Goal: Task Accomplishment & Management: Manage account settings

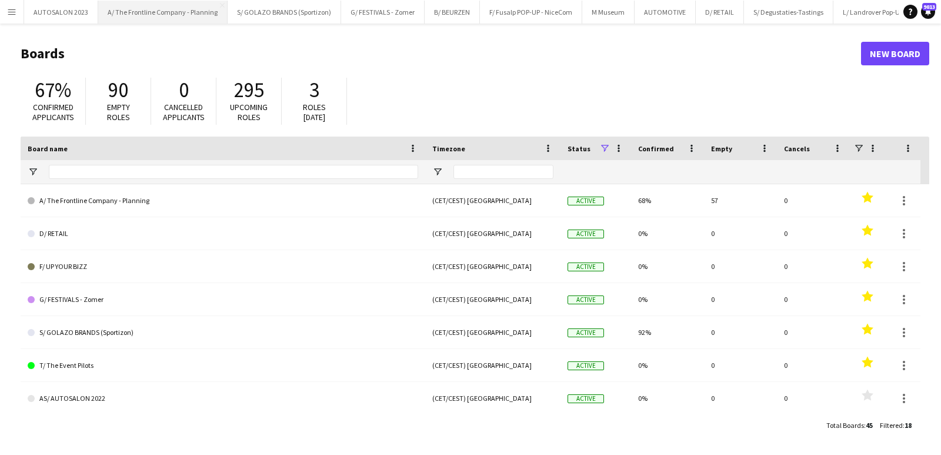
click at [146, 23] on button "A/ The Frontline Company - Planning Close" at bounding box center [162, 12] width 129 height 23
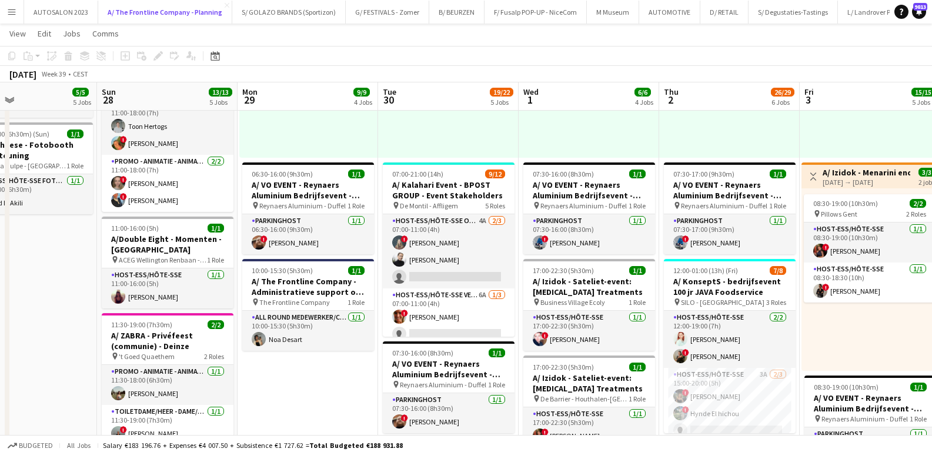
scroll to position [399, 0]
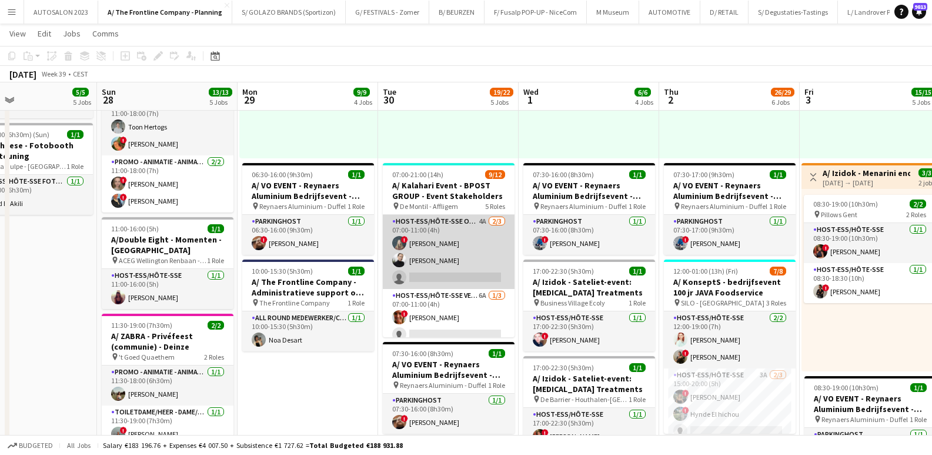
click at [449, 238] on app-card-role "Host-ess/Hôte-sse Onthaal-Accueill 4A 2/3 07:00-11:00 (4h) ! Laurien Verheyen D…" at bounding box center [449, 252] width 132 height 74
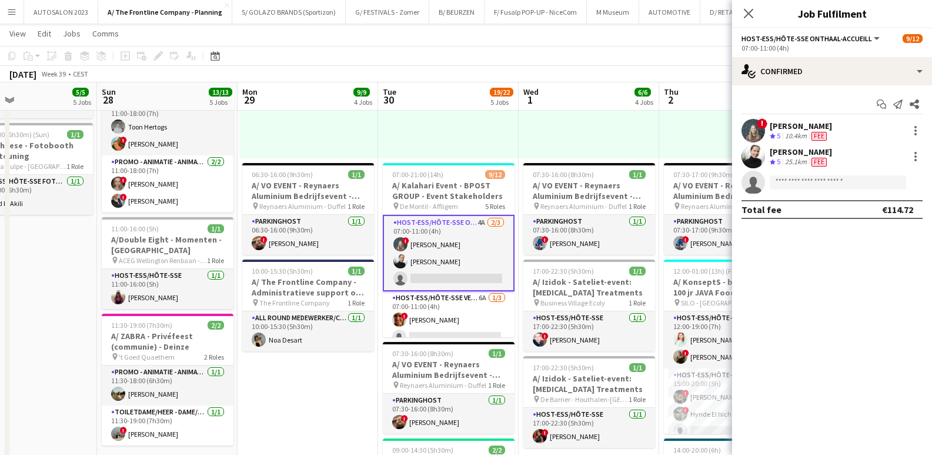
click at [791, 135] on div "10.4km" at bounding box center [796, 136] width 26 height 10
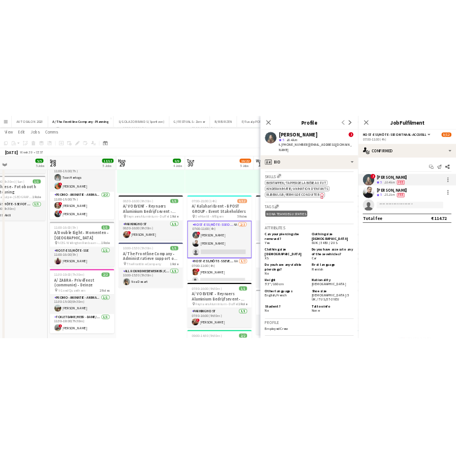
scroll to position [657, 0]
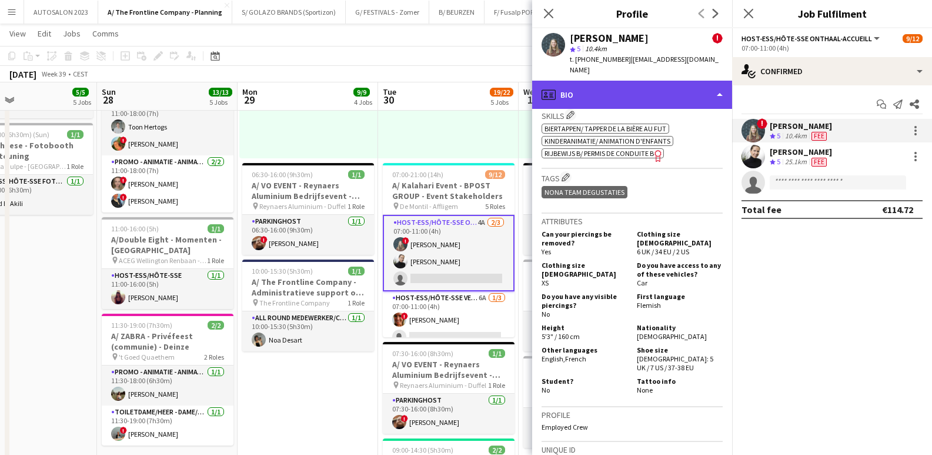
click at [621, 86] on div "profile Bio" at bounding box center [632, 95] width 200 height 28
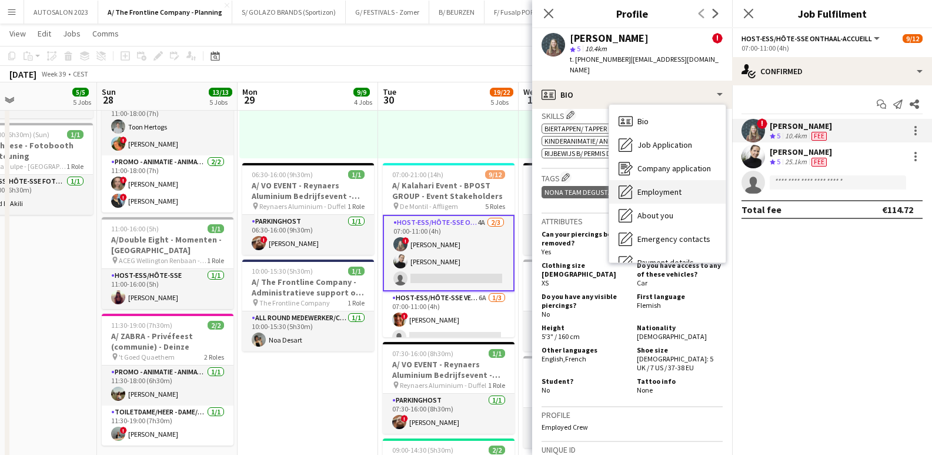
click at [668, 186] on span "Employment" at bounding box center [659, 191] width 44 height 11
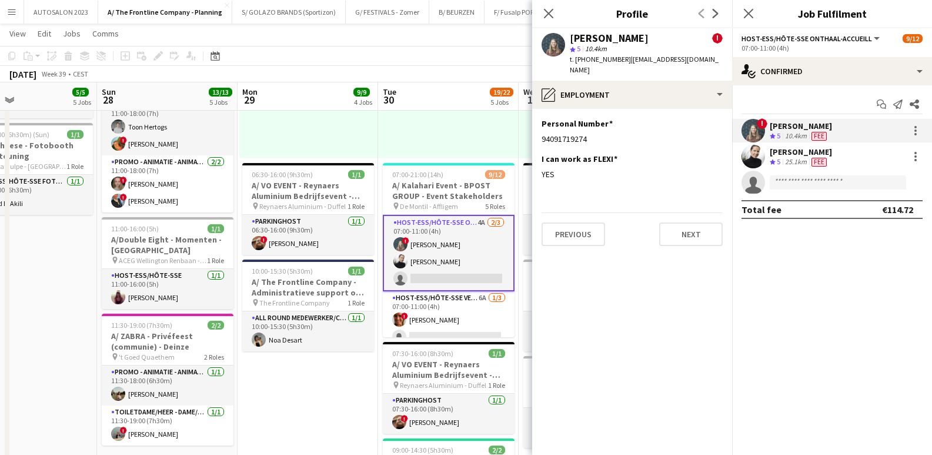
click at [604, 69] on div "Laurien Verheyen ! star 5 10.4km t. +32474988058 | laurien17091994@hotmail.com" at bounding box center [632, 54] width 200 height 52
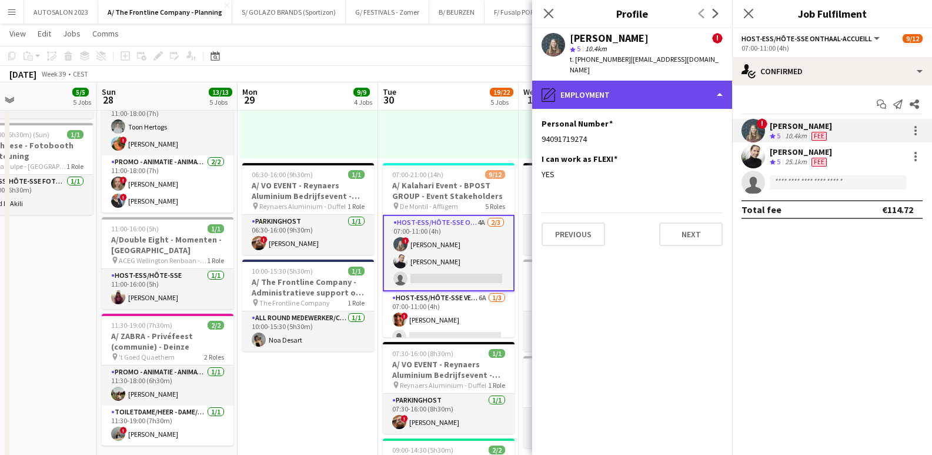
click at [603, 81] on div "pencil4 Employment" at bounding box center [632, 95] width 200 height 28
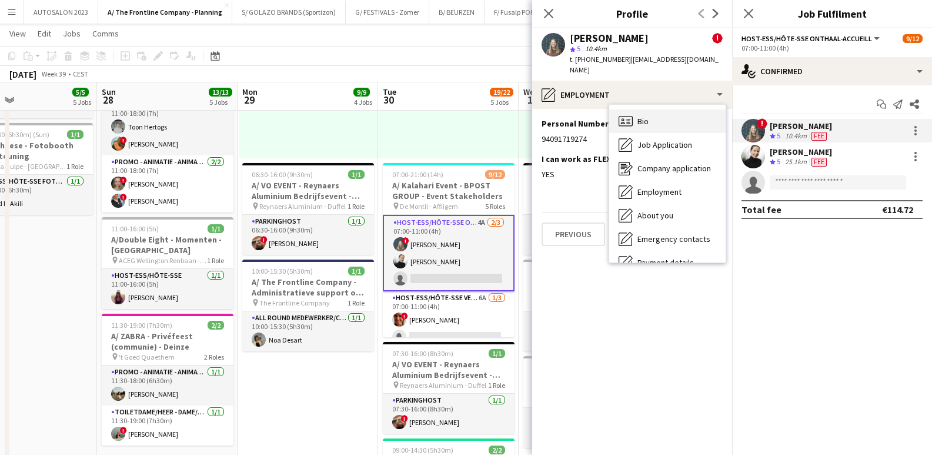
click at [631, 114] on icon "Bio" at bounding box center [626, 121] width 14 height 14
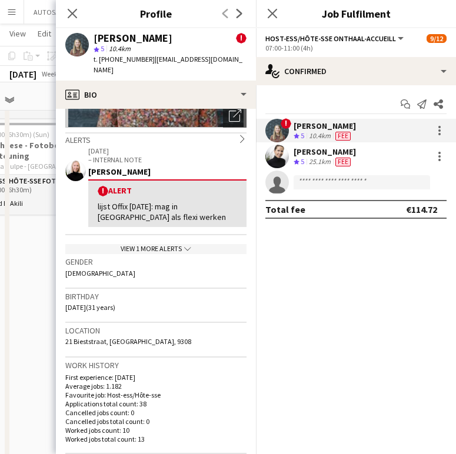
scroll to position [184, 0]
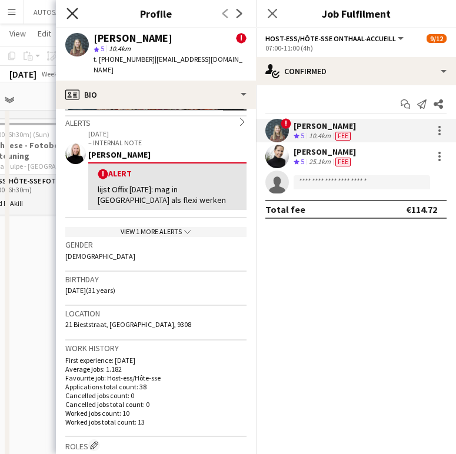
click at [73, 11] on icon "Close pop-in" at bounding box center [71, 13] width 11 height 11
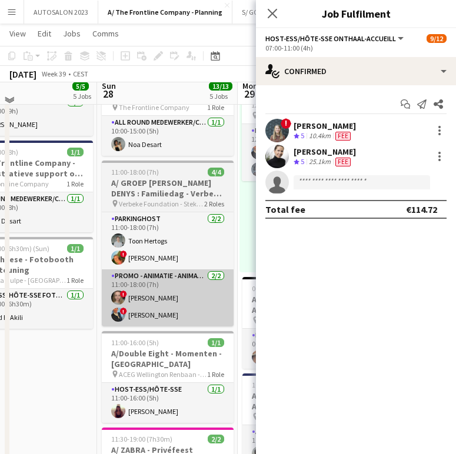
scroll to position [271, 0]
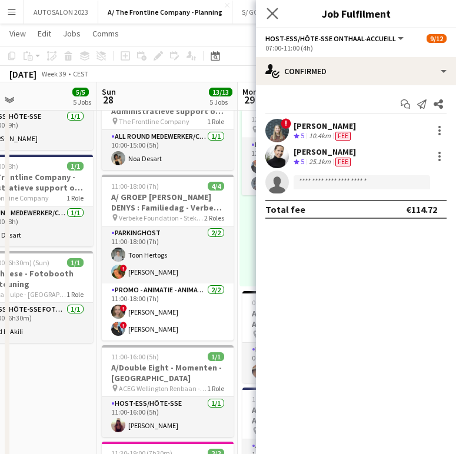
click at [278, 8] on icon at bounding box center [271, 13] width 11 height 11
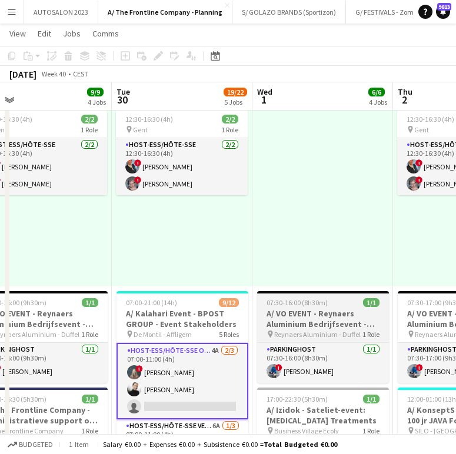
scroll to position [0, 310]
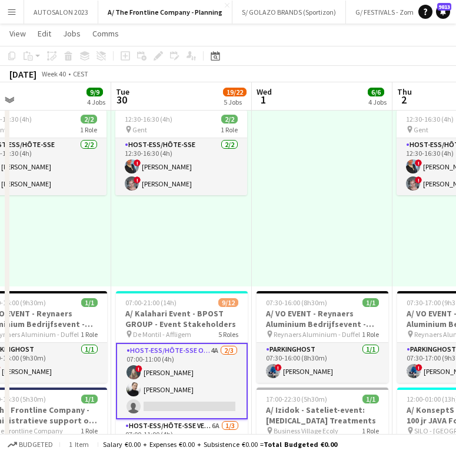
click at [159, 356] on app-card-role "Host-ess/Hôte-sse Onthaal-Accueill 4A 2/3 07:00-11:00 (4h) ! Laurien Verheyen D…" at bounding box center [182, 381] width 132 height 76
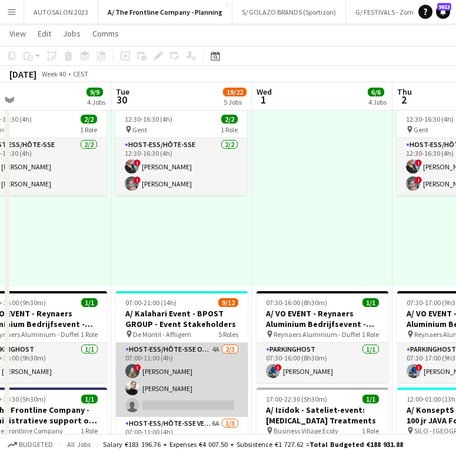
click at [186, 355] on app-card-role "Host-ess/Hôte-sse Onthaal-Accueill 4A 2/3 07:00-11:00 (4h) ! Laurien Verheyen D…" at bounding box center [182, 380] width 132 height 74
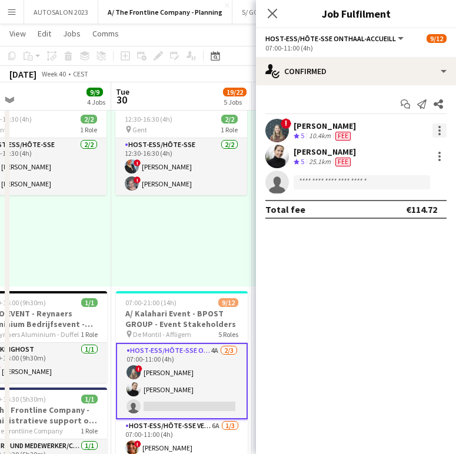
click at [433, 131] on div at bounding box center [439, 130] width 14 height 14
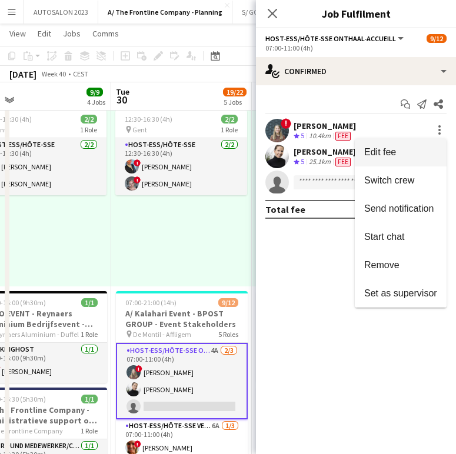
click at [422, 156] on span "Edit fee" at bounding box center [400, 152] width 73 height 11
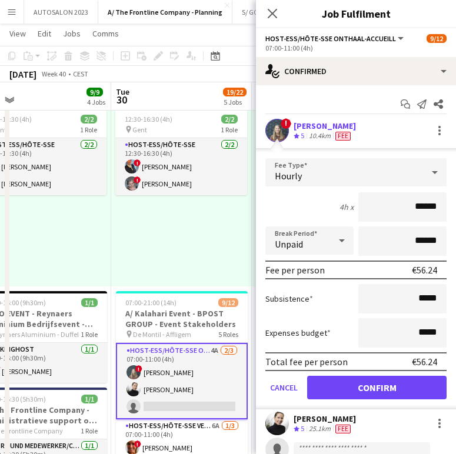
click at [325, 122] on div "[PERSON_NAME]" at bounding box center [324, 126] width 62 height 11
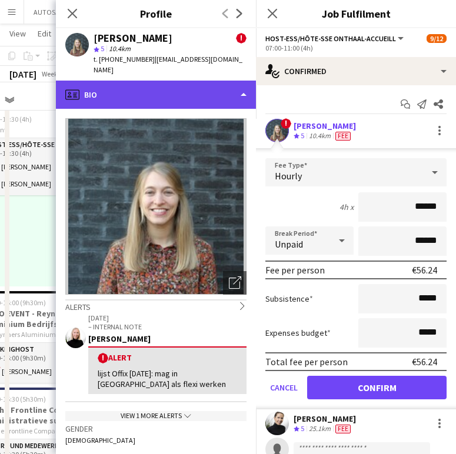
click at [190, 81] on div "profile Bio" at bounding box center [156, 95] width 200 height 28
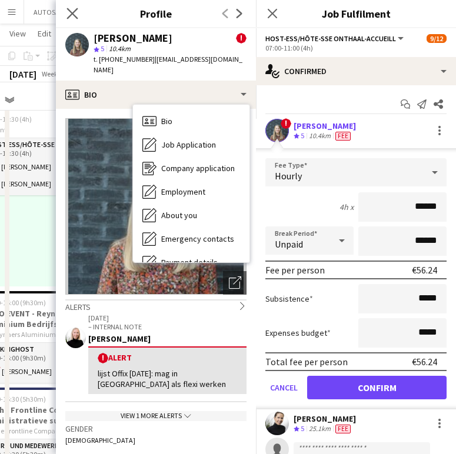
click at [74, 8] on icon "Close pop-in" at bounding box center [71, 13] width 11 height 11
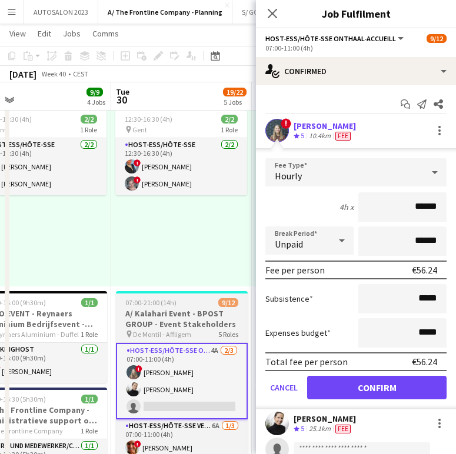
click at [158, 303] on span "07:00-21:00 (14h)" at bounding box center [150, 302] width 51 height 9
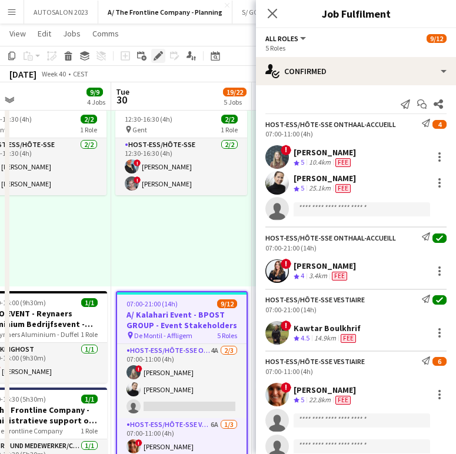
click at [159, 53] on icon at bounding box center [158, 56] width 6 height 6
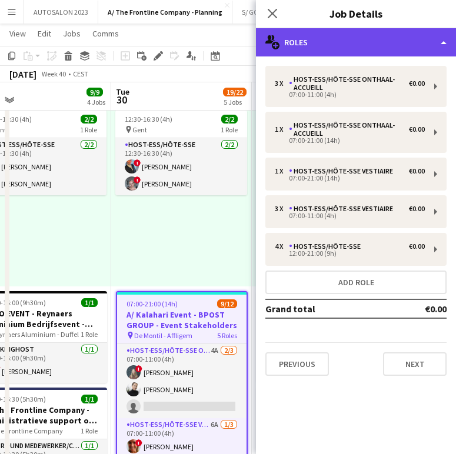
click at [372, 35] on div "multiple-users-add Roles" at bounding box center [356, 42] width 200 height 28
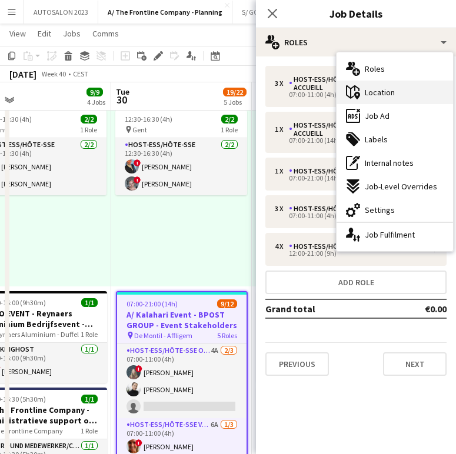
click at [408, 99] on div "maps-pin-1 Location" at bounding box center [394, 93] width 116 height 24
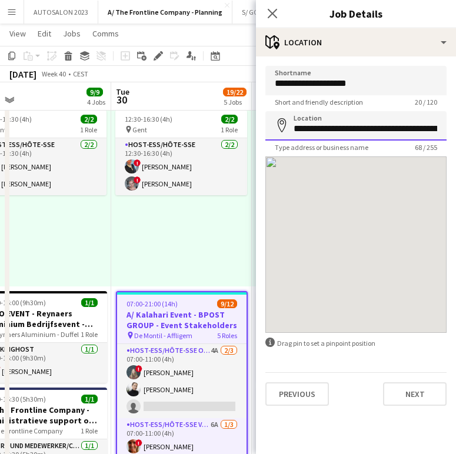
click at [352, 128] on input "**********" at bounding box center [355, 125] width 181 height 29
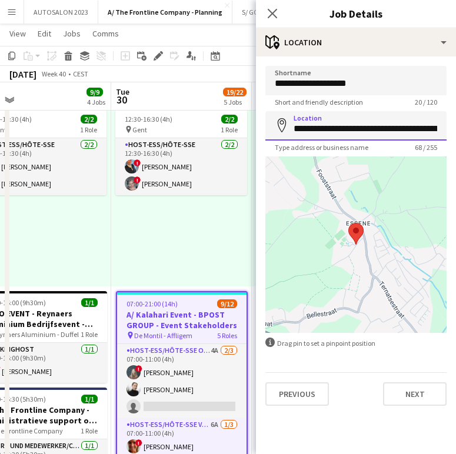
click at [352, 128] on input "**********" at bounding box center [355, 125] width 181 height 29
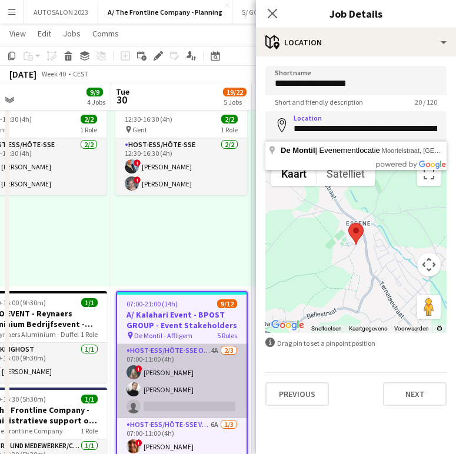
click at [169, 389] on app-card-role "Host-ess/Hôte-sse Onthaal-Accueill 4A 2/3 07:00-11:00 (4h) ! Laurien Verheyen D…" at bounding box center [181, 381] width 129 height 74
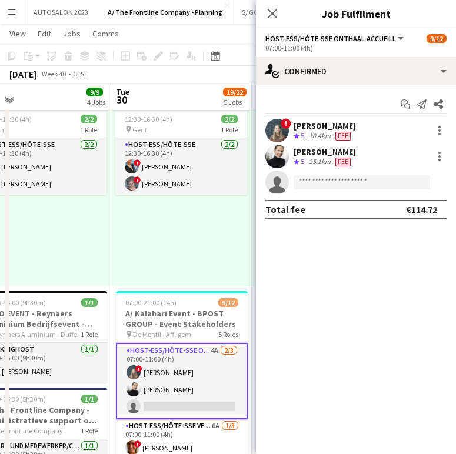
click at [322, 162] on div "25.1km" at bounding box center [319, 162] width 26 height 10
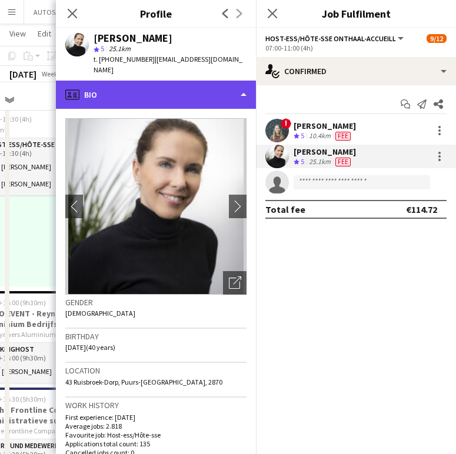
click at [179, 88] on div "profile Bio" at bounding box center [156, 95] width 200 height 28
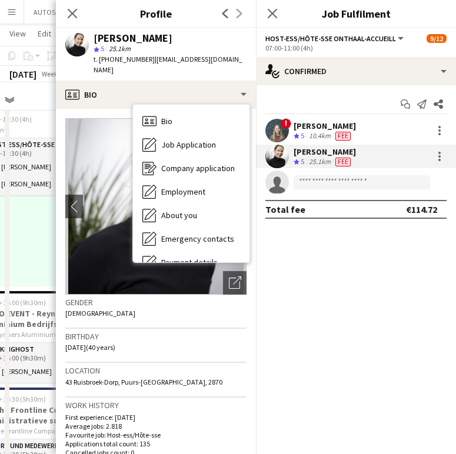
click at [100, 141] on img at bounding box center [155, 206] width 181 height 176
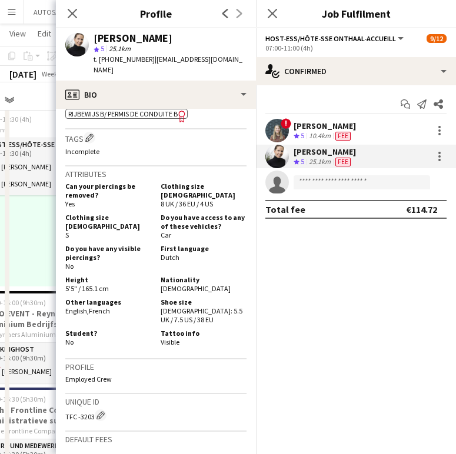
scroll to position [516, 0]
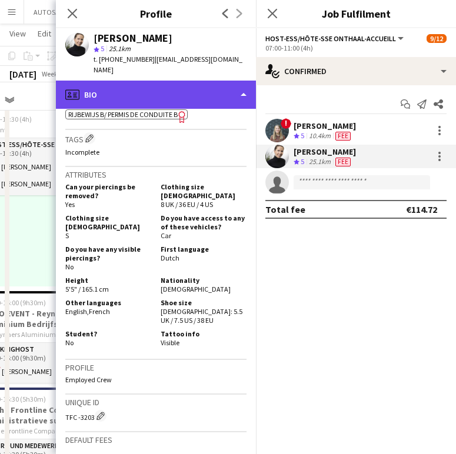
click at [148, 88] on div "profile Bio" at bounding box center [156, 95] width 200 height 28
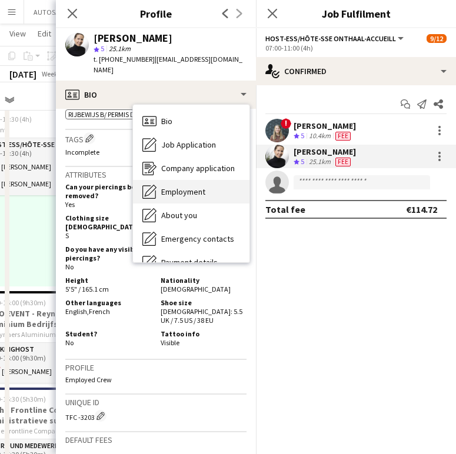
click at [184, 186] on span "Employment" at bounding box center [183, 191] width 44 height 11
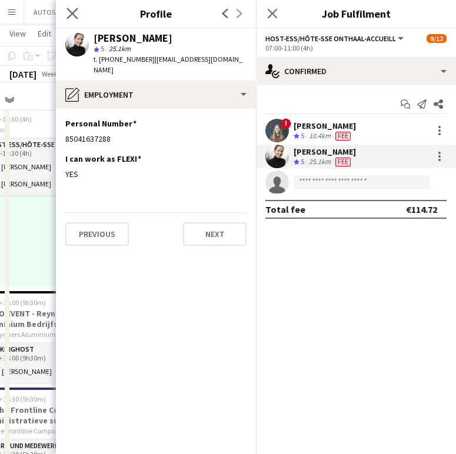
click at [68, 7] on app-icon "Close pop-in" at bounding box center [72, 13] width 17 height 17
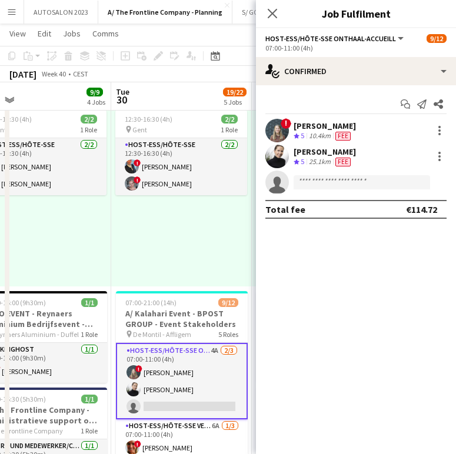
click at [299, 159] on icon "Crew rating" at bounding box center [296, 162] width 6 height 6
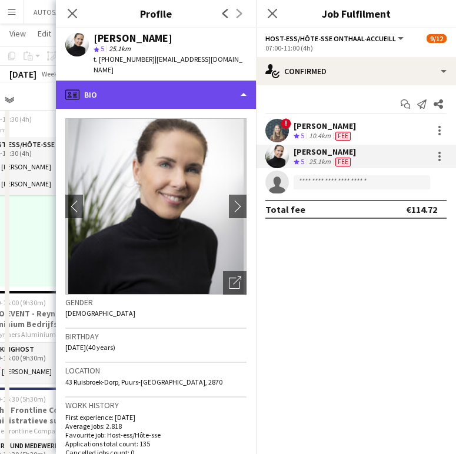
click at [161, 81] on div "profile Bio" at bounding box center [156, 95] width 200 height 28
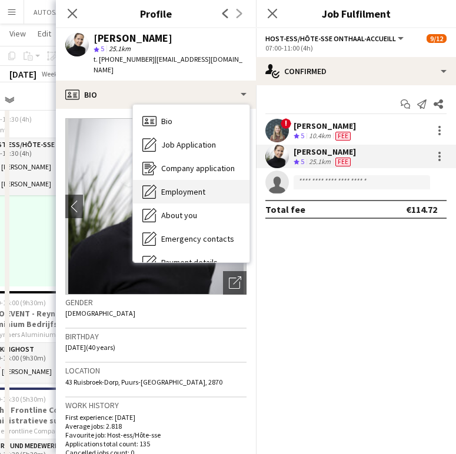
click at [181, 186] on span "Employment" at bounding box center [183, 191] width 44 height 11
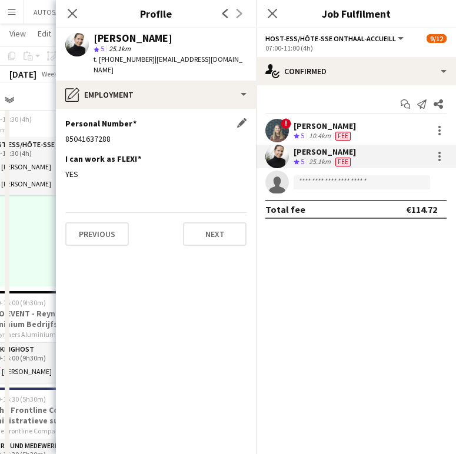
click at [91, 133] on div "85041637288" at bounding box center [155, 138] width 181 height 11
copy div "85041637288"
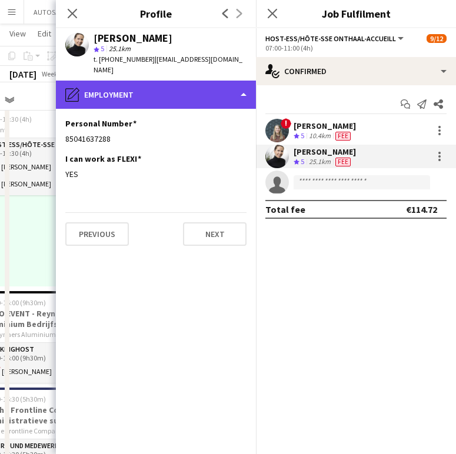
click at [158, 81] on div "pencil4 Employment" at bounding box center [156, 95] width 200 height 28
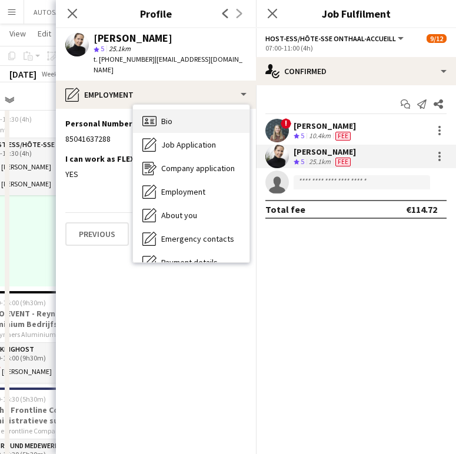
click at [157, 111] on div "Bio Bio" at bounding box center [191, 121] width 116 height 24
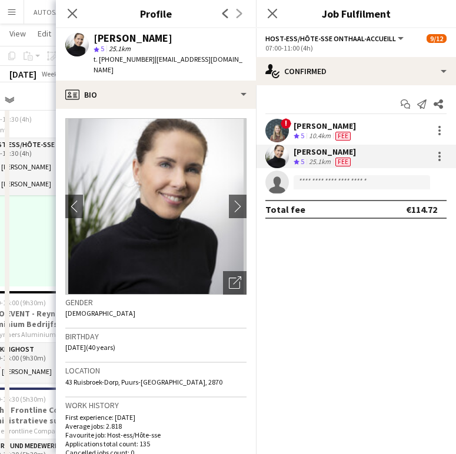
click at [108, 377] on span "43 Ruisbroek-Dorp, Puurs-Sint-Amands, 2870" at bounding box center [143, 381] width 157 height 9
copy span "43 Ruisbroek-Dorp, Puurs-Sint-Amands, 2870"
click at [442, 162] on div at bounding box center [439, 156] width 14 height 14
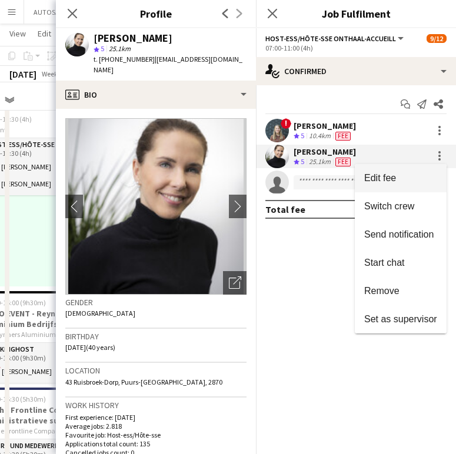
click at [409, 174] on span "Edit fee" at bounding box center [400, 178] width 73 height 11
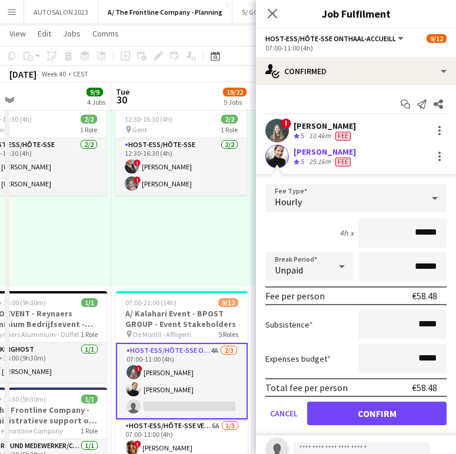
click at [417, 232] on input "******" at bounding box center [402, 232] width 88 height 29
click at [432, 159] on div at bounding box center [439, 156] width 14 height 14
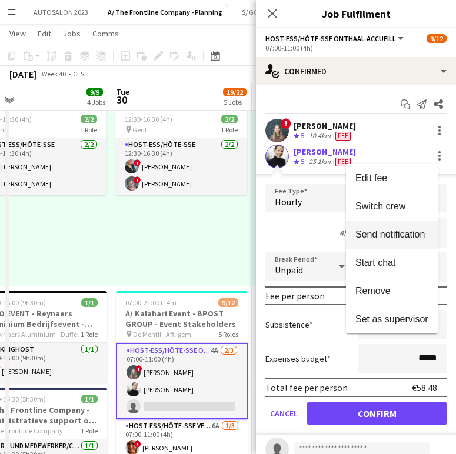
click at [384, 240] on button "Send notification" at bounding box center [392, 234] width 92 height 28
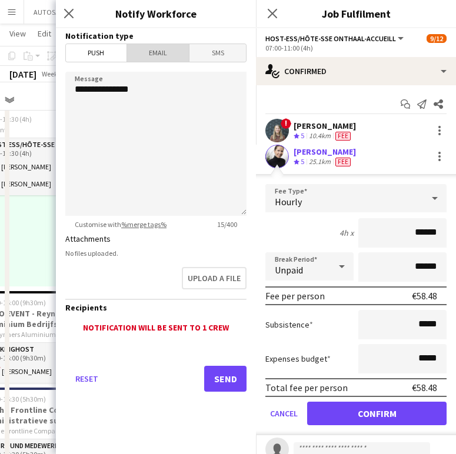
click at [151, 45] on span "Email" at bounding box center [158, 53] width 62 height 18
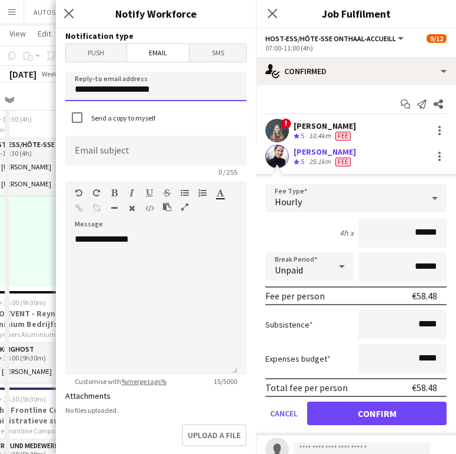
click at [166, 90] on input "**********" at bounding box center [155, 86] width 181 height 29
type input "**********"
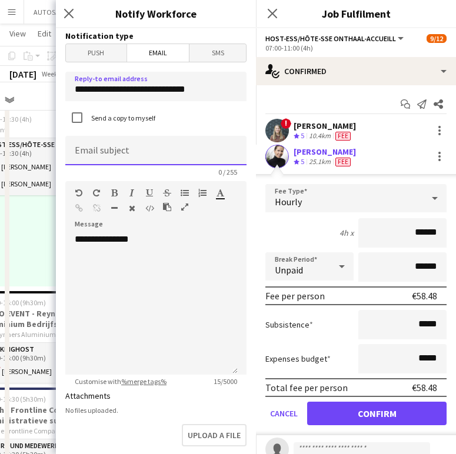
click at [133, 153] on input at bounding box center [155, 150] width 181 height 29
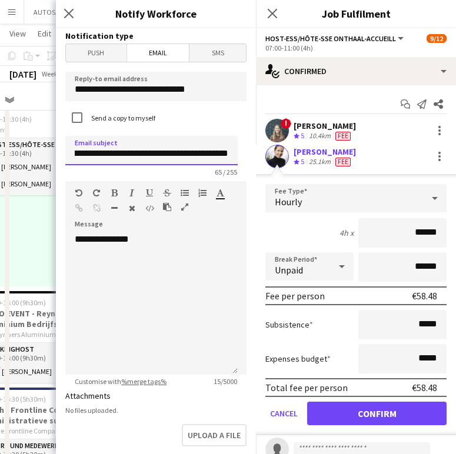
scroll to position [0, 97]
type input "**********"
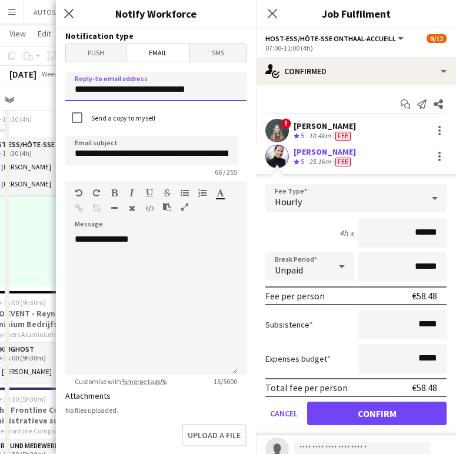
click at [191, 78] on input "**********" at bounding box center [155, 86] width 181 height 29
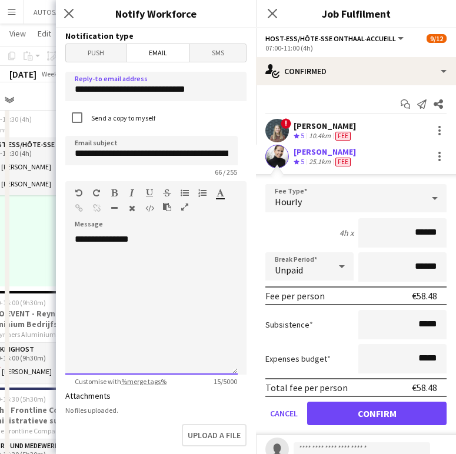
click at [86, 255] on div "**********" at bounding box center [151, 303] width 172 height 141
click at [158, 248] on div "**********" at bounding box center [151, 303] width 172 height 141
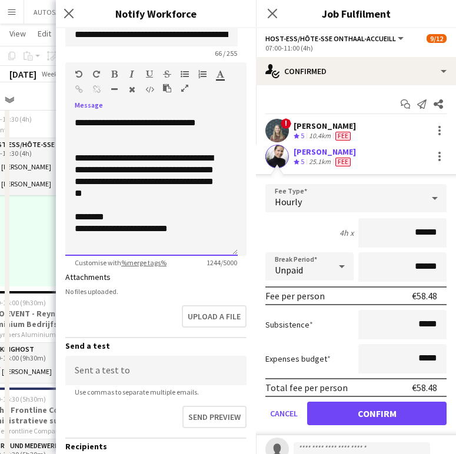
scroll to position [131, 0]
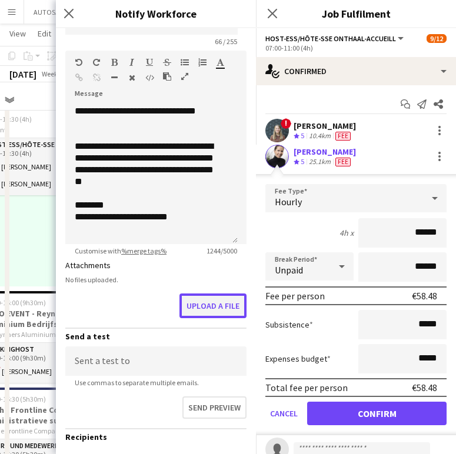
click at [206, 300] on button "Upload a file" at bounding box center [212, 305] width 67 height 25
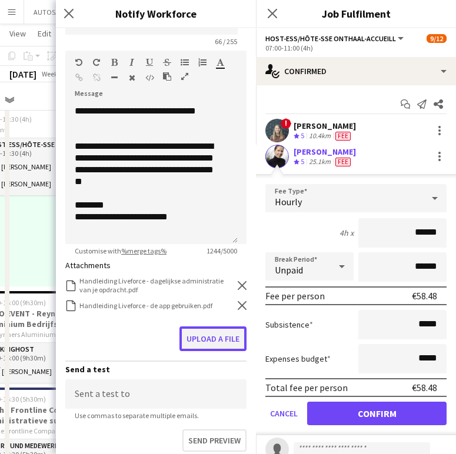
click at [213, 334] on button "Upload a file" at bounding box center [212, 338] width 67 height 25
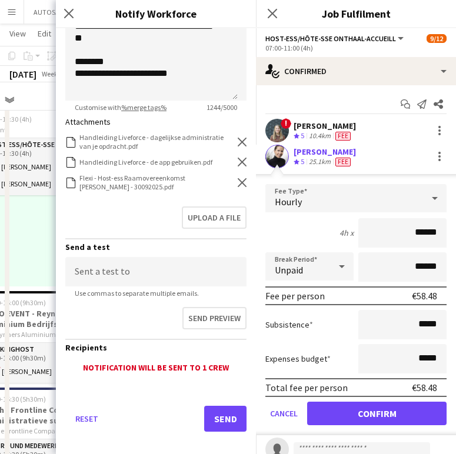
scroll to position [281, 0]
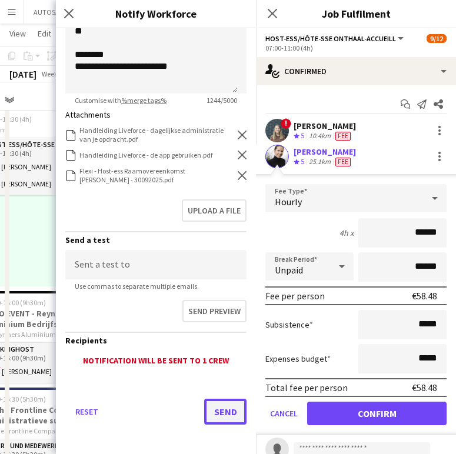
click at [204, 414] on button "Send" at bounding box center [225, 412] width 42 height 26
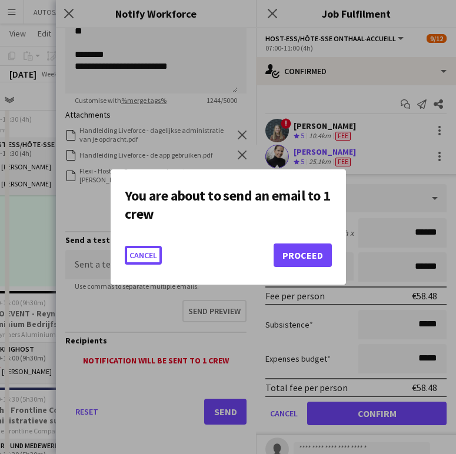
scroll to position [0, 0]
click at [294, 248] on button "Proceed" at bounding box center [302, 255] width 58 height 24
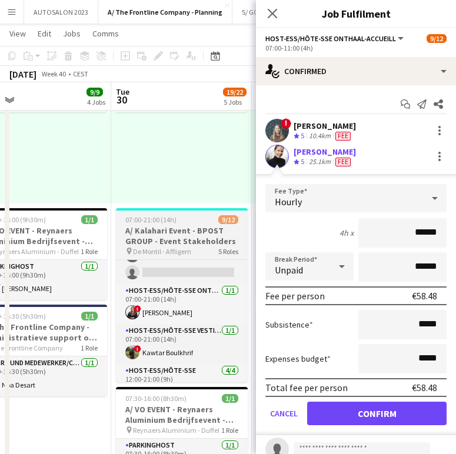
scroll to position [129, 0]
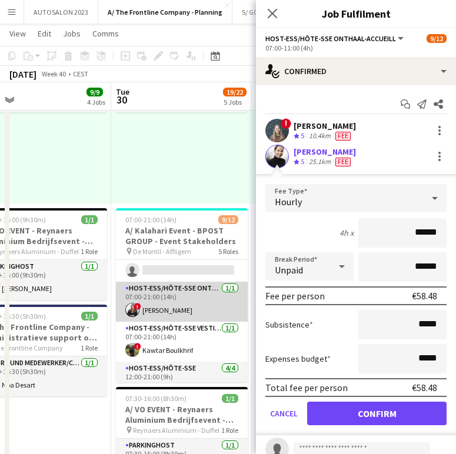
click at [210, 300] on app-card-role "Host-ess/Hôte-sse Onthaal-Accueill 1/1 07:00-21:00 (14h) ! Nawal Guemmar" at bounding box center [182, 302] width 132 height 40
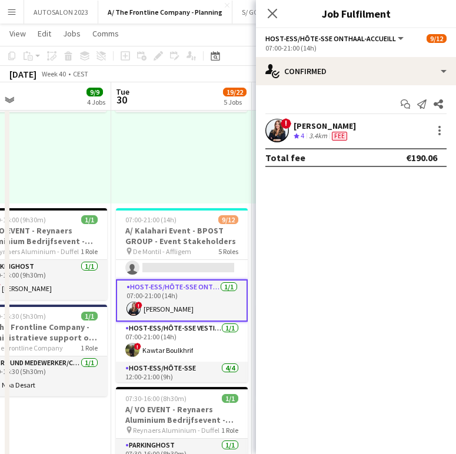
scroll to position [126, 0]
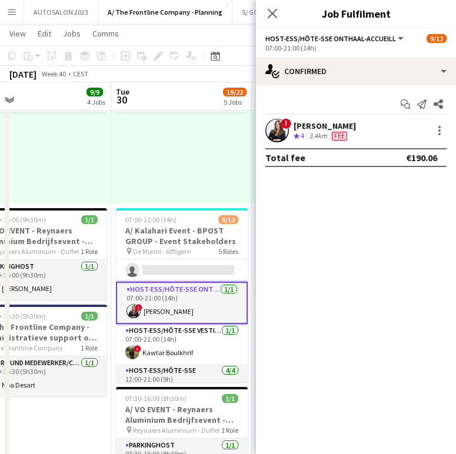
click at [322, 122] on div "[PERSON_NAME]" at bounding box center [324, 126] width 62 height 11
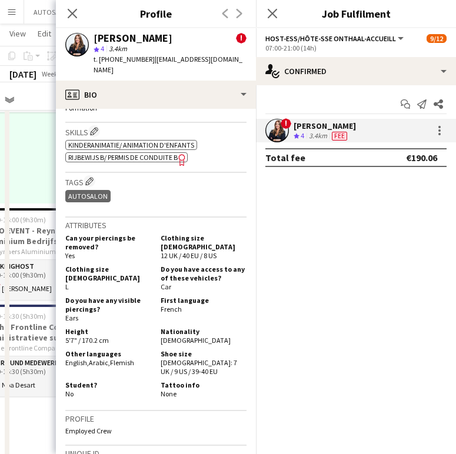
scroll to position [597, 0]
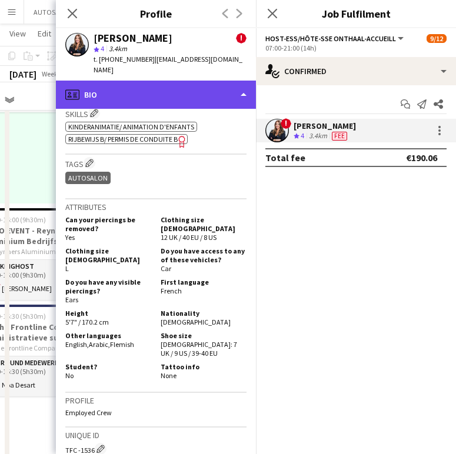
click at [192, 88] on div "profile Bio" at bounding box center [156, 95] width 200 height 28
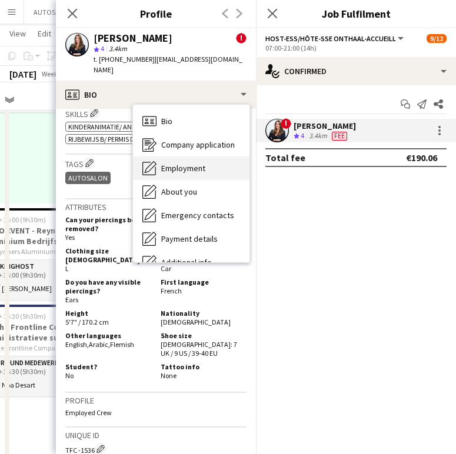
click at [218, 159] on div "Employment Employment" at bounding box center [191, 168] width 116 height 24
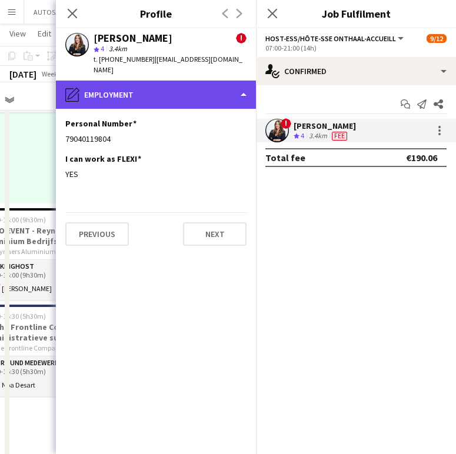
click at [178, 81] on div "pencil4 Employment" at bounding box center [156, 95] width 200 height 28
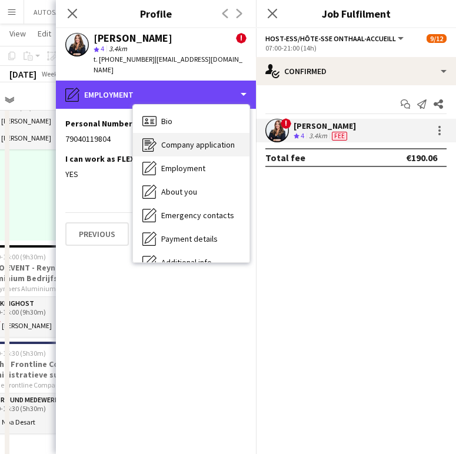
scroll to position [305, 0]
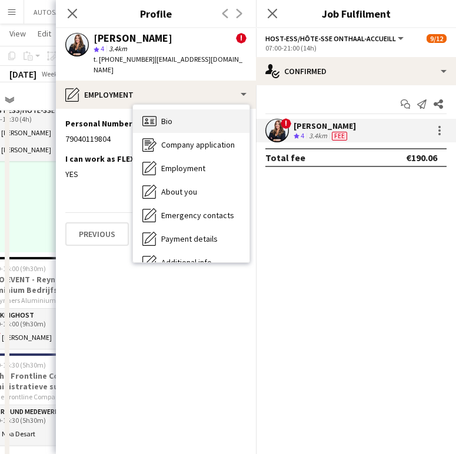
click at [203, 109] on div "Bio Bio" at bounding box center [191, 121] width 116 height 24
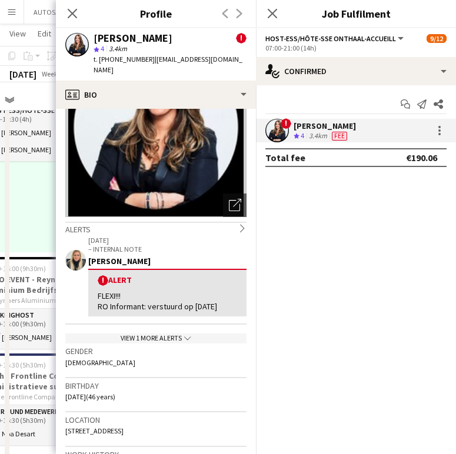
scroll to position [79, 0]
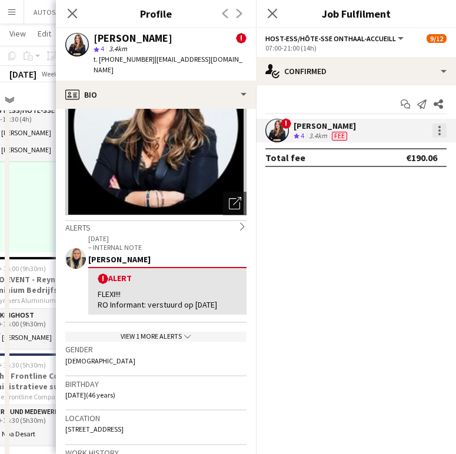
click at [434, 130] on div at bounding box center [439, 130] width 14 height 14
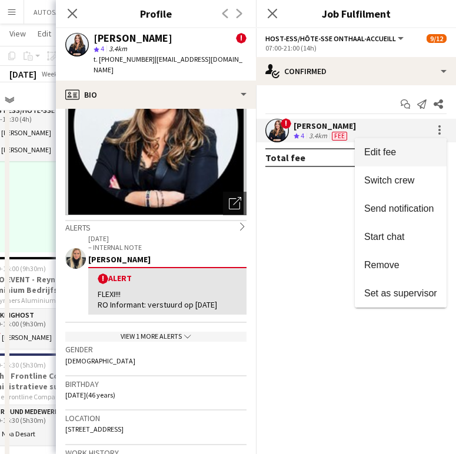
click at [411, 160] on button "Edit fee" at bounding box center [401, 152] width 92 height 28
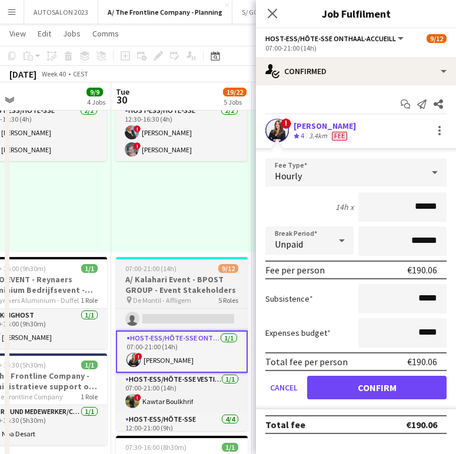
scroll to position [22, 0]
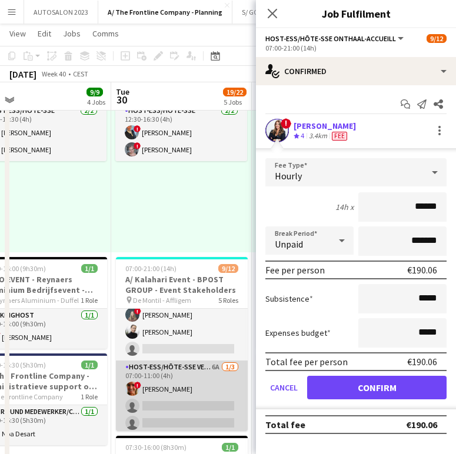
click at [166, 402] on app-card-role "Host-ess/Hôte-sse Vestiaire 6A 1/3 07:00-11:00 (4h) ! Isabelle de Bock single-n…" at bounding box center [182, 397] width 132 height 74
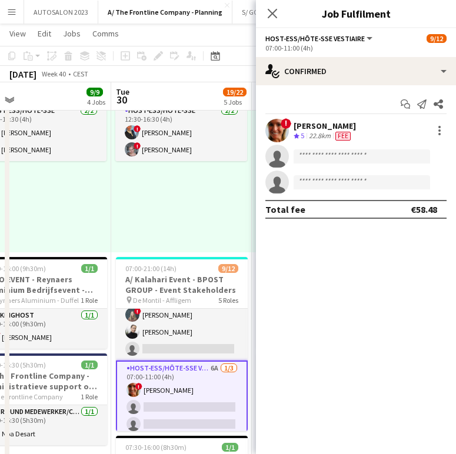
click at [331, 126] on div "[PERSON_NAME]" at bounding box center [324, 126] width 62 height 11
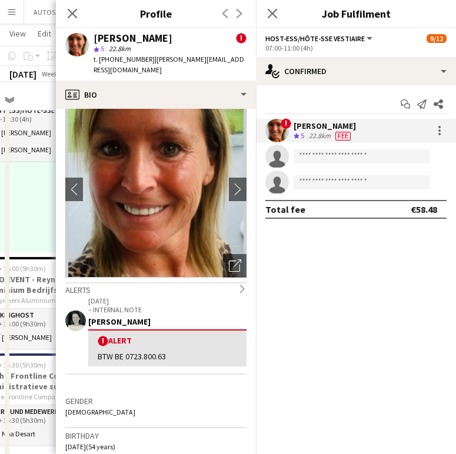
scroll to position [0, 0]
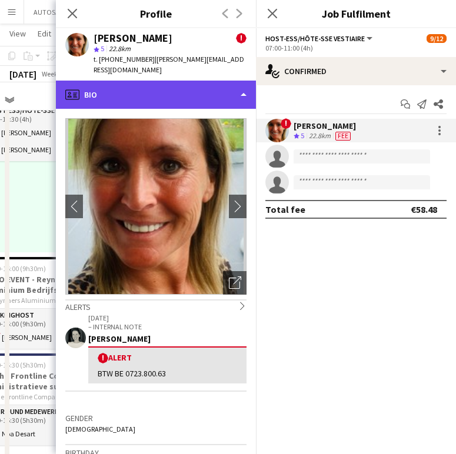
click at [191, 92] on div "profile Bio" at bounding box center [156, 95] width 200 height 28
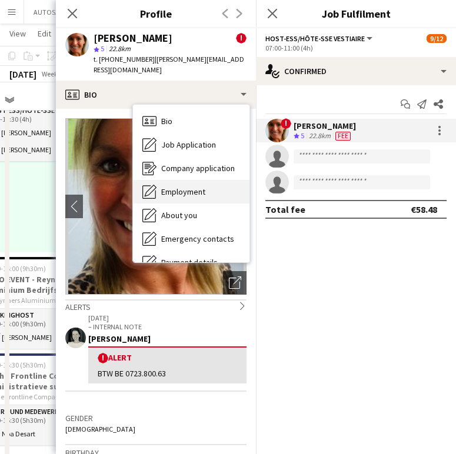
click at [165, 192] on div "Employment Employment" at bounding box center [191, 192] width 116 height 24
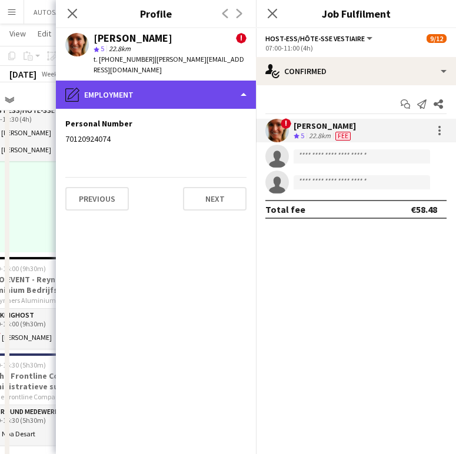
click at [147, 81] on div "pencil4 Employment" at bounding box center [156, 95] width 200 height 28
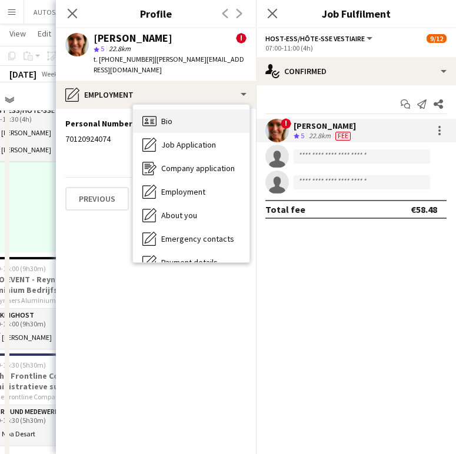
click at [167, 109] on div "Bio Bio" at bounding box center [191, 121] width 116 height 24
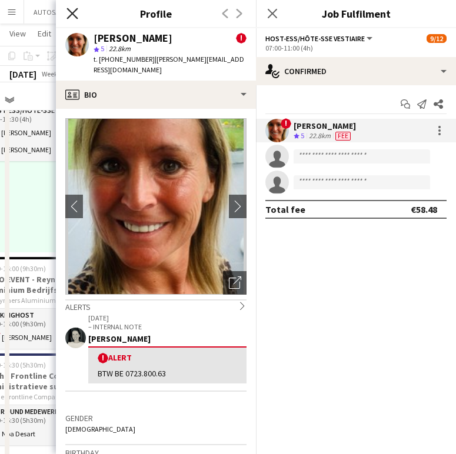
click at [68, 17] on icon "Close pop-in" at bounding box center [71, 13] width 11 height 11
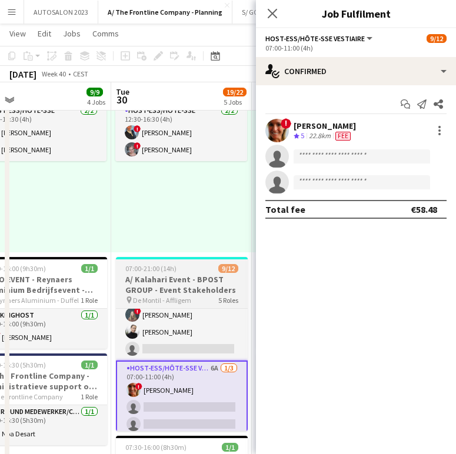
click at [172, 285] on h3 "A/ Kalahari Event - BPOST GROUP - Event Stakeholders" at bounding box center [182, 284] width 132 height 21
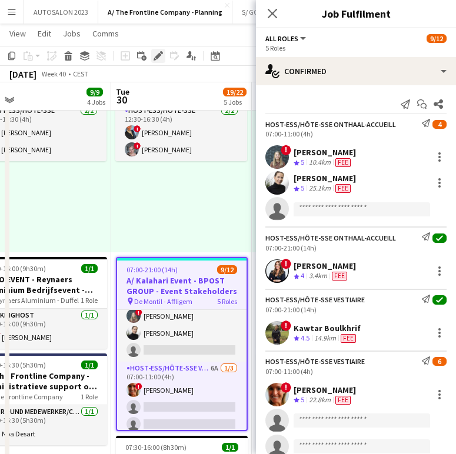
click at [158, 60] on icon "Edit" at bounding box center [157, 55] width 9 height 9
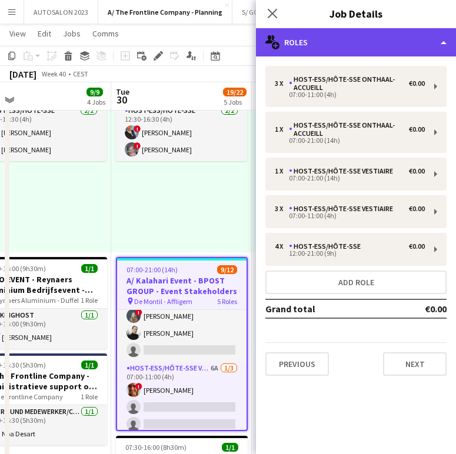
click at [388, 42] on div "multiple-users-add Roles" at bounding box center [356, 42] width 200 height 28
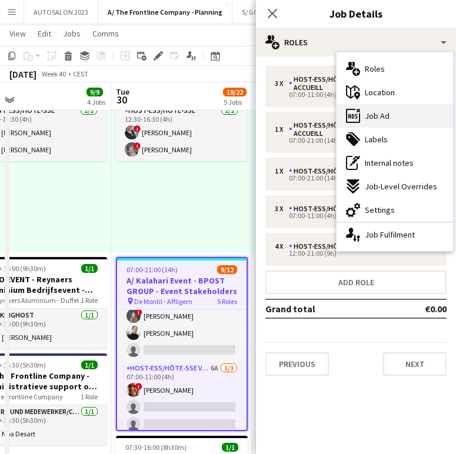
click at [405, 109] on div "ads-window Job Ad" at bounding box center [394, 116] width 116 height 24
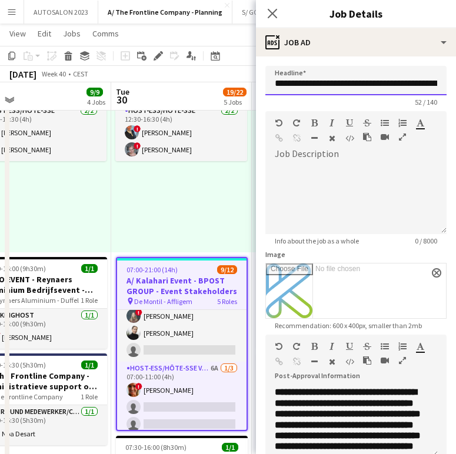
click at [359, 77] on input "**********" at bounding box center [355, 80] width 181 height 29
click at [279, 11] on app-icon "Close pop-in" at bounding box center [272, 13] width 17 height 17
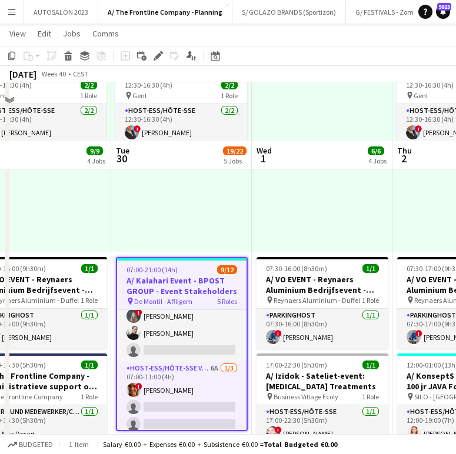
scroll to position [397, 0]
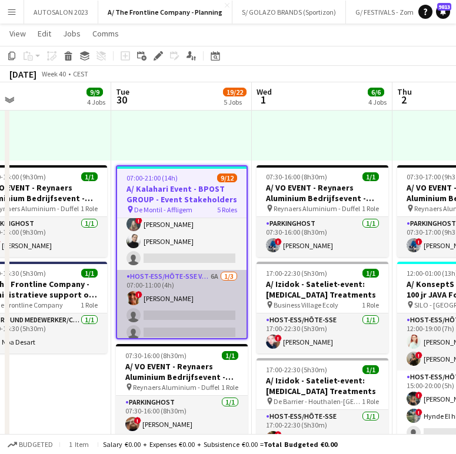
click at [190, 279] on app-card-role "Host-ess/Hôte-sse Vestiaire 6A 1/3 07:00-11:00 (4h) ! Isabelle de Bock single-n…" at bounding box center [181, 307] width 129 height 74
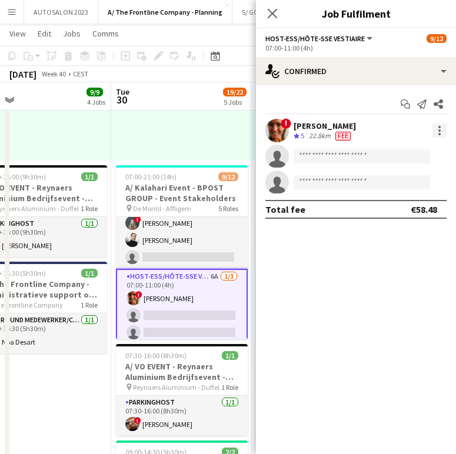
click at [445, 125] on div at bounding box center [439, 130] width 14 height 14
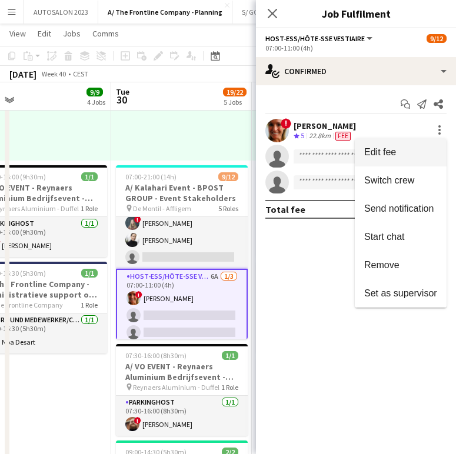
click at [392, 150] on span "Edit fee" at bounding box center [380, 152] width 32 height 10
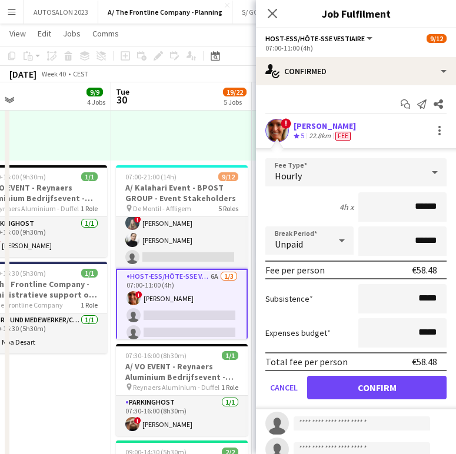
click at [320, 132] on div "22.8km" at bounding box center [319, 136] width 26 height 10
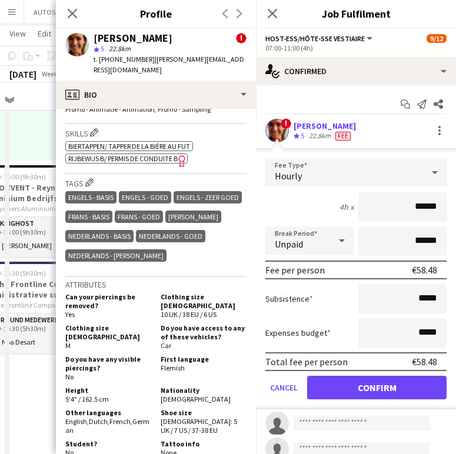
scroll to position [576, 0]
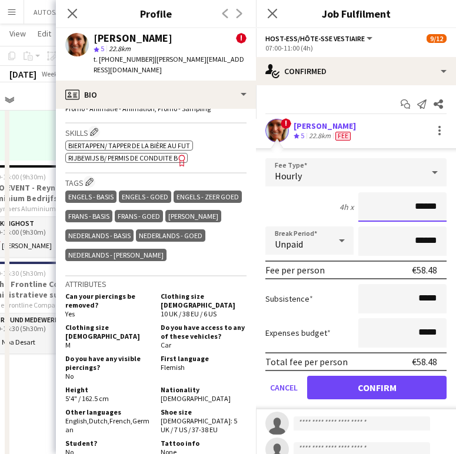
click at [427, 210] on input "******" at bounding box center [402, 206] width 88 height 29
type input "**"
type input "***"
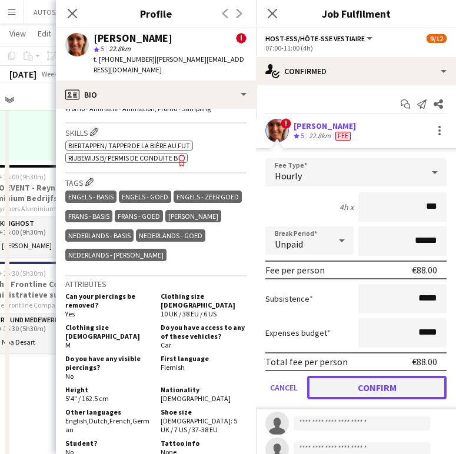
click at [408, 383] on button "Confirm" at bounding box center [376, 388] width 139 height 24
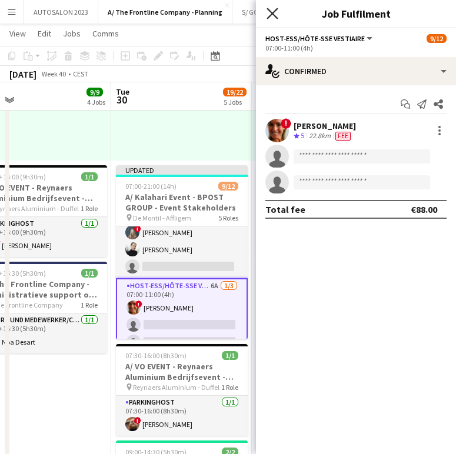
click at [272, 9] on icon "Close pop-in" at bounding box center [271, 13] width 11 height 11
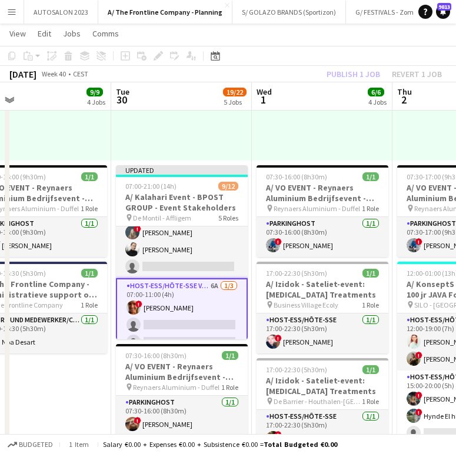
click at [214, 139] on div "12:30-16:30 (4h) 2/2 pin Gent 1 Role Host-ess/Hôte-sse 2/2 12:30-16:30 (4h) ! E…" at bounding box center [181, 69] width 141 height 182
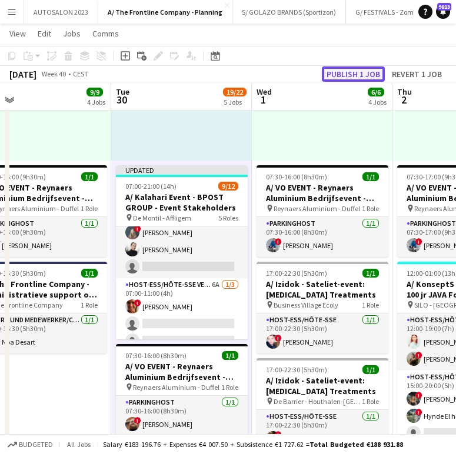
click at [370, 70] on button "Publish 1 job" at bounding box center [353, 73] width 63 height 15
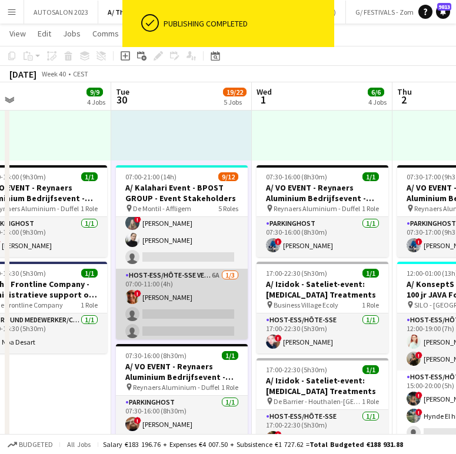
click at [196, 296] on app-card-role "Host-ess/Hôte-sse Vestiaire 6A 1/3 07:00-11:00 (4h) ! Isabelle de Bock single-n…" at bounding box center [182, 306] width 132 height 74
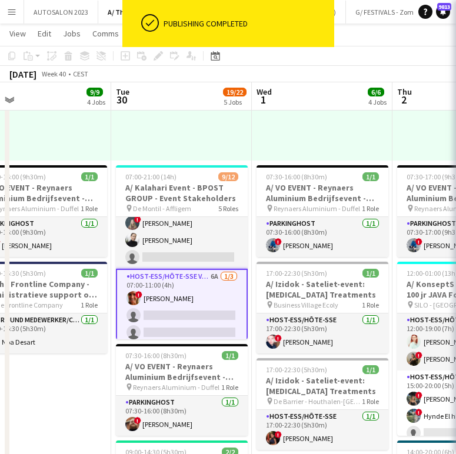
click at [196, 296] on app-card-role "Host-ess/Hôte-sse Vestiaire 6A 1/3 07:00-11:00 (4h) ! Isabelle de Bock single-n…" at bounding box center [182, 307] width 132 height 76
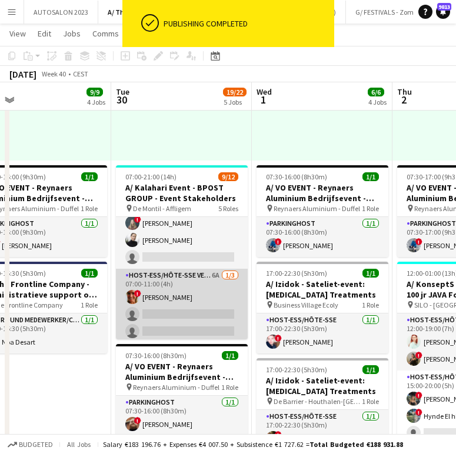
click at [166, 302] on app-card-role "Host-ess/Hôte-sse Vestiaire 6A 1/3 07:00-11:00 (4h) ! Isabelle de Bock single-n…" at bounding box center [182, 306] width 132 height 74
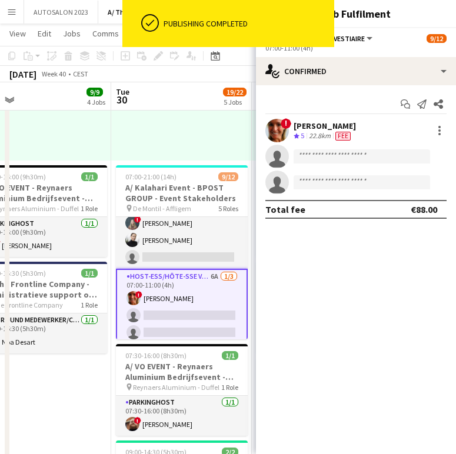
click at [354, 123] on div "! Isabelle de Bock Crew rating 5 22.8km Fee" at bounding box center [356, 131] width 200 height 24
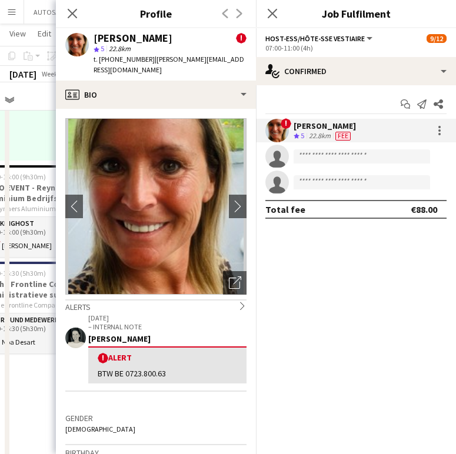
click at [186, 322] on p "– INTERNAL NOTE" at bounding box center [167, 326] width 158 height 9
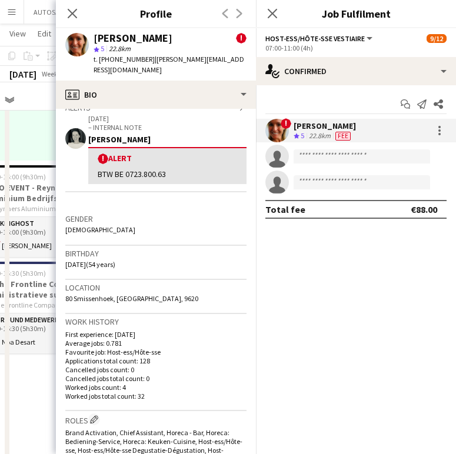
scroll to position [204, 0]
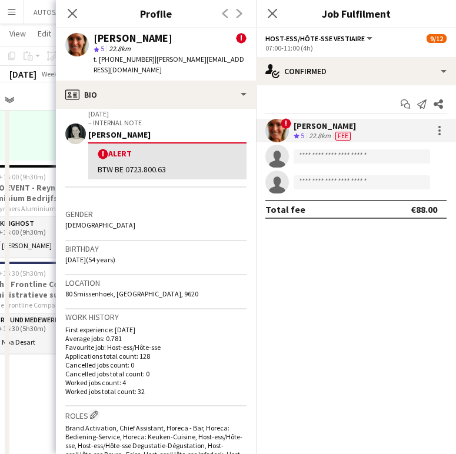
click at [181, 206] on div "Gender Female" at bounding box center [155, 223] width 181 height 34
click at [434, 138] on div at bounding box center [438, 130] width 16 height 14
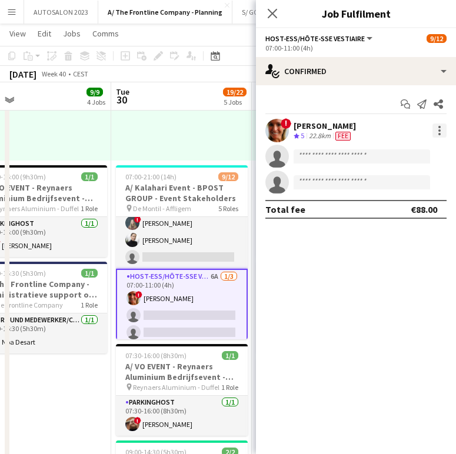
click at [442, 133] on div at bounding box center [439, 130] width 14 height 14
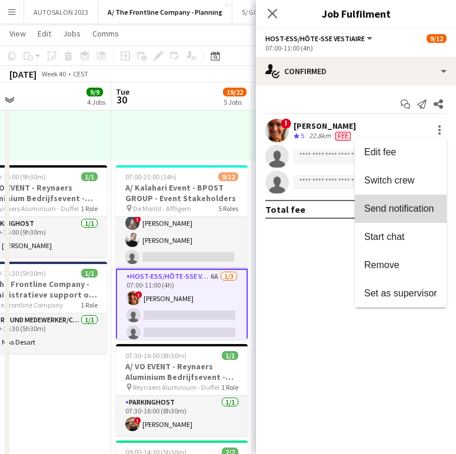
click at [399, 213] on span "Send notification" at bounding box center [400, 208] width 73 height 11
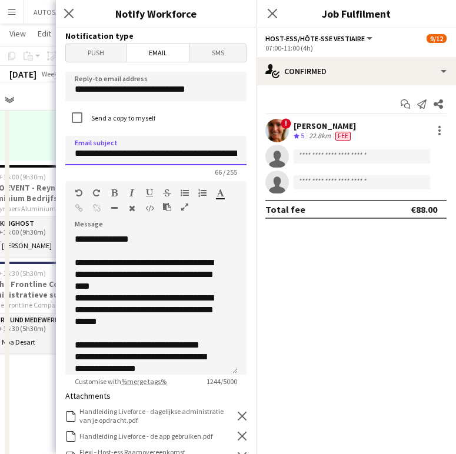
drag, startPoint x: 110, startPoint y: 151, endPoint x: 206, endPoint y: 159, distance: 96.1
click at [206, 159] on input "**********" at bounding box center [155, 150] width 181 height 29
type input "**********"
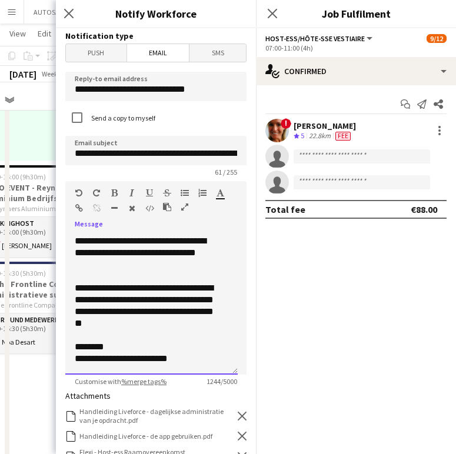
scroll to position [433, 0]
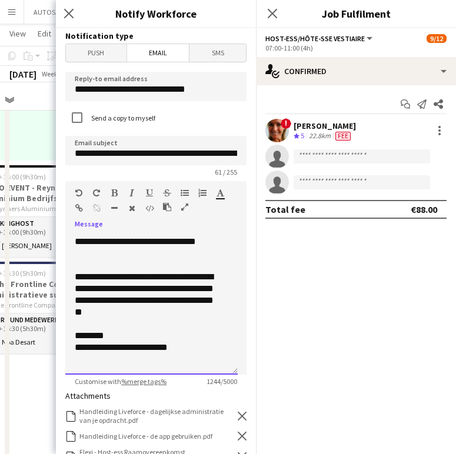
drag, startPoint x: 76, startPoint y: 262, endPoint x: 215, endPoint y: 376, distance: 180.5
click at [215, 376] on app-form-group "**********" at bounding box center [155, 283] width 181 height 205
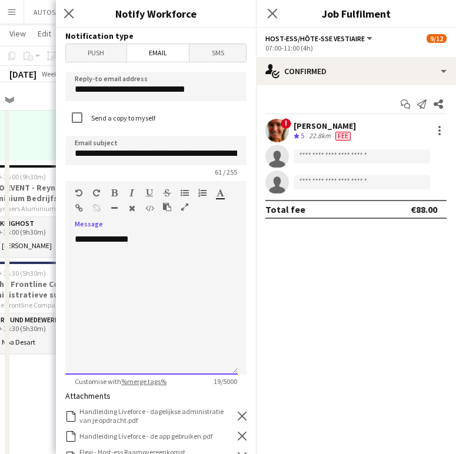
scroll to position [0, 0]
click at [210, 15] on h3 "Notify Workforce" at bounding box center [156, 13] width 200 height 15
drag, startPoint x: 149, startPoint y: 283, endPoint x: 148, endPoint y: 276, distance: 6.5
click at [148, 276] on div "**********" at bounding box center [151, 303] width 172 height 141
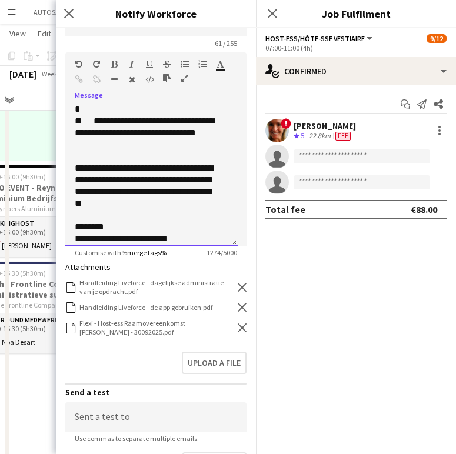
scroll to position [148, 0]
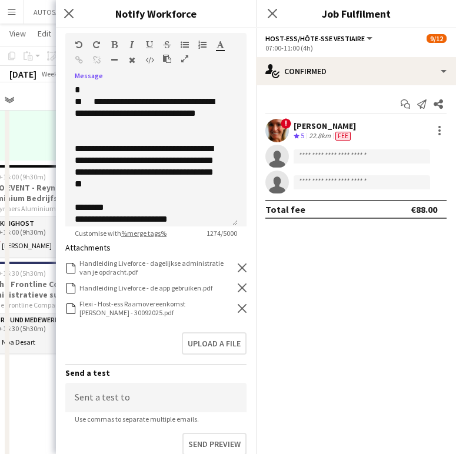
click at [236, 302] on div "Flexi - Host-ess Raamovereenkomst Delphine Van Snick - 30092025.pdf Flexi - Hos…" at bounding box center [155, 308] width 181 height 18
click at [238, 308] on icon at bounding box center [242, 308] width 9 height 9
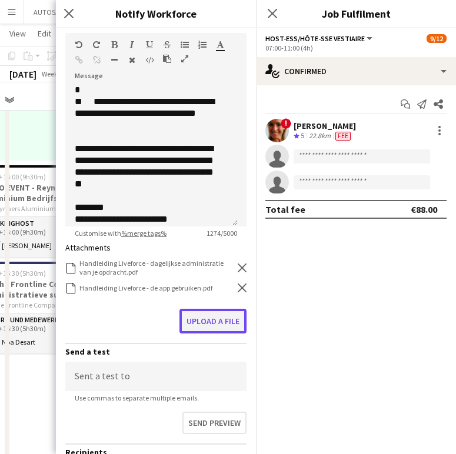
click at [228, 314] on button "Upload a file" at bounding box center [212, 321] width 67 height 25
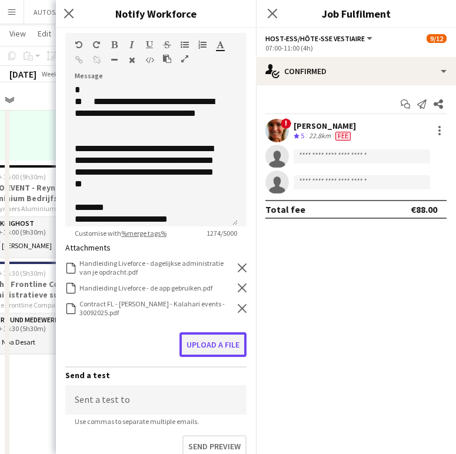
click at [210, 342] on button "Upload a file" at bounding box center [212, 344] width 67 height 25
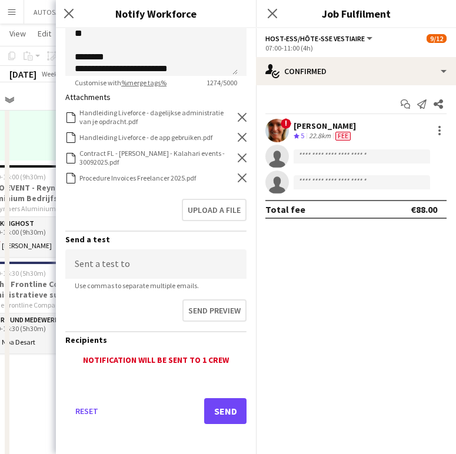
scroll to position [302, 0]
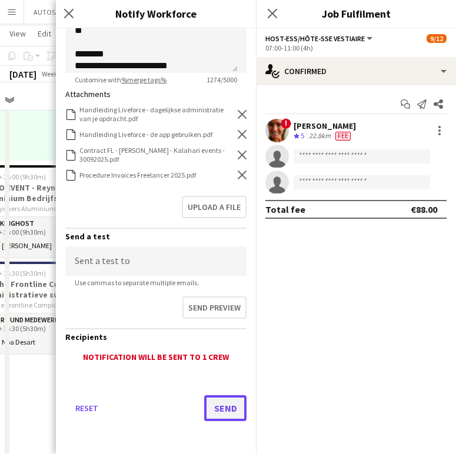
click at [218, 399] on button "Send" at bounding box center [225, 408] width 42 height 26
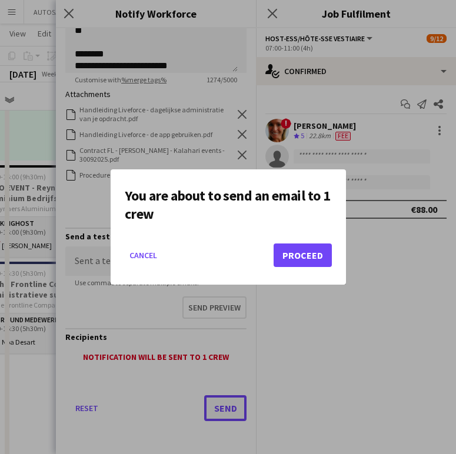
scroll to position [0, 0]
click at [319, 248] on button "Proceed" at bounding box center [302, 255] width 58 height 24
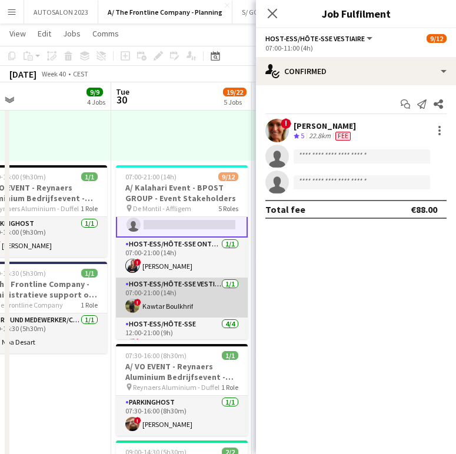
scroll to position [132, 0]
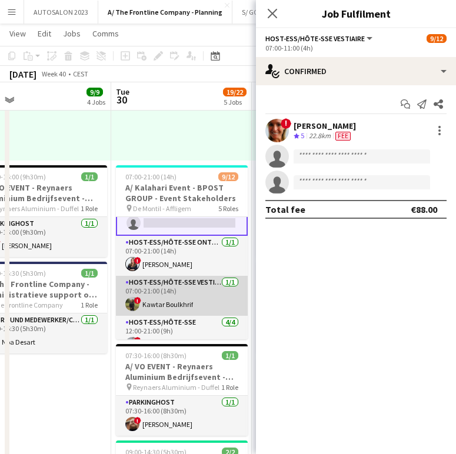
click at [193, 285] on app-card-role "Host-ess/Hôte-sse Vestiaire 1/1 07:00-21:00 (14h) ! Kawtar Boulkhrif" at bounding box center [182, 296] width 132 height 40
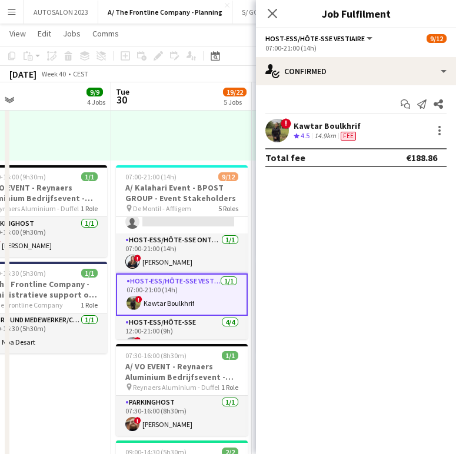
scroll to position [131, 0]
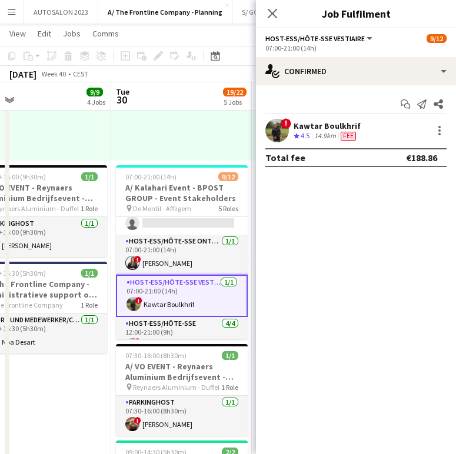
click at [321, 121] on div "Kawtar Boulkhrif" at bounding box center [326, 126] width 67 height 11
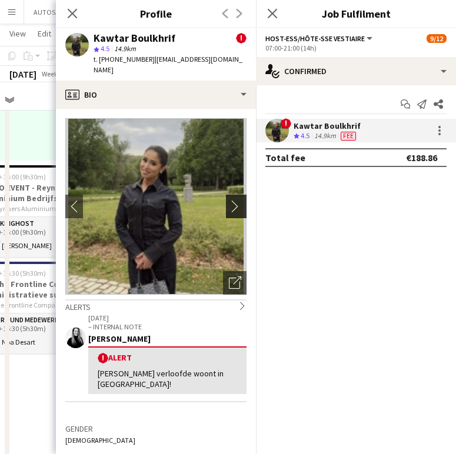
click at [229, 200] on app-icon "chevron-right" at bounding box center [238, 206] width 18 height 12
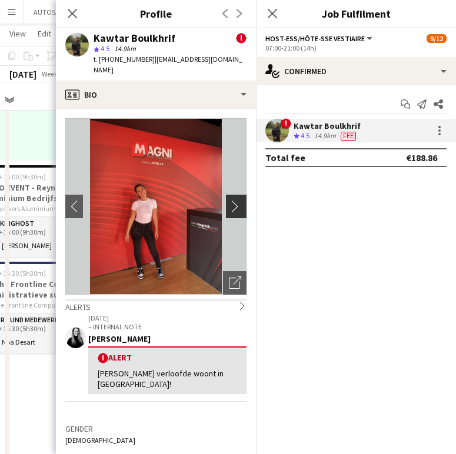
click at [229, 200] on app-icon "chevron-right" at bounding box center [238, 206] width 18 height 12
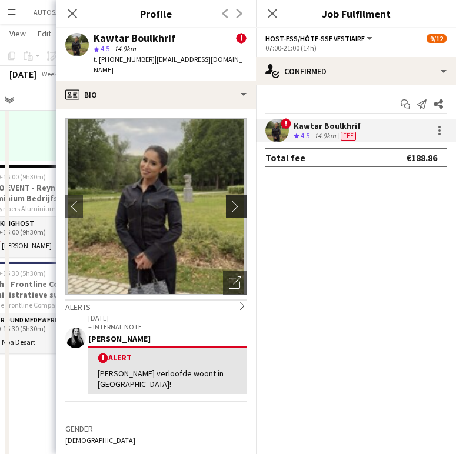
click at [229, 200] on app-icon "chevron-right" at bounding box center [238, 206] width 18 height 12
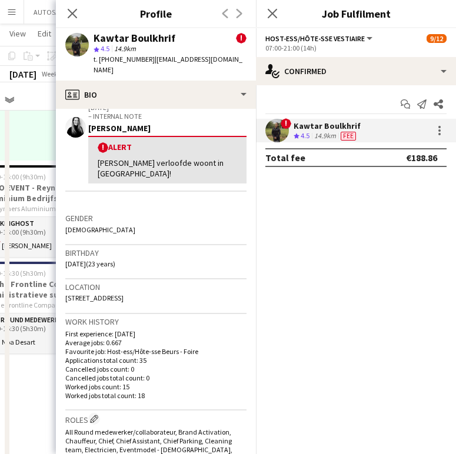
scroll to position [184, 0]
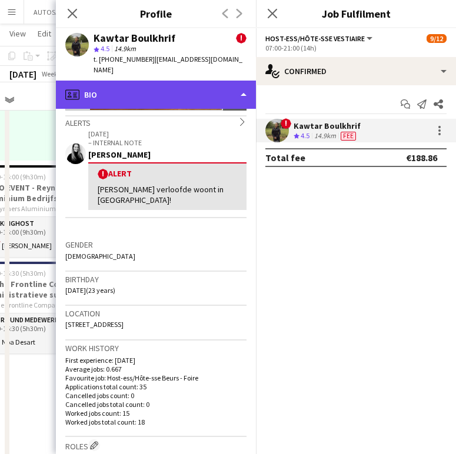
click at [212, 85] on div "profile Bio" at bounding box center [156, 95] width 200 height 28
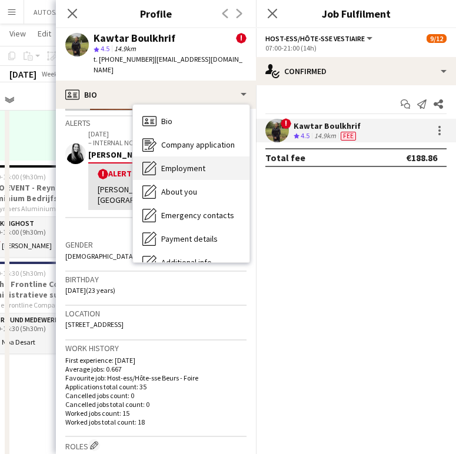
click at [196, 163] on span "Employment" at bounding box center [183, 168] width 44 height 11
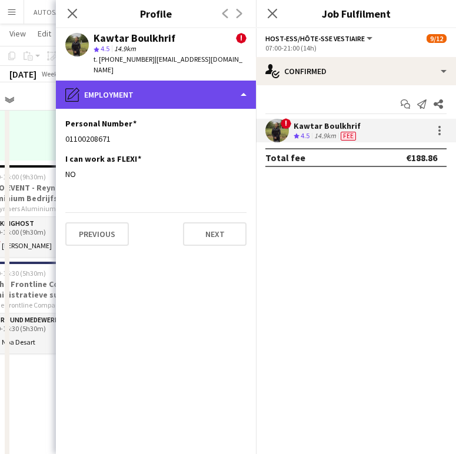
click at [162, 88] on div "pencil4 Employment" at bounding box center [156, 95] width 200 height 28
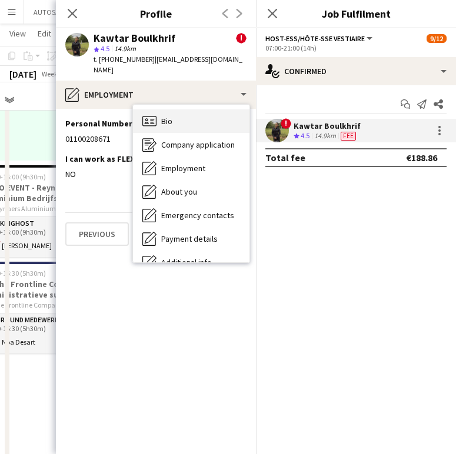
click at [150, 114] on icon "Bio" at bounding box center [149, 121] width 14 height 14
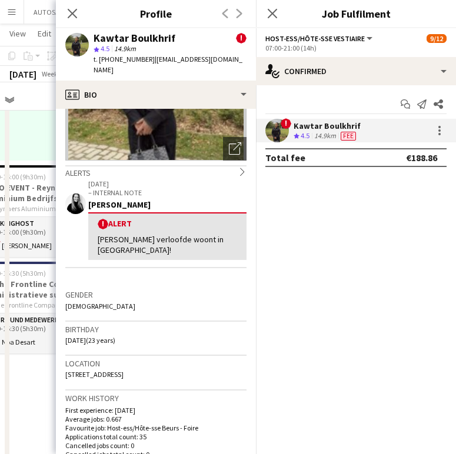
scroll to position [142, 0]
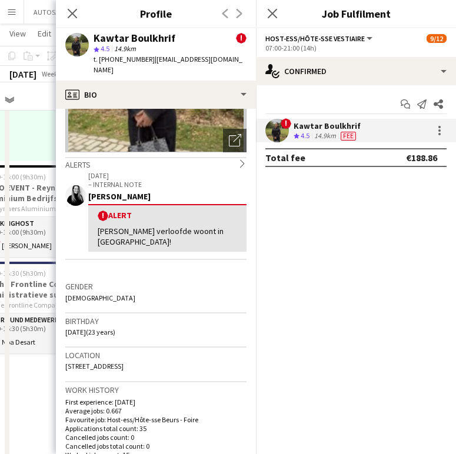
click at [123, 362] on span "103 Het Angereelstraat, Appelterre, 9400" at bounding box center [94, 366] width 58 height 9
copy span "103 Het Angereelstraat, Appelterre, 9400"
click at [191, 279] on div "Gender Female" at bounding box center [155, 296] width 181 height 34
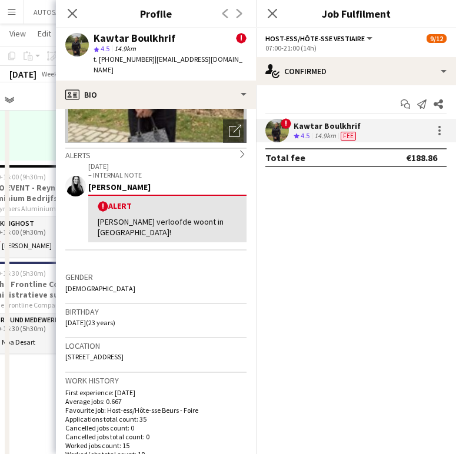
scroll to position [152, 0]
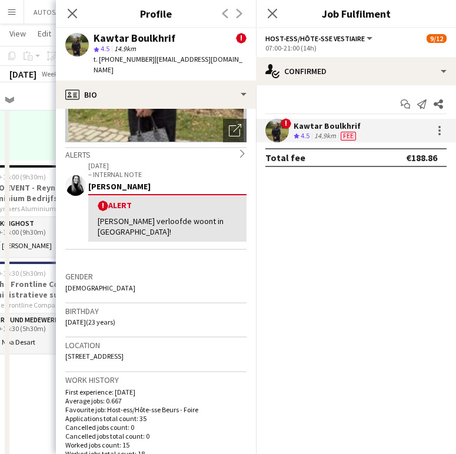
click at [173, 306] on h3 "Birthday" at bounding box center [155, 311] width 181 height 11
click at [447, 130] on div "! Kawtar Boulkhrif Crew rating 4.5 14.9km Fee" at bounding box center [356, 131] width 200 height 24
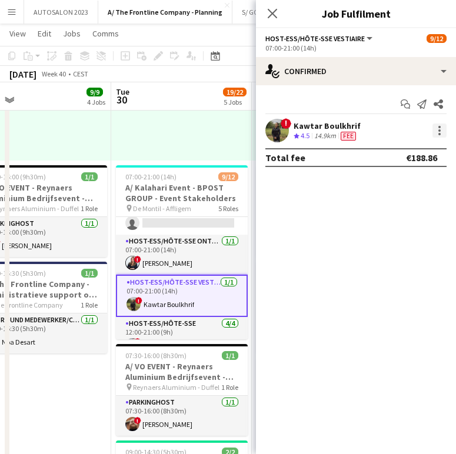
click at [440, 130] on div at bounding box center [439, 130] width 14 height 14
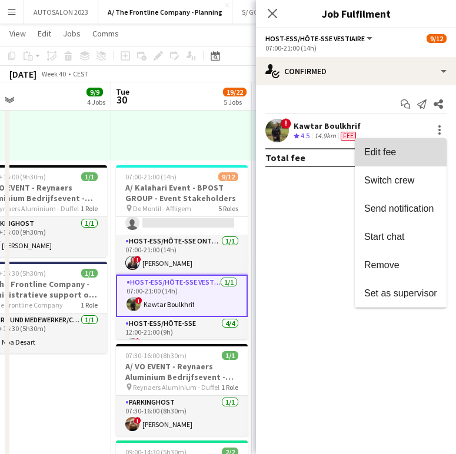
click at [399, 156] on span "Edit fee" at bounding box center [400, 152] width 73 height 11
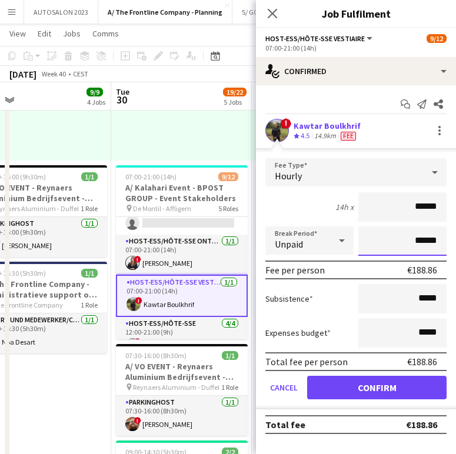
click at [410, 247] on input "******" at bounding box center [402, 240] width 88 height 29
type input "*******"
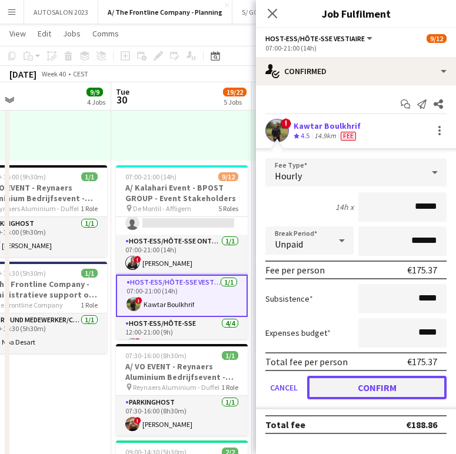
click at [387, 379] on button "Confirm" at bounding box center [376, 388] width 139 height 24
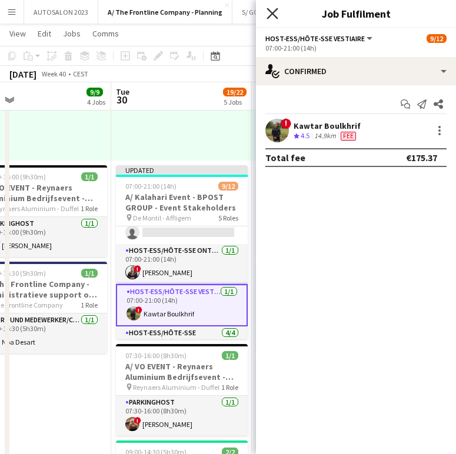
click at [277, 11] on icon "Close pop-in" at bounding box center [271, 13] width 11 height 11
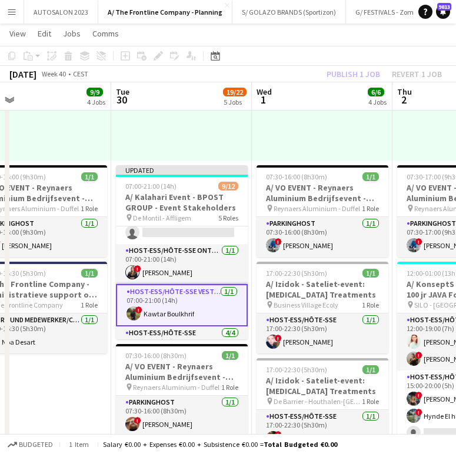
click at [355, 69] on div "Publish 1 job Revert 1 job" at bounding box center [383, 73] width 143 height 15
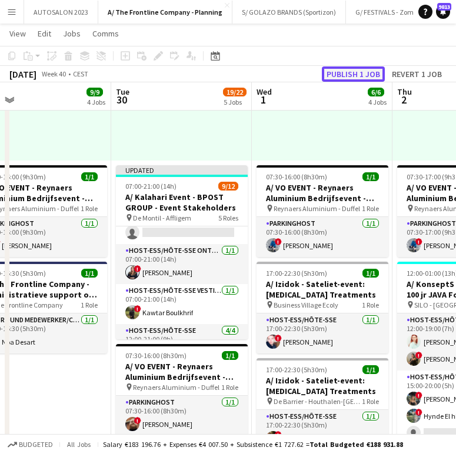
click at [350, 68] on button "Publish 1 job" at bounding box center [353, 73] width 63 height 15
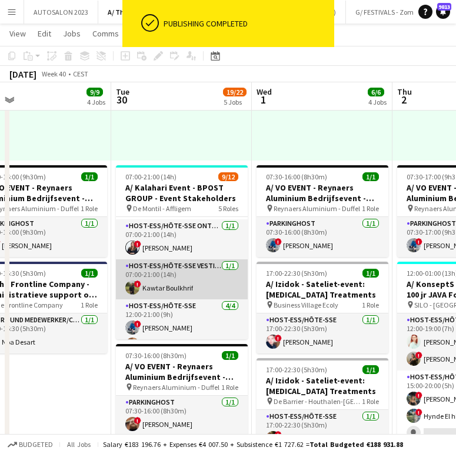
scroll to position [0, 312]
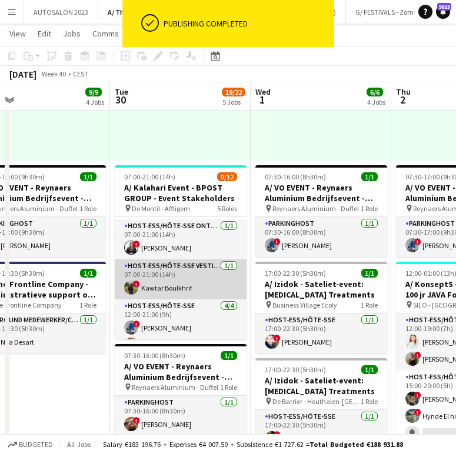
click at [179, 273] on app-card-role "Host-ess/Hôte-sse Vestiaire 1/1 07:00-21:00 (14h) ! Kawtar Boulkhrif" at bounding box center [181, 279] width 132 height 40
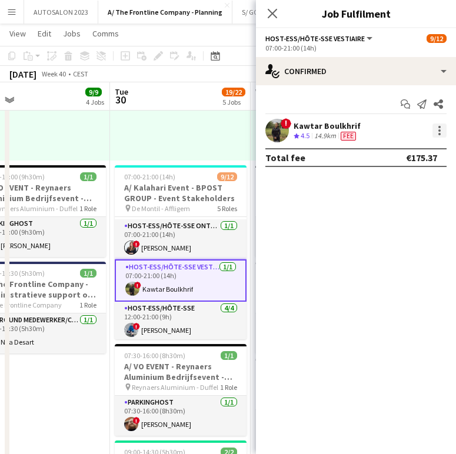
click at [435, 136] on div at bounding box center [439, 130] width 14 height 14
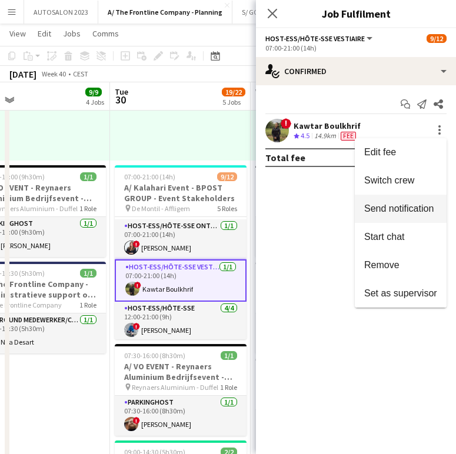
click at [391, 220] on button "Send notification" at bounding box center [401, 209] width 92 height 28
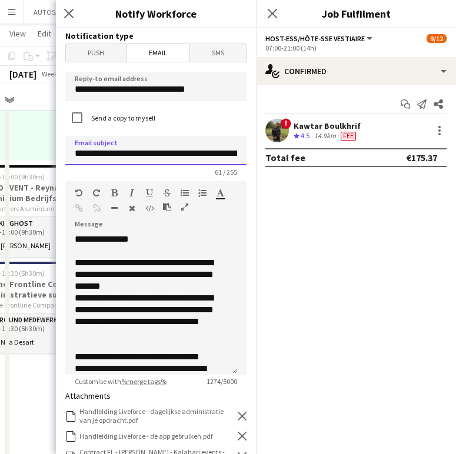
drag, startPoint x: 188, startPoint y: 153, endPoint x: 111, endPoint y: 153, distance: 77.0
click at [111, 153] on input "**********" at bounding box center [155, 150] width 181 height 29
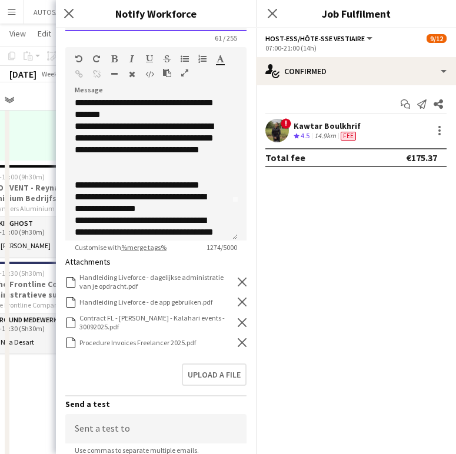
scroll to position [136, 0]
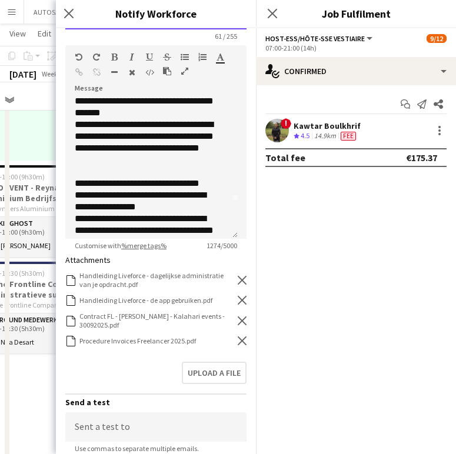
type input "**********"
click at [232, 315] on div "Contract FL - Isabelle De Bock - Kalahari events - 30092025.pdf Contract FL - I…" at bounding box center [155, 321] width 181 height 18
click at [238, 320] on icon at bounding box center [242, 320] width 9 height 9
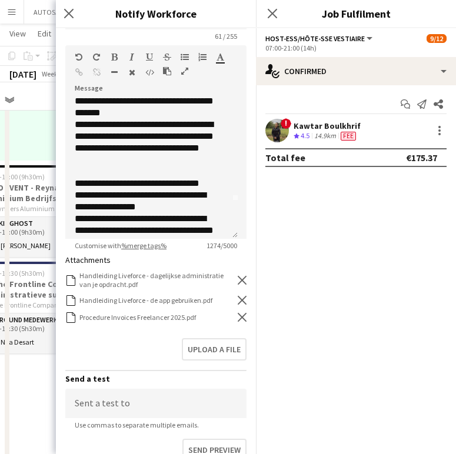
click at [238, 320] on icon "Remove" at bounding box center [242, 317] width 9 height 9
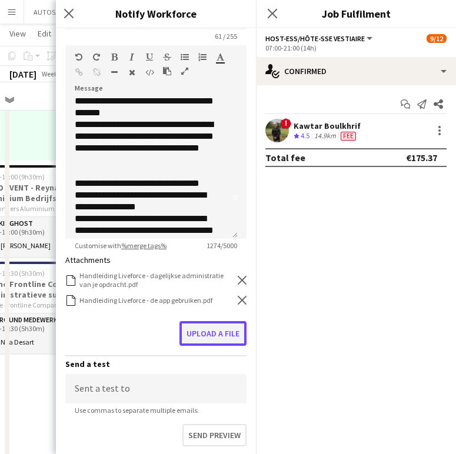
click at [223, 325] on button "Upload a file" at bounding box center [212, 333] width 67 height 25
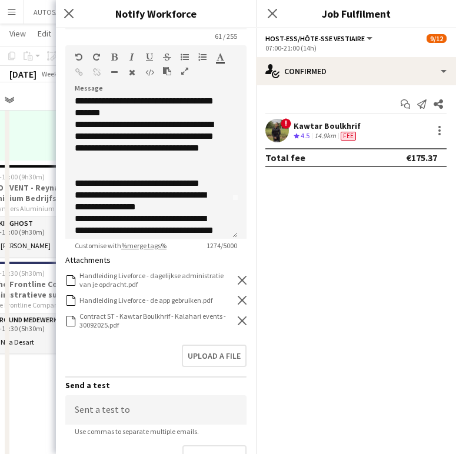
scroll to position [285, 0]
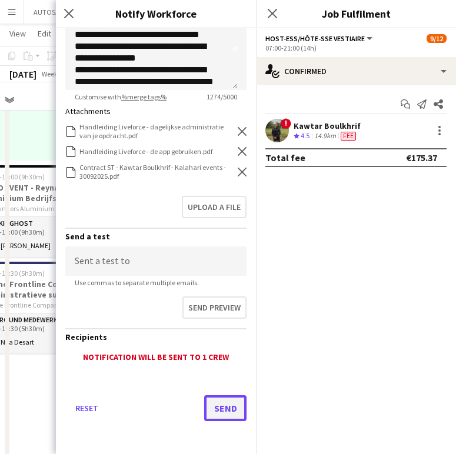
click at [215, 403] on button "Send" at bounding box center [225, 408] width 42 height 26
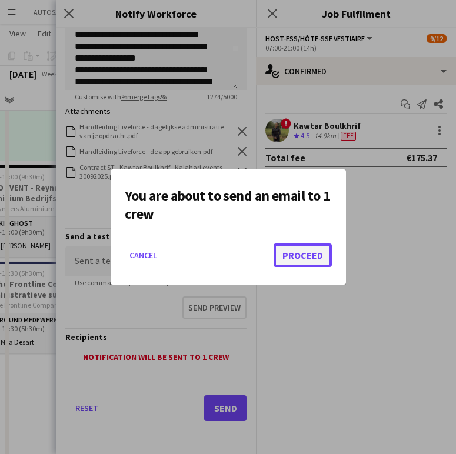
click at [296, 256] on button "Proceed" at bounding box center [302, 255] width 58 height 24
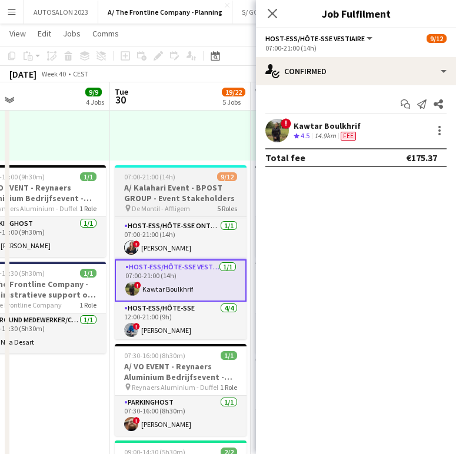
scroll to position [199, 0]
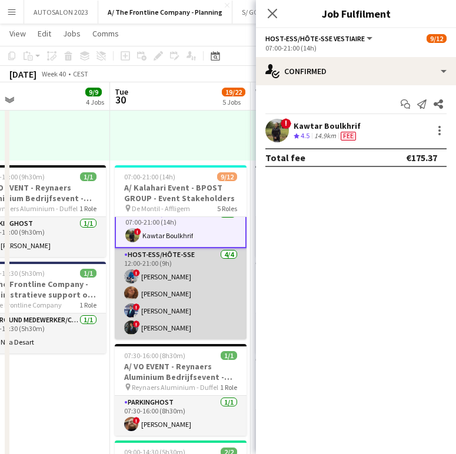
click at [198, 299] on app-card-role "Host-ess/Hôte-sse 4/4 12:00-21:00 (9h) ! Yari De Herdt Oona Vanderleenen ! Matt…" at bounding box center [181, 293] width 132 height 91
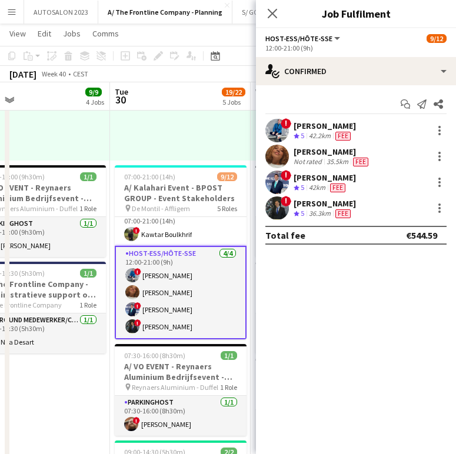
scroll to position [198, 0]
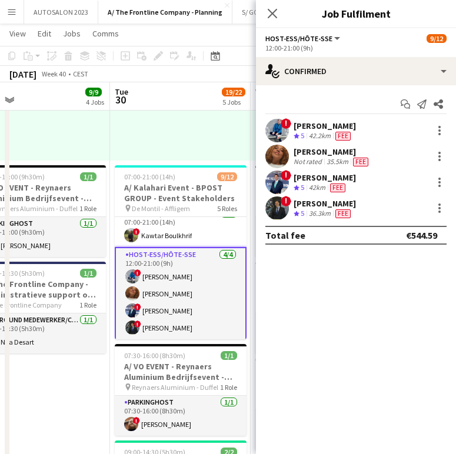
click at [336, 119] on div "! Yari De Herdt Crew rating 5 42.2km Fee" at bounding box center [356, 131] width 200 height 24
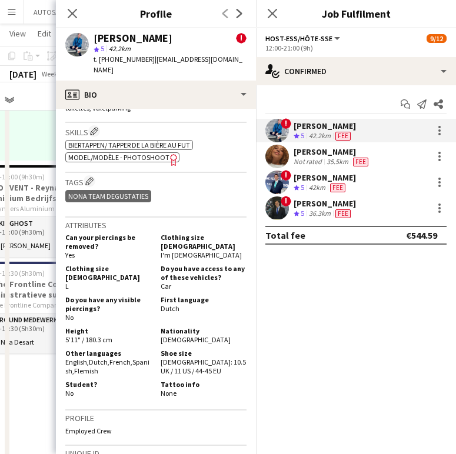
scroll to position [633, 0]
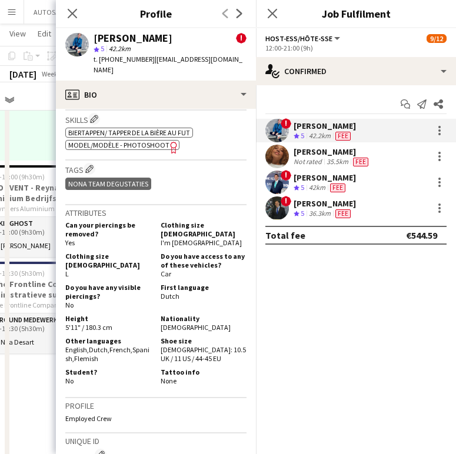
click at [161, 69] on div "Yari De Herdt ! star 5 42.2km t. +32468469992 | yariisdit@outlook.com" at bounding box center [156, 54] width 200 height 52
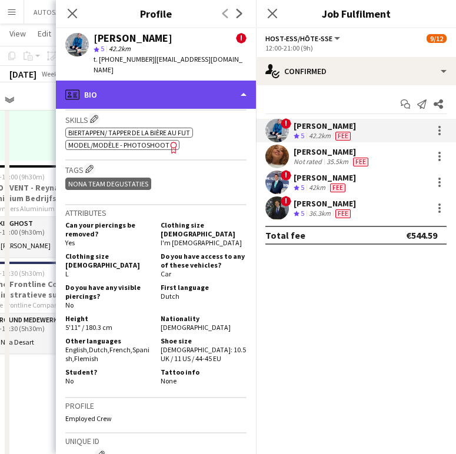
click at [155, 88] on div "profile Bio" at bounding box center [156, 95] width 200 height 28
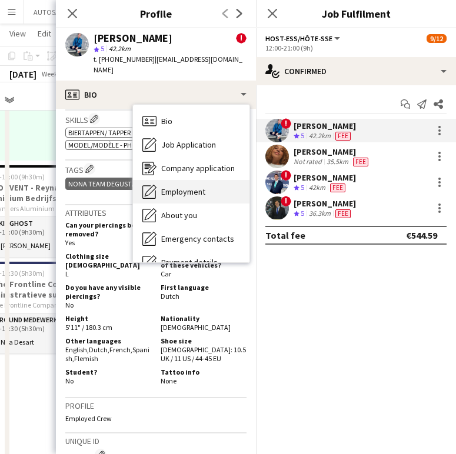
click at [179, 180] on div "Employment Employment" at bounding box center [191, 192] width 116 height 24
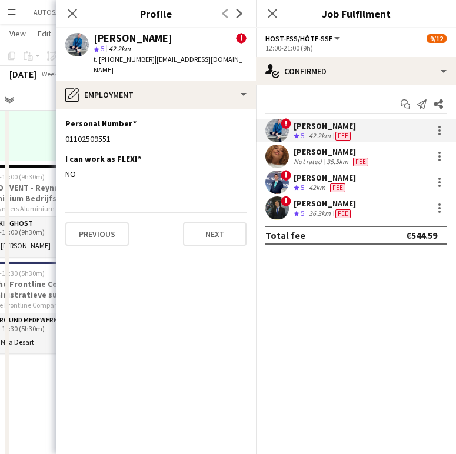
click at [177, 173] on div "I can work as FLEXI Edit this field NO" at bounding box center [155, 170] width 181 height 35
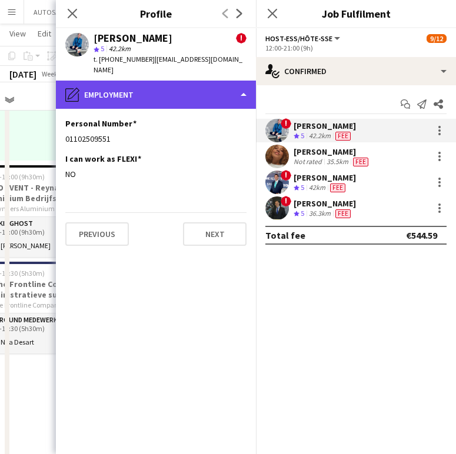
click at [127, 83] on div "pencil4 Employment" at bounding box center [156, 95] width 200 height 28
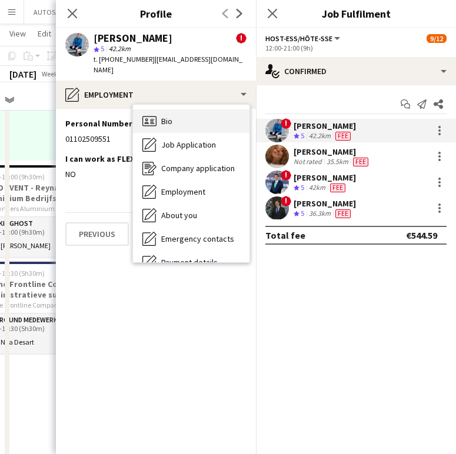
click at [162, 109] on div "Bio Bio" at bounding box center [191, 121] width 116 height 24
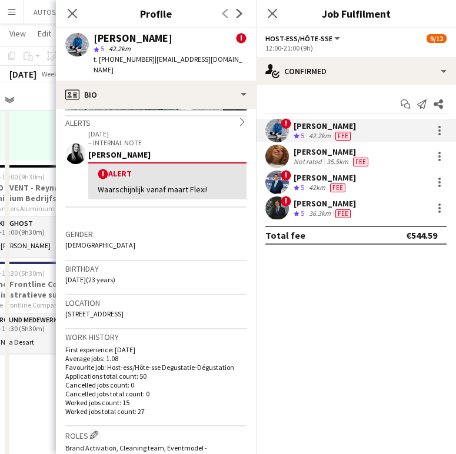
scroll to position [188, 0]
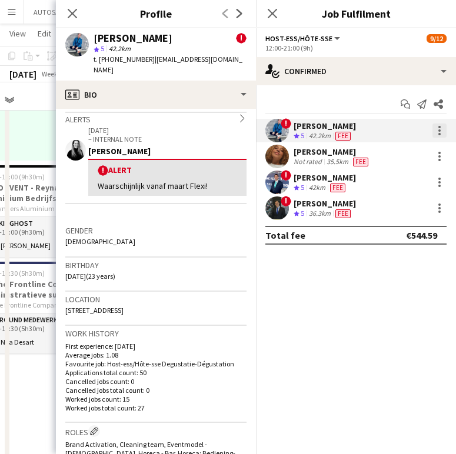
click at [437, 132] on div at bounding box center [439, 130] width 14 height 14
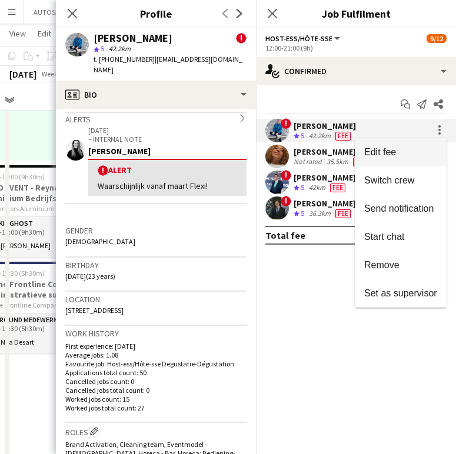
click at [410, 154] on span "Edit fee" at bounding box center [400, 152] width 73 height 11
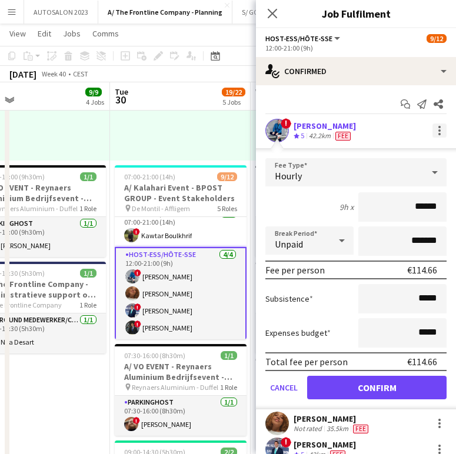
click at [436, 131] on div at bounding box center [439, 130] width 14 height 14
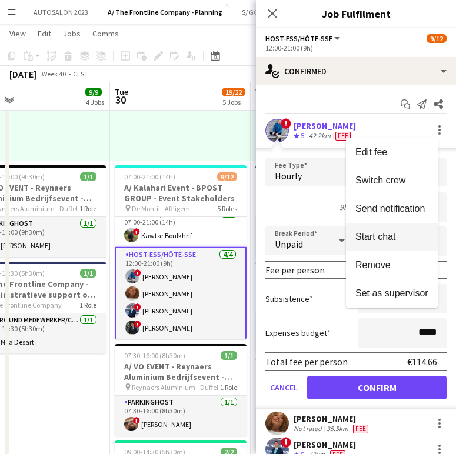
drag, startPoint x: 383, startPoint y: 226, endPoint x: 388, endPoint y: 221, distance: 7.1
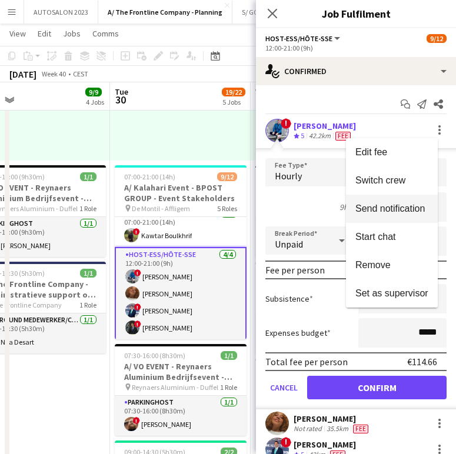
click at [385, 225] on button "Start chat" at bounding box center [392, 237] width 92 height 28
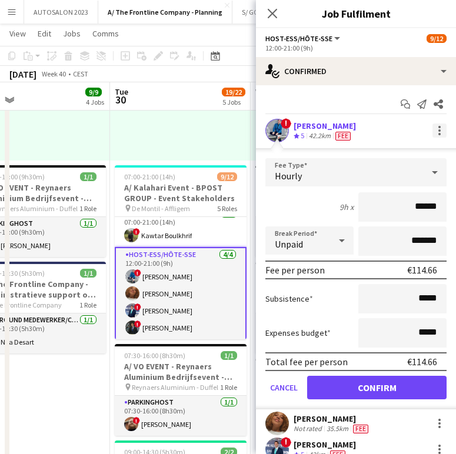
click at [432, 130] on div at bounding box center [439, 130] width 14 height 14
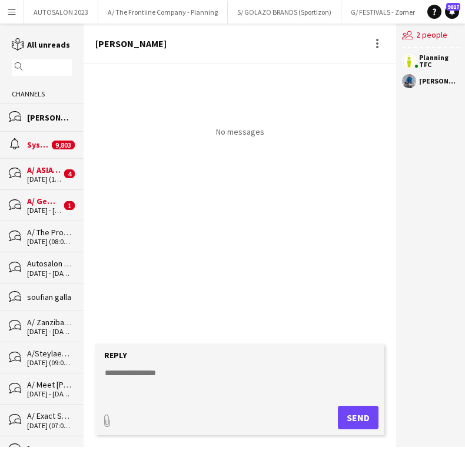
click at [396, 204] on div "No messages" at bounding box center [239, 204] width 312 height 280
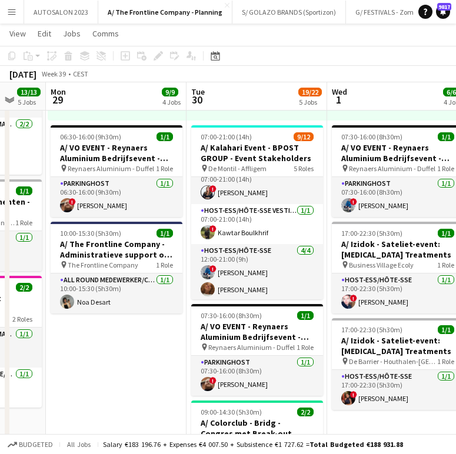
scroll to position [197, 0]
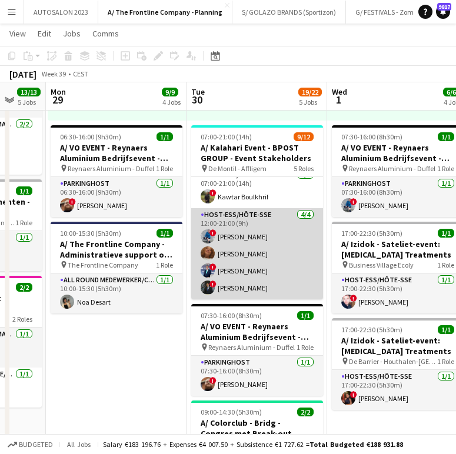
click at [266, 248] on app-card-role "Host-ess/Hôte-sse 4/4 12:00-21:00 (9h) ! Yari De Herdt Oona Vanderleenen ! Matt…" at bounding box center [257, 253] width 132 height 91
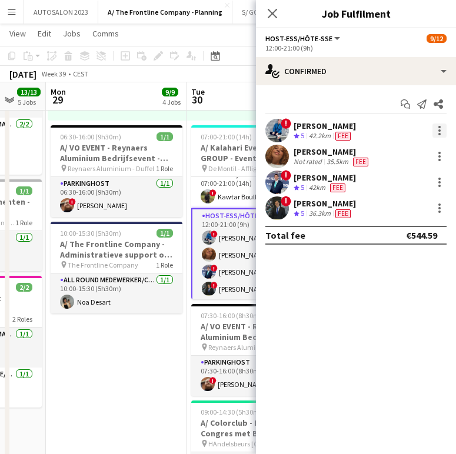
click at [440, 127] on div at bounding box center [439, 127] width 2 height 2
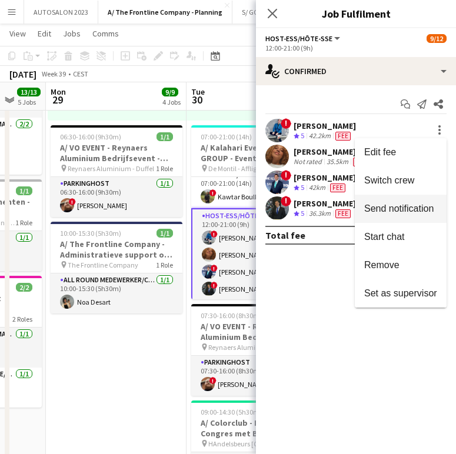
click at [410, 218] on button "Send notification" at bounding box center [401, 209] width 92 height 28
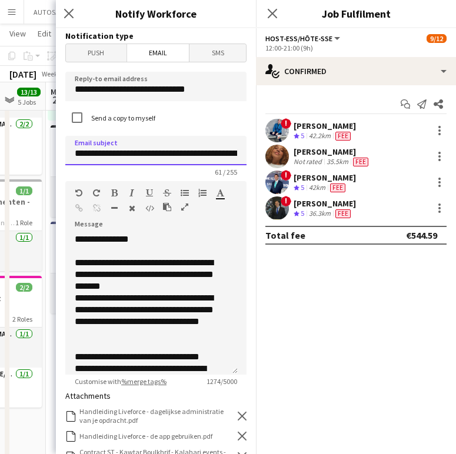
drag, startPoint x: 190, startPoint y: 151, endPoint x: 117, endPoint y: 155, distance: 73.1
click at [117, 155] on input "**********" at bounding box center [155, 150] width 181 height 29
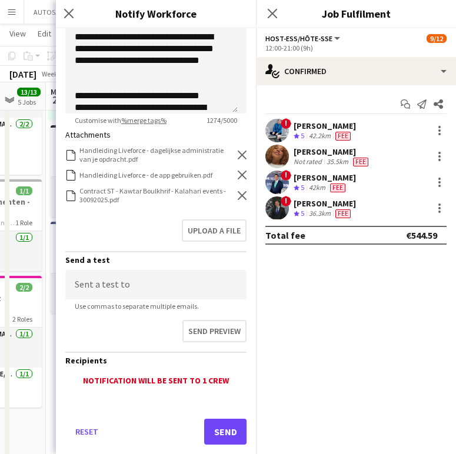
scroll to position [285, 0]
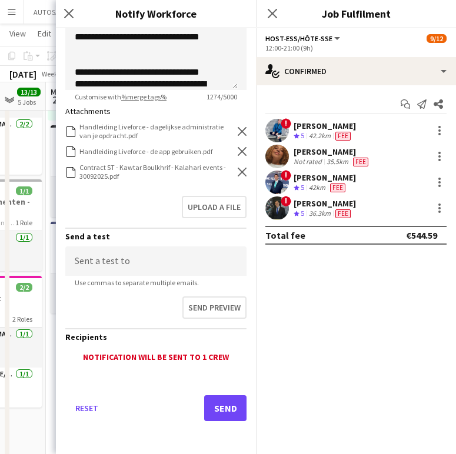
type input "**********"
click at [238, 169] on icon at bounding box center [242, 172] width 9 height 9
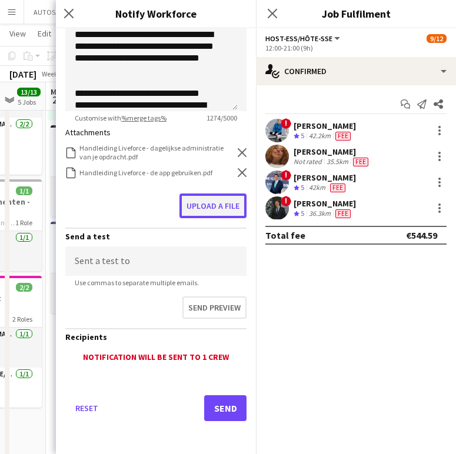
click at [215, 198] on button "Upload a file" at bounding box center [212, 205] width 67 height 25
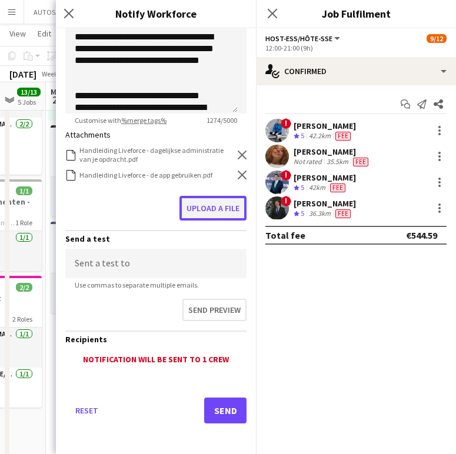
scroll to position [263, 0]
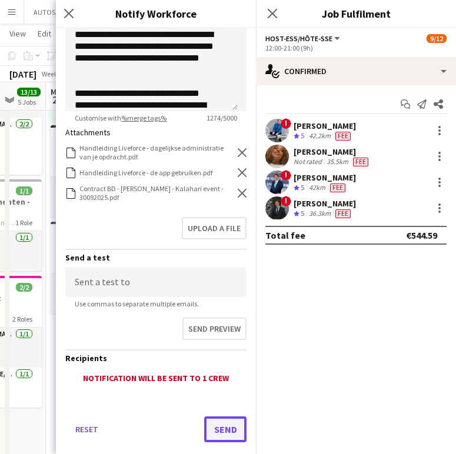
click at [215, 429] on button "Send" at bounding box center [225, 429] width 42 height 26
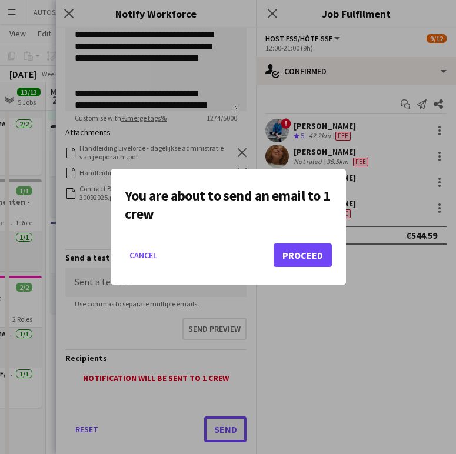
scroll to position [0, 0]
click at [286, 251] on button "Proceed" at bounding box center [302, 255] width 58 height 24
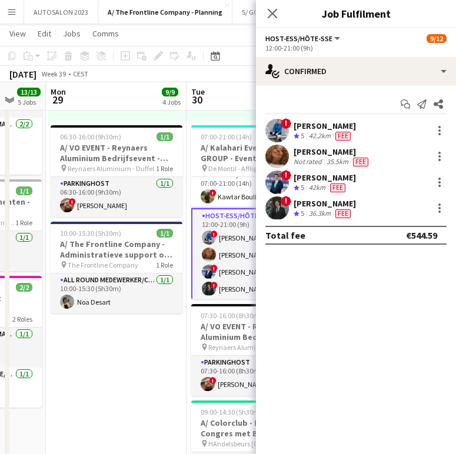
click at [342, 153] on div "[PERSON_NAME]" at bounding box center [331, 151] width 77 height 11
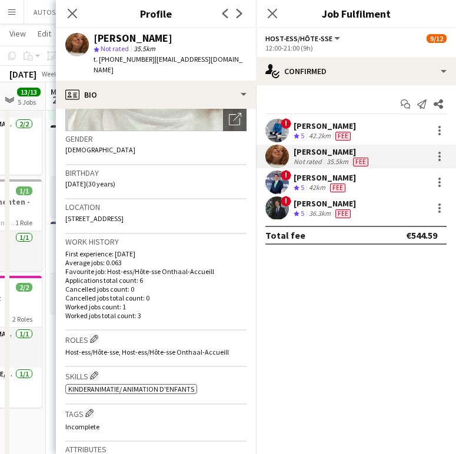
scroll to position [0, 0]
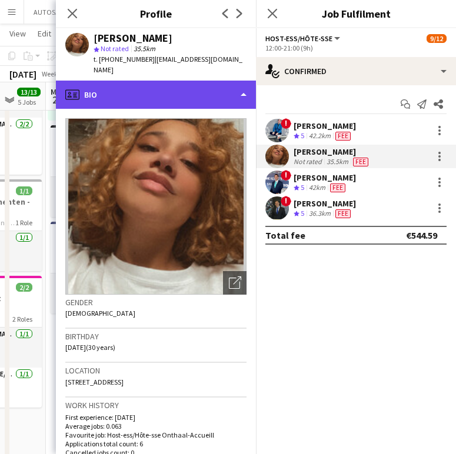
click at [176, 88] on div "profile Bio" at bounding box center [156, 95] width 200 height 28
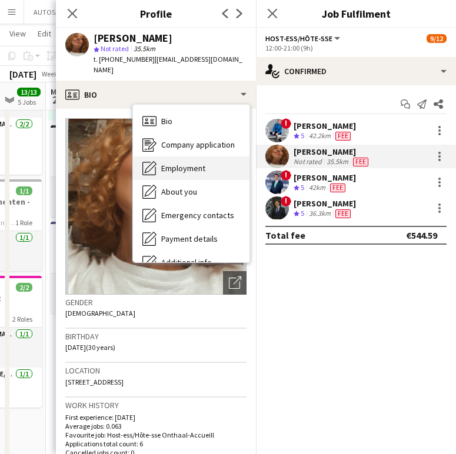
click at [178, 163] on span "Employment" at bounding box center [183, 168] width 44 height 11
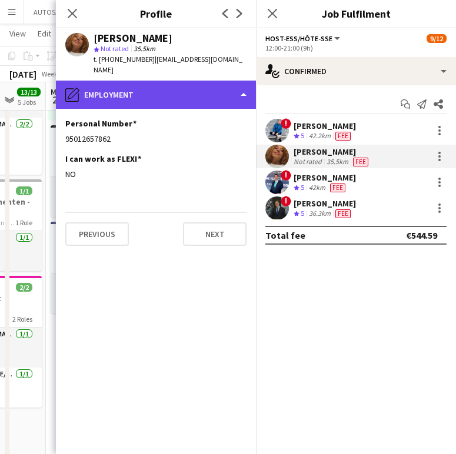
click at [168, 94] on div "pencil4 Employment" at bounding box center [156, 95] width 200 height 28
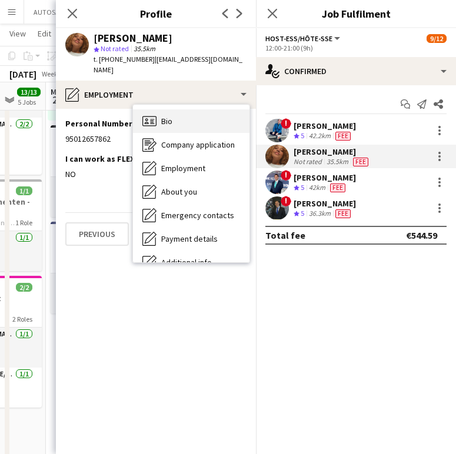
click at [161, 109] on div "Bio Bio" at bounding box center [191, 121] width 116 height 24
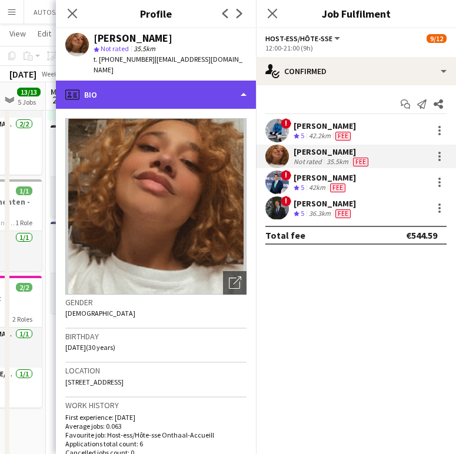
click at [181, 84] on div "profile Bio" at bounding box center [156, 95] width 200 height 28
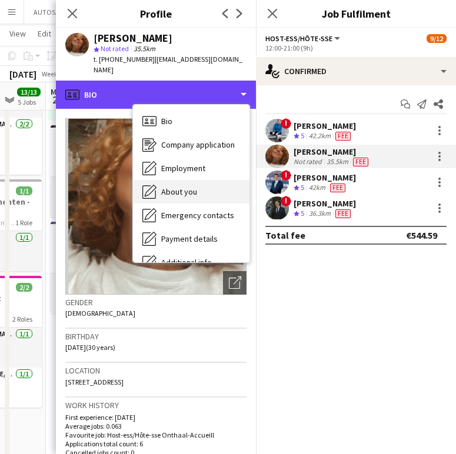
scroll to position [87, 0]
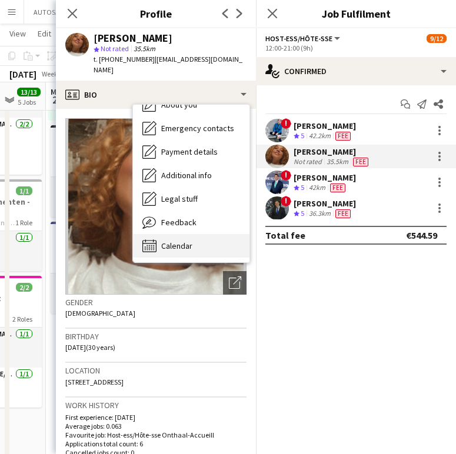
click at [171, 240] on span "Calendar" at bounding box center [176, 245] width 31 height 11
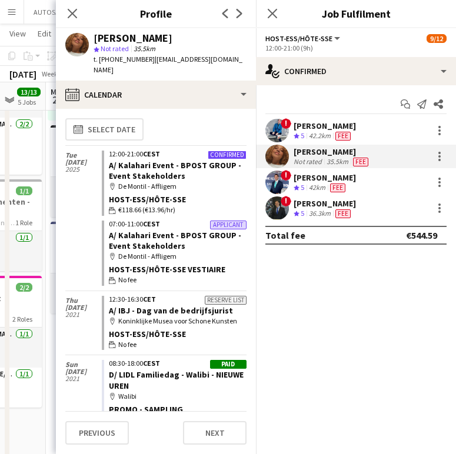
scroll to position [0, 0]
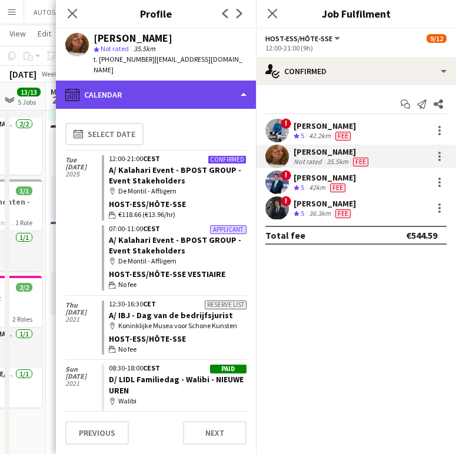
click at [138, 91] on div "calendar-full Calendar" at bounding box center [156, 95] width 200 height 28
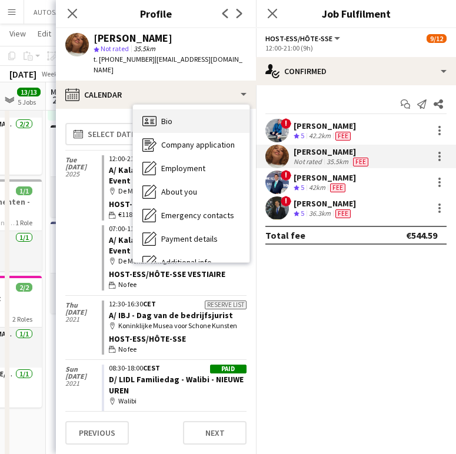
click at [171, 116] on span "Bio" at bounding box center [166, 121] width 11 height 11
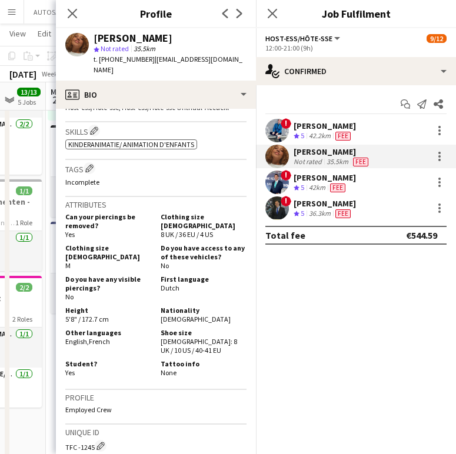
scroll to position [460, 0]
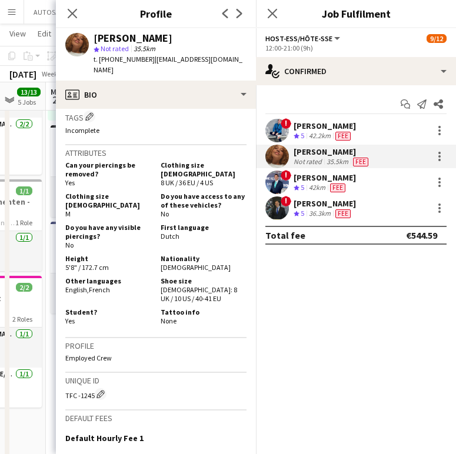
click at [246, 262] on app-crew-profile-bio "Open photos pop-in Gender Female Birthday 26-01-1995 (30 years) Location 22 Smo…" at bounding box center [156, 281] width 200 height 345
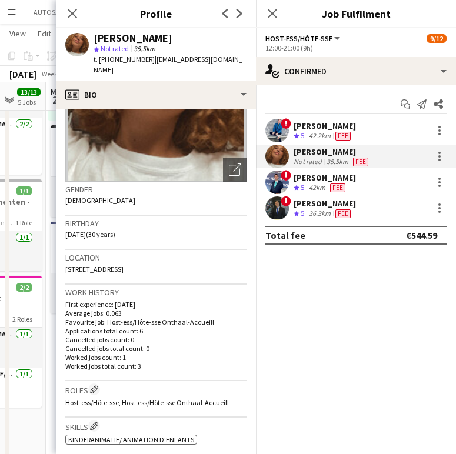
scroll to position [91, 0]
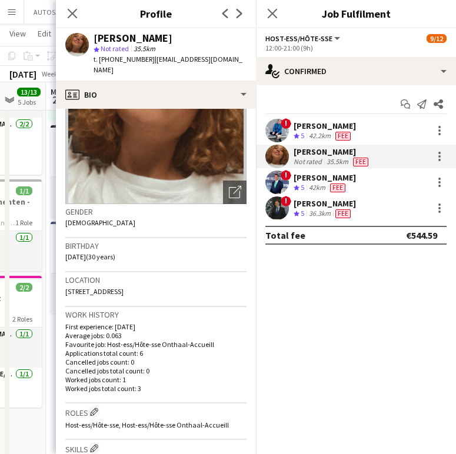
click at [123, 287] on span "22 Smolders Blockstraat, Edegem, 2650" at bounding box center [94, 291] width 58 height 9
copy span "22 Smolders Blockstraat, Edegem, 2650"
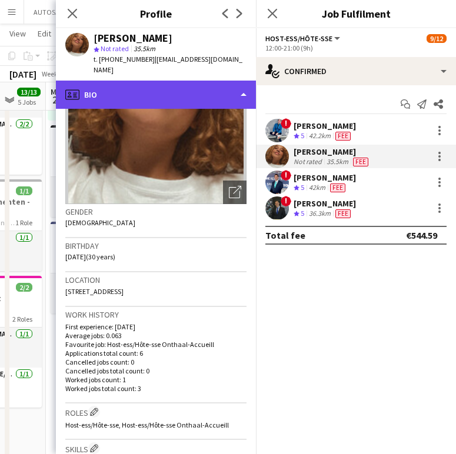
click at [146, 88] on div "profile Bio" at bounding box center [156, 95] width 200 height 28
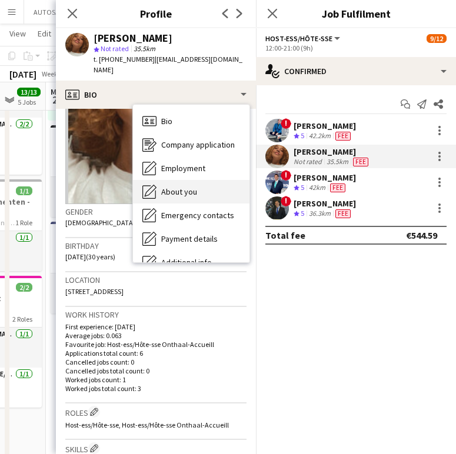
click at [176, 180] on div "About you About you" at bounding box center [191, 192] width 116 height 24
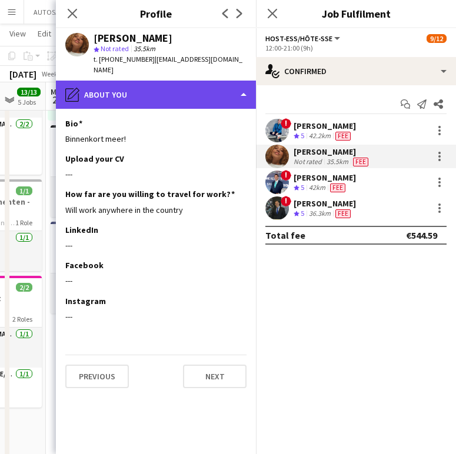
click at [176, 91] on div "pencil4 About you" at bounding box center [156, 95] width 200 height 28
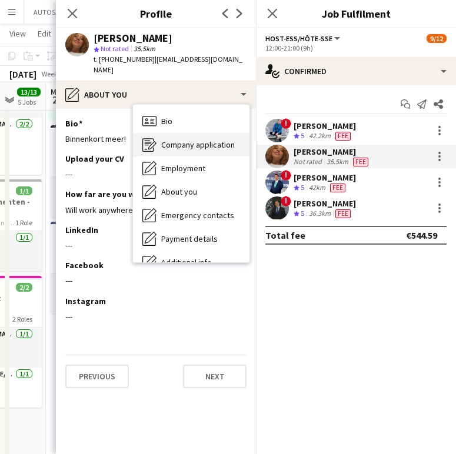
click at [183, 140] on div "Company application Company application" at bounding box center [191, 145] width 116 height 24
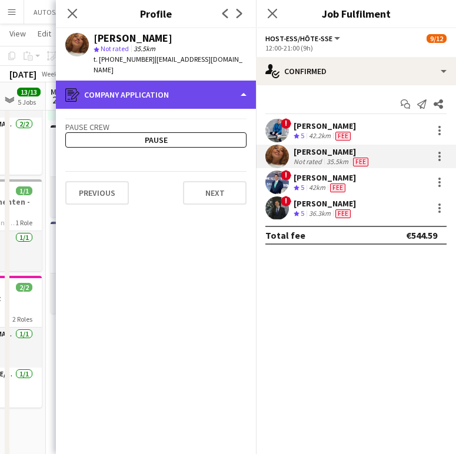
click at [178, 91] on div "register Company application" at bounding box center [156, 95] width 200 height 28
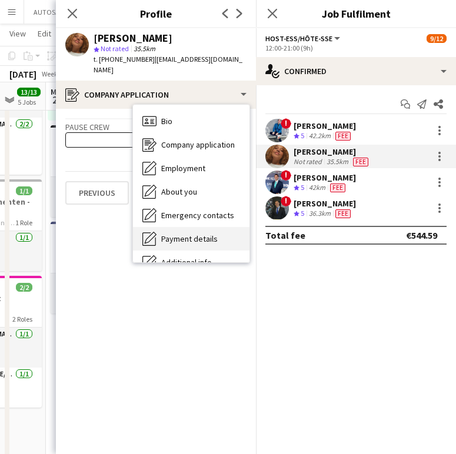
click at [190, 227] on div "Payment details Payment details" at bounding box center [191, 239] width 116 height 24
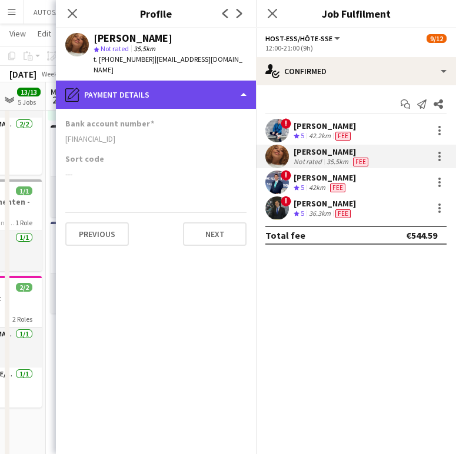
click at [192, 81] on div "pencil4 Payment details" at bounding box center [156, 95] width 200 height 28
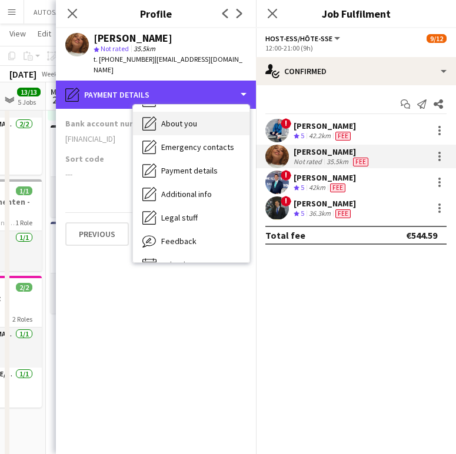
scroll to position [76, 0]
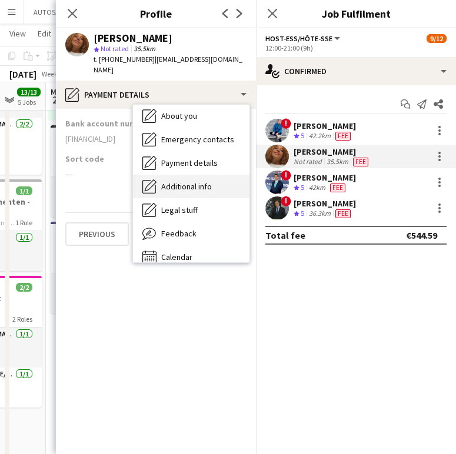
click at [197, 181] on span "Additional info" at bounding box center [186, 186] width 51 height 11
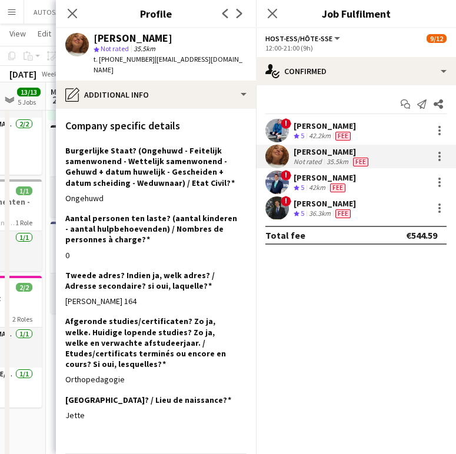
scroll to position [135, 0]
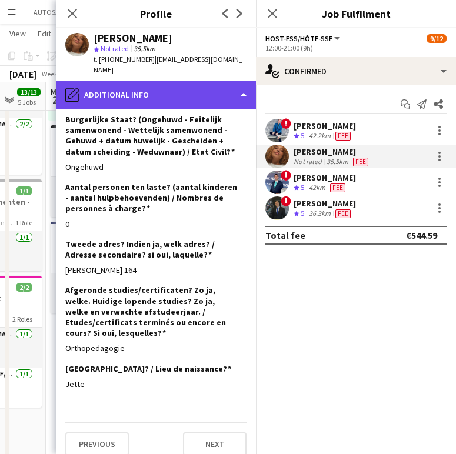
click at [106, 81] on div "pencil4 Additional info" at bounding box center [156, 95] width 200 height 28
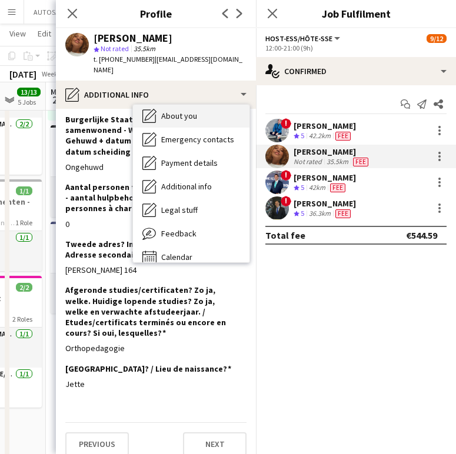
click at [169, 111] on span "About you" at bounding box center [179, 116] width 36 height 11
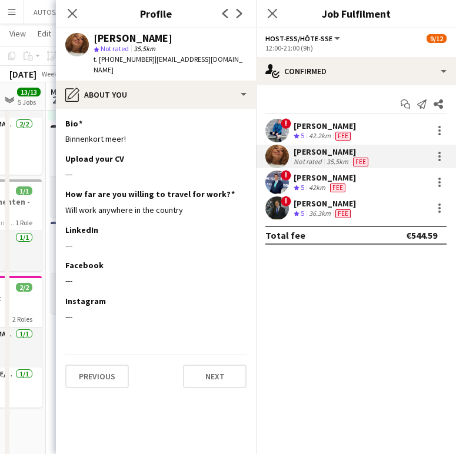
scroll to position [0, 0]
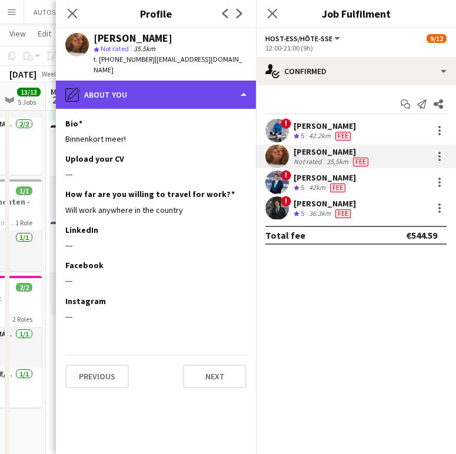
click at [165, 93] on div "pencil4 About you" at bounding box center [156, 95] width 200 height 28
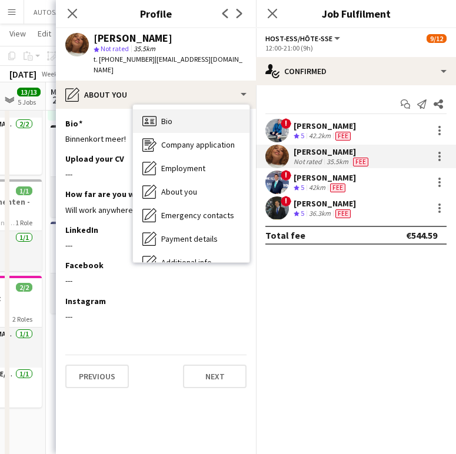
click at [172, 109] on div "Bio Bio" at bounding box center [191, 121] width 116 height 24
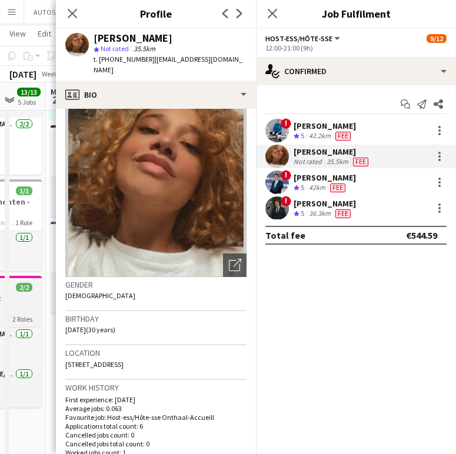
scroll to position [18, 0]
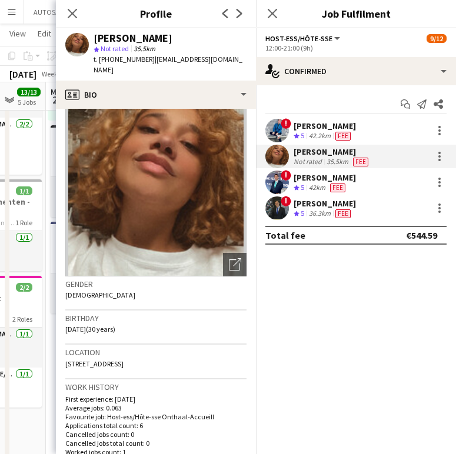
click at [105, 359] on span "22 Smolders Blockstraat, Edegem, 2650" at bounding box center [94, 363] width 58 height 9
copy span "22 Smolders Blockstraat, Edegem, 2650"
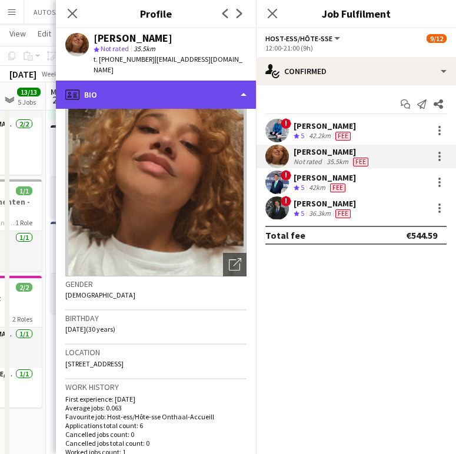
click at [113, 85] on div "profile Bio" at bounding box center [156, 95] width 200 height 28
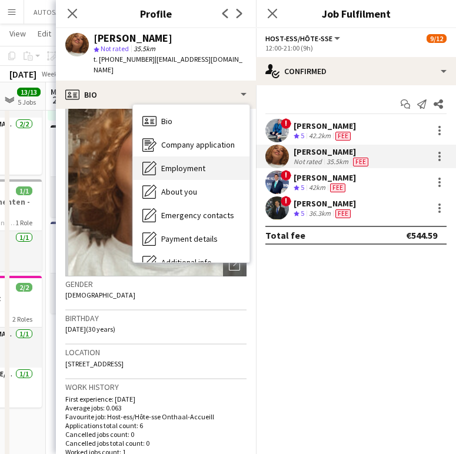
click at [174, 156] on div "Employment Employment" at bounding box center [191, 168] width 116 height 24
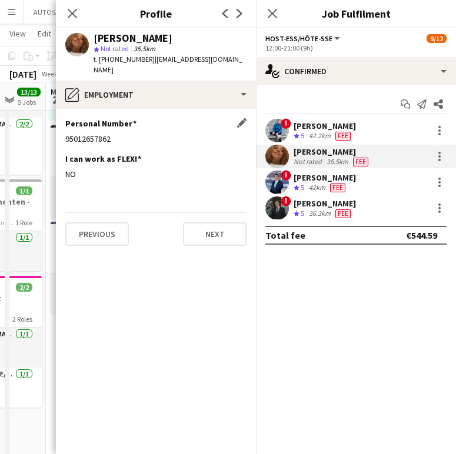
click at [91, 133] on div "95012657862" at bounding box center [155, 138] width 181 height 11
copy div "95012657862"
click at [443, 160] on div at bounding box center [439, 156] width 14 height 14
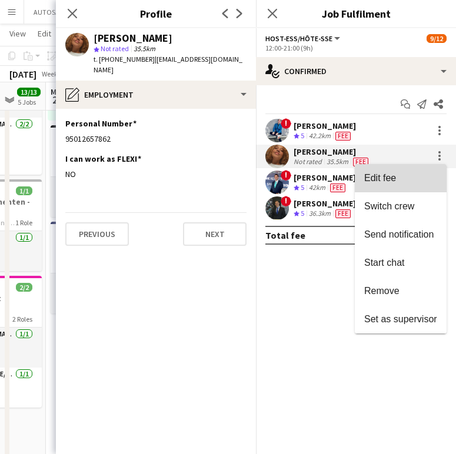
click at [406, 180] on span "Edit fee" at bounding box center [400, 178] width 73 height 11
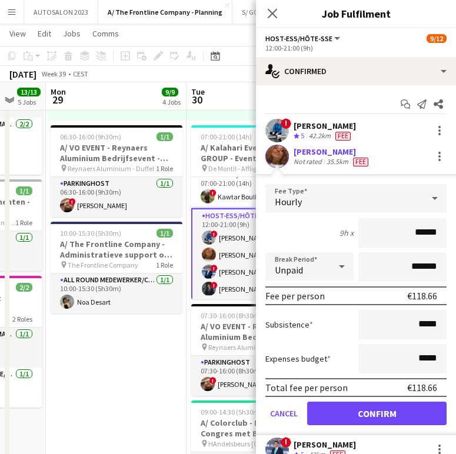
click at [338, 158] on div "35.5km" at bounding box center [337, 161] width 26 height 9
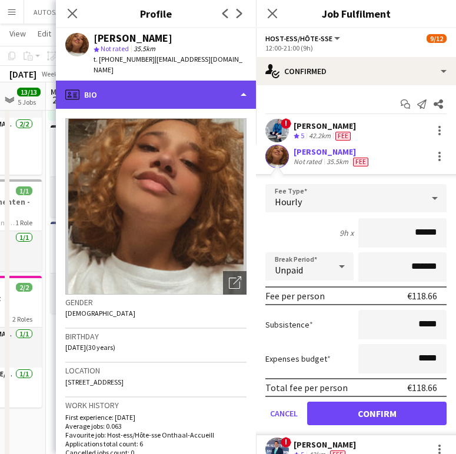
click at [202, 81] on div "profile Bio" at bounding box center [156, 95] width 200 height 28
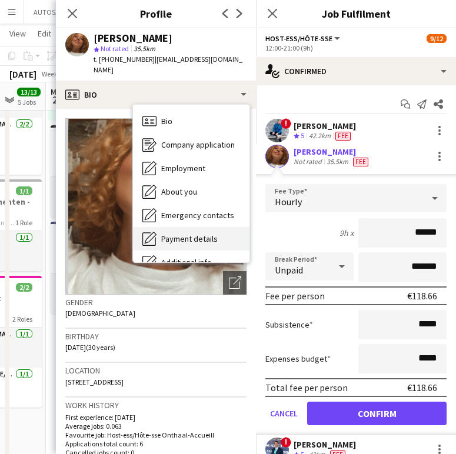
click at [193, 233] on span "Payment details" at bounding box center [189, 238] width 56 height 11
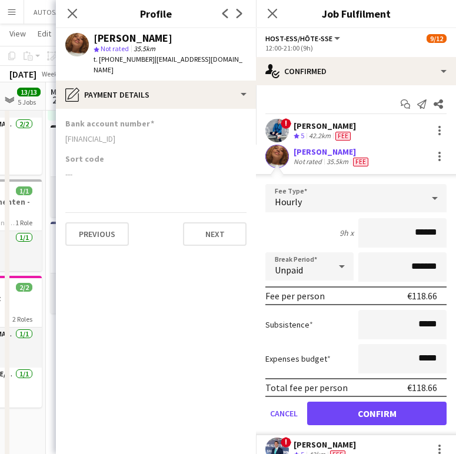
click at [96, 133] on div "BE48001488428927" at bounding box center [155, 138] width 181 height 11
copy div "BE48001488428927"
click at [78, 18] on app-icon "Close pop-in" at bounding box center [72, 13] width 17 height 17
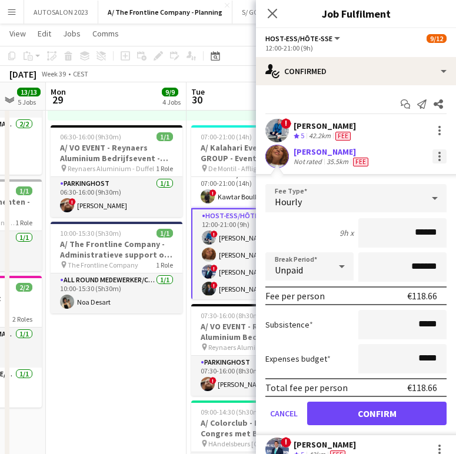
click at [433, 158] on div at bounding box center [439, 156] width 14 height 14
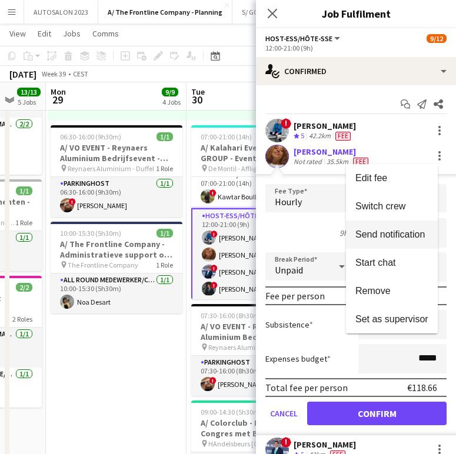
click at [402, 228] on button "Send notification" at bounding box center [392, 234] width 92 height 28
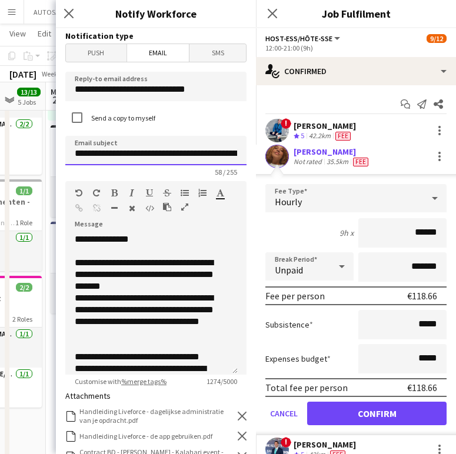
click at [178, 152] on input "**********" at bounding box center [155, 150] width 181 height 29
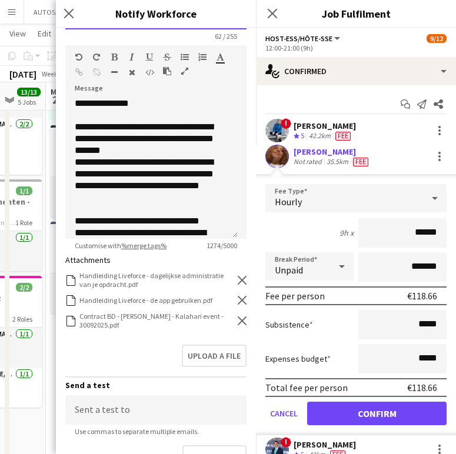
scroll to position [141, 0]
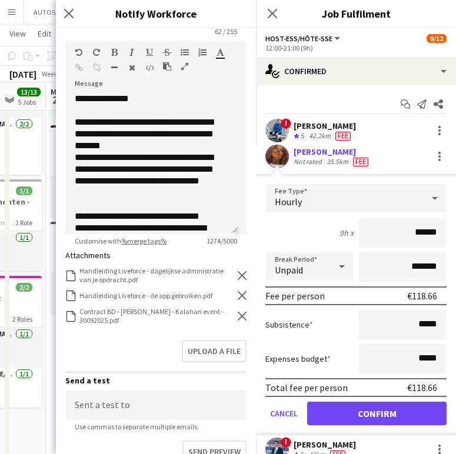
type input "**********"
click at [238, 316] on icon at bounding box center [242, 316] width 9 height 9
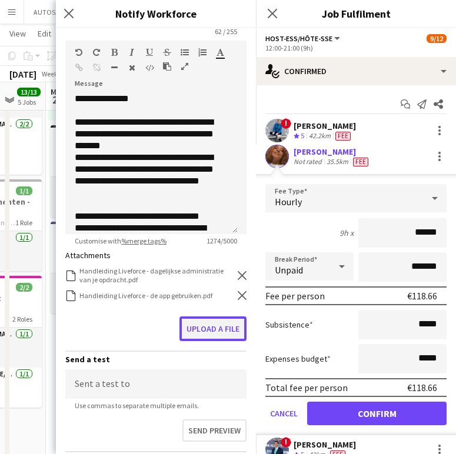
click at [214, 322] on button "Upload a file" at bounding box center [212, 328] width 67 height 25
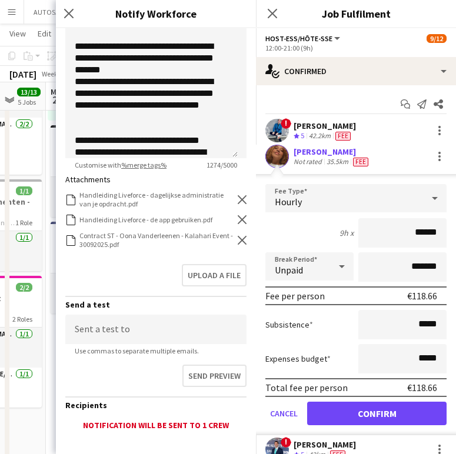
scroll to position [285, 0]
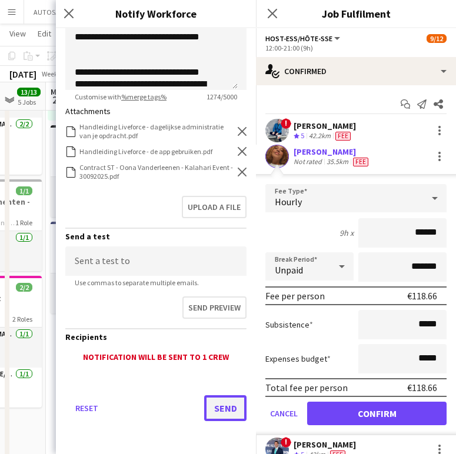
click at [222, 402] on button "Send" at bounding box center [225, 408] width 42 height 26
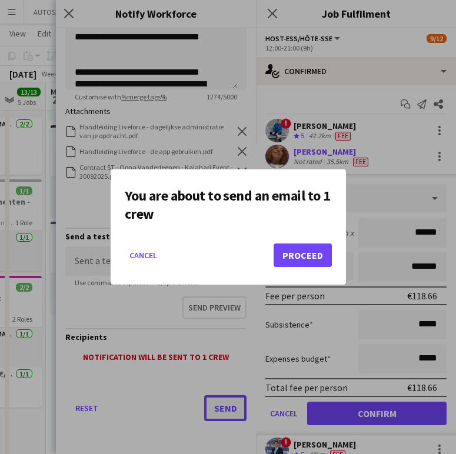
scroll to position [0, 0]
click at [290, 258] on button "Proceed" at bounding box center [302, 255] width 58 height 24
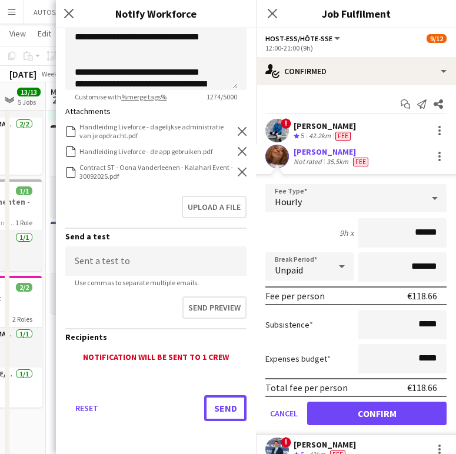
scroll to position [437, 0]
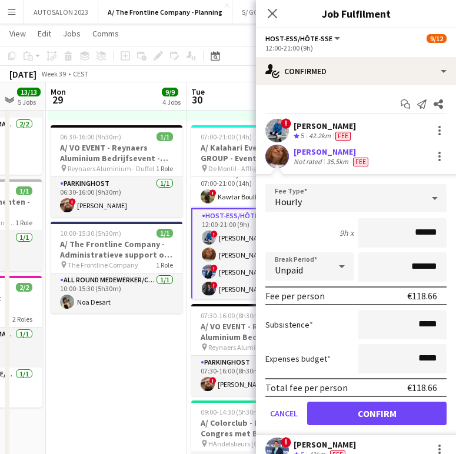
click at [348, 145] on div "Oona Vanderleenen Not rated 35.5km Fee" at bounding box center [356, 157] width 200 height 24
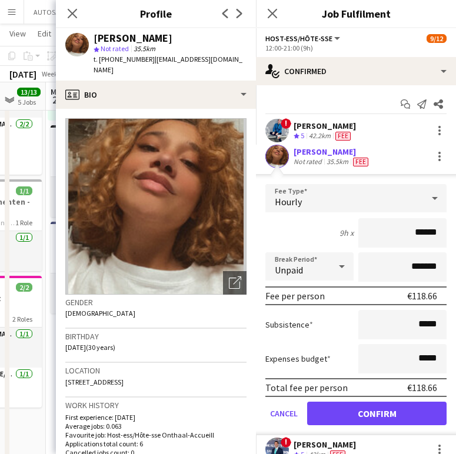
click at [347, 151] on div "[PERSON_NAME]" at bounding box center [331, 151] width 77 height 11
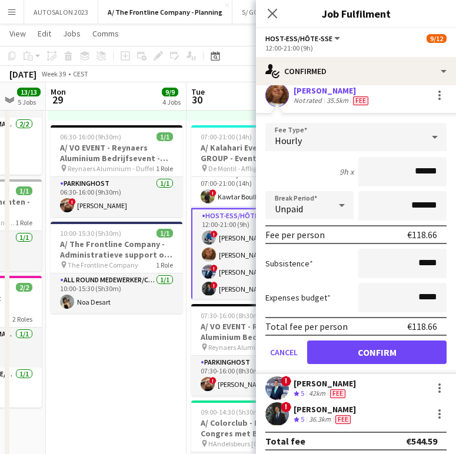
scroll to position [67, 0]
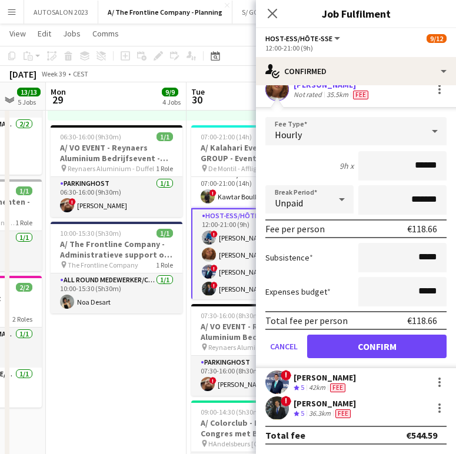
click at [317, 411] on div "36.3km" at bounding box center [319, 414] width 26 height 10
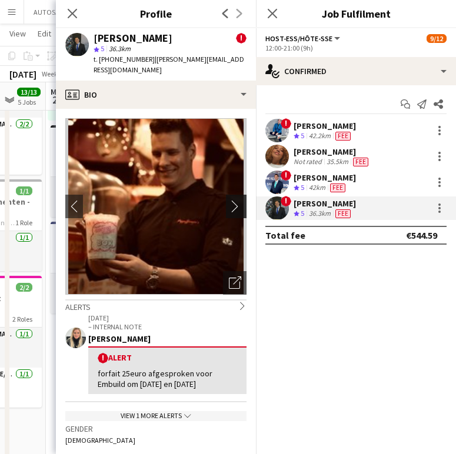
click at [229, 205] on app-icon "chevron-right" at bounding box center [238, 206] width 18 height 12
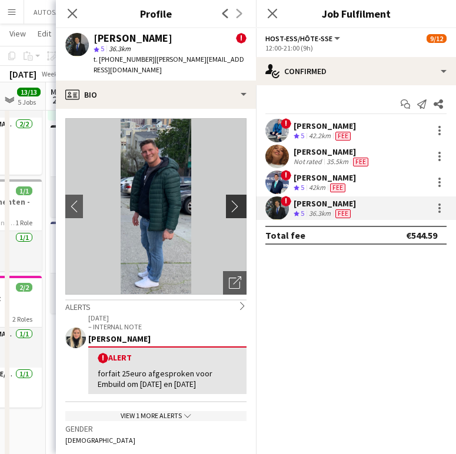
click at [229, 205] on app-icon "chevron-right" at bounding box center [238, 206] width 18 height 12
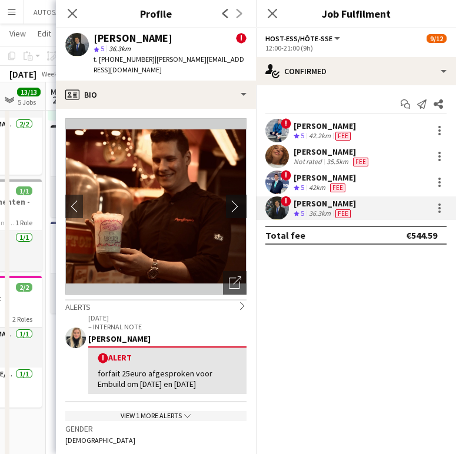
click at [229, 205] on app-icon "chevron-right" at bounding box center [238, 206] width 18 height 12
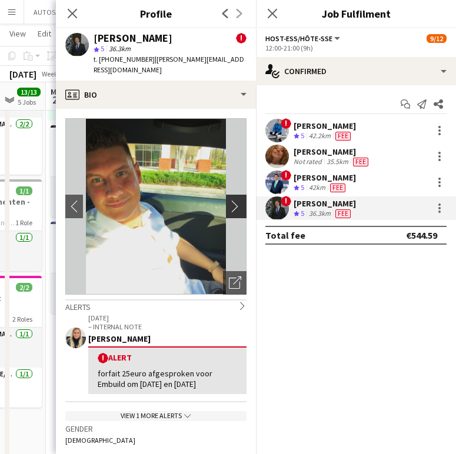
click at [229, 203] on app-icon "chevron-right" at bounding box center [238, 206] width 18 height 12
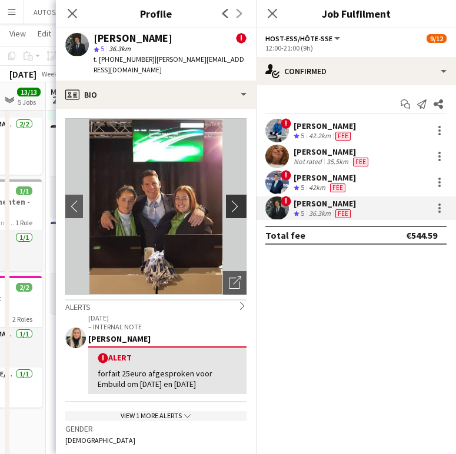
click at [229, 203] on app-icon "chevron-right" at bounding box center [238, 206] width 18 height 12
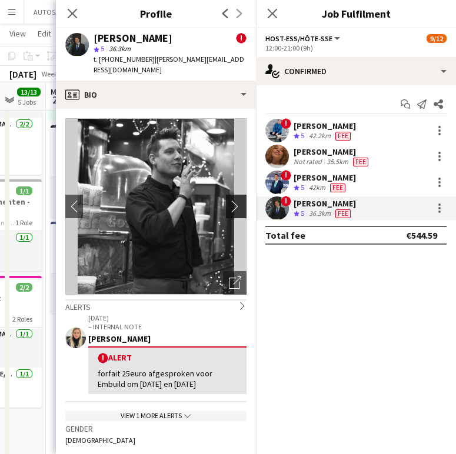
click at [229, 203] on app-icon "chevron-right" at bounding box center [238, 206] width 18 height 12
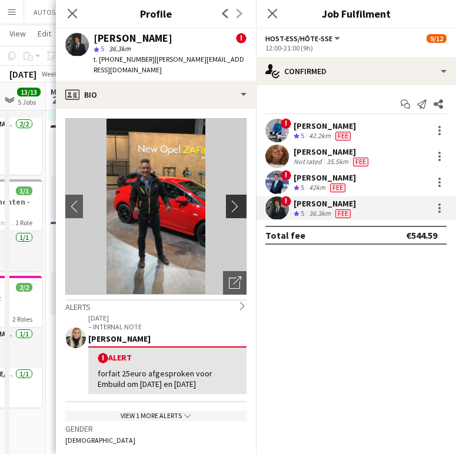
click at [229, 203] on app-icon "chevron-right" at bounding box center [238, 206] width 18 height 12
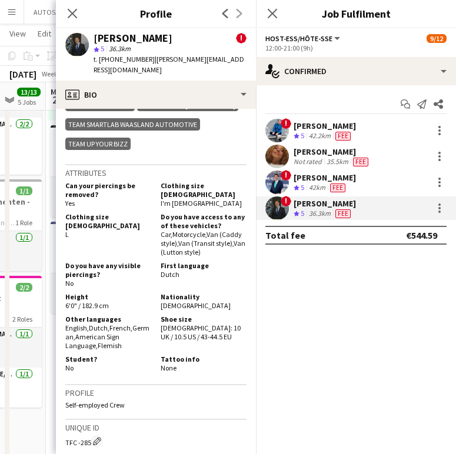
scroll to position [725, 0]
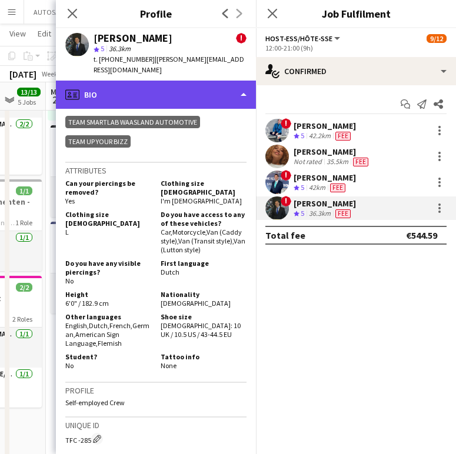
click at [176, 86] on div "profile Bio" at bounding box center [156, 95] width 200 height 28
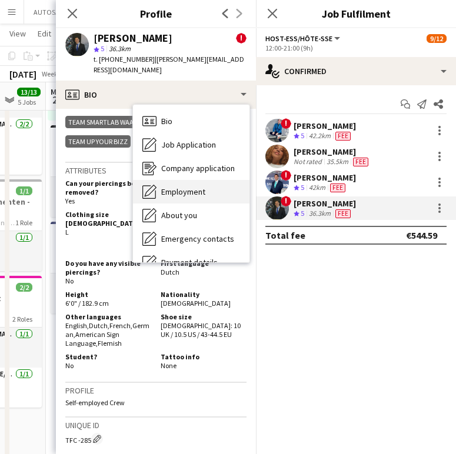
click at [181, 183] on div "Employment Employment" at bounding box center [191, 192] width 116 height 24
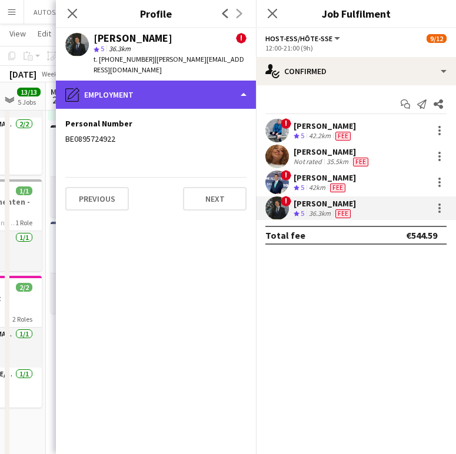
click at [149, 93] on div "pencil4 Employment" at bounding box center [156, 95] width 200 height 28
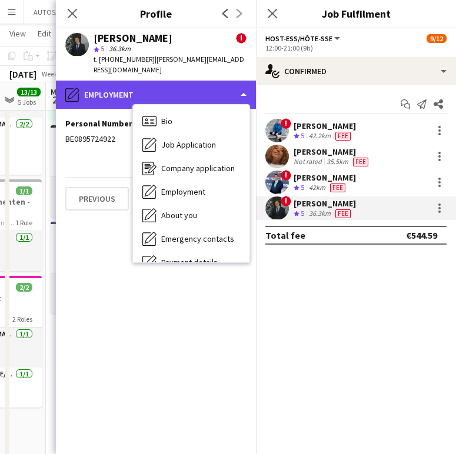
click at [136, 96] on div "pencil4 Employment" at bounding box center [156, 95] width 200 height 28
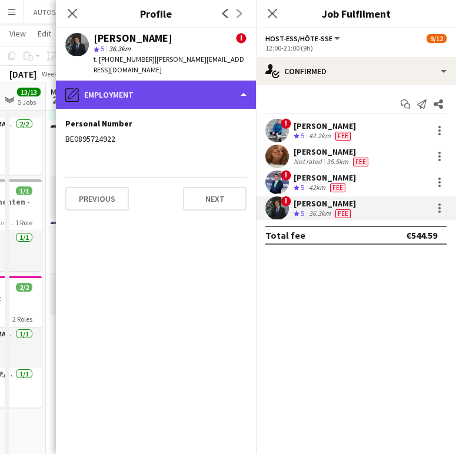
click at [173, 103] on div "pencil4 Employment" at bounding box center [156, 95] width 200 height 28
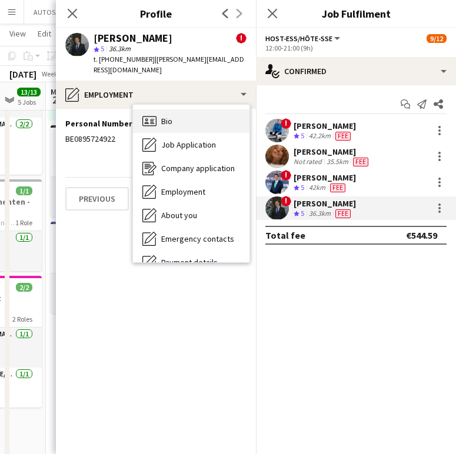
click at [173, 116] on div "Bio Bio" at bounding box center [191, 121] width 116 height 24
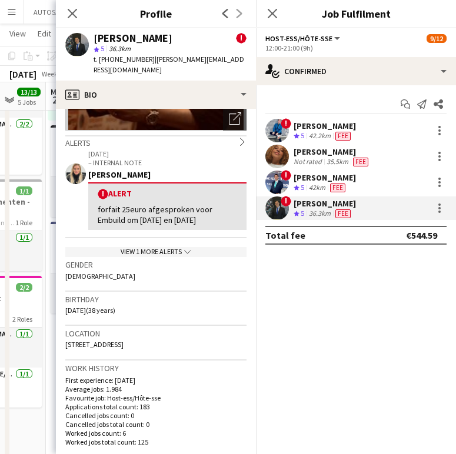
scroll to position [187, 0]
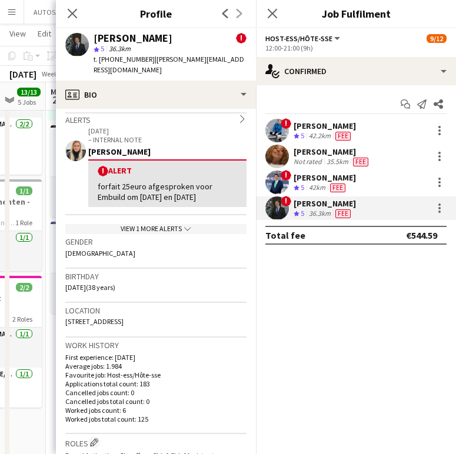
drag, startPoint x: 58, startPoint y: 24, endPoint x: 66, endPoint y: 24, distance: 8.2
click at [65, 24] on div "Close pop-in" at bounding box center [72, 13] width 33 height 27
click at [72, 19] on app-icon "Close pop-in" at bounding box center [72, 13] width 17 height 17
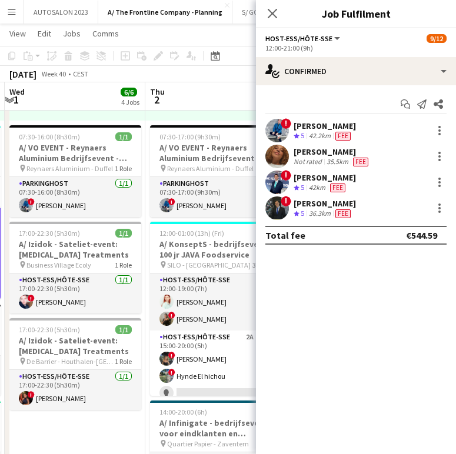
scroll to position [0, 308]
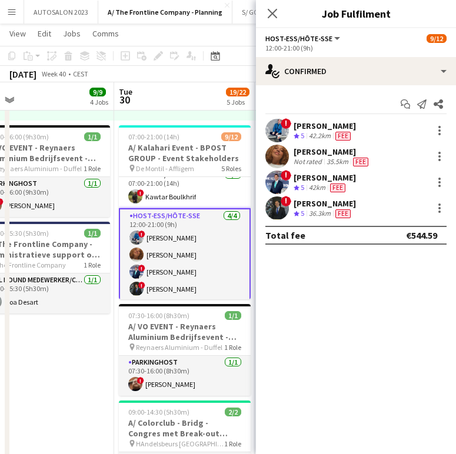
click at [174, 219] on app-card-role "Host-ess/Hôte-sse 4/4 12:00-21:00 (9h) ! Yari De Herdt Oona Vanderleenen ! Matt…" at bounding box center [185, 254] width 132 height 93
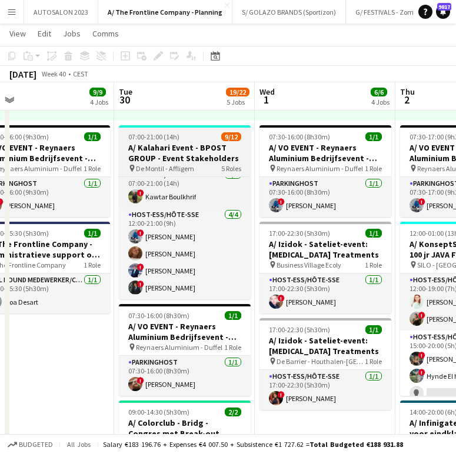
click at [194, 159] on h3 "A/ Kalahari Event - BPOST GROUP - Event Stakeholders" at bounding box center [185, 152] width 132 height 21
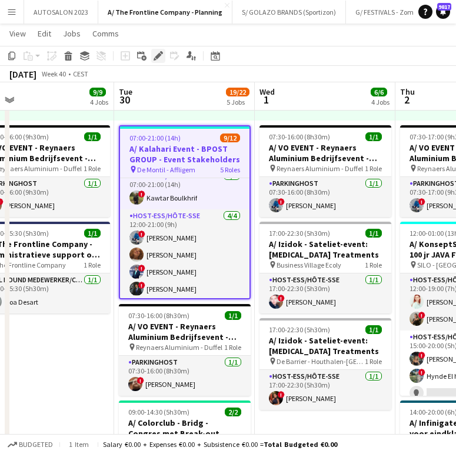
click at [161, 55] on icon "Edit" at bounding box center [157, 55] width 9 height 9
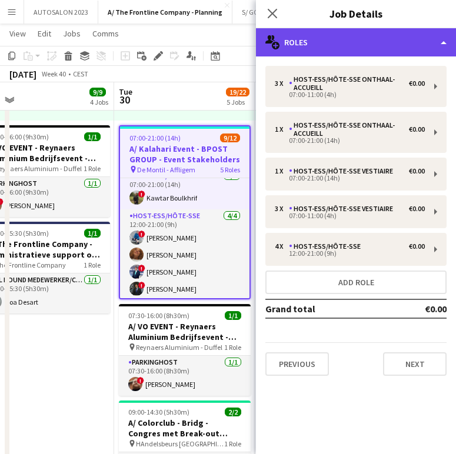
click at [396, 48] on div "multiple-users-add Roles" at bounding box center [356, 42] width 200 height 28
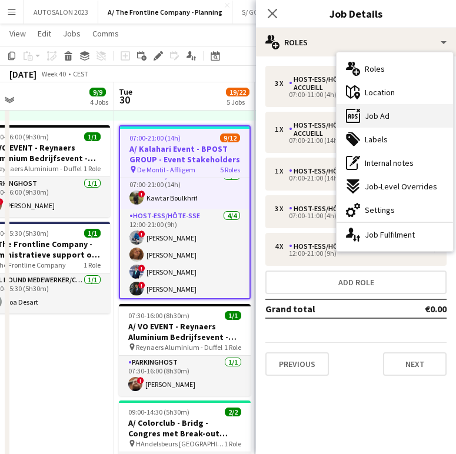
drag, startPoint x: 416, startPoint y: 98, endPoint x: 415, endPoint y: 108, distance: 10.1
click at [415, 108] on div "multiple-users-add Roles maps-pin-1 Location ads-window Job Ad tags-double Labe…" at bounding box center [394, 151] width 116 height 199
click at [413, 111] on div "ads-window Job Ad" at bounding box center [394, 116] width 116 height 24
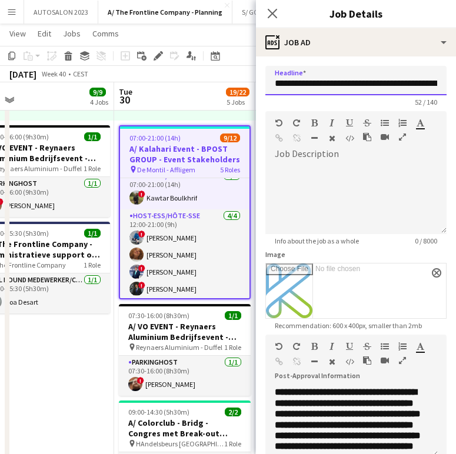
click at [386, 85] on input "**********" at bounding box center [355, 80] width 181 height 29
click at [275, 17] on icon "Close pop-in" at bounding box center [271, 13] width 11 height 11
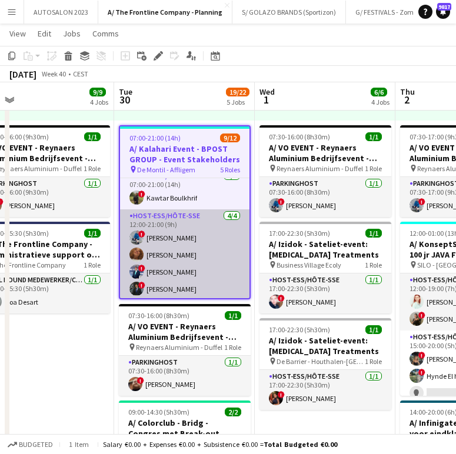
click at [204, 263] on app-card-role "Host-ess/Hôte-sse 4/4 12:00-21:00 (9h) ! Yari De Herdt Oona Vanderleenen ! Matt…" at bounding box center [184, 254] width 129 height 91
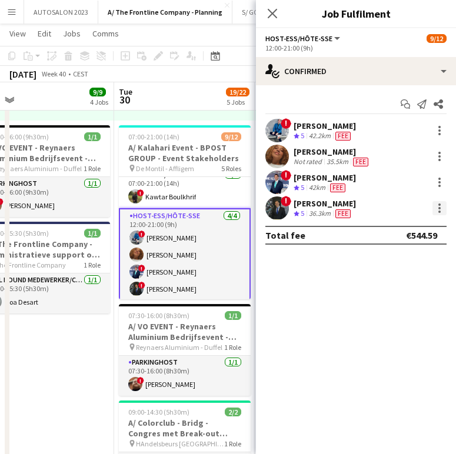
click at [438, 205] on div at bounding box center [439, 204] width 2 height 2
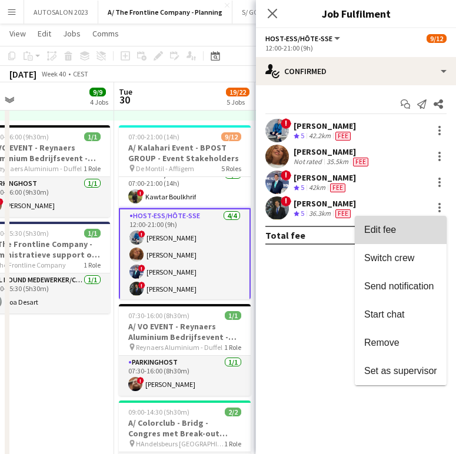
click at [416, 223] on button "Edit fee" at bounding box center [401, 230] width 92 height 28
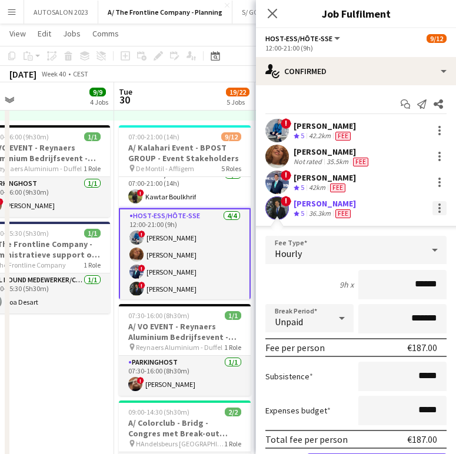
click at [432, 215] on div at bounding box center [439, 208] width 14 height 14
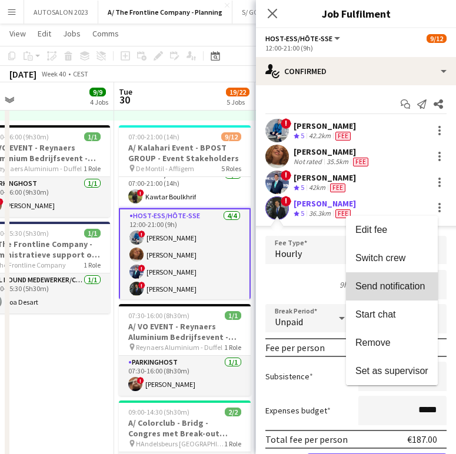
click at [403, 286] on span "Send notification" at bounding box center [389, 286] width 69 height 10
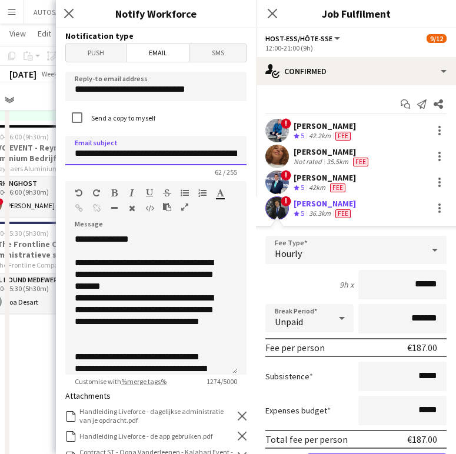
drag, startPoint x: 201, startPoint y: 153, endPoint x: 120, endPoint y: 153, distance: 80.6
click at [120, 153] on input "**********" at bounding box center [155, 150] width 181 height 29
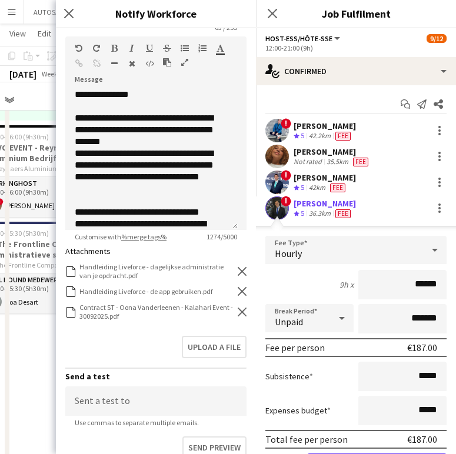
scroll to position [148, 0]
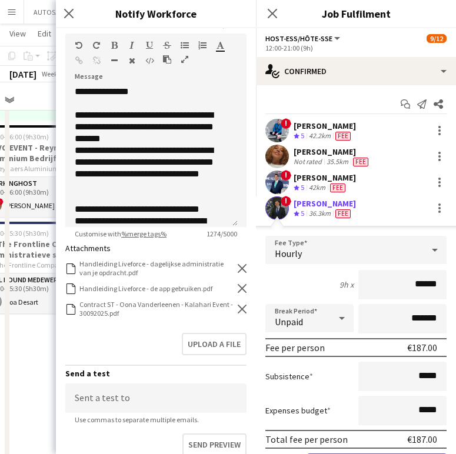
type input "**********"
click at [238, 309] on icon "Remove" at bounding box center [242, 309] width 9 height 9
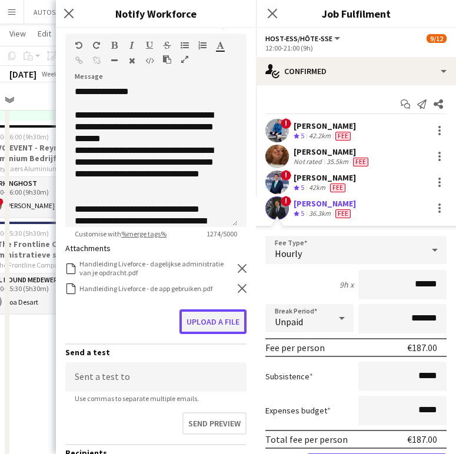
click at [206, 318] on button "Upload a file" at bounding box center [212, 321] width 67 height 25
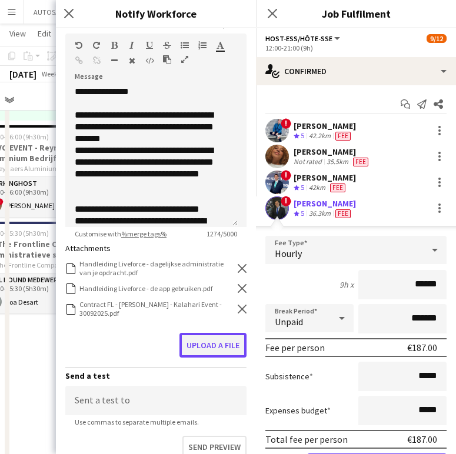
click at [226, 343] on button "Upload a file" at bounding box center [212, 345] width 67 height 25
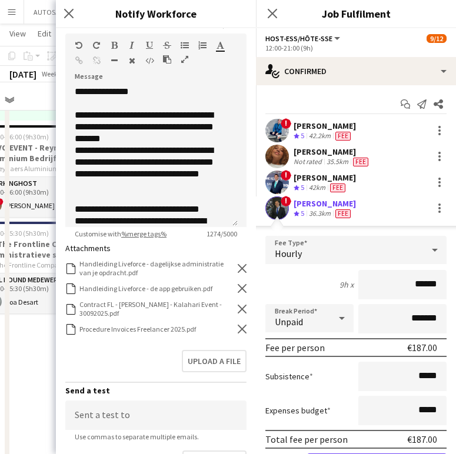
scroll to position [266, 0]
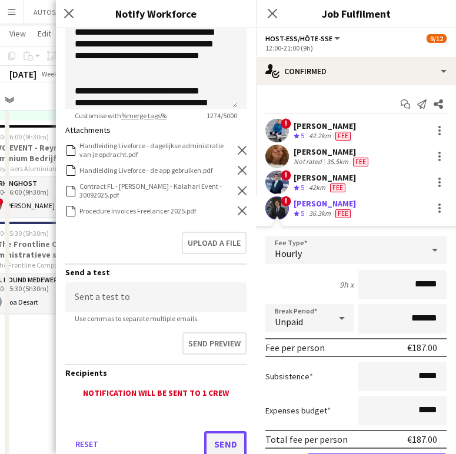
click at [211, 433] on button "Send" at bounding box center [225, 444] width 42 height 26
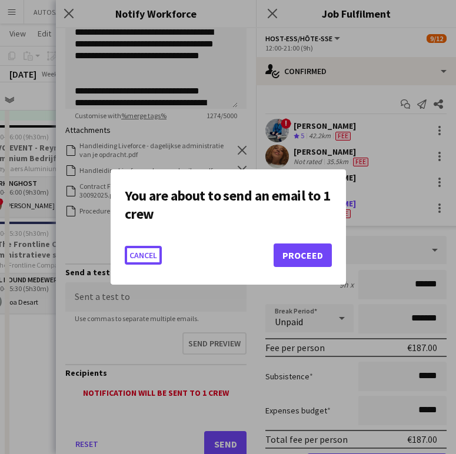
scroll to position [0, 0]
click at [306, 256] on button "Proceed" at bounding box center [302, 255] width 58 height 24
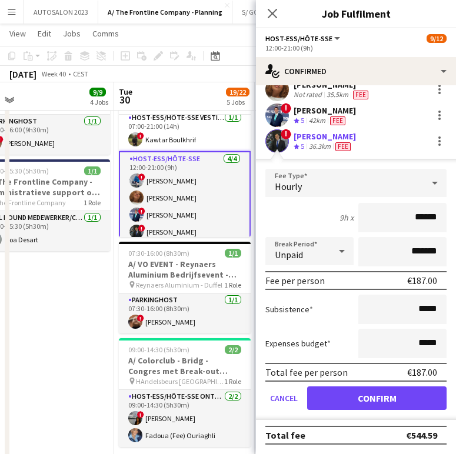
scroll to position [199, 0]
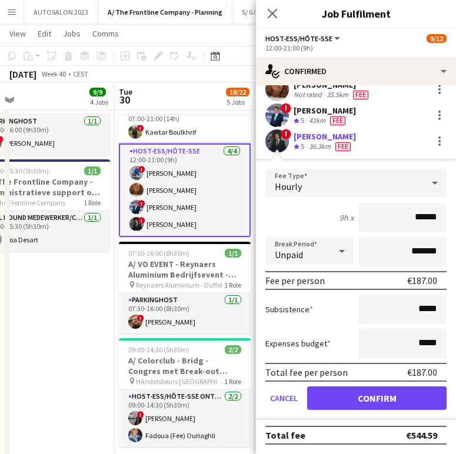
click at [339, 113] on div "[PERSON_NAME]" at bounding box center [324, 110] width 62 height 11
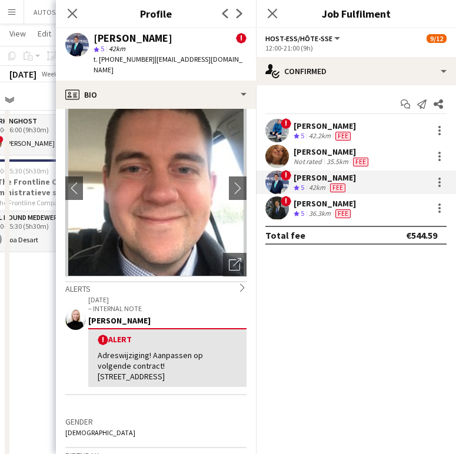
scroll to position [0, 0]
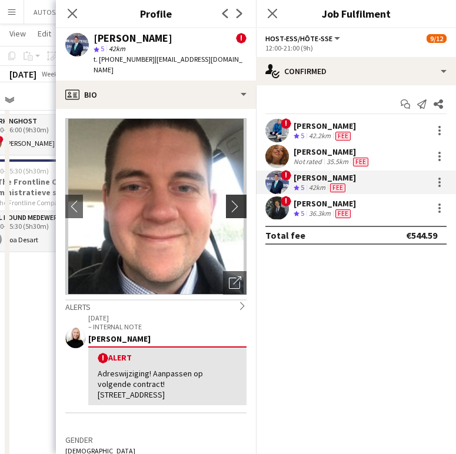
click at [226, 195] on button "chevron-right" at bounding box center [238, 207] width 24 height 24
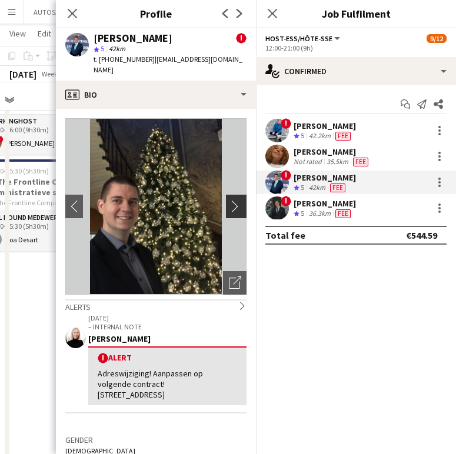
click at [229, 200] on app-icon "chevron-right" at bounding box center [238, 206] width 18 height 12
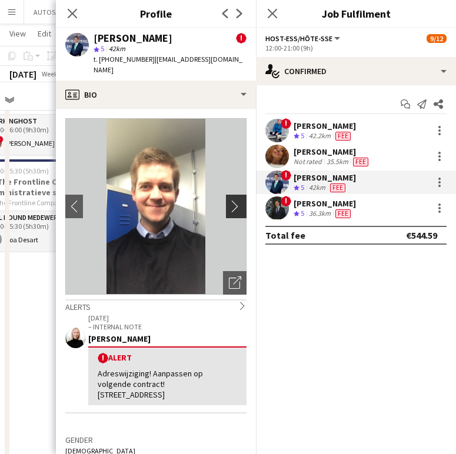
click at [229, 200] on app-icon "chevron-right" at bounding box center [238, 206] width 18 height 12
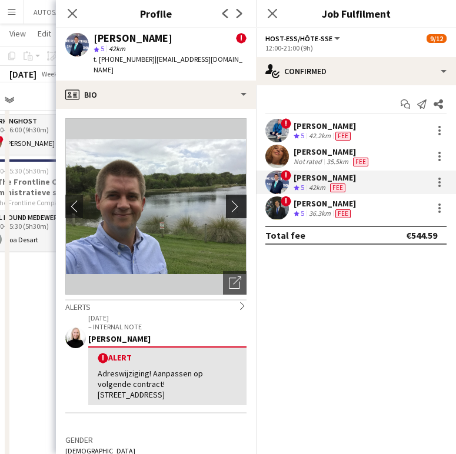
click at [229, 200] on app-icon "chevron-right" at bounding box center [238, 206] width 18 height 12
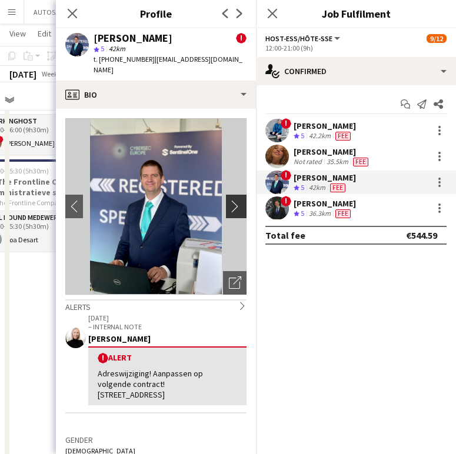
click at [229, 200] on app-icon "chevron-right" at bounding box center [238, 206] width 18 height 12
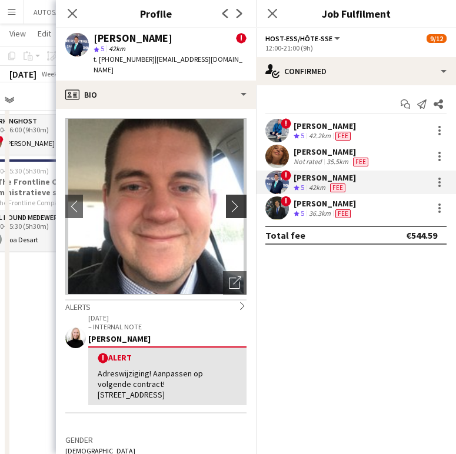
click at [229, 200] on app-icon "chevron-right" at bounding box center [238, 206] width 18 height 12
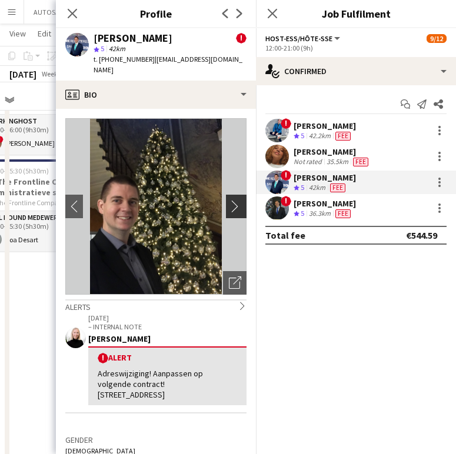
click at [229, 200] on app-icon "chevron-right" at bounding box center [238, 206] width 18 height 12
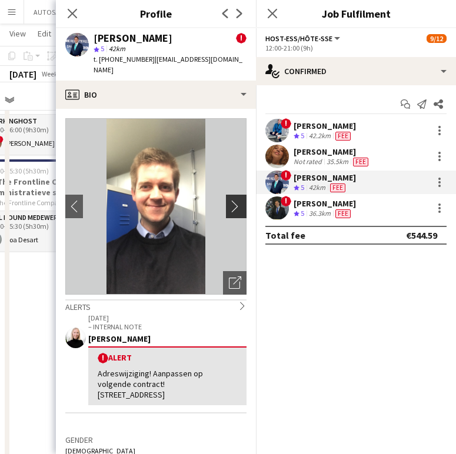
click at [229, 200] on app-icon "chevron-right" at bounding box center [238, 206] width 18 height 12
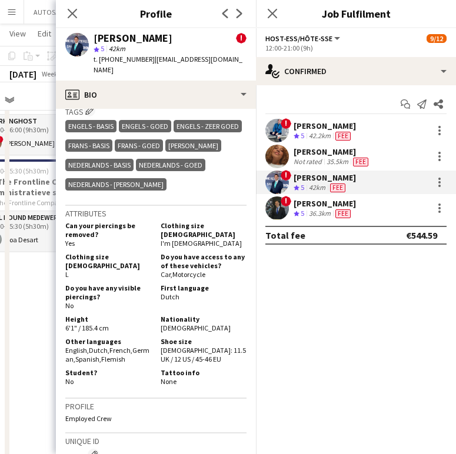
scroll to position [667, 0]
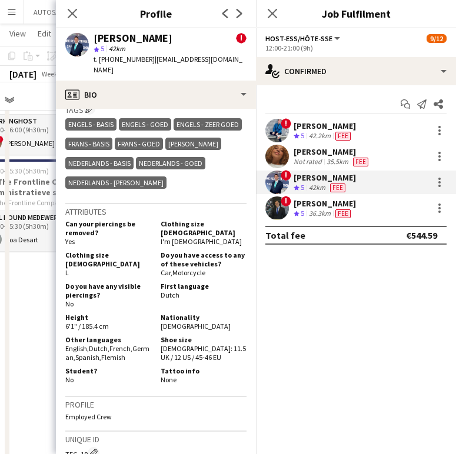
click at [151, 69] on div "Matthieu De Schrijver ! star 5 42km t. +32495124901 | matthieu.deschrijver@gmai…" at bounding box center [156, 54] width 200 height 52
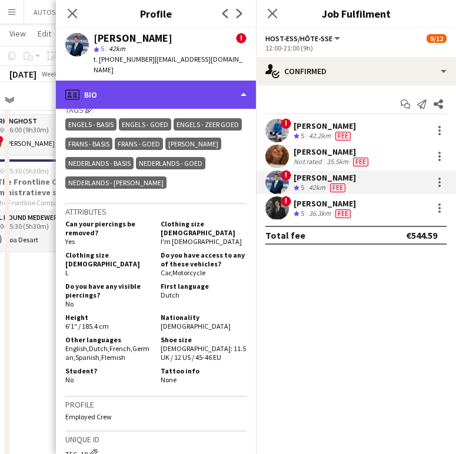
click at [149, 81] on div "profile Bio" at bounding box center [156, 95] width 200 height 28
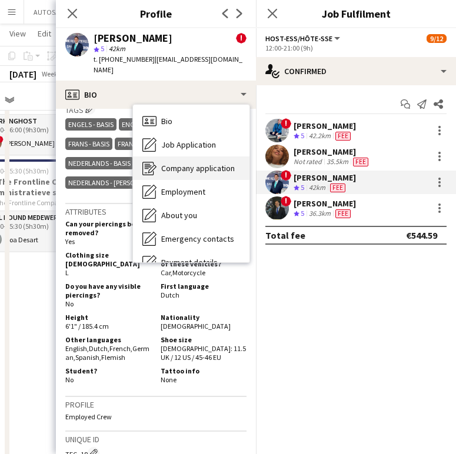
click at [179, 156] on div "Company application Company application" at bounding box center [191, 168] width 116 height 24
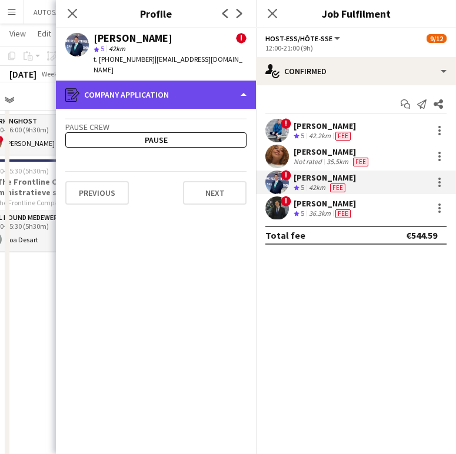
click at [171, 81] on div "register Company application" at bounding box center [156, 95] width 200 height 28
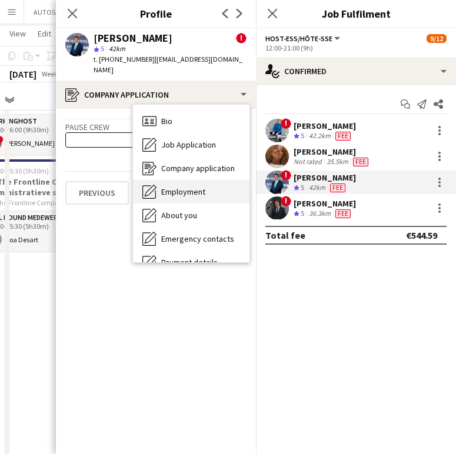
click at [199, 186] on span "Employment" at bounding box center [183, 191] width 44 height 11
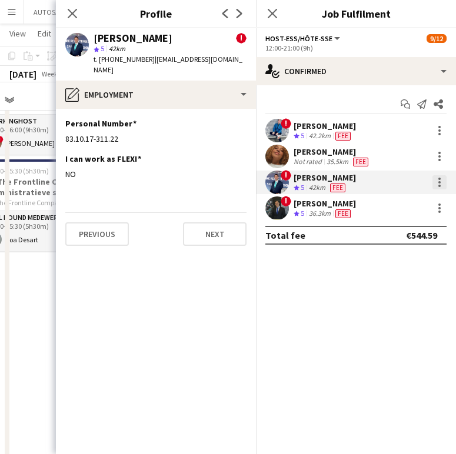
click at [439, 182] on div at bounding box center [439, 182] width 2 height 2
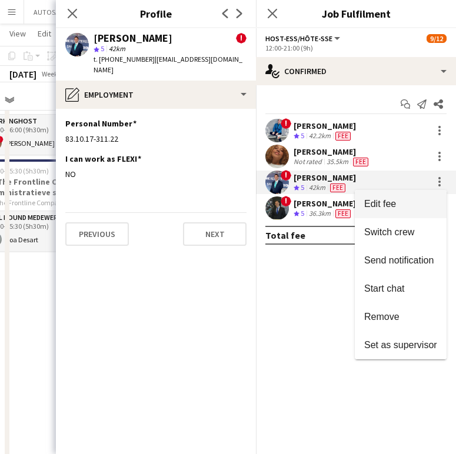
click at [423, 206] on span "Edit fee" at bounding box center [400, 204] width 73 height 11
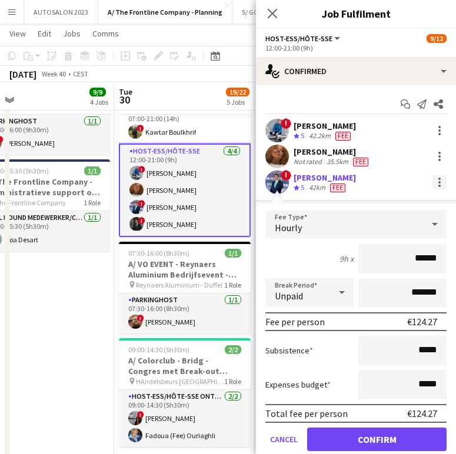
click at [432, 184] on div at bounding box center [439, 182] width 14 height 14
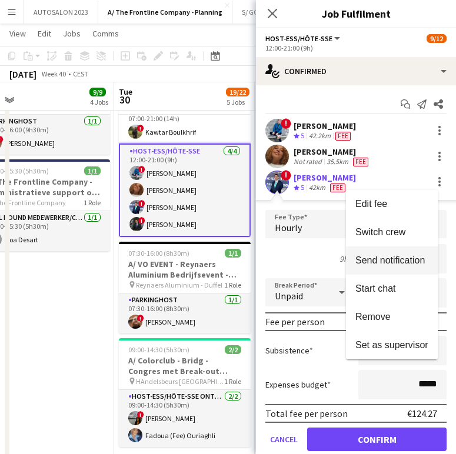
click at [391, 264] on span "Send notification" at bounding box center [389, 260] width 69 height 10
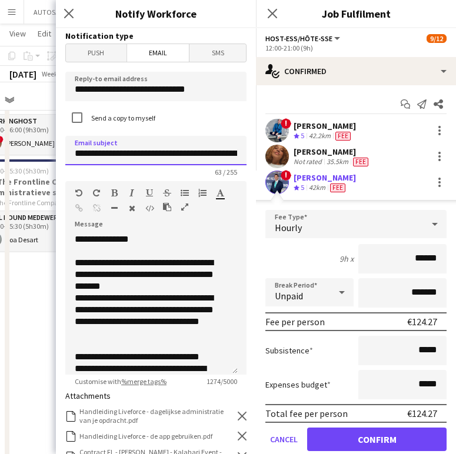
click at [203, 153] on input "**********" at bounding box center [155, 150] width 181 height 29
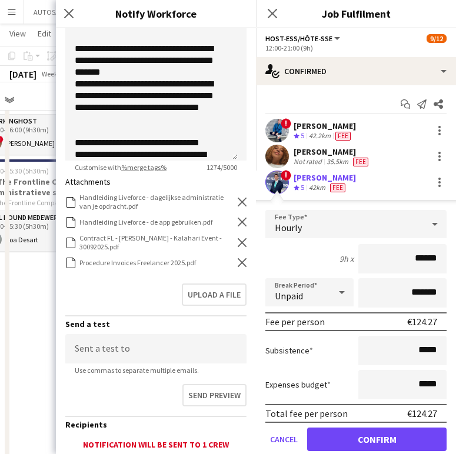
scroll to position [270, 0]
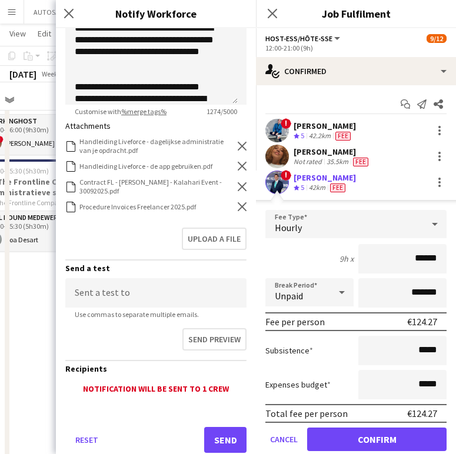
type input "**********"
click at [238, 183] on icon "Remove" at bounding box center [242, 186] width 9 height 9
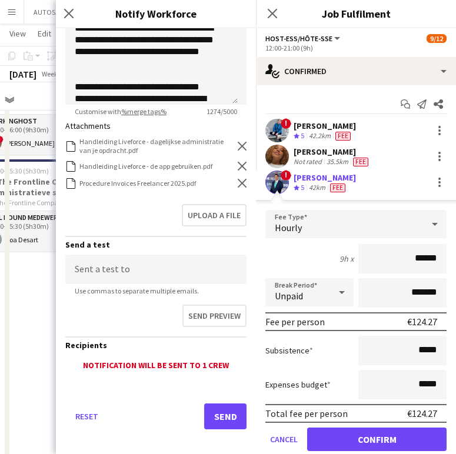
click at [238, 183] on icon "Remove" at bounding box center [242, 183] width 9 height 9
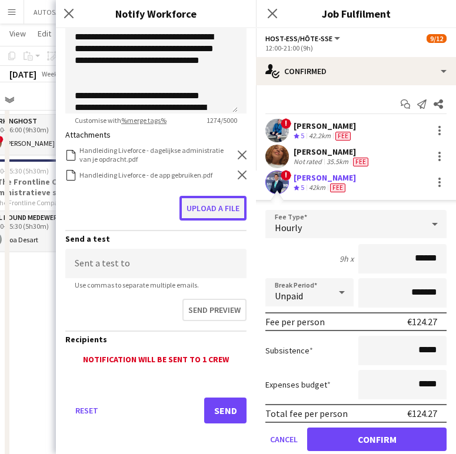
click at [200, 203] on button "Upload a file" at bounding box center [212, 208] width 67 height 25
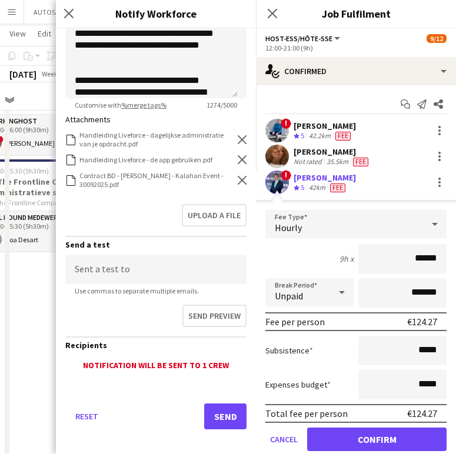
scroll to position [285, 0]
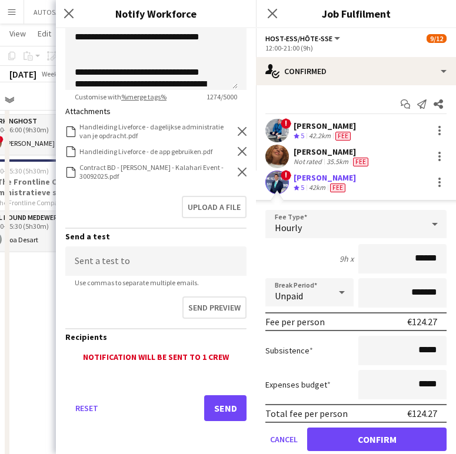
click at [140, 209] on div "Upload a file" at bounding box center [155, 209] width 181 height 36
click at [241, 400] on form "**********" at bounding box center [156, 99] width 200 height 710
click at [226, 401] on button "Send" at bounding box center [225, 408] width 42 height 26
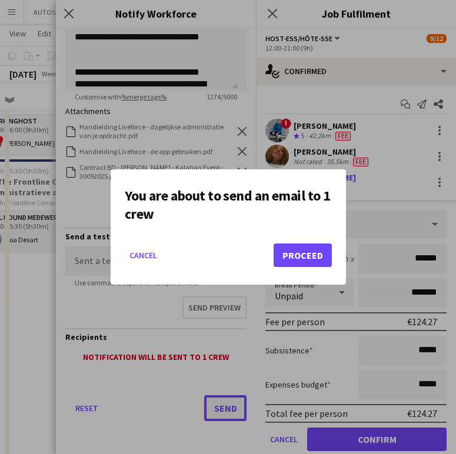
scroll to position [0, 0]
click at [290, 251] on button "Proceed" at bounding box center [302, 255] width 58 height 24
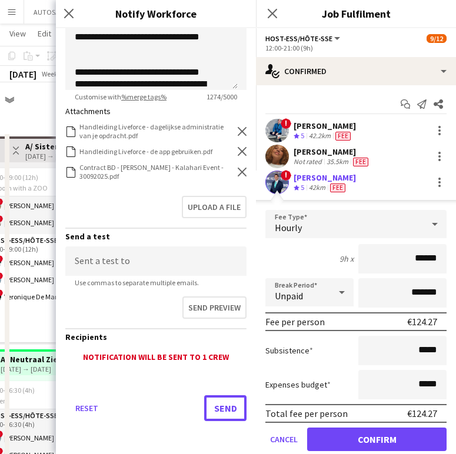
scroll to position [499, 0]
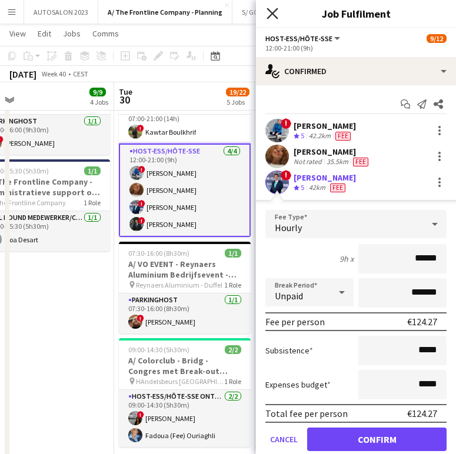
click at [267, 16] on icon "Close pop-in" at bounding box center [271, 13] width 11 height 11
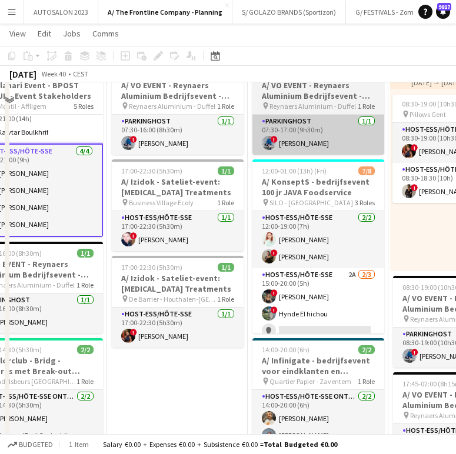
scroll to position [311, 0]
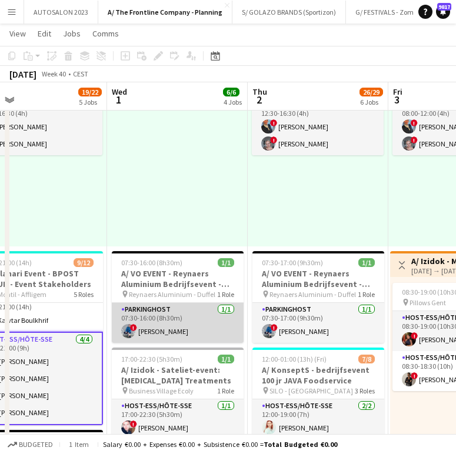
click at [176, 329] on app-card-role "Parkinghost 1/1 07:30-16:00 (8h30m) ! Yari De Herdt" at bounding box center [178, 323] width 132 height 40
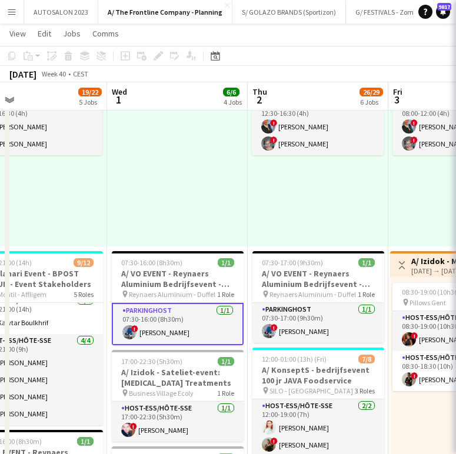
scroll to position [197, 0]
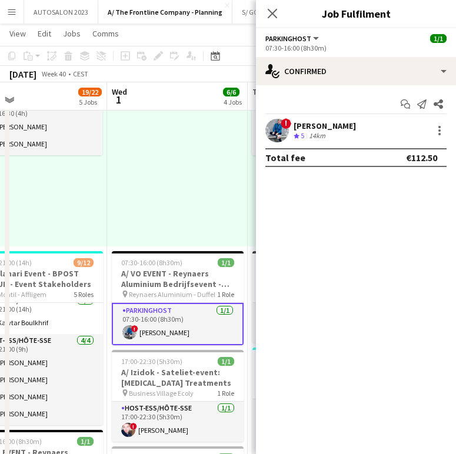
click at [362, 123] on div "! Yari De Herdt Crew rating 5 14km" at bounding box center [356, 131] width 200 height 24
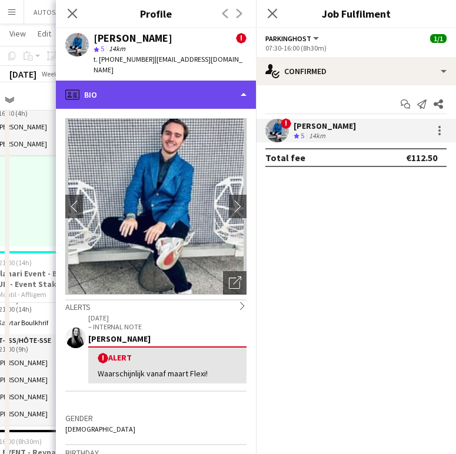
click at [221, 83] on div "profile Bio" at bounding box center [156, 95] width 200 height 28
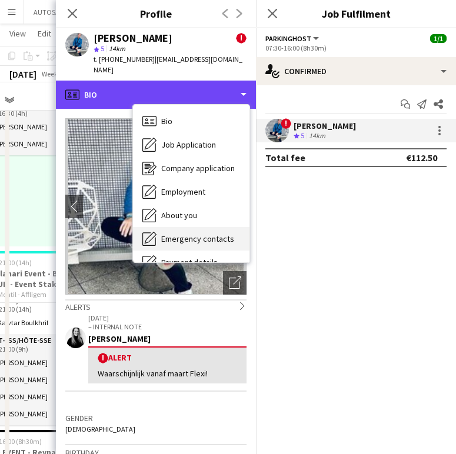
scroll to position [111, 0]
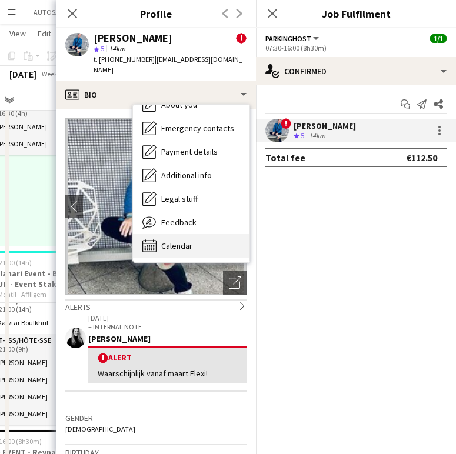
click at [176, 240] on span "Calendar" at bounding box center [176, 245] width 31 height 11
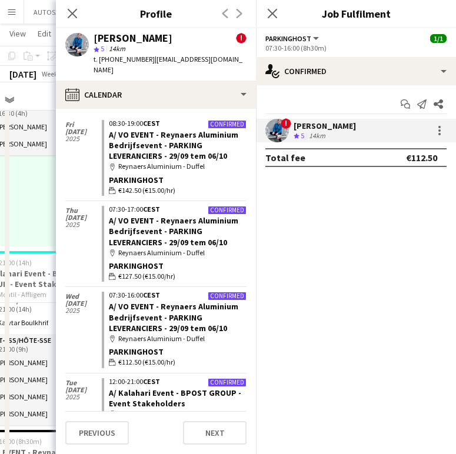
scroll to position [329, 0]
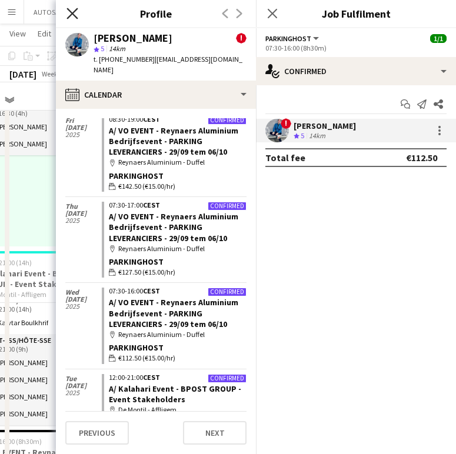
click at [75, 12] on icon at bounding box center [71, 13] width 11 height 11
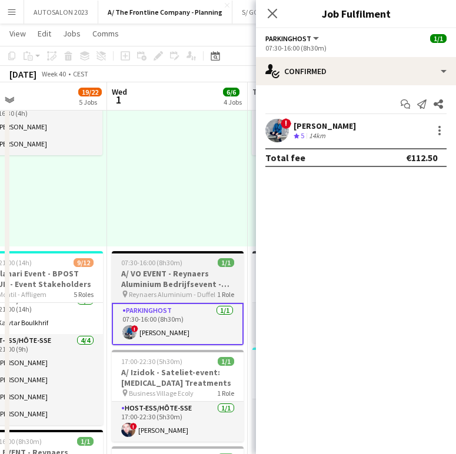
click at [168, 269] on h3 "A/ VO EVENT - Reynaers Aluminium Bedrijfsevent - PARKING LEVERANCIERS - 29/09 t…" at bounding box center [178, 278] width 132 height 21
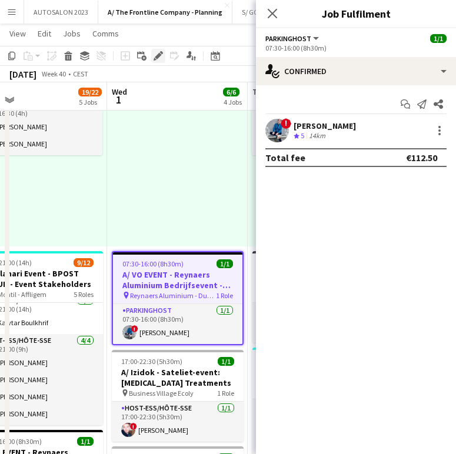
click at [158, 53] on icon "Edit" at bounding box center [157, 55] width 9 height 9
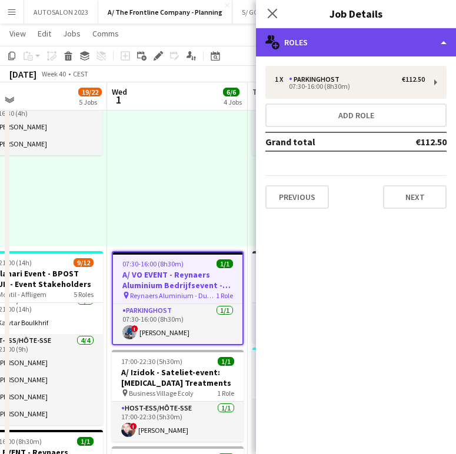
click at [355, 54] on div "multiple-users-add Roles" at bounding box center [356, 42] width 200 height 28
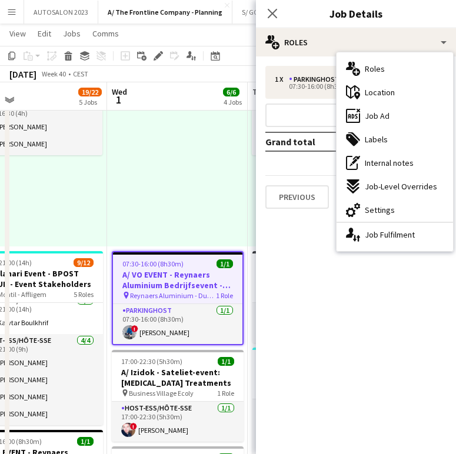
click at [382, 99] on div "maps-pin-1 Location" at bounding box center [394, 93] width 116 height 24
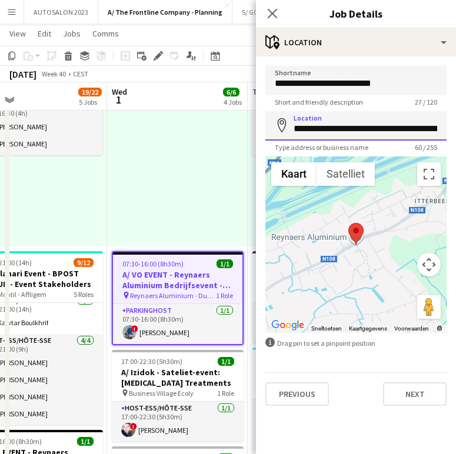
click at [336, 125] on input "**********" at bounding box center [355, 125] width 181 height 29
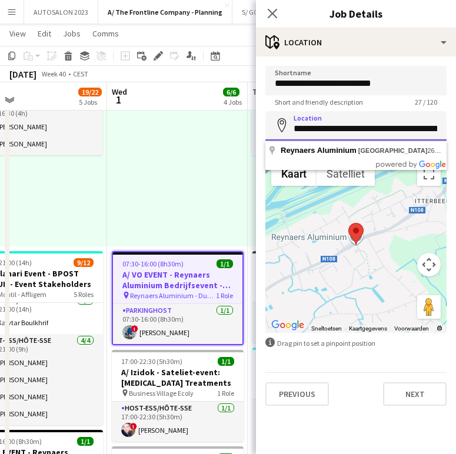
click at [336, 125] on input "**********" at bounding box center [355, 125] width 181 height 29
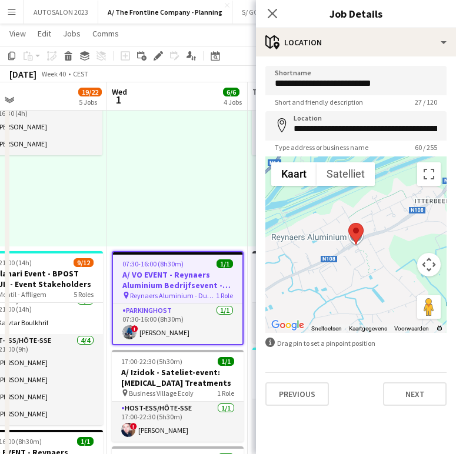
drag, startPoint x: 188, startPoint y: 330, endPoint x: 396, endPoint y: 125, distance: 291.5
click at [188, 330] on app-card-role "Parkinghost 1/1 07:30-16:00 (8h30m) ! Yari De Herdt" at bounding box center [177, 324] width 129 height 40
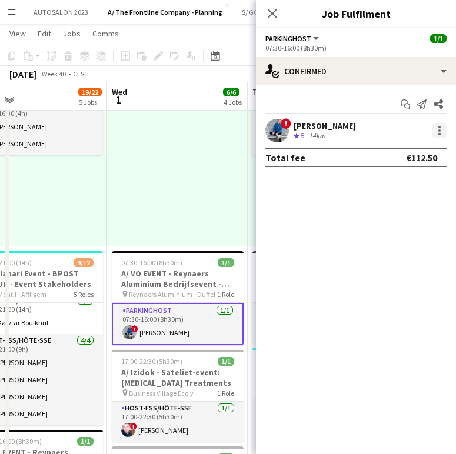
click at [439, 137] on div at bounding box center [439, 130] width 14 height 14
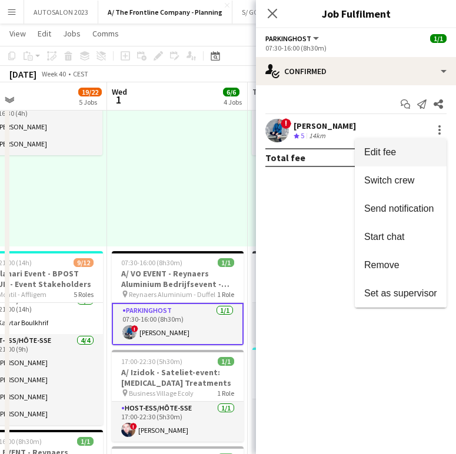
click at [420, 151] on span "Edit fee" at bounding box center [400, 152] width 73 height 11
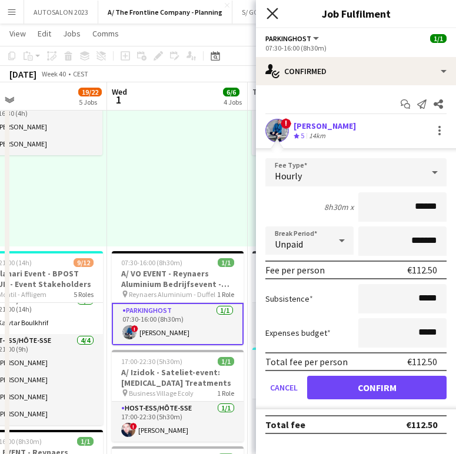
click at [278, 16] on icon "Close pop-in" at bounding box center [271, 13] width 11 height 11
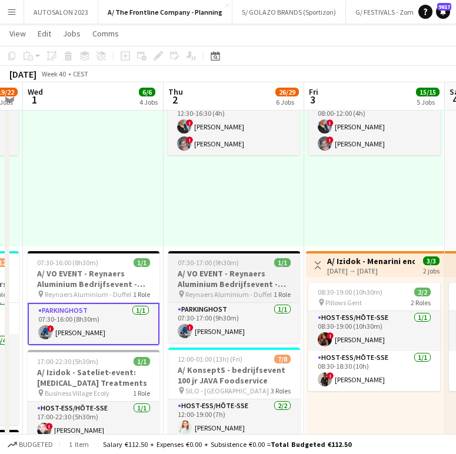
scroll to position [0, 553]
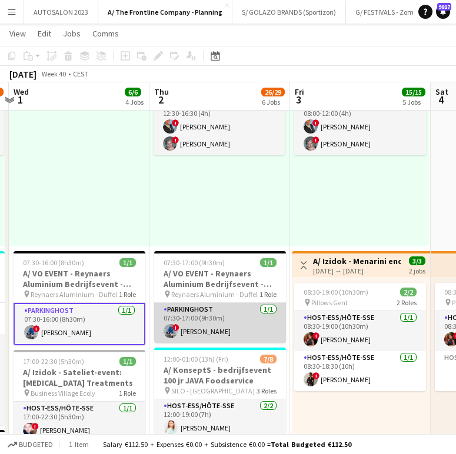
click at [225, 316] on app-card-role "Parkinghost 1/1 07:30-17:00 (9h30m) ! Yari De Herdt" at bounding box center [220, 323] width 132 height 40
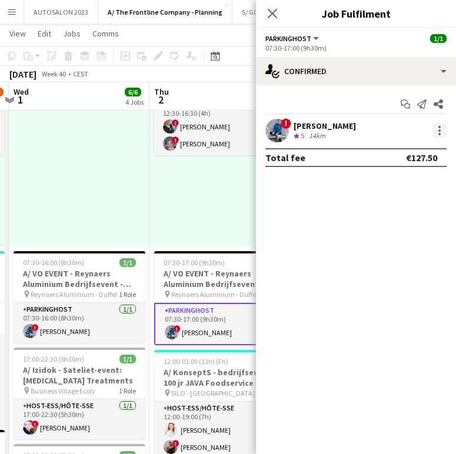
click at [438, 136] on div at bounding box center [439, 130] width 14 height 14
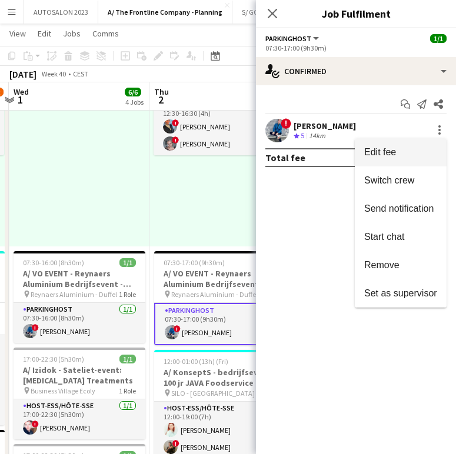
click at [409, 153] on span "Edit fee" at bounding box center [400, 152] width 73 height 11
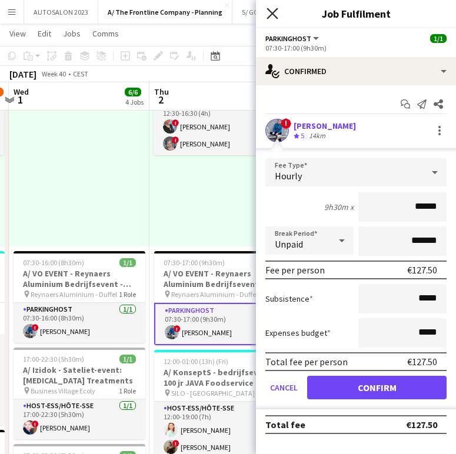
click at [274, 13] on icon "Close pop-in" at bounding box center [271, 13] width 11 height 11
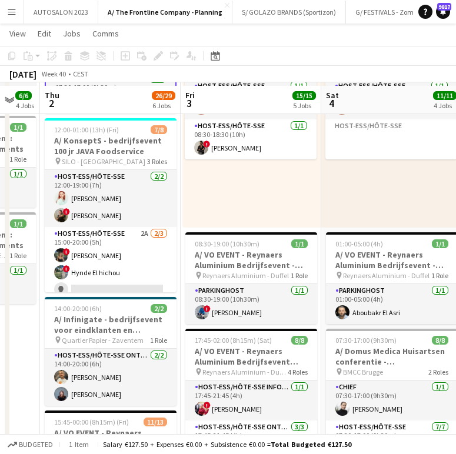
scroll to position [546, 0]
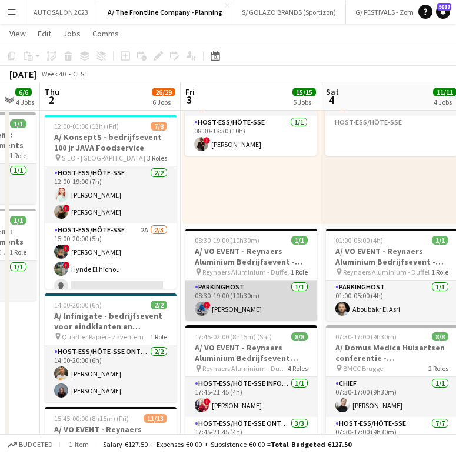
click at [254, 292] on app-card-role "Parkinghost 1/1 08:30-19:00 (10h30m) ! Yari De Herdt" at bounding box center [251, 300] width 132 height 40
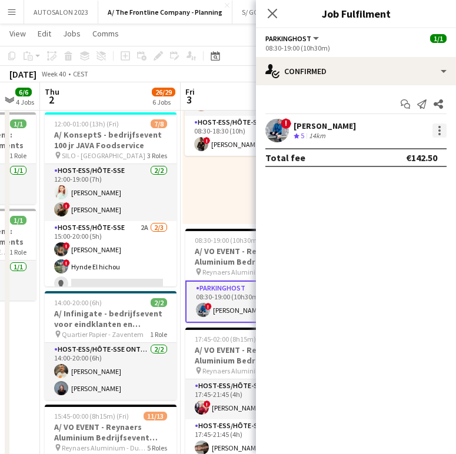
click at [445, 130] on div at bounding box center [439, 130] width 14 height 14
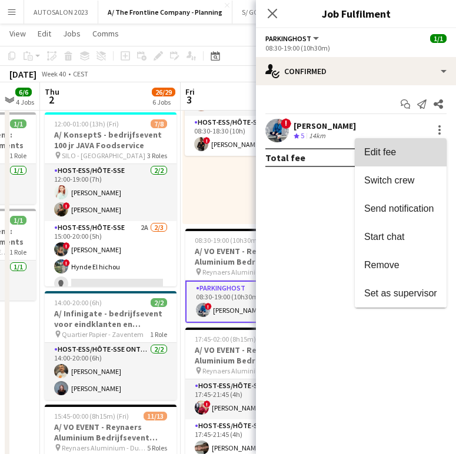
click at [415, 149] on span "Edit fee" at bounding box center [400, 152] width 73 height 11
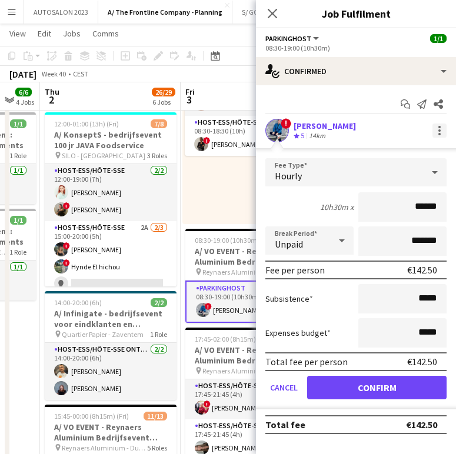
click at [437, 130] on div at bounding box center [439, 130] width 14 height 14
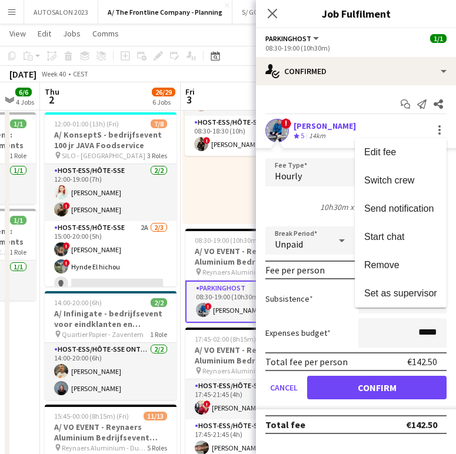
click at [414, 210] on span "Send notification" at bounding box center [398, 208] width 69 height 10
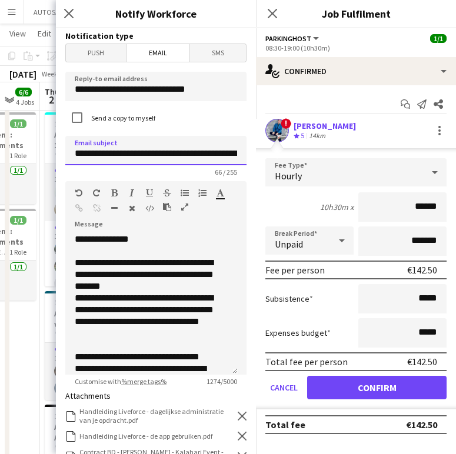
scroll to position [0, 101]
drag, startPoint x: 126, startPoint y: 154, endPoint x: 248, endPoint y: 170, distance: 122.2
click at [248, 170] on div "**********" at bounding box center [156, 241] width 200 height 426
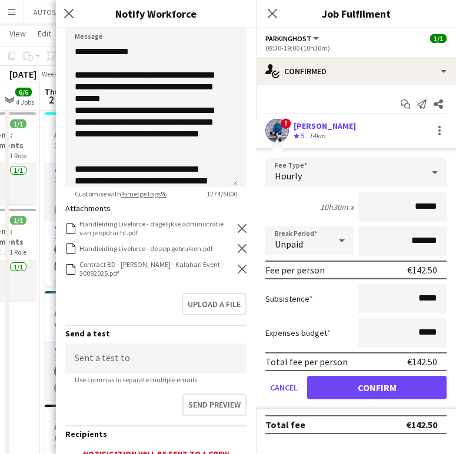
scroll to position [203, 0]
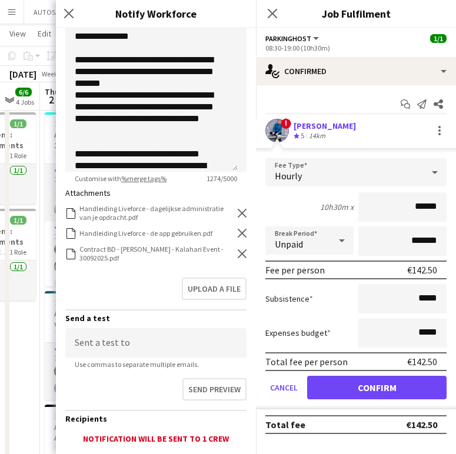
type input "**********"
click at [233, 258] on div "Contract BD - Matthieu De Schrijver - Kalahari Event - 30092025.pdf Contract BD…" at bounding box center [155, 254] width 181 height 18
click at [238, 252] on icon "Remove" at bounding box center [242, 253] width 9 height 9
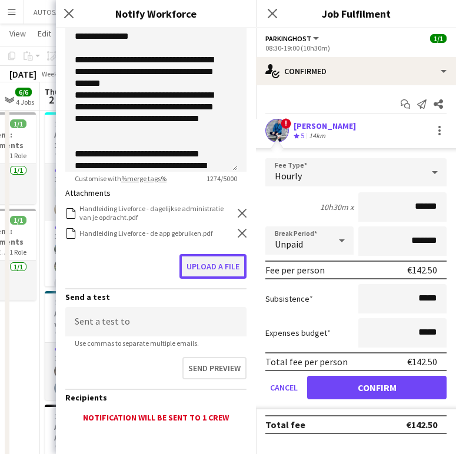
click at [213, 275] on button "Upload a file" at bounding box center [212, 266] width 67 height 25
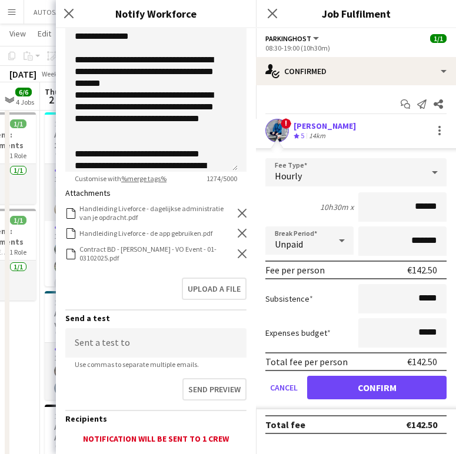
scroll to position [285, 0]
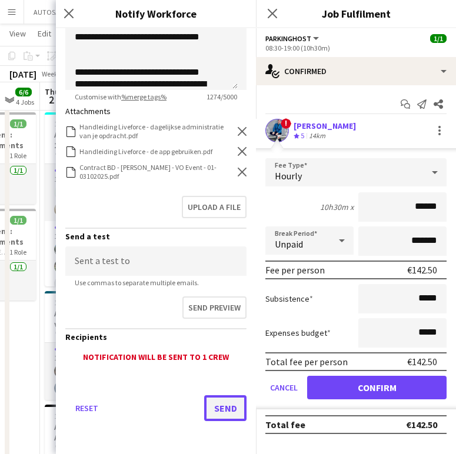
click at [216, 397] on button "Send" at bounding box center [225, 408] width 42 height 26
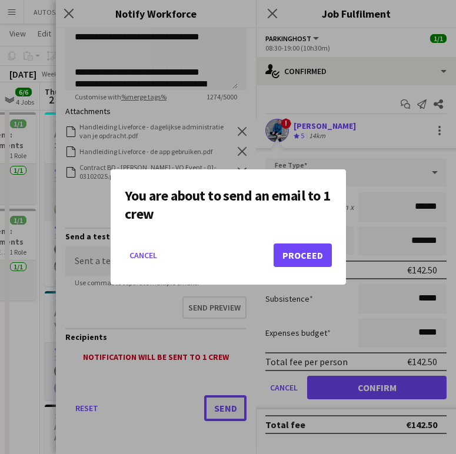
scroll to position [0, 0]
click at [286, 248] on button "Proceed" at bounding box center [302, 255] width 58 height 24
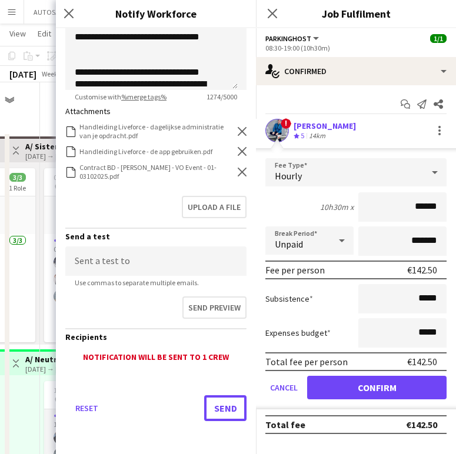
scroll to position [546, 0]
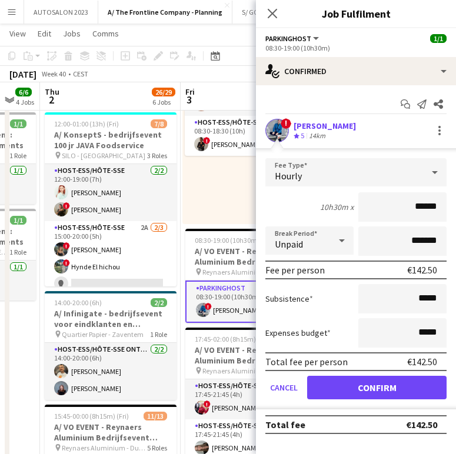
click at [279, 21] on div "Close pop-in" at bounding box center [272, 13] width 33 height 27
click at [277, 20] on app-icon "Close pop-in" at bounding box center [272, 13] width 17 height 17
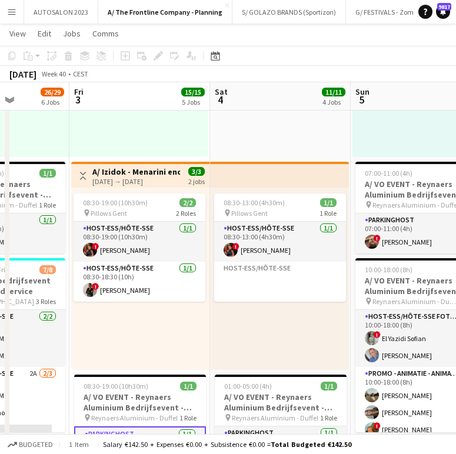
scroll to position [0, 494]
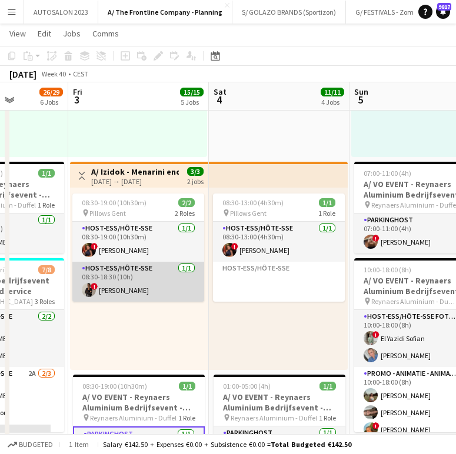
click at [162, 281] on app-card-role "Host-ess/Hôte-sse 1/1 08:30-18:30 (10h) ! Nadège Esalo" at bounding box center [138, 282] width 132 height 40
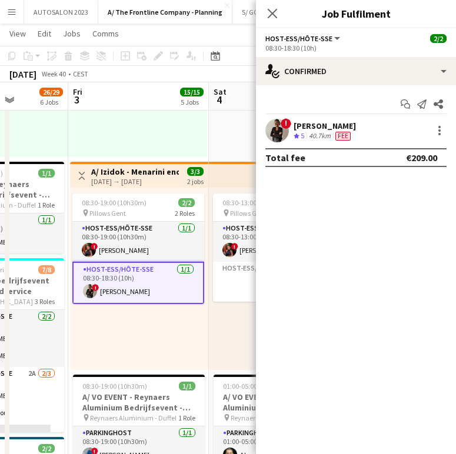
click at [324, 123] on div "[PERSON_NAME]" at bounding box center [324, 126] width 62 height 11
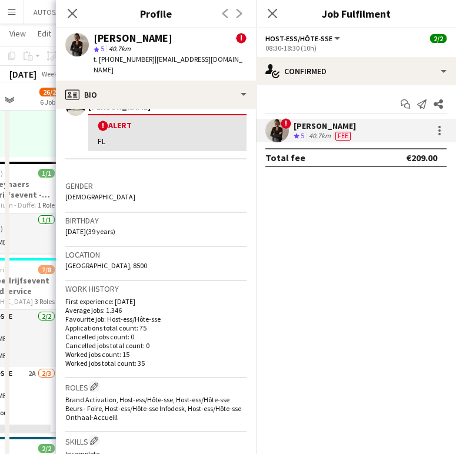
scroll to position [235, 0]
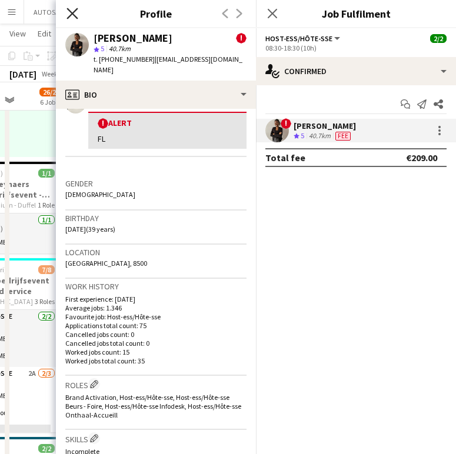
click at [76, 10] on icon at bounding box center [71, 13] width 11 height 11
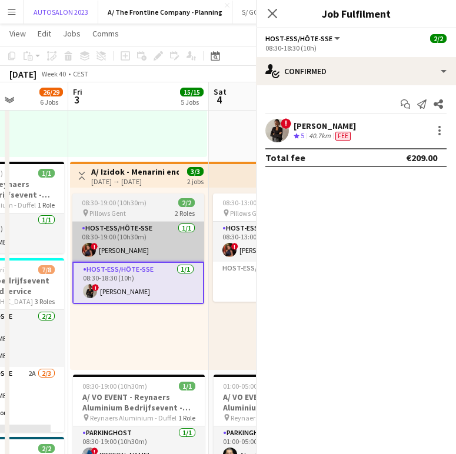
drag, startPoint x: 76, startPoint y: 10, endPoint x: 186, endPoint y: 240, distance: 255.1
click at [186, 240] on div "Menu Boards Boards Boards All jobs Status Workforce Workforce My Workforce Recr…" at bounding box center [228, 247] width 456 height 1295
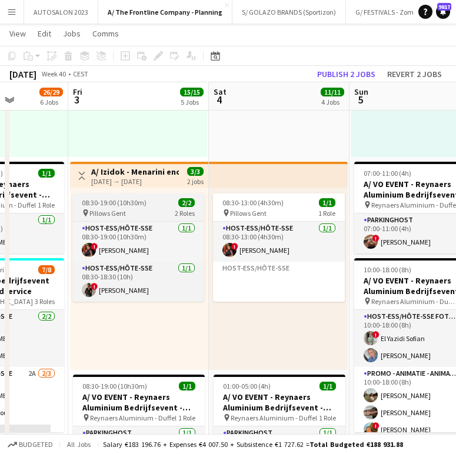
click at [124, 213] on span "Pillows Gent" at bounding box center [107, 213] width 36 height 9
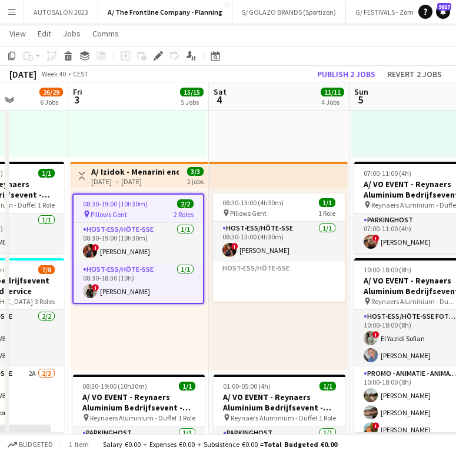
click at [142, 180] on div "[DATE] → [DATE]" at bounding box center [135, 181] width 88 height 9
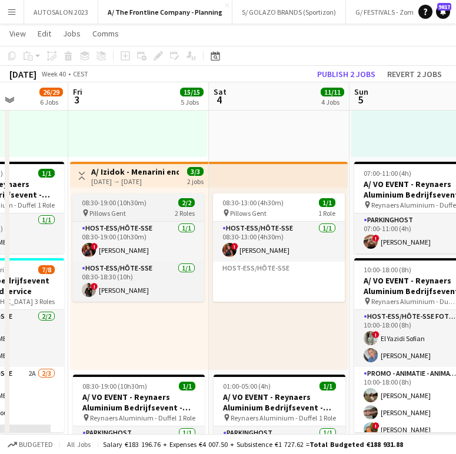
click at [142, 213] on div "pin Pillows Gent 2 Roles" at bounding box center [138, 212] width 132 height 9
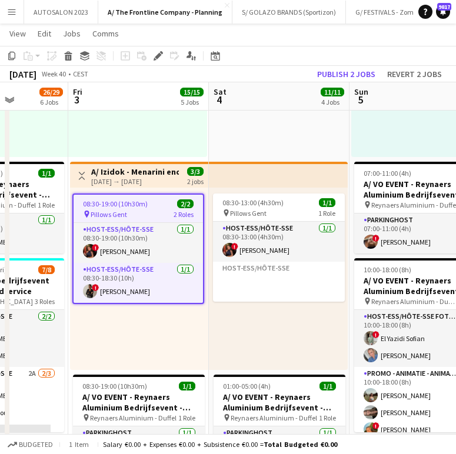
drag, startPoint x: 156, startPoint y: 54, endPoint x: 425, endPoint y: 123, distance: 277.7
click at [156, 54] on icon "Edit" at bounding box center [157, 55] width 9 height 9
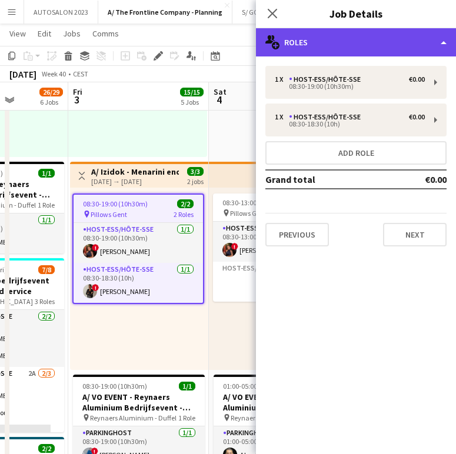
click at [381, 35] on div "multiple-users-add Roles" at bounding box center [356, 42] width 200 height 28
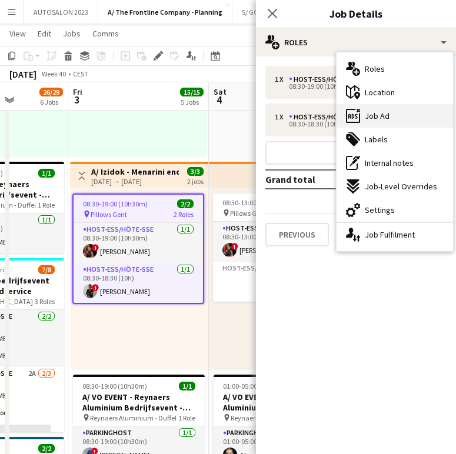
click at [399, 116] on div "ads-window Job Ad" at bounding box center [394, 116] width 116 height 24
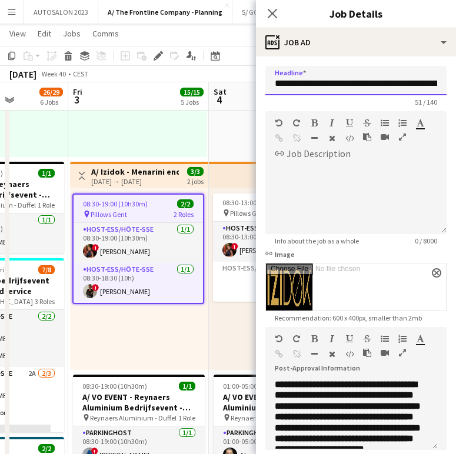
click at [345, 83] on input "**********" at bounding box center [355, 80] width 181 height 29
click at [271, 12] on icon at bounding box center [271, 13] width 11 height 11
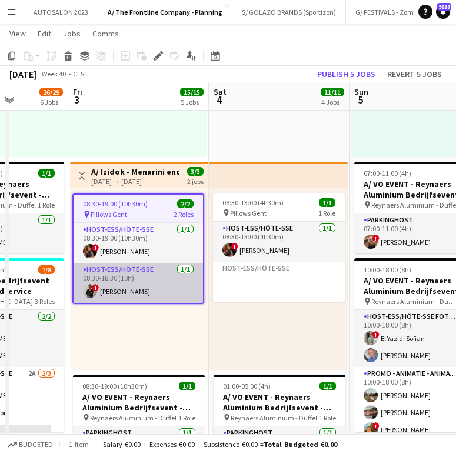
click at [151, 286] on app-card-role "Host-ess/Hôte-sse 1/1 08:30-18:30 (10h) ! Nadège Esalo" at bounding box center [137, 283] width 129 height 40
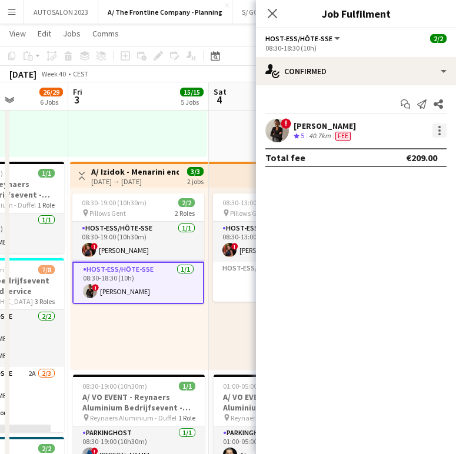
click at [432, 131] on div at bounding box center [439, 130] width 14 height 14
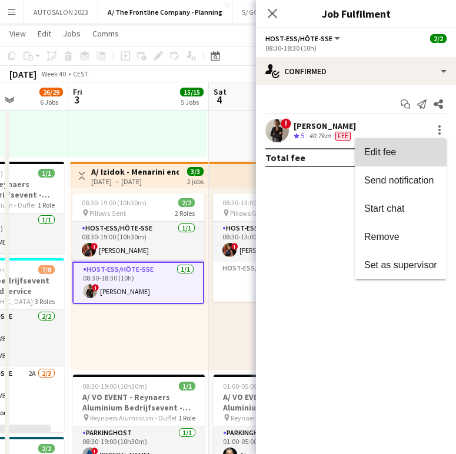
click at [387, 152] on span "Edit fee" at bounding box center [380, 152] width 32 height 10
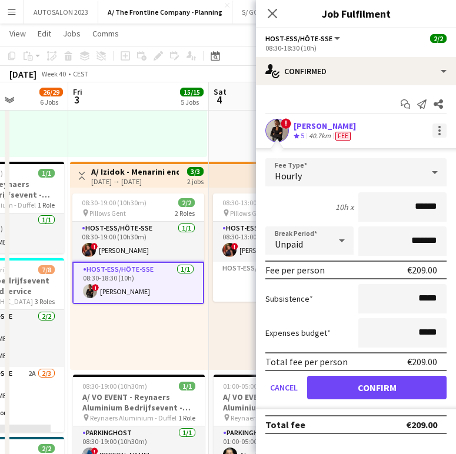
click at [436, 132] on div at bounding box center [439, 130] width 14 height 14
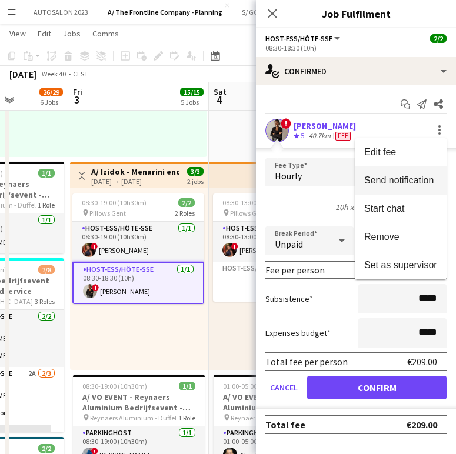
click at [412, 188] on button "Send notification" at bounding box center [401, 180] width 92 height 28
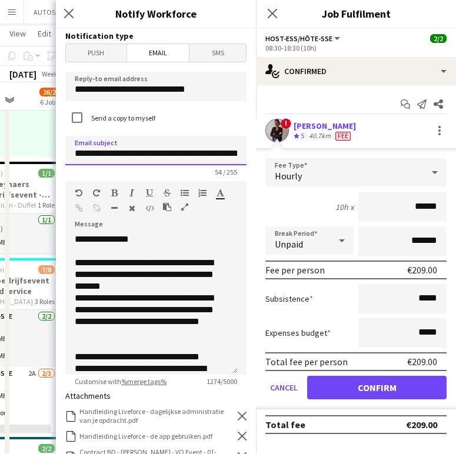
scroll to position [0, 55]
drag, startPoint x: 111, startPoint y: 154, endPoint x: 246, endPoint y: 163, distance: 135.5
click at [246, 163] on form "**********" at bounding box center [156, 383] width 200 height 710
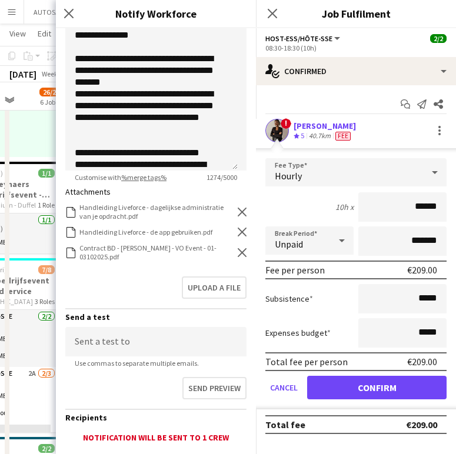
scroll to position [210, 0]
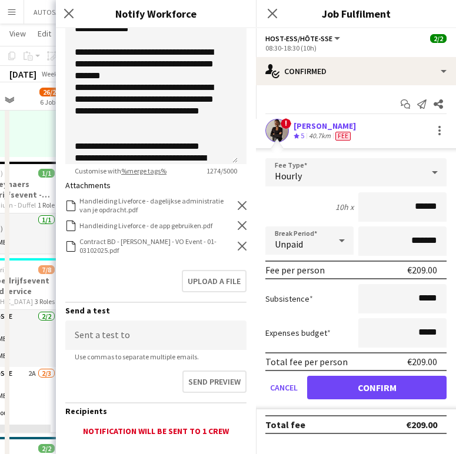
type input "**********"
click at [236, 254] on div "Contract BD - Yari De Herdt - VO Event - 01-03102025.pdf Contract BD - Yari De …" at bounding box center [155, 246] width 181 height 18
click at [232, 240] on div "Contract BD - Yari De Herdt - VO Event - 01-03102025.pdf Contract BD - Yari De …" at bounding box center [155, 246] width 181 height 18
click at [238, 246] on icon "Remove" at bounding box center [242, 246] width 9 height 9
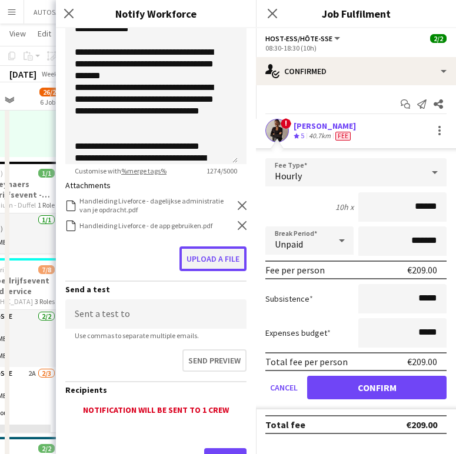
click at [217, 250] on button "Upload a file" at bounding box center [212, 258] width 67 height 25
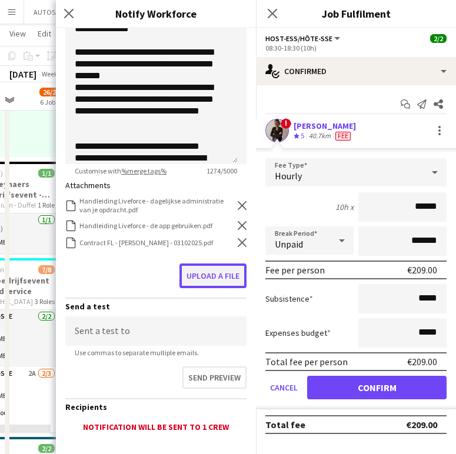
click at [210, 281] on button "Upload a file" at bounding box center [212, 275] width 67 height 25
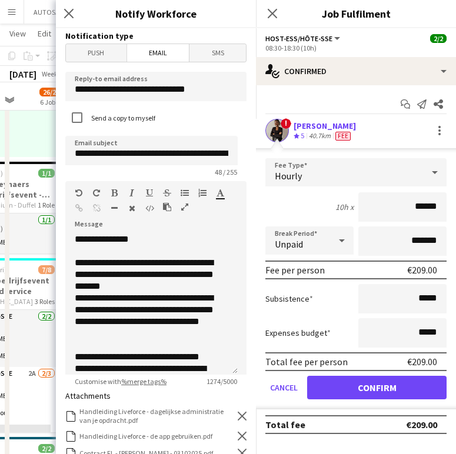
scroll to position [295, 0]
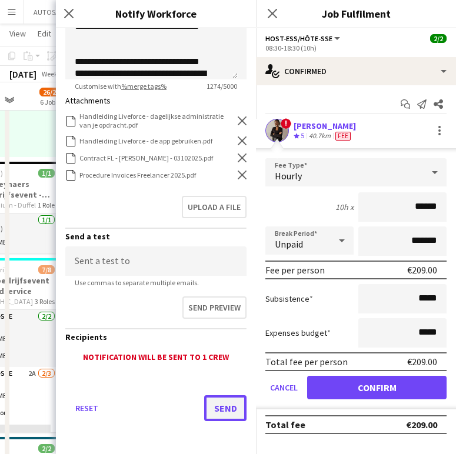
click at [204, 397] on button "Send" at bounding box center [225, 408] width 42 height 26
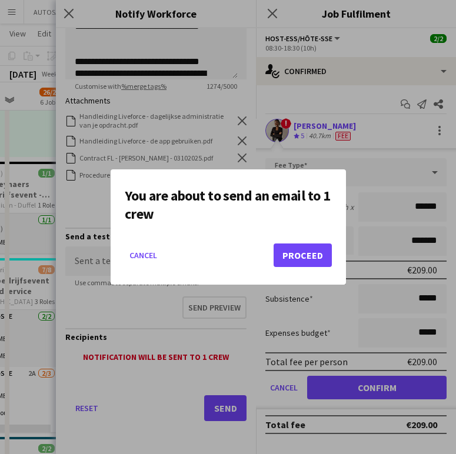
click at [295, 235] on mat-dialog-actions "Cancel Proceed" at bounding box center [228, 260] width 207 height 50
click at [291, 247] on button "Proceed" at bounding box center [302, 255] width 58 height 24
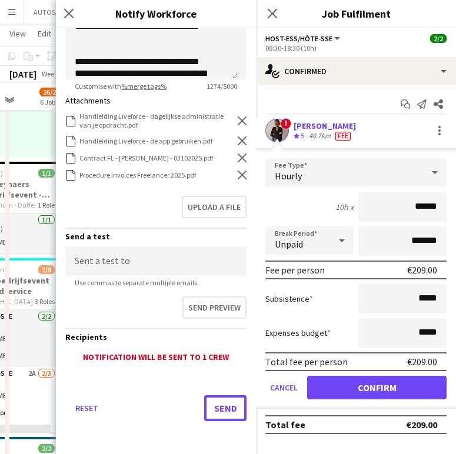
scroll to position [400, 0]
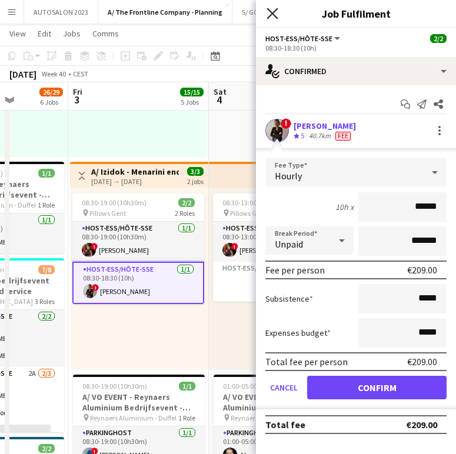
click at [273, 11] on icon "Close pop-in" at bounding box center [271, 13] width 11 height 11
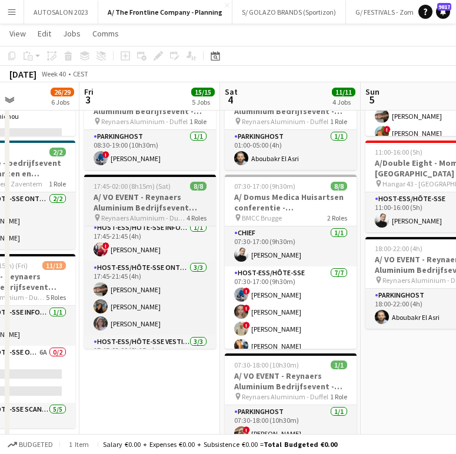
scroll to position [4, 0]
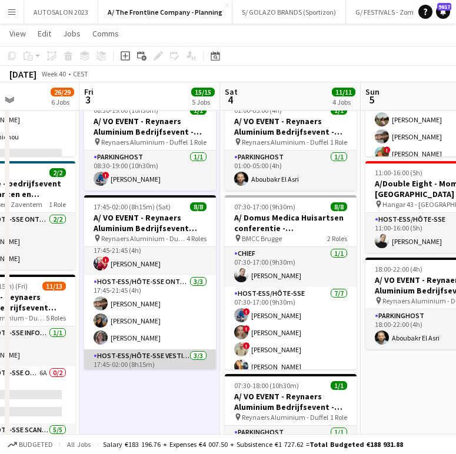
scroll to position [12, 0]
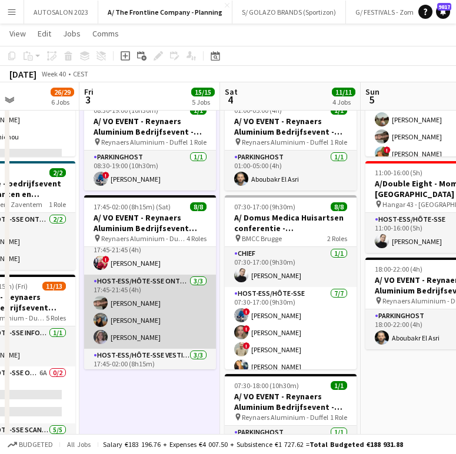
click at [149, 304] on app-card-role "Host-ess/Hôte-sse Onthaal-Accueill 3/3 17:45-21:45 (4h) Fjolla Beka Mariam Kast…" at bounding box center [150, 312] width 132 height 74
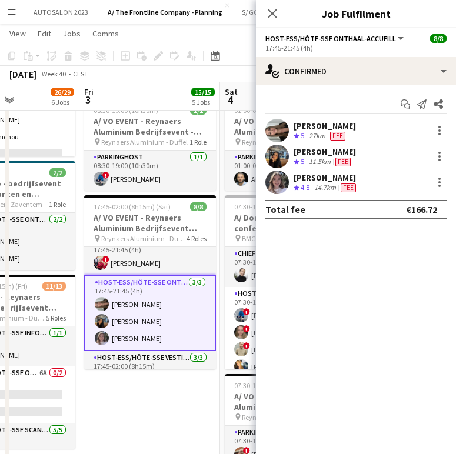
click at [310, 121] on div "[PERSON_NAME]" at bounding box center [324, 126] width 62 height 11
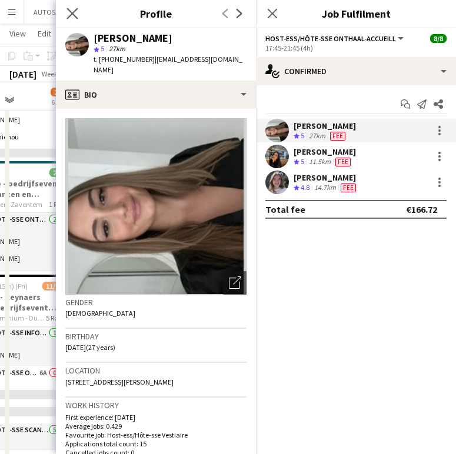
click at [69, 7] on app-icon "Close pop-in" at bounding box center [72, 13] width 17 height 17
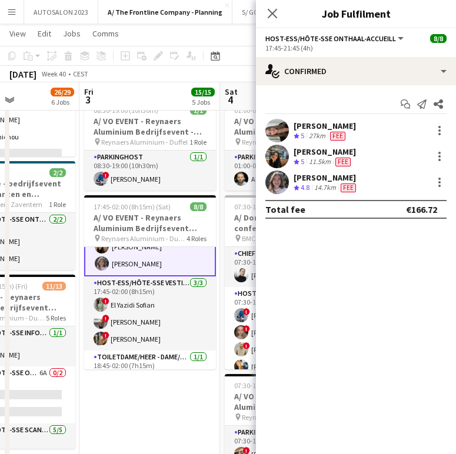
scroll to position [108, 0]
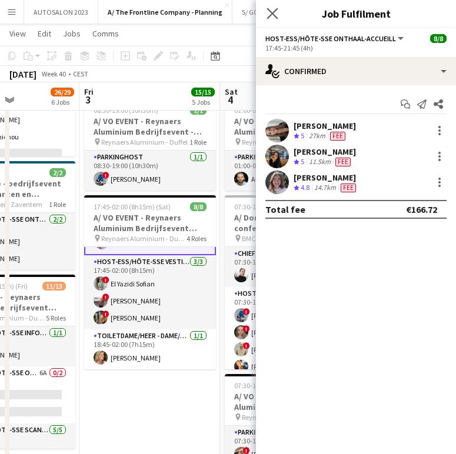
click at [266, 9] on icon "Close pop-in" at bounding box center [271, 13] width 11 height 11
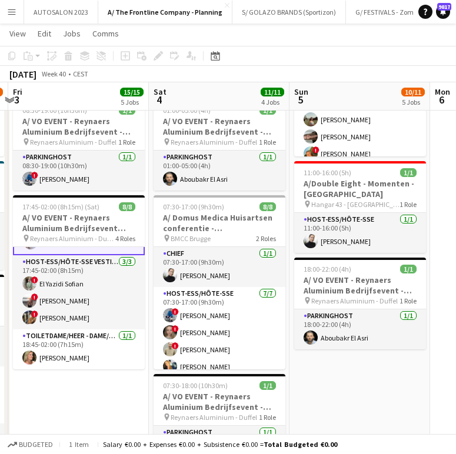
scroll to position [0, 554]
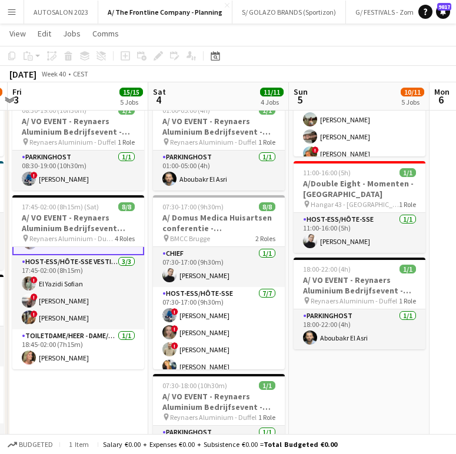
drag, startPoint x: 306, startPoint y: 232, endPoint x: 235, endPoint y: 232, distance: 71.7
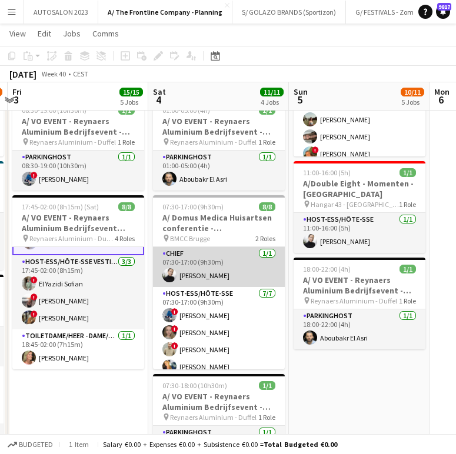
click at [233, 275] on app-card-role "Chief 1/1 07:30-17:00 (9h30m) Delphine Van Snick" at bounding box center [219, 267] width 132 height 40
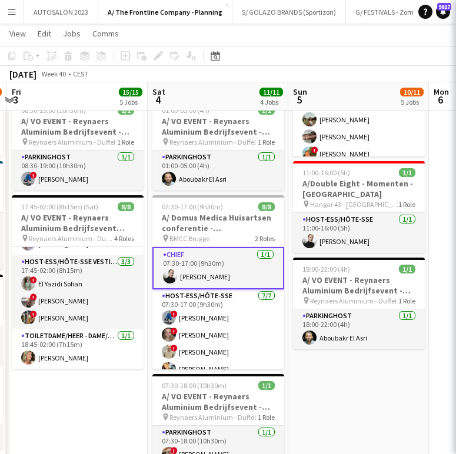
scroll to position [106, 0]
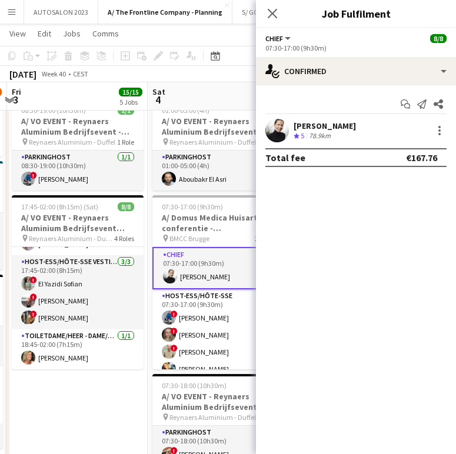
click at [338, 130] on div "[PERSON_NAME]" at bounding box center [324, 126] width 62 height 11
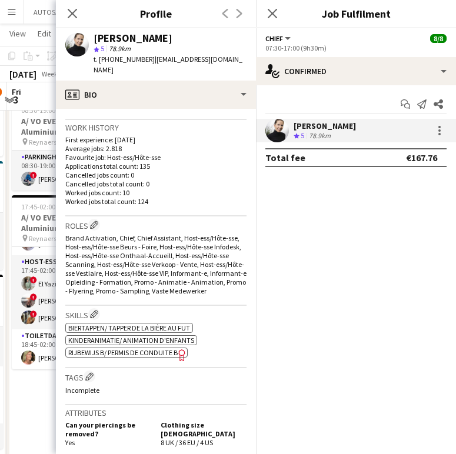
scroll to position [302, 0]
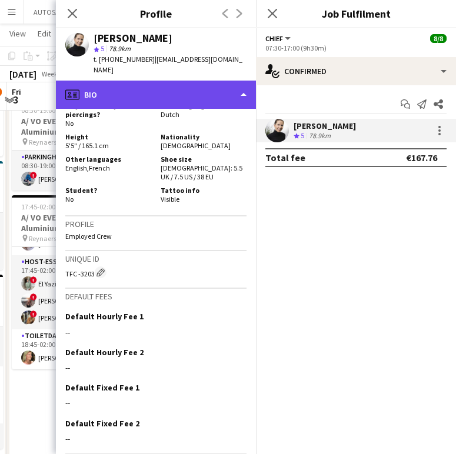
click at [162, 91] on div "profile Bio" at bounding box center [156, 95] width 200 height 28
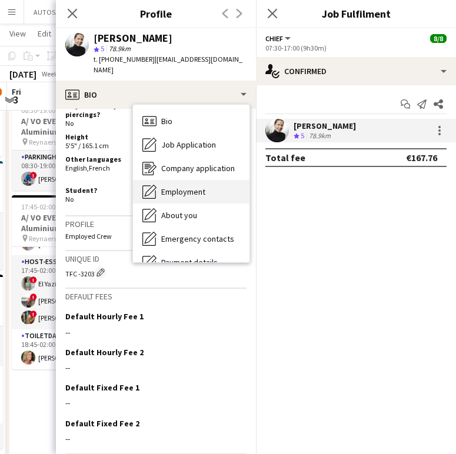
click at [173, 186] on span "Employment" at bounding box center [183, 191] width 44 height 11
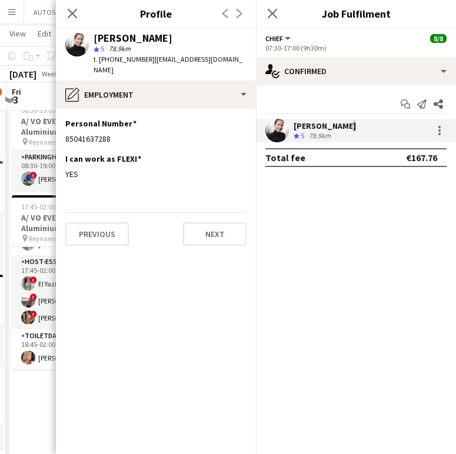
click at [339, 125] on div "[PERSON_NAME]" at bounding box center [324, 126] width 62 height 11
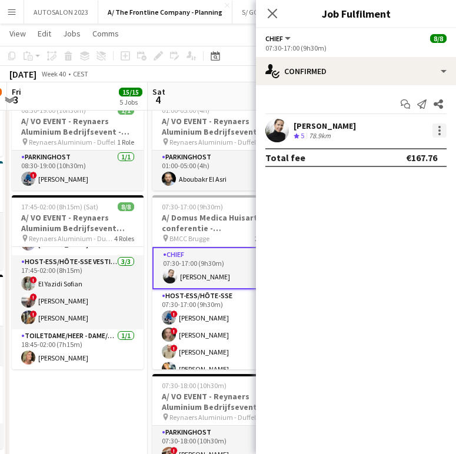
click at [437, 131] on div at bounding box center [439, 130] width 14 height 14
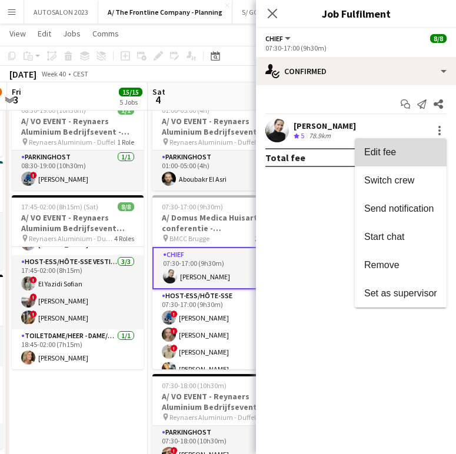
click at [403, 162] on button "Edit fee" at bounding box center [401, 152] width 92 height 28
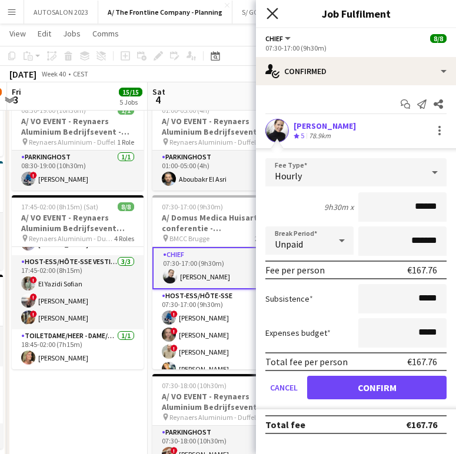
click at [272, 17] on icon "Close pop-in" at bounding box center [271, 13] width 11 height 11
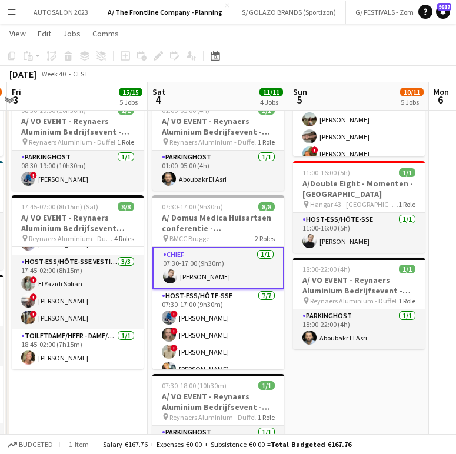
click at [199, 274] on app-card-role "Chief 1/1 07:30-17:00 (9h30m) Delphine Van Snick" at bounding box center [218, 268] width 132 height 42
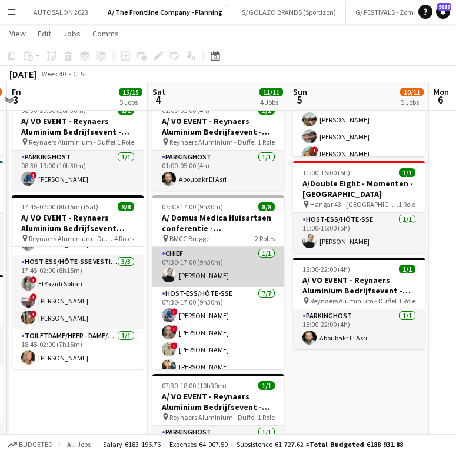
click at [253, 270] on app-card-role "Chief 1/1 07:30-17:00 (9h30m) Delphine Van Snick" at bounding box center [218, 267] width 132 height 40
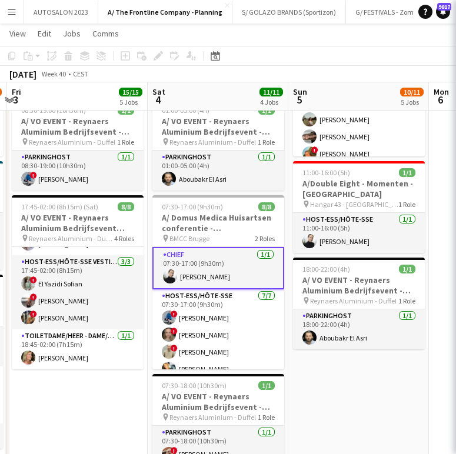
scroll to position [0, 557]
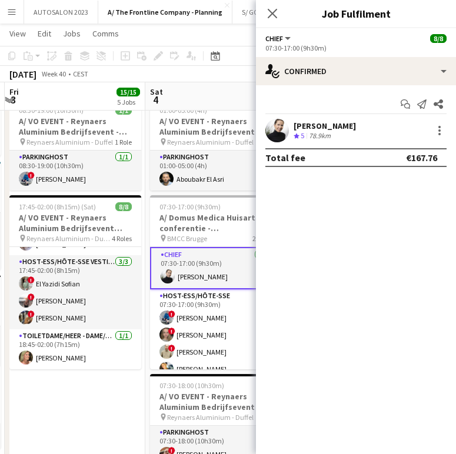
click at [327, 136] on div "78.9km" at bounding box center [319, 136] width 26 height 10
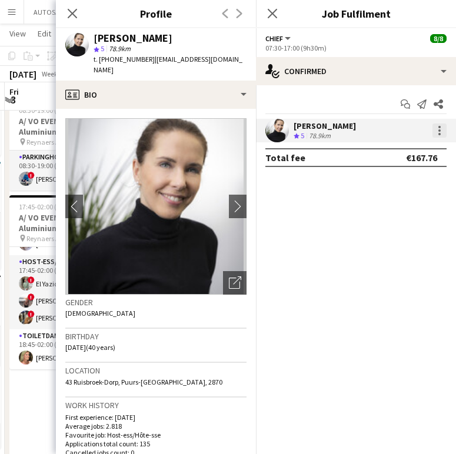
click at [435, 134] on div at bounding box center [439, 130] width 14 height 14
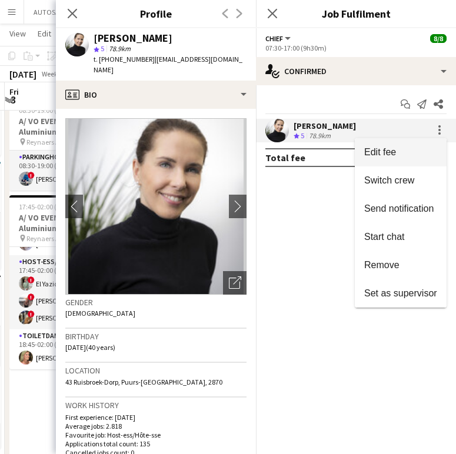
click at [415, 149] on span "Edit fee" at bounding box center [400, 152] width 73 height 11
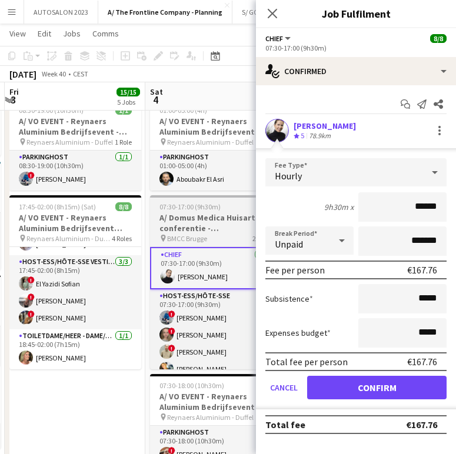
click at [193, 228] on h3 "A/ Domus Medica Huisartsen conferentie - [GEOGRAPHIC_DATA]" at bounding box center [216, 222] width 132 height 21
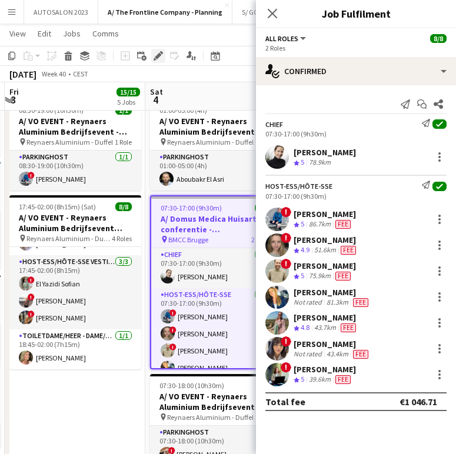
click at [162, 57] on icon "Edit" at bounding box center [157, 55] width 9 height 9
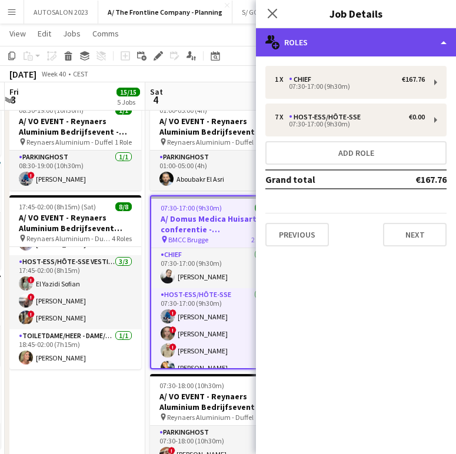
click at [349, 54] on div "multiple-users-add Roles" at bounding box center [356, 42] width 200 height 28
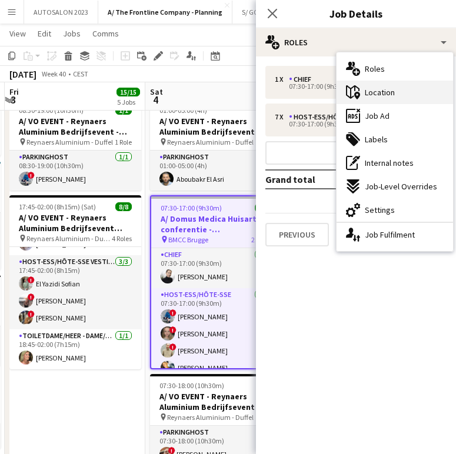
click at [417, 93] on div "maps-pin-1 Location" at bounding box center [394, 93] width 116 height 24
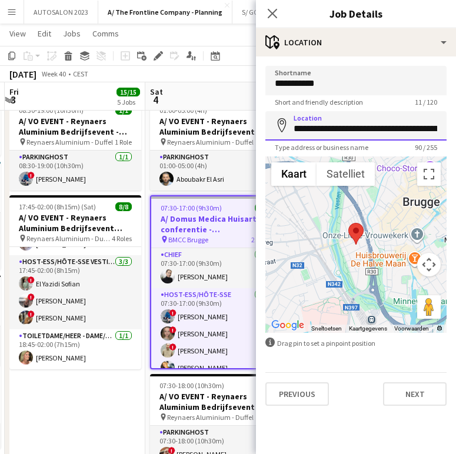
click at [365, 126] on input "**********" at bounding box center [355, 125] width 181 height 29
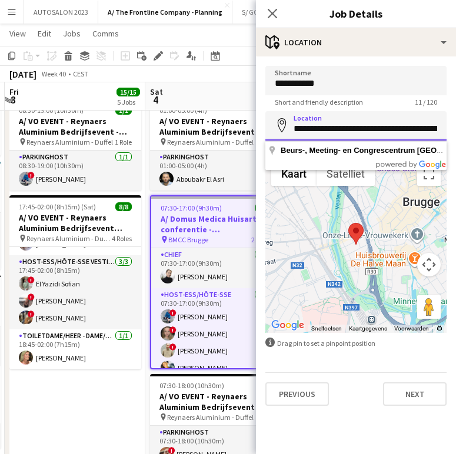
click at [365, 126] on input "**********" at bounding box center [355, 125] width 181 height 29
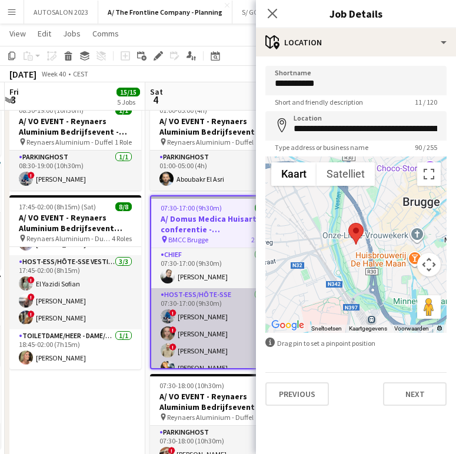
drag, startPoint x: 196, startPoint y: 363, endPoint x: 216, endPoint y: 346, distance: 26.7
click at [197, 362] on app-card-role "Host-ess/Hôte-sse 7/7 07:30-17:00 (9h30m) ! Yari De Herdt ! Evelien Van De Veld…" at bounding box center [215, 359] width 129 height 142
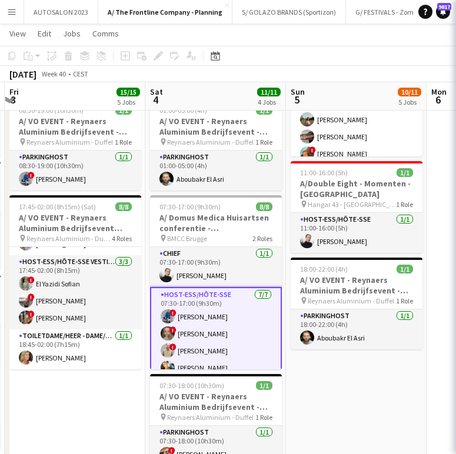
click at [216, 346] on app-card-role "Host-ess/Hôte-sse 7/7 07:30-17:00 (9h30m) ! Yari De Herdt ! Evelien Van De Veld…" at bounding box center [216, 359] width 132 height 145
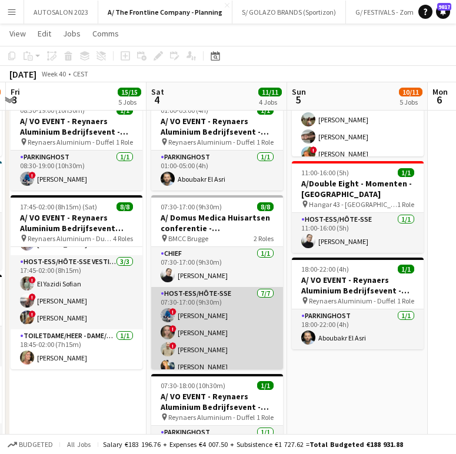
click at [216, 346] on app-card-role "Host-ess/Hôte-sse 7/7 07:30-17:00 (9h30m) ! Yari De Herdt ! Evelien Van De Veld…" at bounding box center [217, 358] width 132 height 142
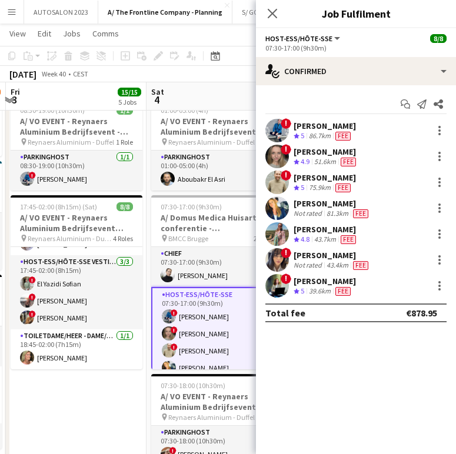
click at [329, 179] on div "[PERSON_NAME]" at bounding box center [324, 177] width 62 height 11
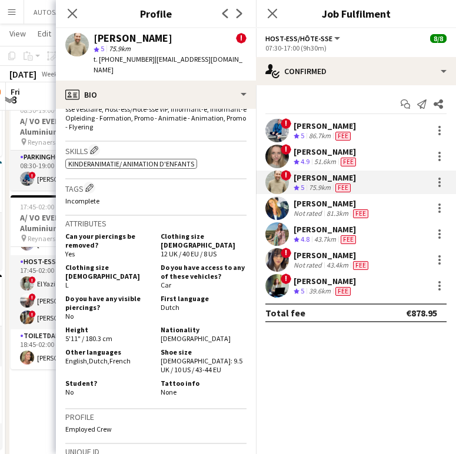
scroll to position [581, 0]
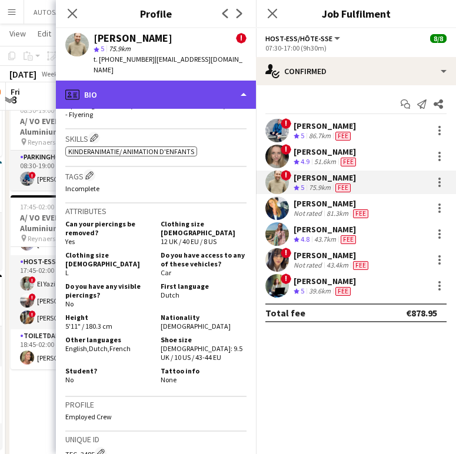
click at [202, 96] on div "profile Bio" at bounding box center [156, 95] width 200 height 28
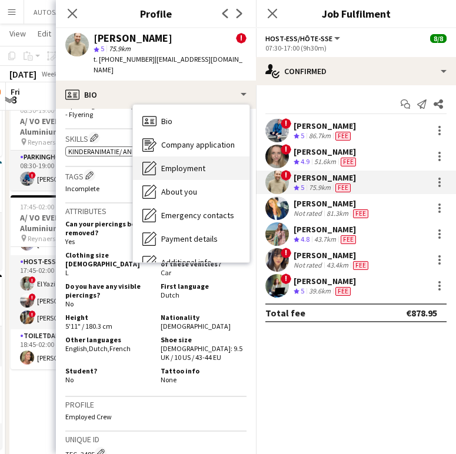
click at [195, 165] on div "Employment Employment" at bounding box center [191, 168] width 116 height 24
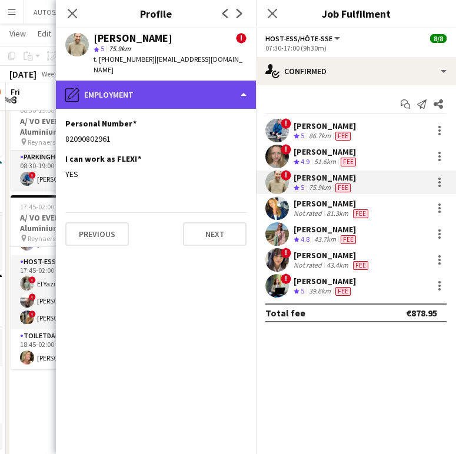
click at [154, 88] on div "pencil4 Employment" at bounding box center [156, 95] width 200 height 28
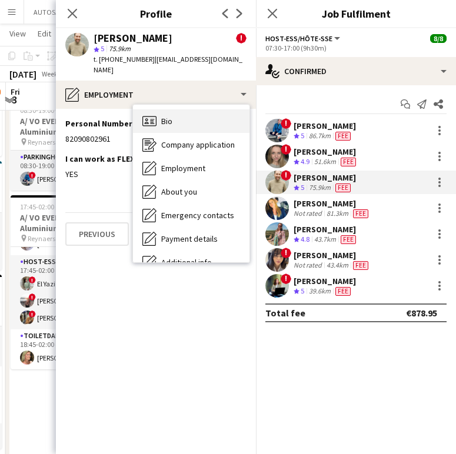
click at [151, 123] on icon at bounding box center [152, 123] width 4 height 1
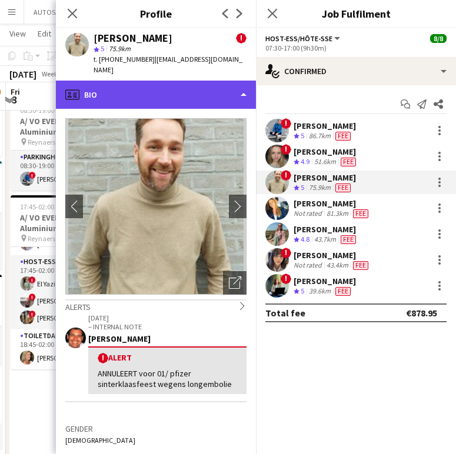
click at [151, 95] on div "profile Bio" at bounding box center [156, 95] width 200 height 28
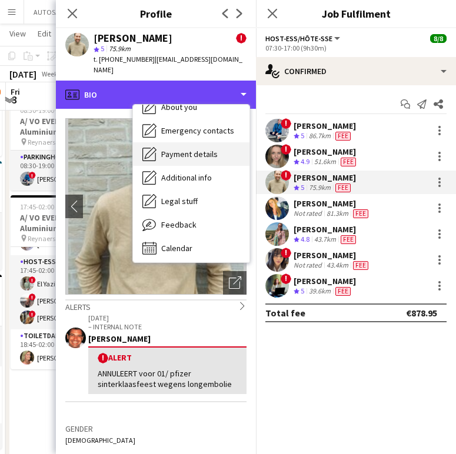
scroll to position [87, 0]
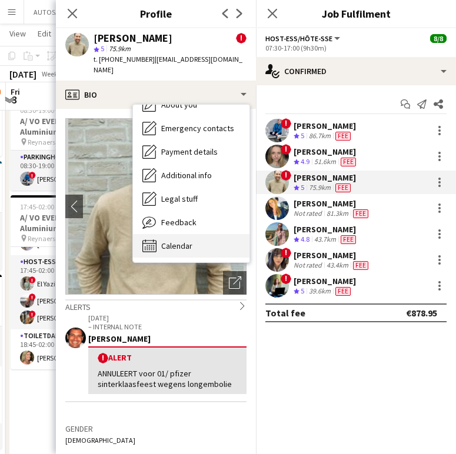
click at [195, 234] on div "Calendar Calendar" at bounding box center [191, 246] width 116 height 24
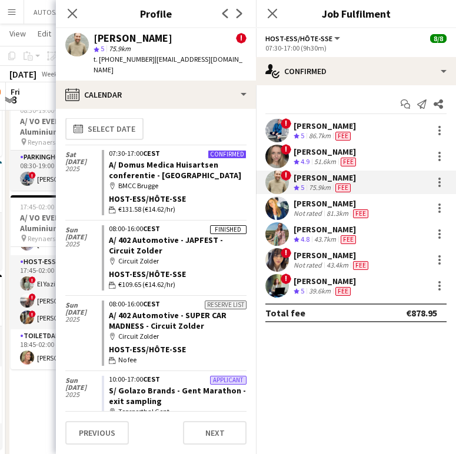
scroll to position [0, 0]
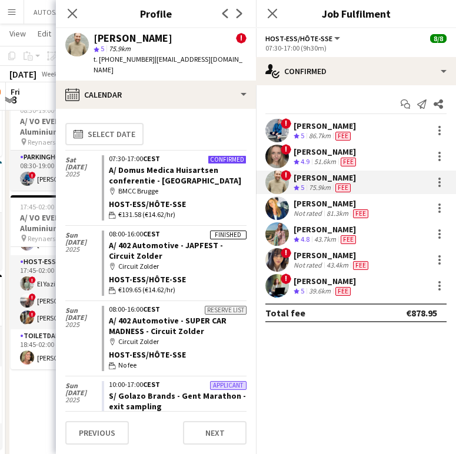
click at [184, 69] on div "Stefan De Smedt ! star 5 75.9km t. +32486241881 | desmedtstefan8@gmail.com" at bounding box center [156, 54] width 200 height 52
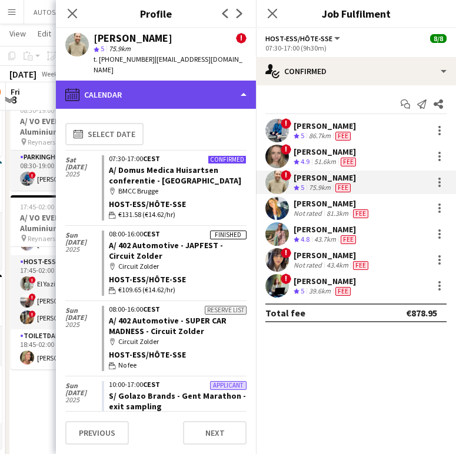
click at [179, 82] on div "calendar-full Calendar" at bounding box center [156, 95] width 200 height 28
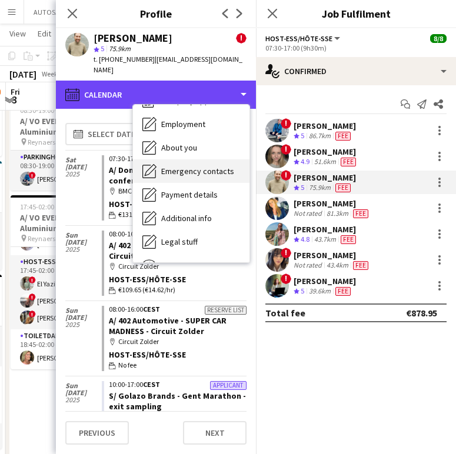
scroll to position [30, 0]
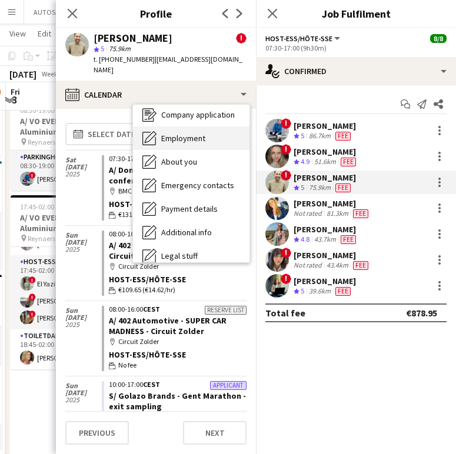
click at [182, 133] on span "Employment" at bounding box center [183, 138] width 44 height 11
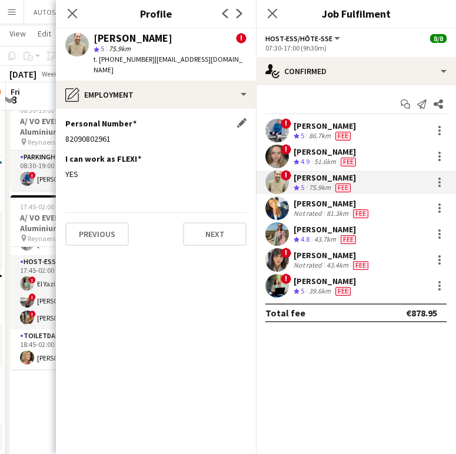
click at [89, 133] on div "82090802961" at bounding box center [155, 138] width 181 height 11
copy div "82090802961"
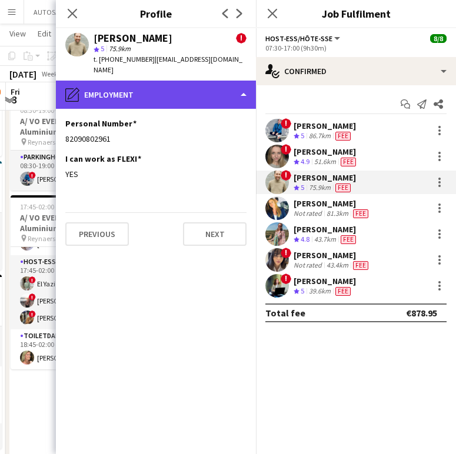
click at [159, 87] on div "pencil4 Employment" at bounding box center [156, 95] width 200 height 28
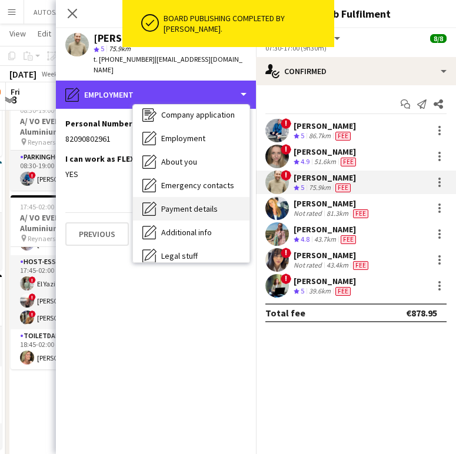
scroll to position [0, 0]
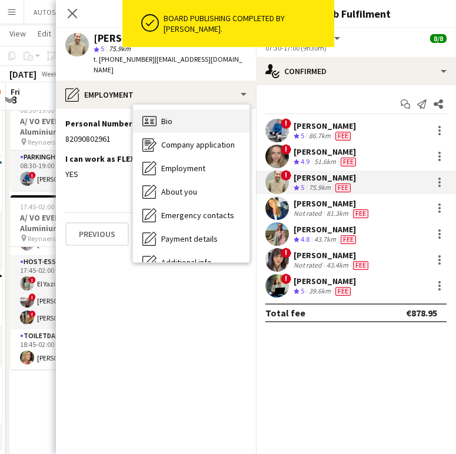
click at [176, 109] on div "Bio Bio" at bounding box center [191, 121] width 116 height 24
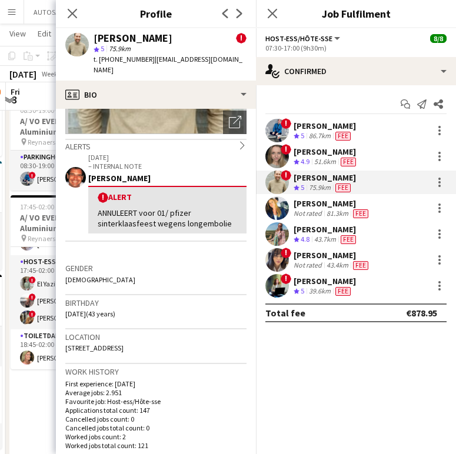
scroll to position [167, 0]
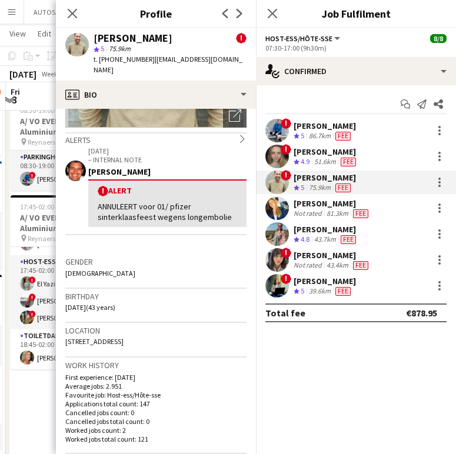
click at [101, 337] on span "28 Spoorwegkaai, Puurs-Sint-Amands, 2870" at bounding box center [94, 341] width 58 height 9
copy span "28 Spoorwegkaai, Puurs-Sint-Amands, 2870"
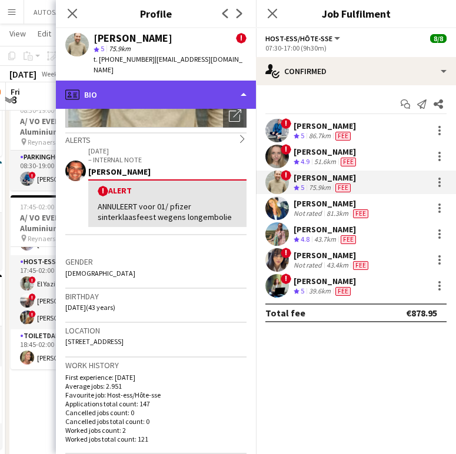
click at [124, 81] on div "profile Bio" at bounding box center [156, 95] width 200 height 28
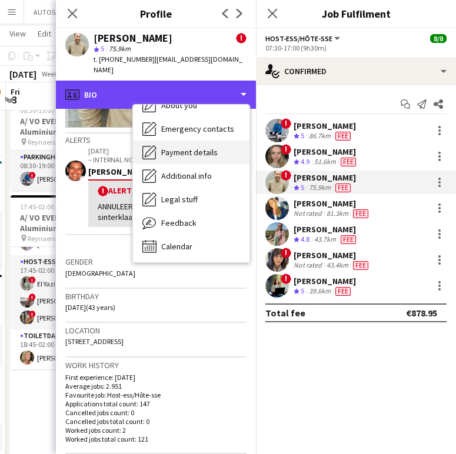
scroll to position [87, 0]
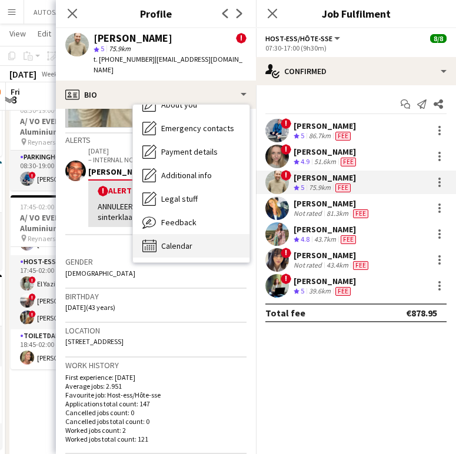
click at [205, 242] on div "Calendar Calendar" at bounding box center [191, 246] width 116 height 24
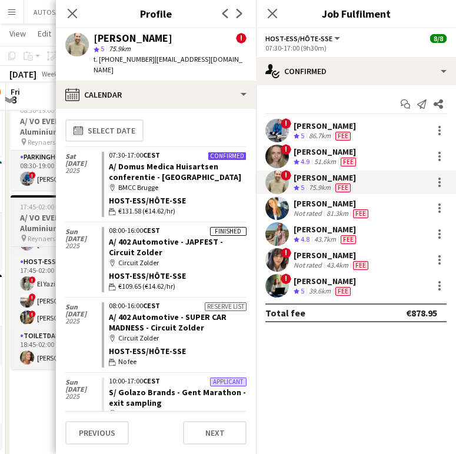
scroll to position [0, 0]
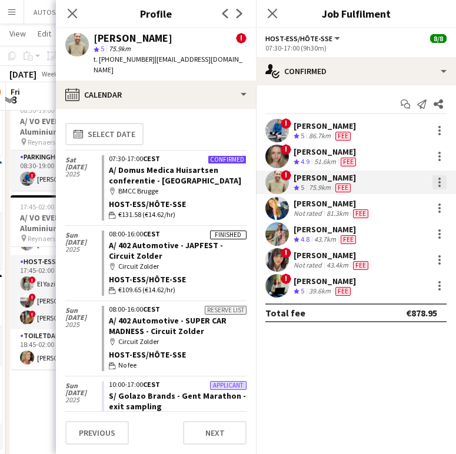
click at [440, 178] on div at bounding box center [439, 182] width 14 height 14
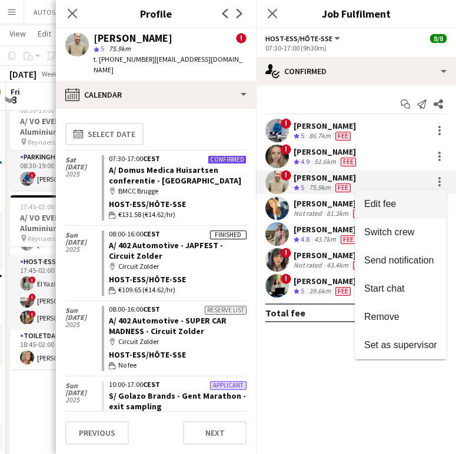
click at [407, 199] on span "Edit fee" at bounding box center [400, 204] width 73 height 11
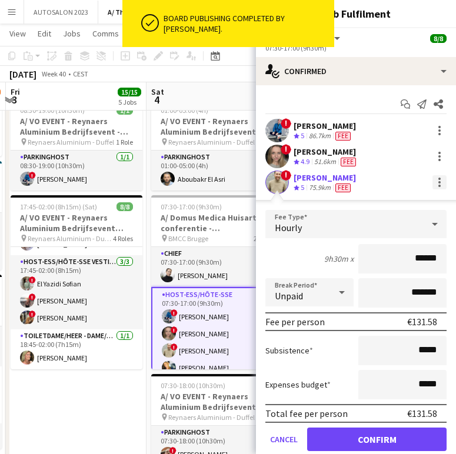
click at [433, 182] on div at bounding box center [439, 182] width 14 height 14
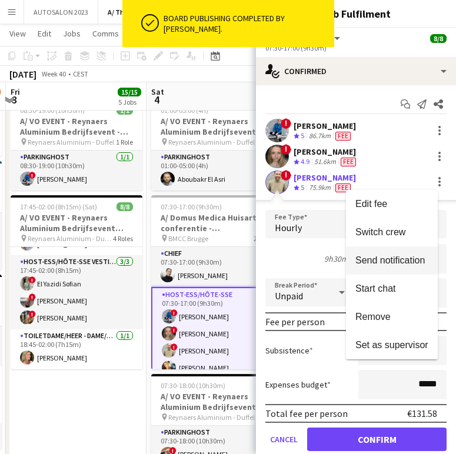
click at [374, 254] on button "Send notification" at bounding box center [392, 260] width 92 height 28
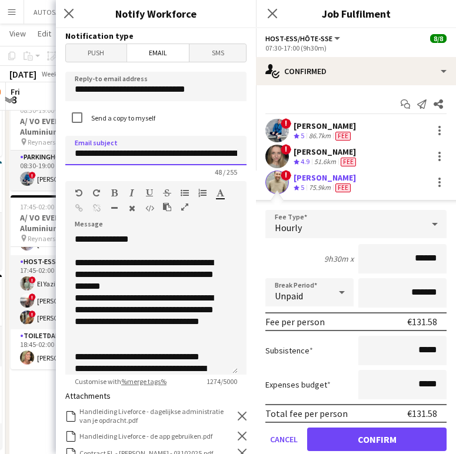
scroll to position [0, 31]
drag, startPoint x: 109, startPoint y: 152, endPoint x: 254, endPoint y: 157, distance: 144.7
click at [254, 157] on div "**********" at bounding box center [156, 241] width 200 height 426
type input "**********"
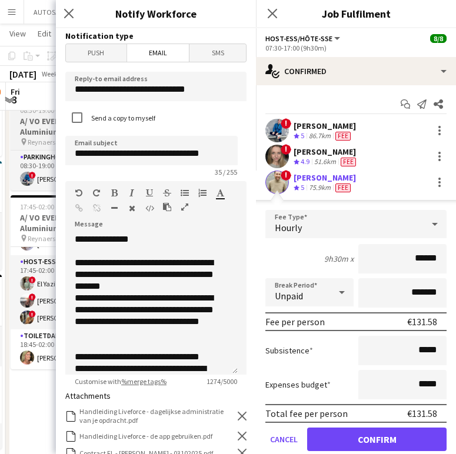
click at [22, 131] on h3 "A/ VO EVENT - Reynaers Aluminium Bedrijfsevent - PARKING LEVERANCIERS - 29/09 t…" at bounding box center [77, 126] width 132 height 21
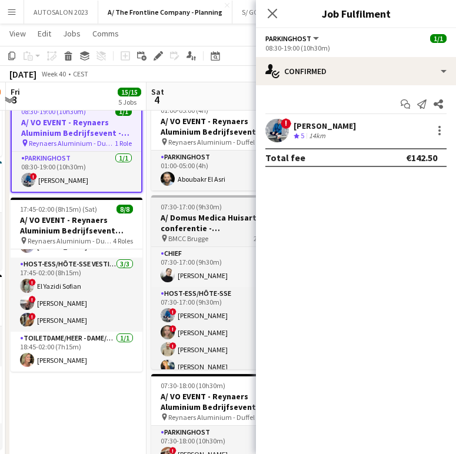
click at [196, 214] on h3 "A/ Domus Medica Huisartsen conferentie - [GEOGRAPHIC_DATA]" at bounding box center [217, 222] width 132 height 21
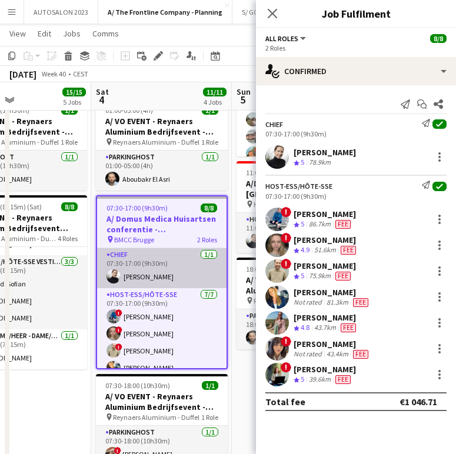
scroll to position [0, 332]
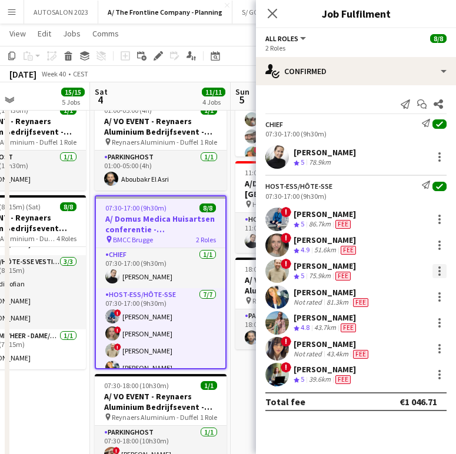
click at [433, 267] on div at bounding box center [439, 271] width 14 height 14
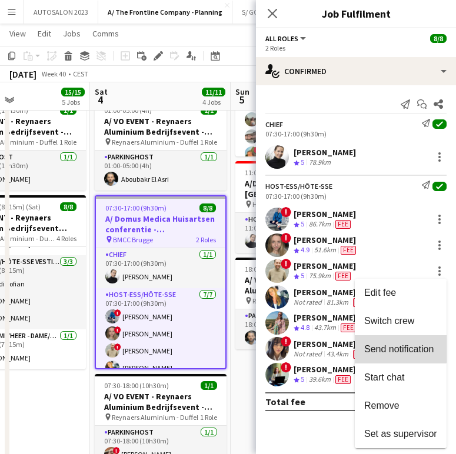
click at [400, 342] on button "Send notification" at bounding box center [401, 349] width 92 height 28
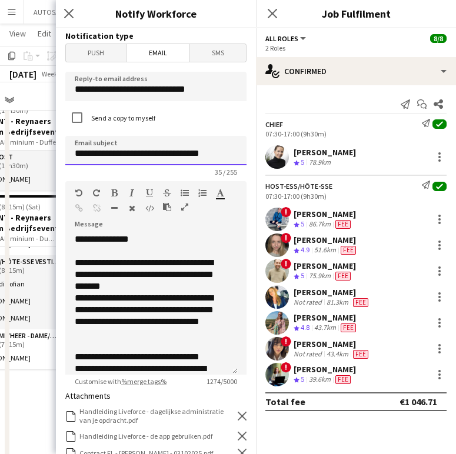
click at [210, 158] on input "**********" at bounding box center [155, 150] width 181 height 29
type input "**********"
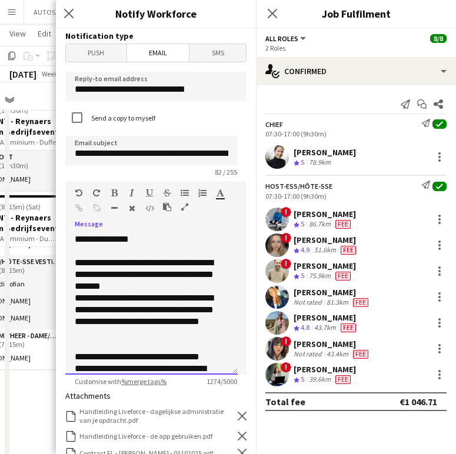
scroll to position [433, 0]
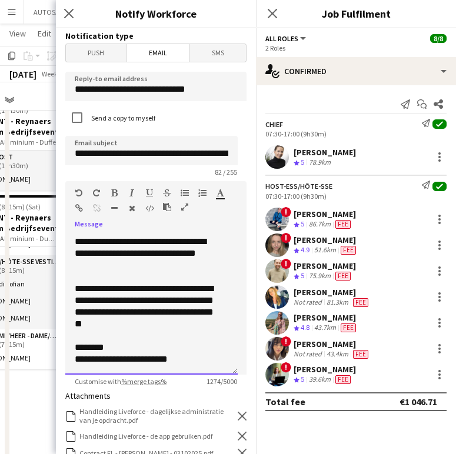
drag, startPoint x: 74, startPoint y: 262, endPoint x: 237, endPoint y: 419, distance: 226.2
click at [237, 419] on form "**********" at bounding box center [156, 388] width 200 height 721
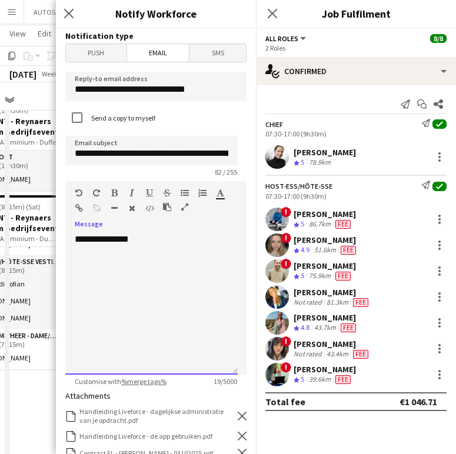
scroll to position [0, 0]
click at [209, 14] on h3 "Notify Workforce" at bounding box center [156, 13] width 200 height 15
click at [121, 273] on div "**********" at bounding box center [151, 303] width 172 height 141
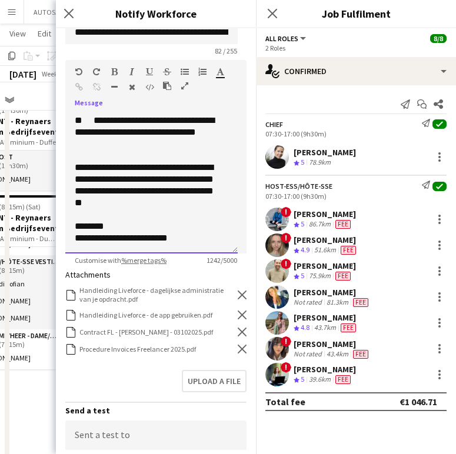
scroll to position [128, 0]
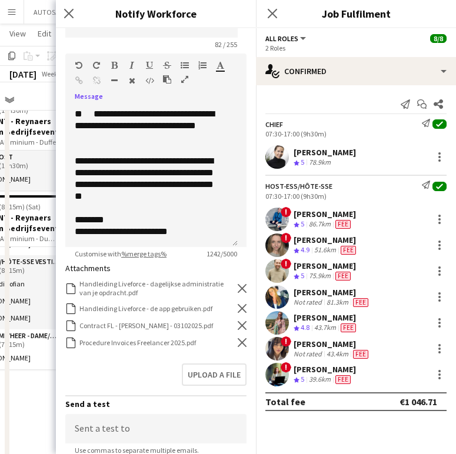
click at [238, 342] on icon "Remove" at bounding box center [242, 342] width 9 height 9
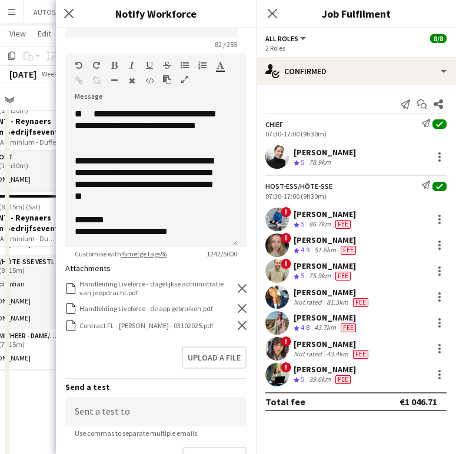
click at [238, 330] on icon "Remove" at bounding box center [242, 325] width 9 height 9
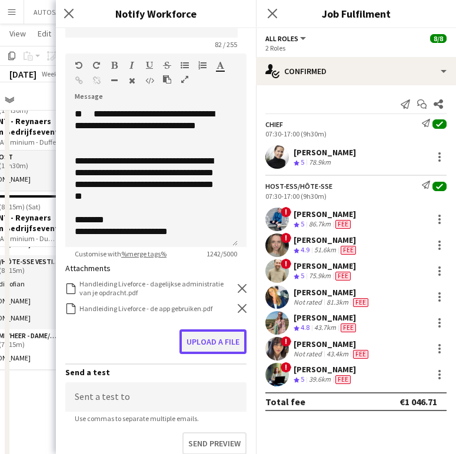
click at [223, 331] on button "Upload a file" at bounding box center [212, 341] width 67 height 25
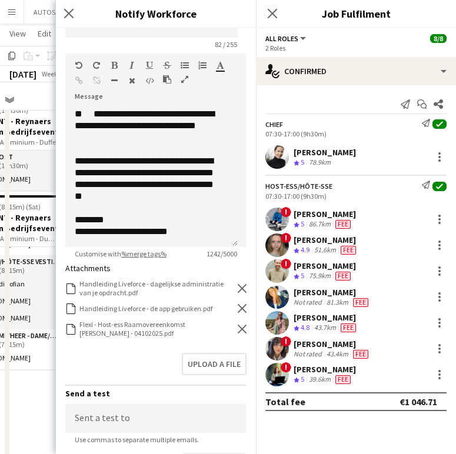
scroll to position [285, 0]
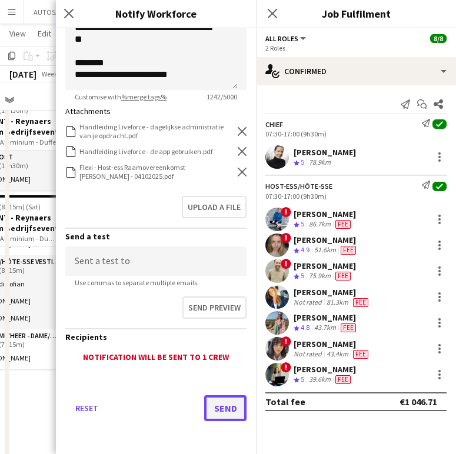
click at [232, 415] on button "Send" at bounding box center [225, 408] width 42 height 26
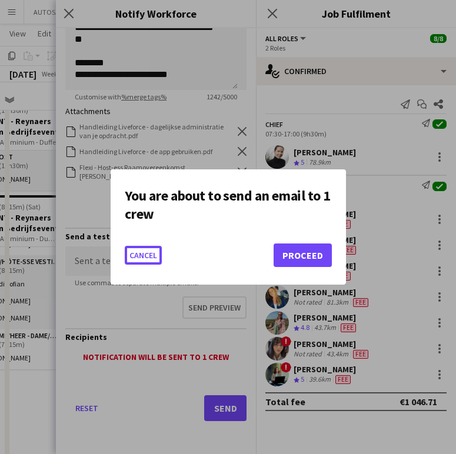
scroll to position [0, 0]
click at [306, 258] on button "Proceed" at bounding box center [302, 255] width 58 height 24
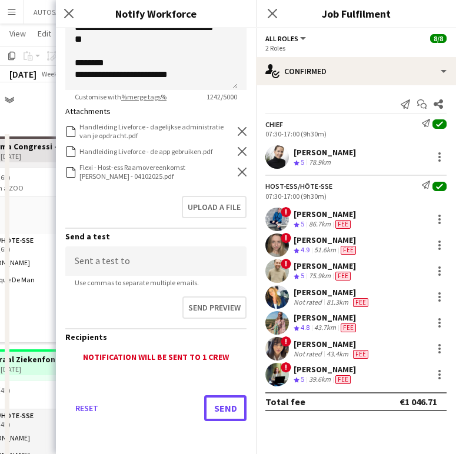
scroll to position [676, 0]
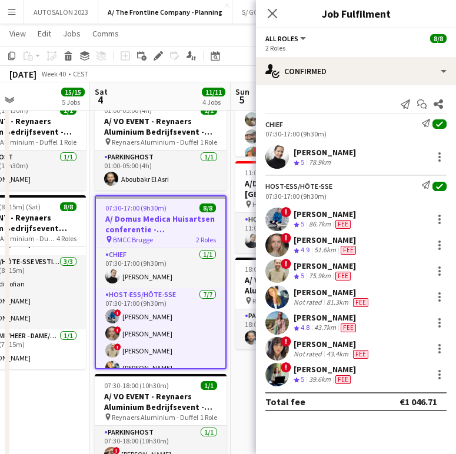
click at [309, 209] on div "[PERSON_NAME]" at bounding box center [324, 214] width 62 height 11
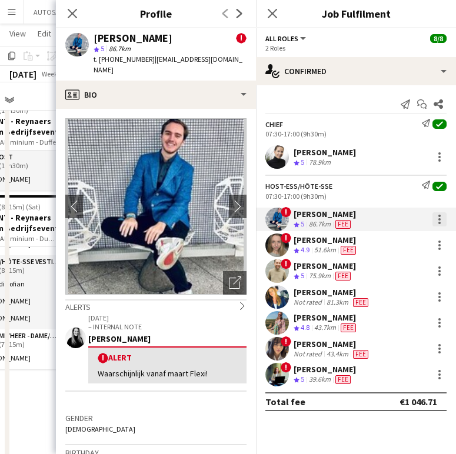
click at [435, 220] on div at bounding box center [439, 219] width 14 height 14
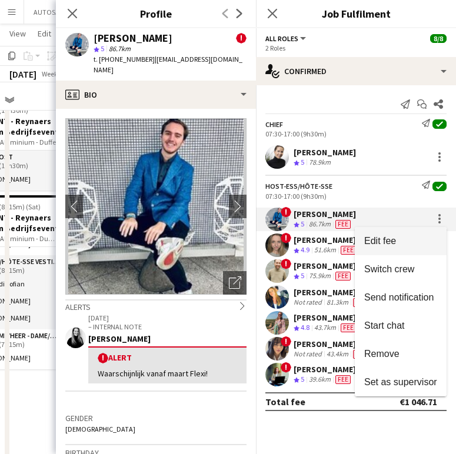
click at [409, 245] on span "Edit fee" at bounding box center [400, 240] width 73 height 11
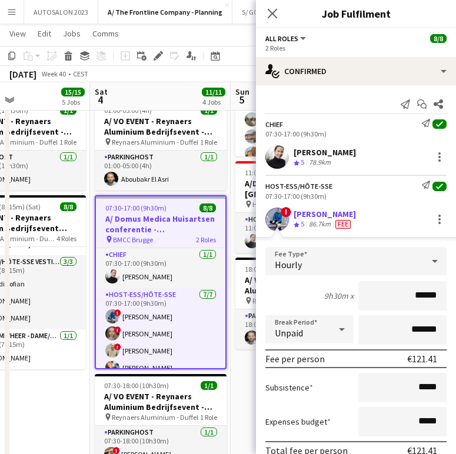
click at [359, 219] on div "! Yari De Herdt Crew rating 5 86.7km Fee" at bounding box center [356, 220] width 200 height 24
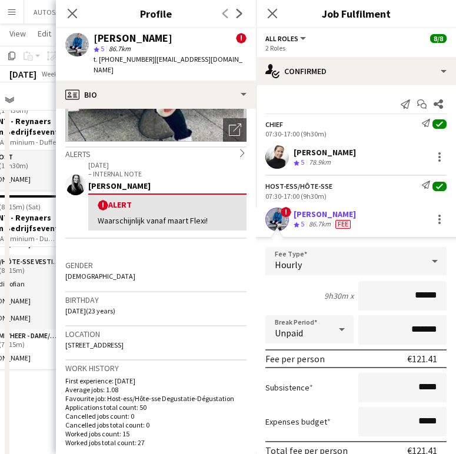
scroll to position [154, 0]
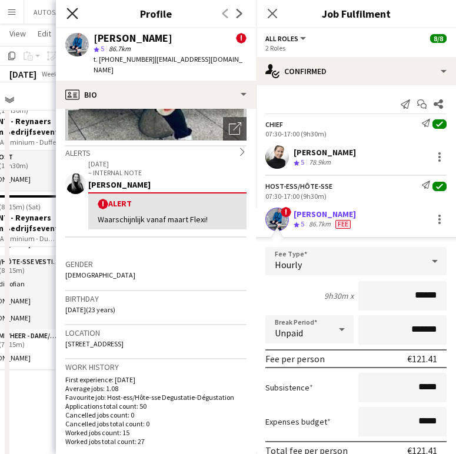
click at [73, 12] on icon "Close pop-in" at bounding box center [71, 13] width 11 height 11
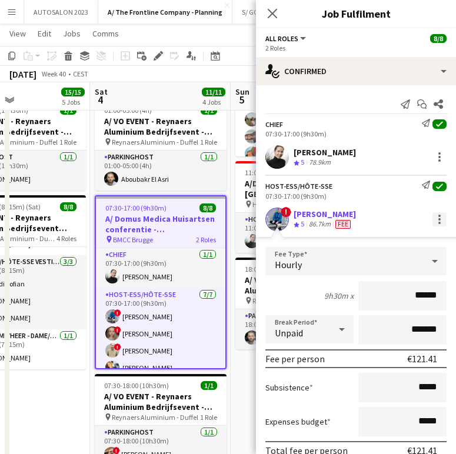
click at [432, 221] on div at bounding box center [439, 219] width 14 height 14
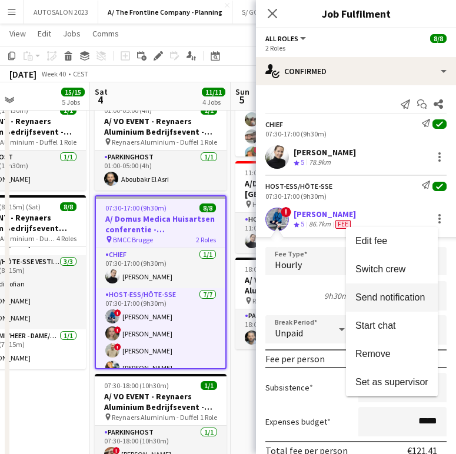
click at [387, 298] on span "Send notification" at bounding box center [389, 297] width 69 height 10
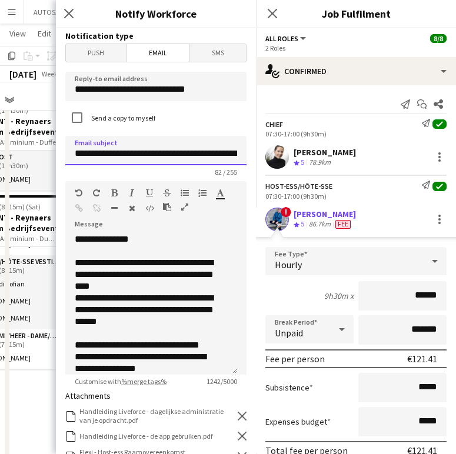
drag, startPoint x: 109, startPoint y: 153, endPoint x: 197, endPoint y: 153, distance: 88.2
click at [197, 153] on input "**********" at bounding box center [155, 150] width 181 height 29
type input "**********"
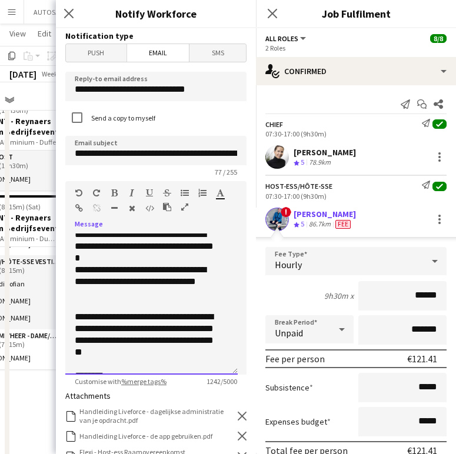
scroll to position [421, 0]
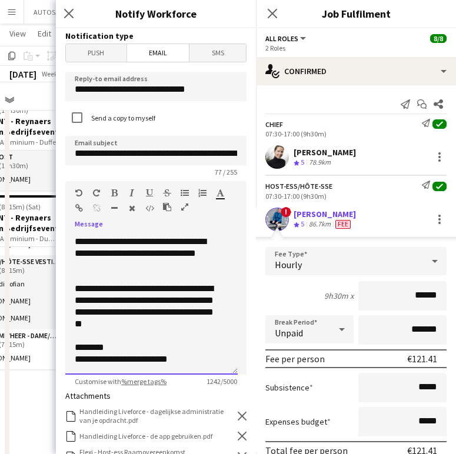
drag, startPoint x: 76, startPoint y: 261, endPoint x: 193, endPoint y: 376, distance: 164.2
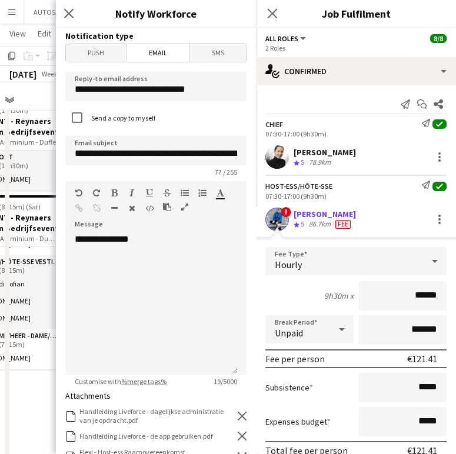
click at [149, 21] on div "Close pop-in Notify Workforce" at bounding box center [156, 14] width 200 height 28
click at [79, 285] on div "**********" at bounding box center [151, 303] width 172 height 141
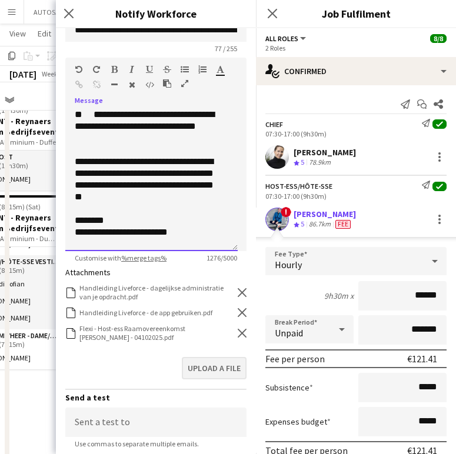
scroll to position [131, 0]
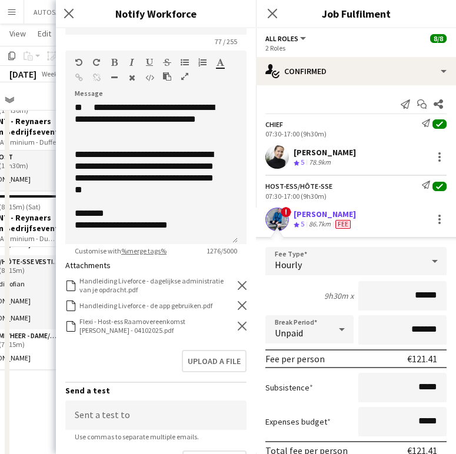
click at [228, 327] on div "Flexi - Host-ess Raamovereenkomst Stefan De Smedt - 04102025.pdf Flexi - Host-e…" at bounding box center [155, 326] width 181 height 18
click at [238, 326] on icon at bounding box center [242, 326] width 9 height 9
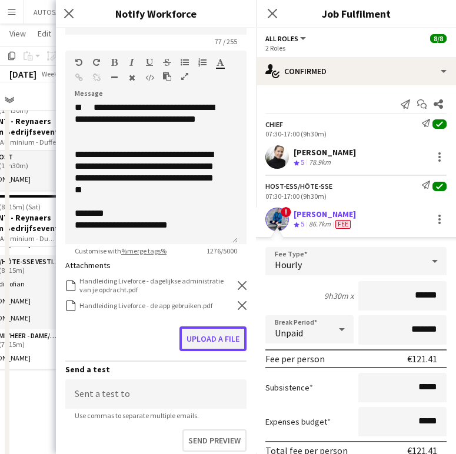
click at [216, 338] on button "Upload a file" at bounding box center [212, 338] width 67 height 25
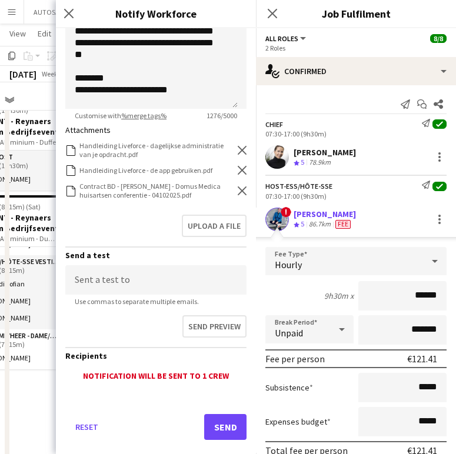
scroll to position [267, 0]
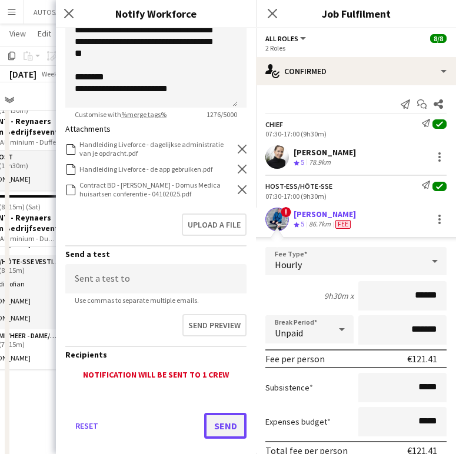
click at [224, 425] on button "Send" at bounding box center [225, 426] width 42 height 26
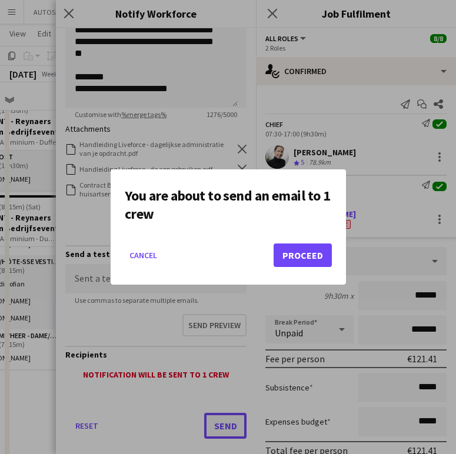
scroll to position [0, 0]
click at [296, 255] on button "Proceed" at bounding box center [302, 255] width 58 height 24
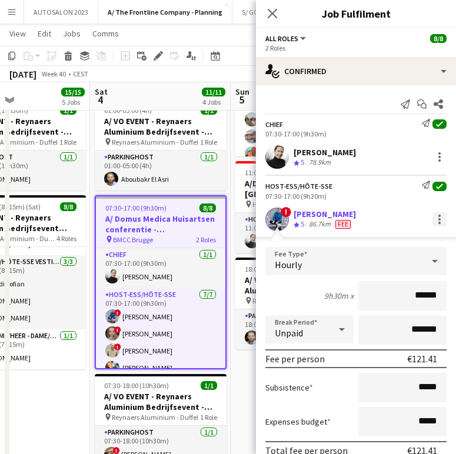
click at [438, 220] on div at bounding box center [439, 219] width 2 height 2
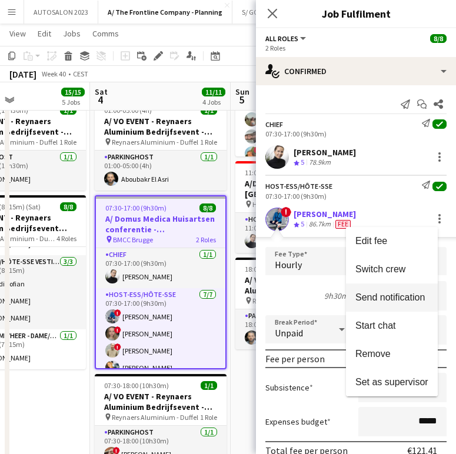
click at [405, 299] on span "Send notification" at bounding box center [389, 297] width 69 height 10
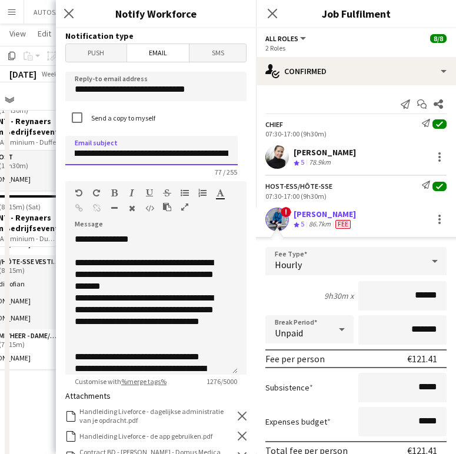
scroll to position [0, 152]
drag, startPoint x: 185, startPoint y: 153, endPoint x: 239, endPoint y: 159, distance: 55.0
click at [239, 159] on form "**********" at bounding box center [156, 383] width 200 height 710
click at [86, 152] on input "**********" at bounding box center [151, 150] width 172 height 29
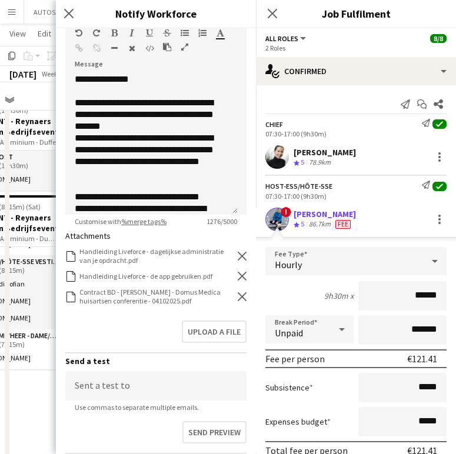
scroll to position [162, 0]
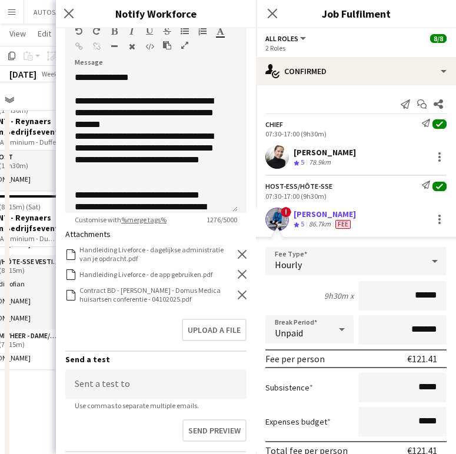
type input "**********"
click at [238, 292] on icon "Remove" at bounding box center [242, 294] width 9 height 9
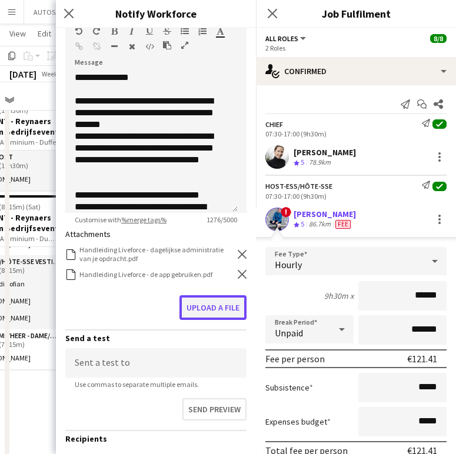
click at [201, 311] on button "Upload a file" at bounding box center [212, 307] width 67 height 25
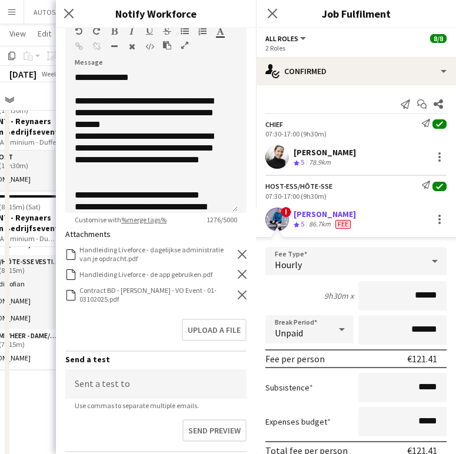
scroll to position [285, 0]
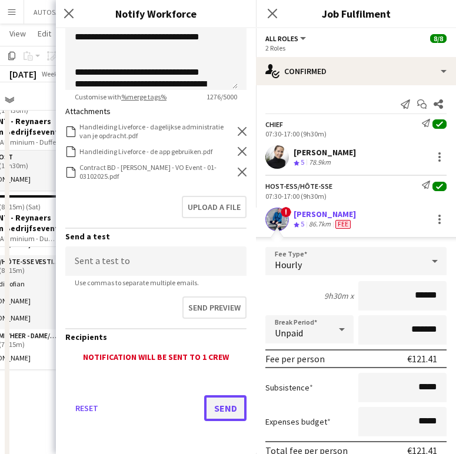
click at [228, 406] on button "Send" at bounding box center [225, 408] width 42 height 26
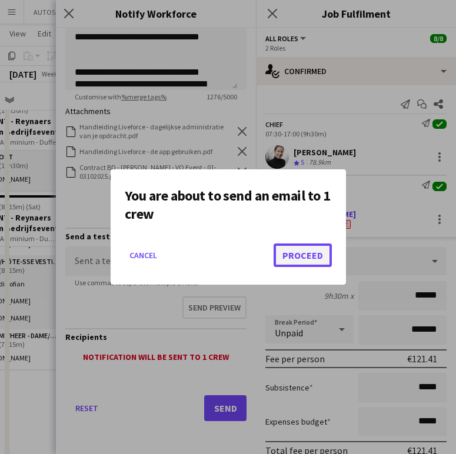
click at [321, 249] on button "Proceed" at bounding box center [302, 255] width 58 height 24
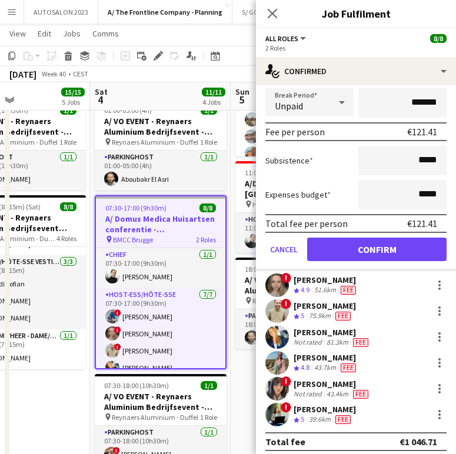
scroll to position [233, 0]
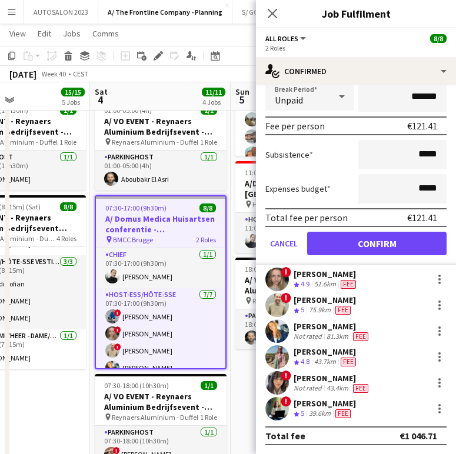
click at [330, 278] on div "[PERSON_NAME]" at bounding box center [325, 274] width 65 height 11
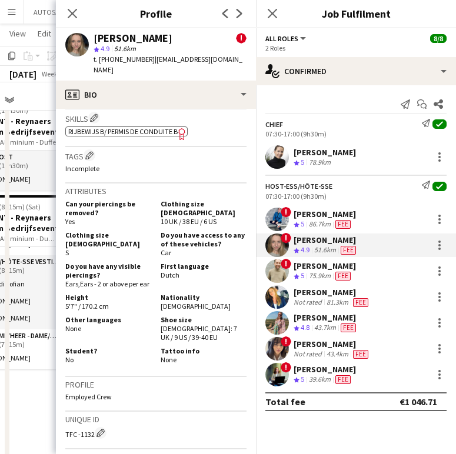
scroll to position [646, 0]
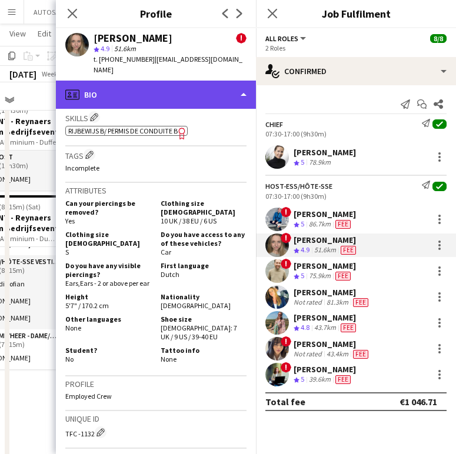
click at [189, 85] on div "profile Bio" at bounding box center [156, 95] width 200 height 28
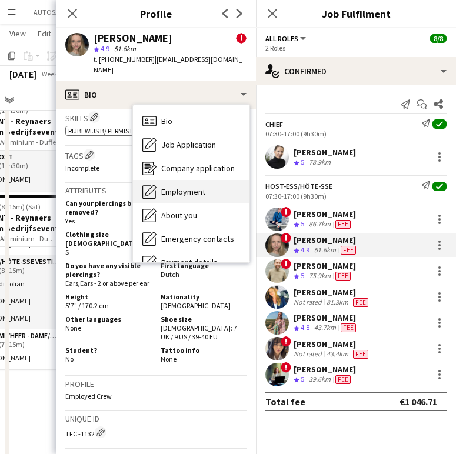
click at [179, 186] on span "Employment" at bounding box center [183, 191] width 44 height 11
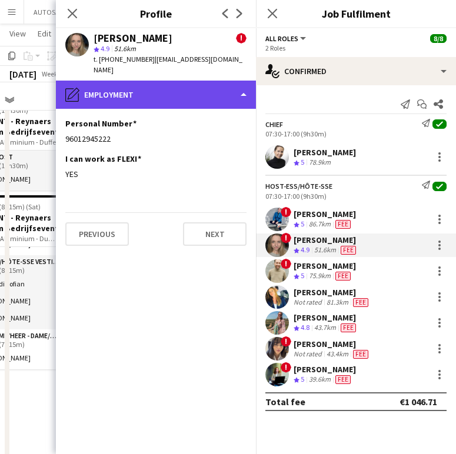
click at [108, 81] on div "pencil4 Employment" at bounding box center [156, 95] width 200 height 28
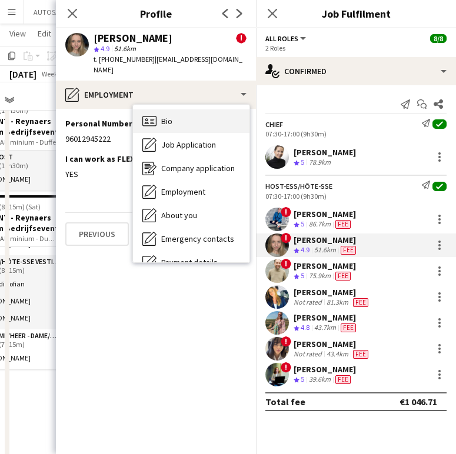
click at [155, 114] on icon "Bio" at bounding box center [149, 121] width 14 height 14
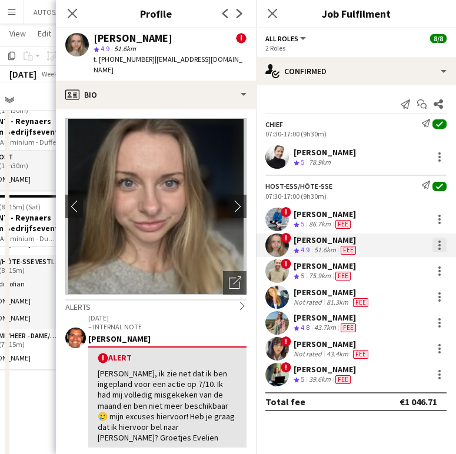
click at [438, 249] on div at bounding box center [439, 249] width 2 height 2
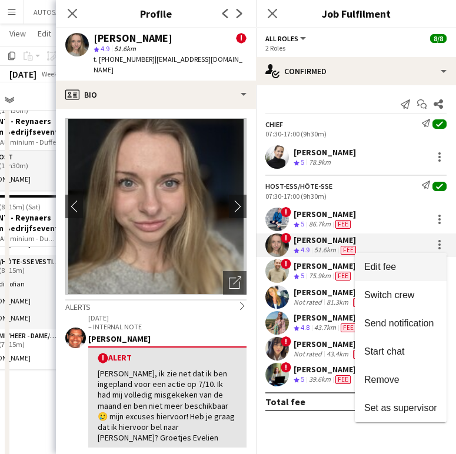
click at [422, 262] on span "Edit fee" at bounding box center [400, 266] width 73 height 11
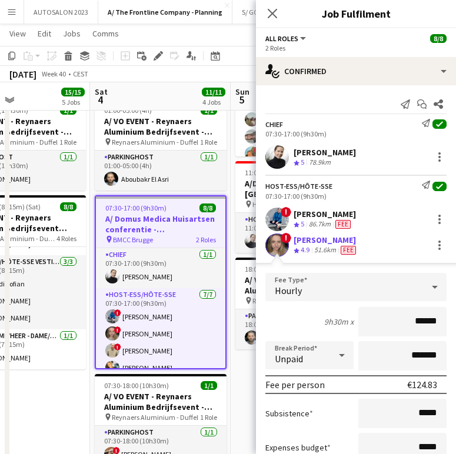
click at [320, 246] on div "51.6km" at bounding box center [325, 250] width 26 height 10
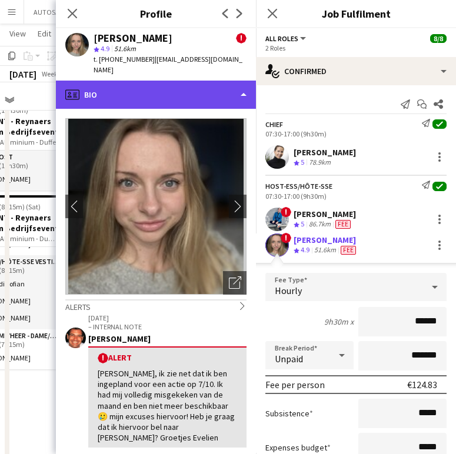
click at [172, 86] on div "profile Bio" at bounding box center [156, 95] width 200 height 28
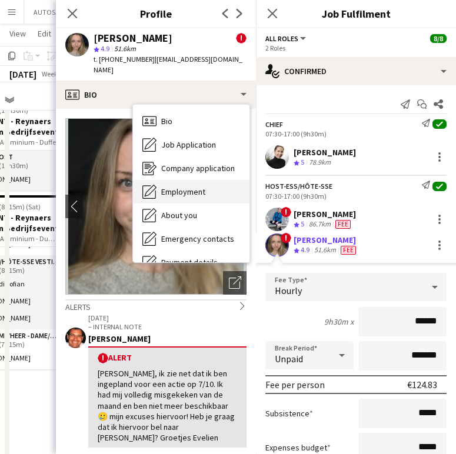
click at [176, 186] on span "Employment" at bounding box center [183, 191] width 44 height 11
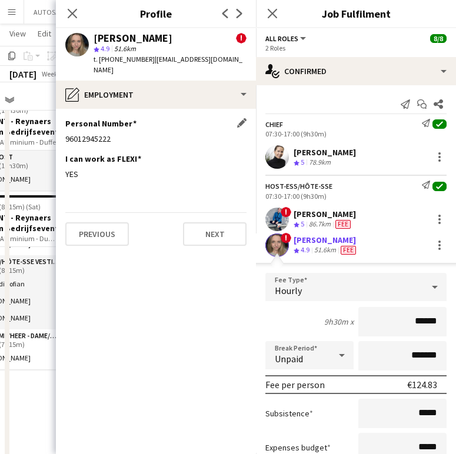
click at [88, 133] on div "96012945222" at bounding box center [155, 138] width 181 height 11
copy div "96012945222"
click at [75, 11] on icon at bounding box center [71, 13] width 11 height 11
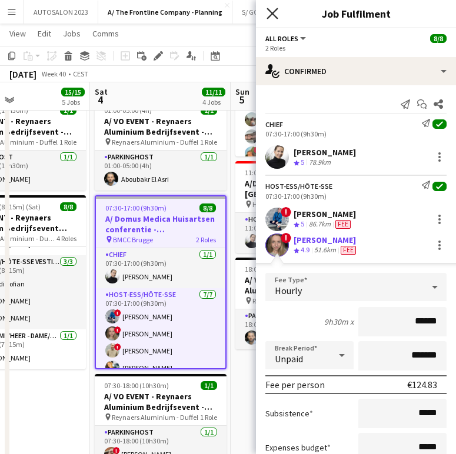
click at [269, 15] on icon "Close pop-in" at bounding box center [271, 13] width 11 height 11
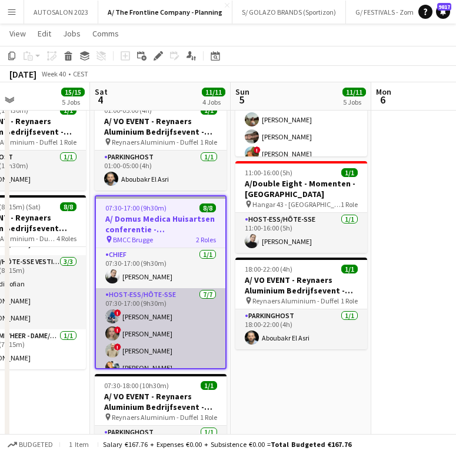
click at [155, 303] on app-card-role "Host-ess/Hôte-sse 7/7 07:30-17:00 (9h30m) ! Yari De Herdt ! Evelien Van De Veld…" at bounding box center [160, 359] width 129 height 142
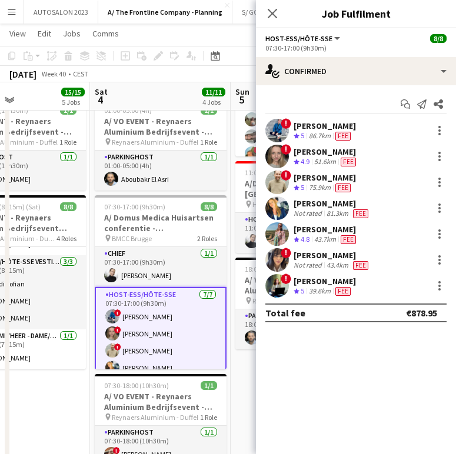
click at [312, 285] on div "[PERSON_NAME]" at bounding box center [324, 281] width 62 height 11
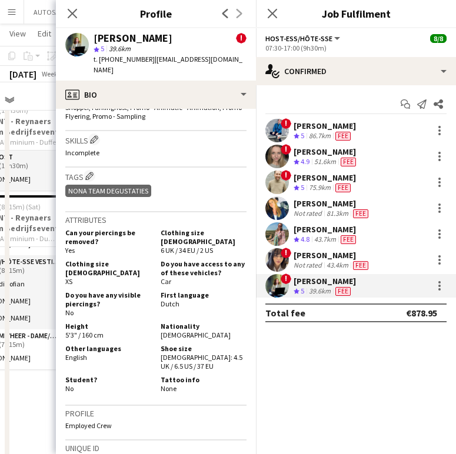
scroll to position [632, 0]
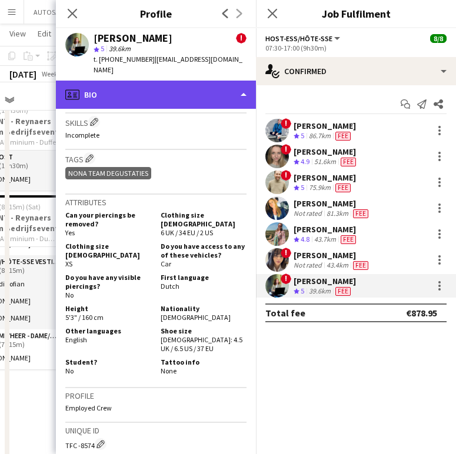
click at [155, 81] on div "profile Bio" at bounding box center [156, 95] width 200 height 28
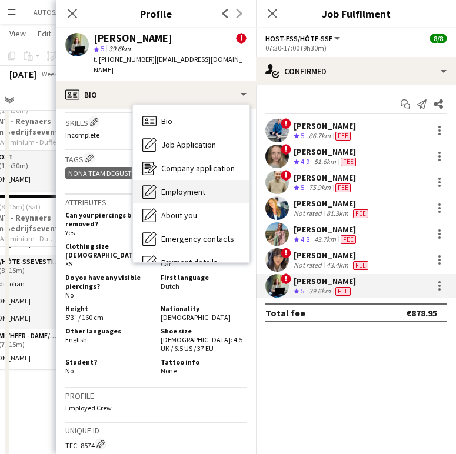
click at [174, 180] on div "Employment Employment" at bounding box center [191, 192] width 116 height 24
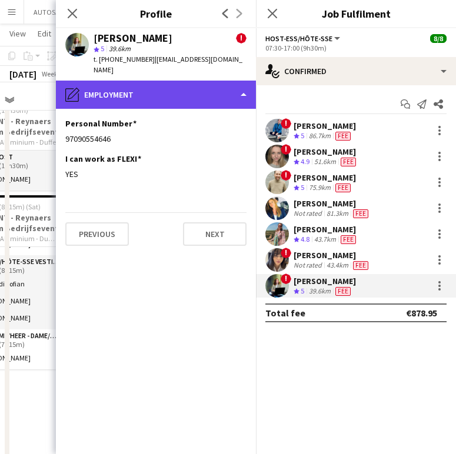
click at [148, 93] on div "pencil4 Employment" at bounding box center [156, 95] width 200 height 28
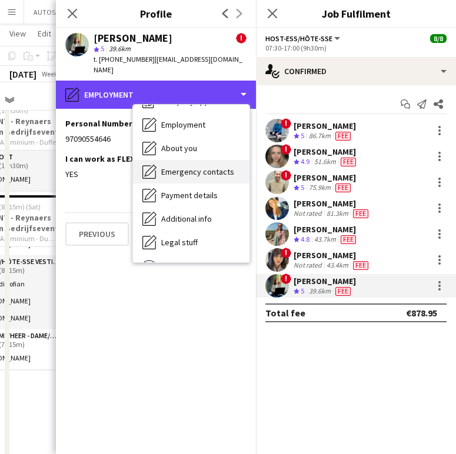
scroll to position [111, 0]
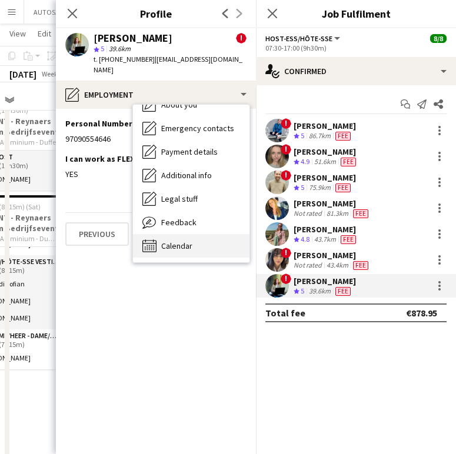
drag, startPoint x: 191, startPoint y: 218, endPoint x: 212, endPoint y: 233, distance: 26.3
click at [212, 233] on div "Bio Bio Job Application Job Application Company application Company application…" at bounding box center [191, 184] width 116 height 158
click at [212, 234] on div "Calendar Calendar" at bounding box center [191, 246] width 116 height 24
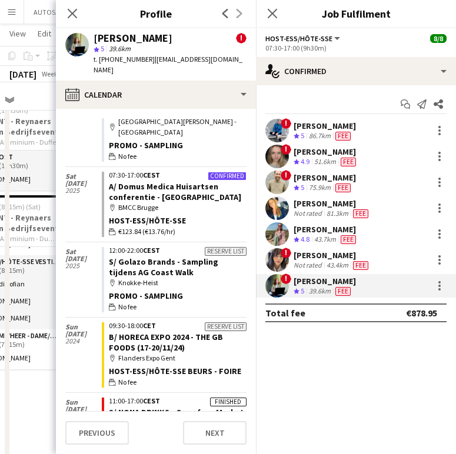
scroll to position [0, 0]
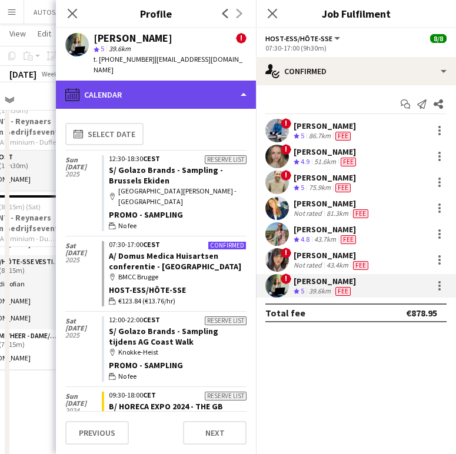
click at [197, 81] on div "calendar-full Calendar" at bounding box center [156, 95] width 200 height 28
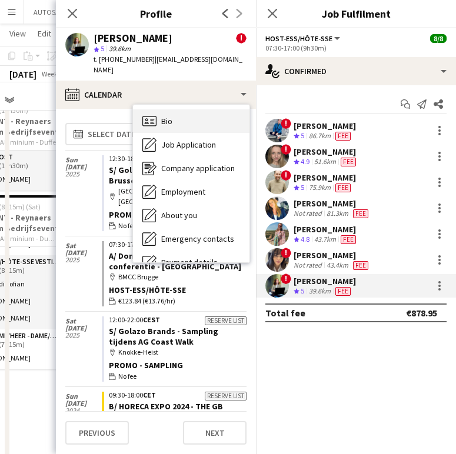
click at [160, 109] on div "Bio Bio" at bounding box center [191, 121] width 116 height 24
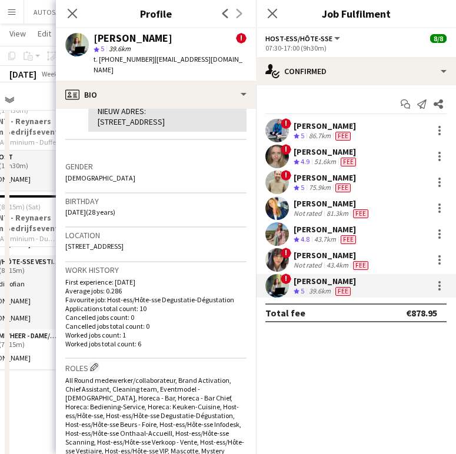
scroll to position [262, 0]
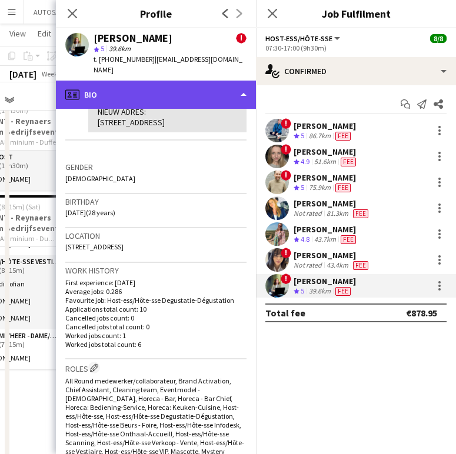
click at [152, 81] on div "profile Bio" at bounding box center [156, 95] width 200 height 28
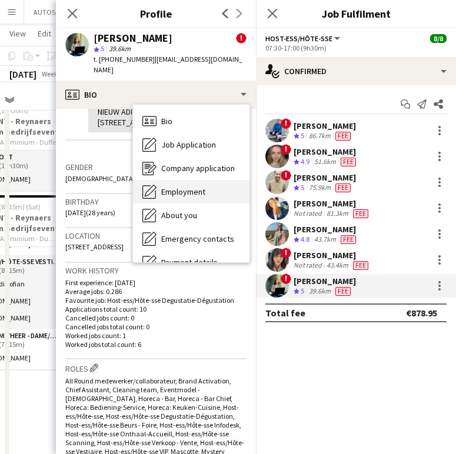
click at [209, 180] on div "Employment Employment" at bounding box center [191, 192] width 116 height 24
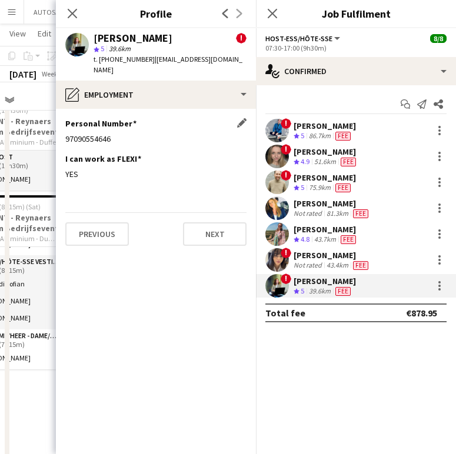
click at [75, 133] on div "97090554646" at bounding box center [155, 138] width 181 height 11
copy div "97090554646"
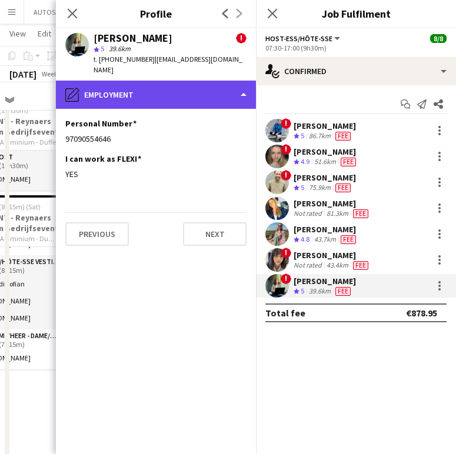
click at [137, 82] on div "pencil4 Employment" at bounding box center [156, 95] width 200 height 28
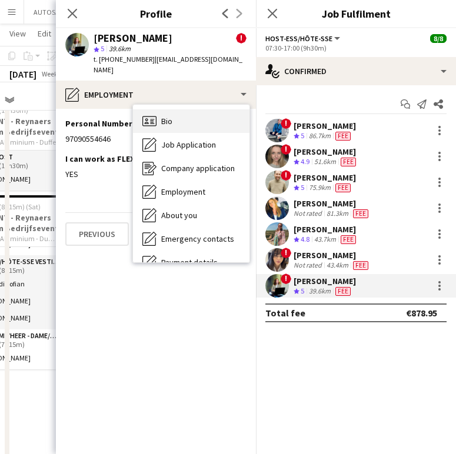
click at [157, 111] on div "Bio Bio" at bounding box center [191, 121] width 116 height 24
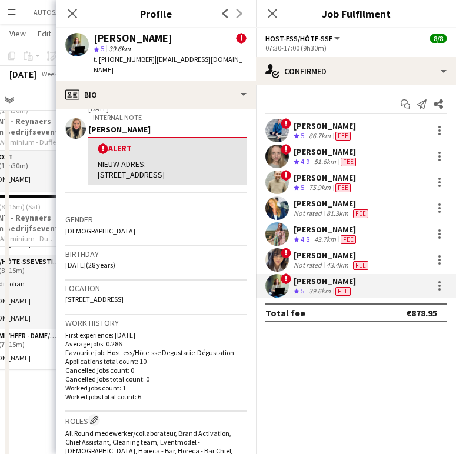
scroll to position [216, 0]
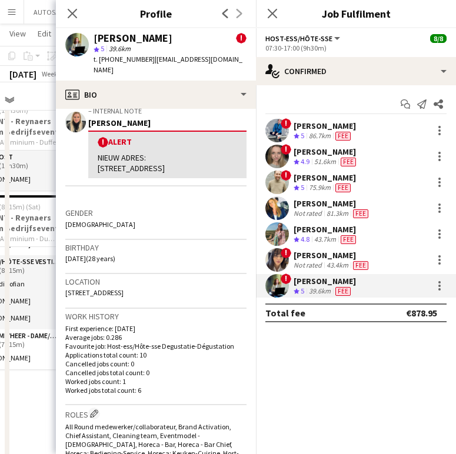
click at [104, 291] on span "85 Brugsesteenweg, Kuurne, 8520" at bounding box center [94, 292] width 58 height 9
copy span "85 Brugsesteenweg, Kuurne, 8520"
click at [156, 265] on div "Birthday 05-09-1997 (28 years)" at bounding box center [155, 257] width 181 height 34
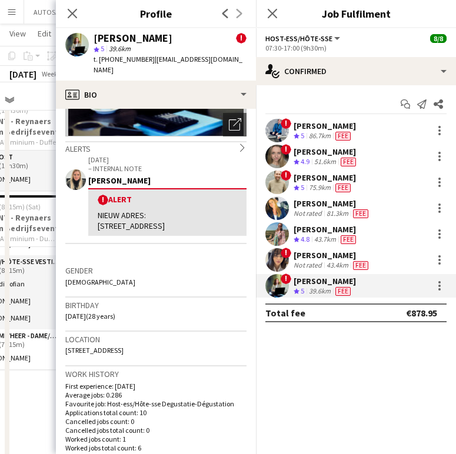
scroll to position [154, 0]
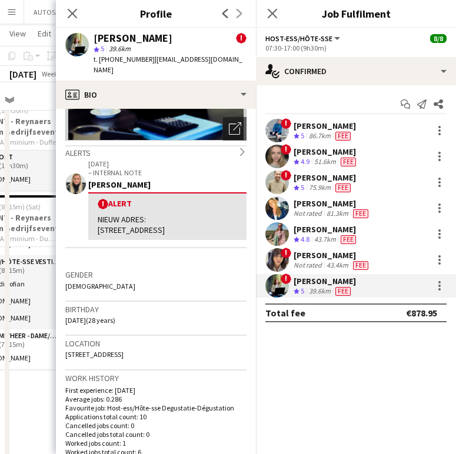
drag, startPoint x: 100, startPoint y: 222, endPoint x: 115, endPoint y: 224, distance: 14.9
click at [115, 224] on div "NIEUW ADRES: Zuidkaai 6 bus 33 8870 Izegem" at bounding box center [167, 224] width 139 height 21
drag, startPoint x: 98, startPoint y: 221, endPoint x: 141, endPoint y: 234, distance: 44.8
click at [141, 234] on div "NIEUW ADRES: Zuidkaai 6 bus 33 8870 Izegem" at bounding box center [167, 224] width 139 height 21
copy div "Zuidkaai 6 bus 33 8870 Izegem"
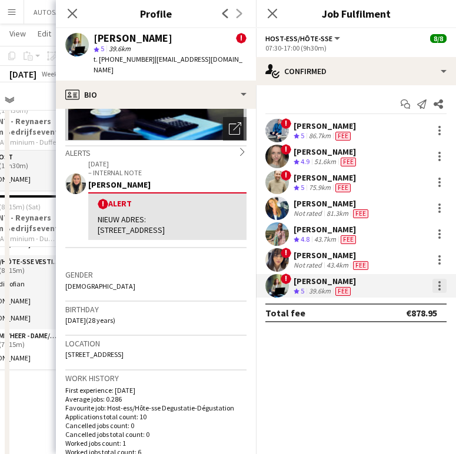
click at [436, 282] on div at bounding box center [439, 286] width 14 height 14
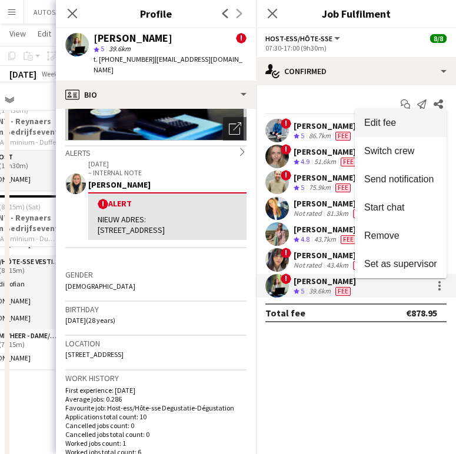
click at [402, 119] on span "Edit fee" at bounding box center [400, 123] width 73 height 11
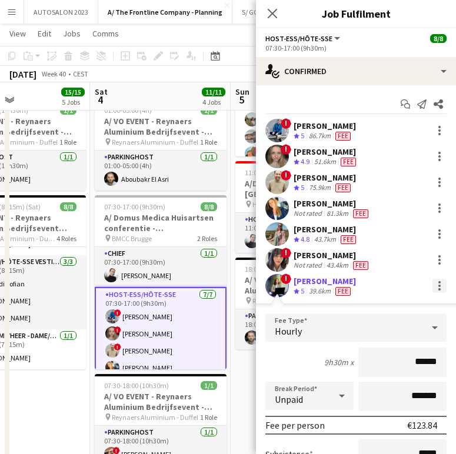
click at [432, 290] on div at bounding box center [439, 286] width 14 height 14
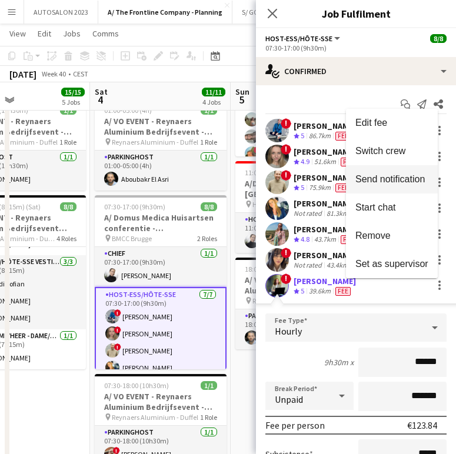
click at [397, 175] on span "Send notification" at bounding box center [389, 179] width 69 height 10
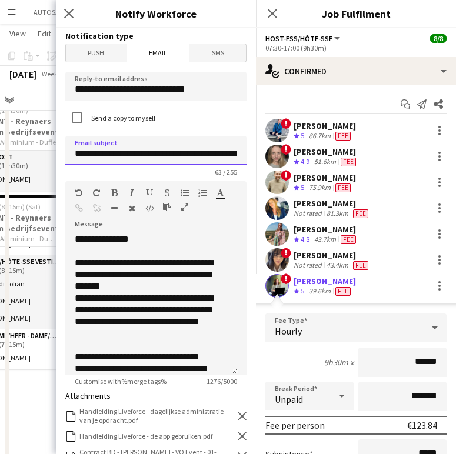
drag, startPoint x: 121, startPoint y: 153, endPoint x: -21, endPoint y: 148, distance: 141.2
type input "**********"
click at [32, 93] on app-board-header-date "Fri 3 15/15 5 Jobs" at bounding box center [19, 96] width 141 height 28
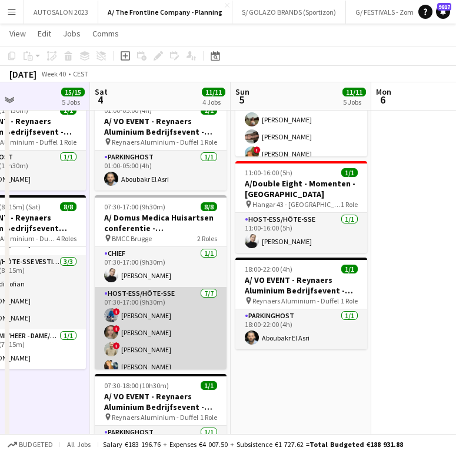
click at [184, 342] on app-card-role "Host-ess/Hôte-sse 7/7 07:30-17:00 (9h30m) ! Yari De Herdt ! Evelien Van De Veld…" at bounding box center [161, 358] width 132 height 142
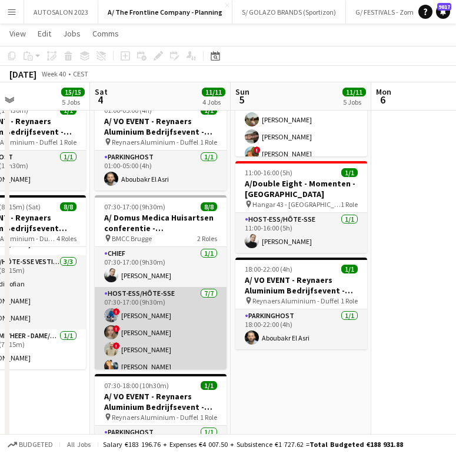
click at [176, 330] on app-card-role "Host-ess/Hôte-sse 7/7 07:30-17:00 (9h30m) ! Yari De Herdt ! Evelien Van De Veld…" at bounding box center [161, 358] width 132 height 142
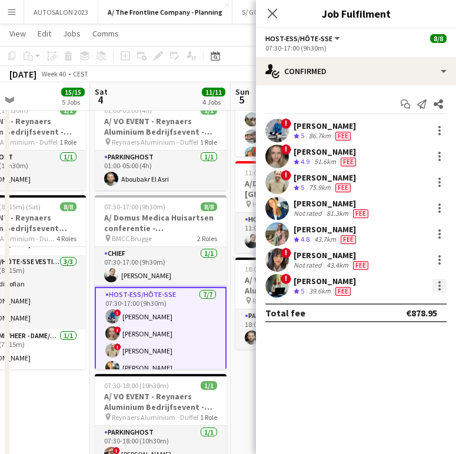
click at [436, 283] on div at bounding box center [439, 286] width 14 height 14
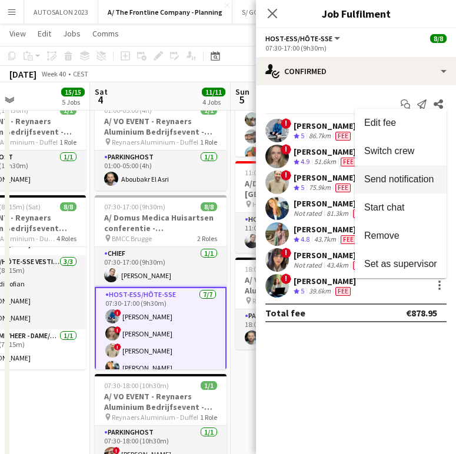
click at [424, 182] on span "Send notification" at bounding box center [398, 179] width 69 height 10
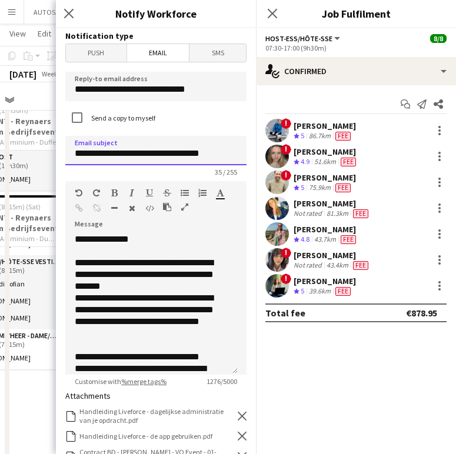
click at [220, 148] on input "**********" at bounding box center [155, 150] width 181 height 29
type input "**********"
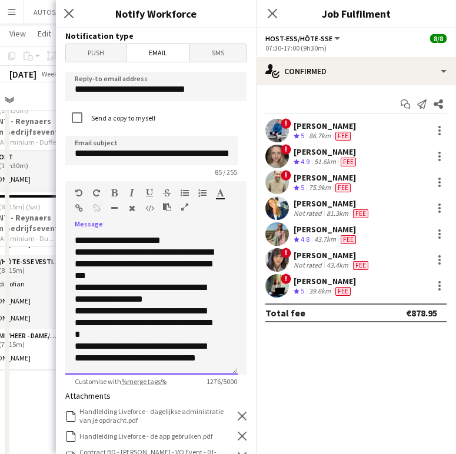
scroll to position [445, 0]
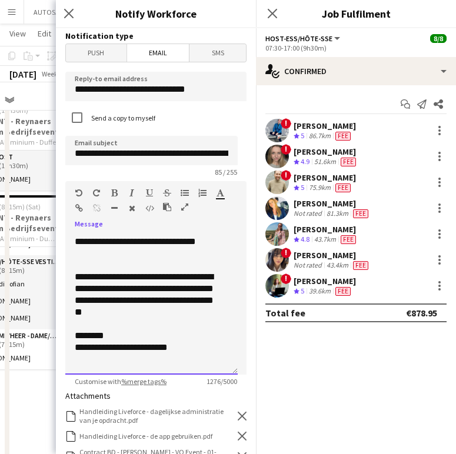
drag, startPoint x: 77, startPoint y: 258, endPoint x: 199, endPoint y: 395, distance: 183.3
click at [199, 395] on form "**********" at bounding box center [156, 383] width 200 height 710
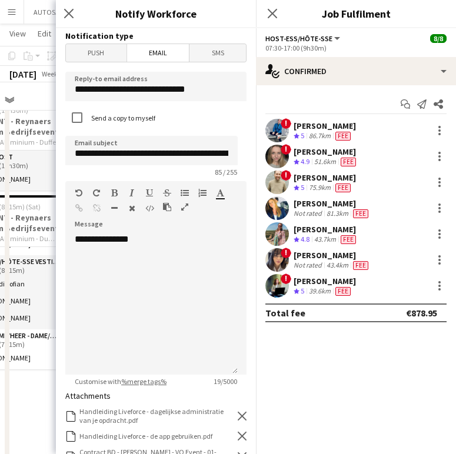
click at [238, 8] on h3 "Notify Workforce" at bounding box center [156, 13] width 200 height 15
click at [98, 289] on div "**********" at bounding box center [151, 303] width 172 height 141
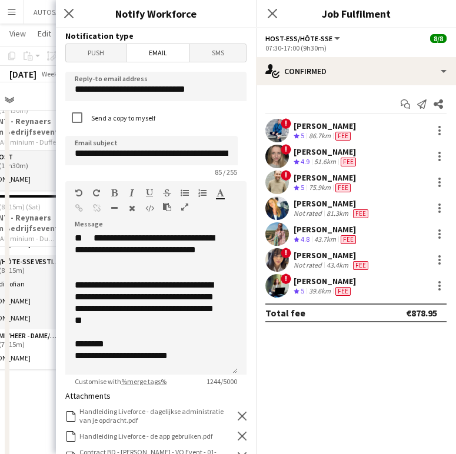
drag, startPoint x: 274, startPoint y: 388, endPoint x: 280, endPoint y: 386, distance: 6.3
click at [280, 386] on mat-expansion-panel "check Confirmed Start chat Send notification Share ! Yari De Herdt Crew rating …" at bounding box center [356, 269] width 200 height 369
click at [185, 412] on div "Handleiding Liveforce - dagelijkse administratie van je opdracht.pdf" at bounding box center [156, 416] width 155 height 18
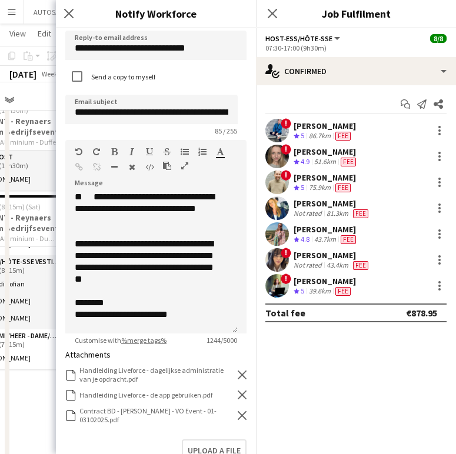
click at [238, 419] on icon "Remove" at bounding box center [242, 415] width 9 height 9
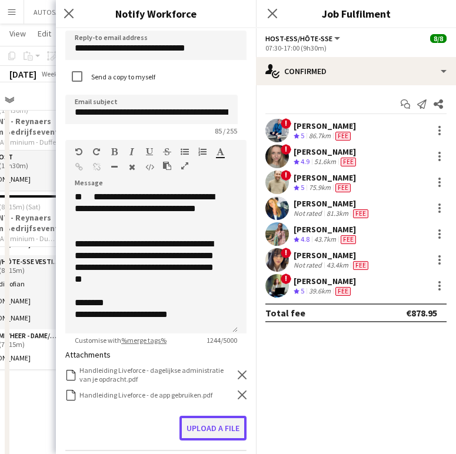
click at [233, 419] on button "Upload a file" at bounding box center [212, 428] width 67 height 25
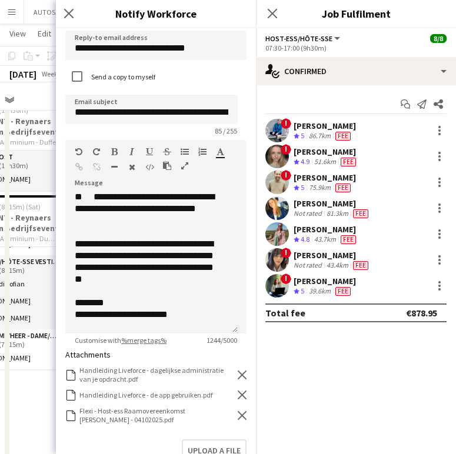
scroll to position [280, 0]
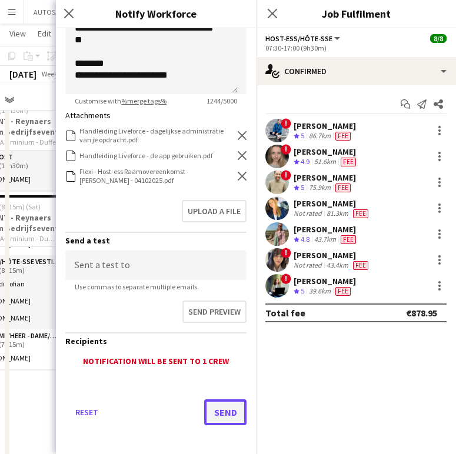
click at [222, 410] on button "Send" at bounding box center [225, 412] width 42 height 26
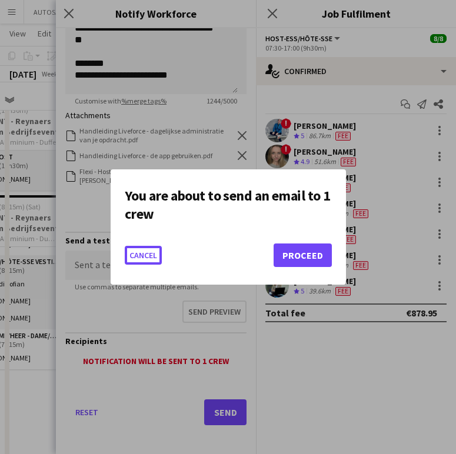
scroll to position [0, 0]
drag, startPoint x: 303, startPoint y: 225, endPoint x: 302, endPoint y: 232, distance: 7.2
click at [303, 227] on div "You are about to send an email to 1 crew Cancel Proceed" at bounding box center [228, 226] width 235 height 115
click at [298, 250] on button "Proceed" at bounding box center [302, 255] width 58 height 24
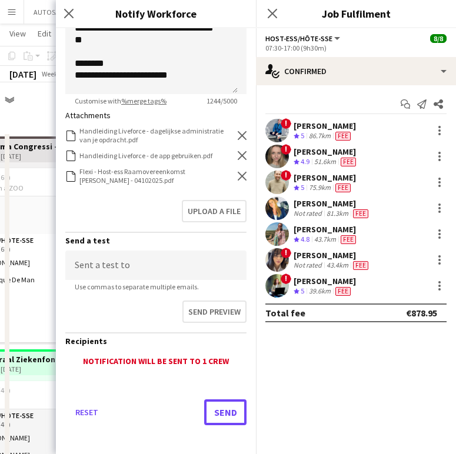
scroll to position [676, 0]
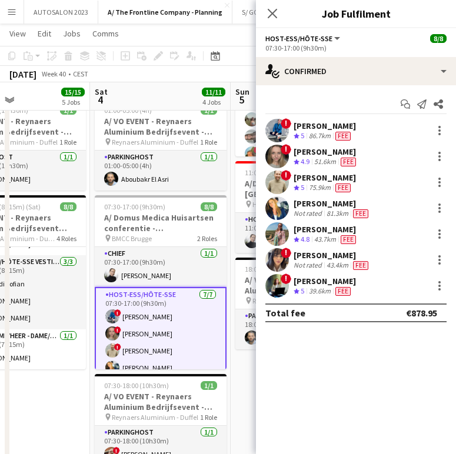
click at [298, 233] on div "[PERSON_NAME]" at bounding box center [325, 229] width 65 height 11
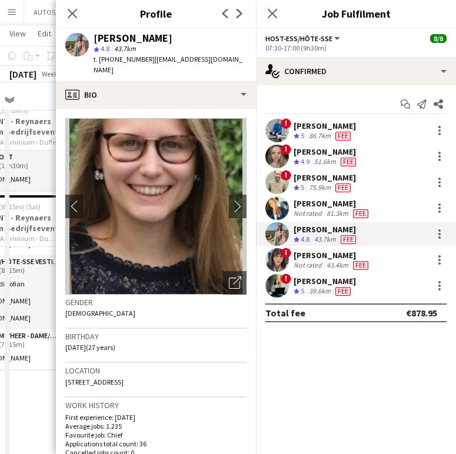
click at [239, 197] on app-crew-profile-bio "chevron-left chevron-right Open photos pop-in Gender Female Birthday 06-01-1998…" at bounding box center [156, 281] width 200 height 345
click at [232, 200] on app-icon "chevron-right" at bounding box center [238, 206] width 18 height 12
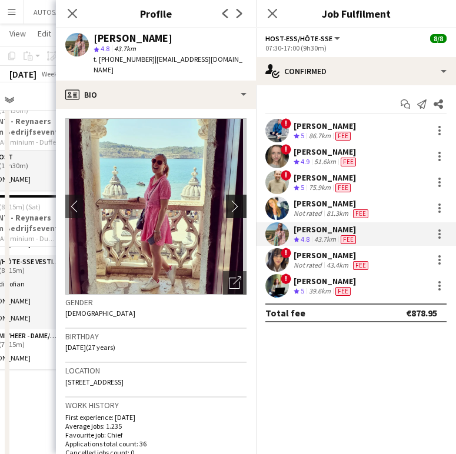
click at [229, 200] on app-icon "chevron-right" at bounding box center [238, 206] width 18 height 12
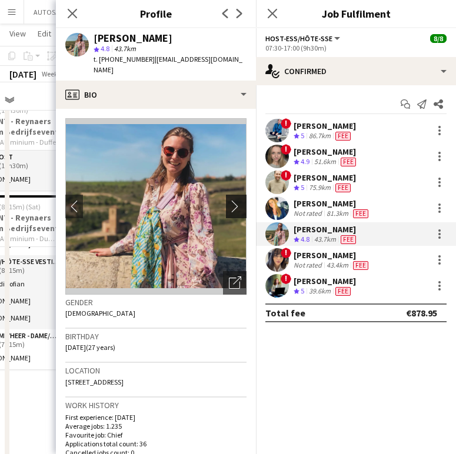
click at [229, 200] on app-icon "chevron-right" at bounding box center [238, 206] width 18 height 12
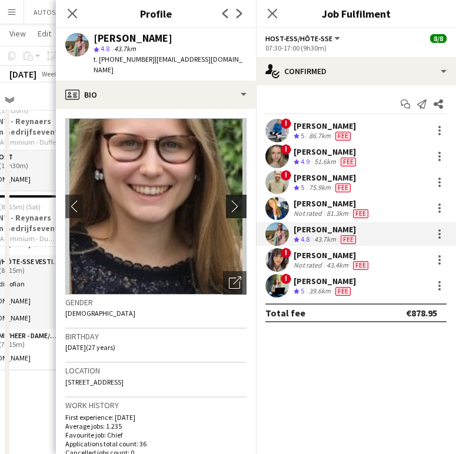
click at [229, 200] on app-icon "chevron-right" at bounding box center [238, 206] width 18 height 12
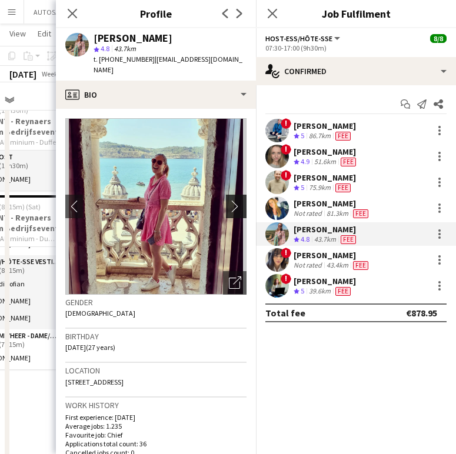
click at [229, 200] on app-icon "chevron-right" at bounding box center [238, 206] width 18 height 12
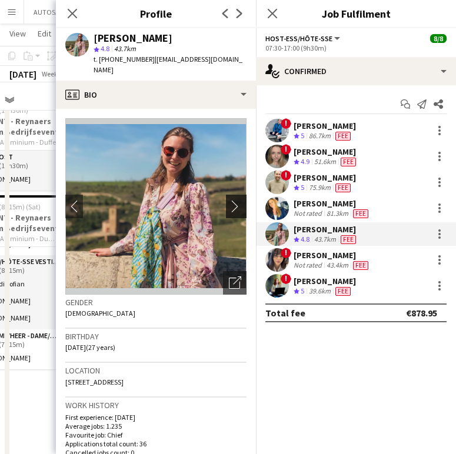
click at [229, 200] on app-icon "chevron-right" at bounding box center [238, 206] width 18 height 12
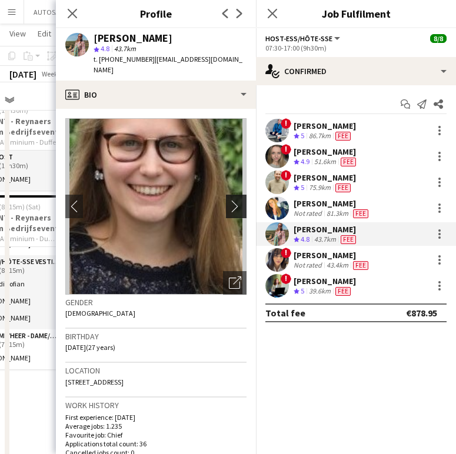
click at [229, 200] on app-icon "chevron-right" at bounding box center [238, 206] width 18 height 12
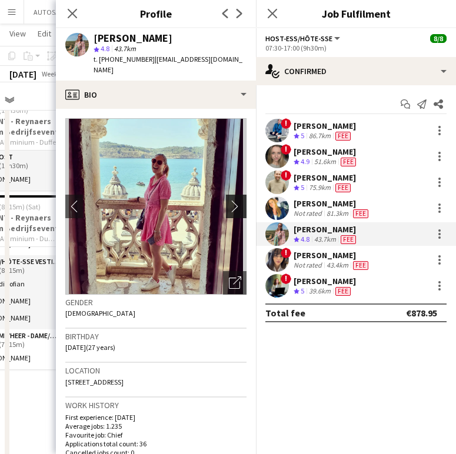
click at [229, 200] on app-icon "chevron-right" at bounding box center [238, 206] width 18 height 12
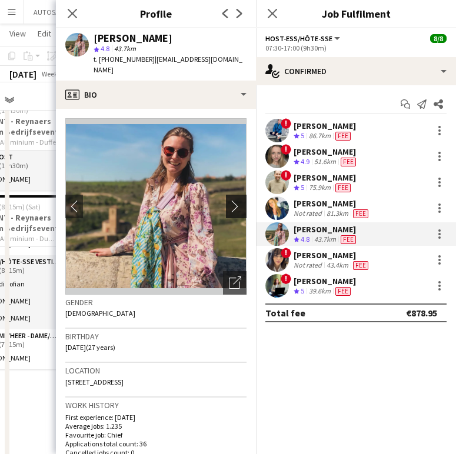
click at [229, 200] on app-icon "chevron-right" at bounding box center [238, 206] width 18 height 12
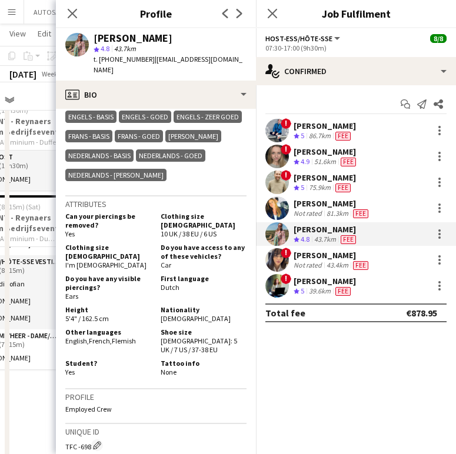
scroll to position [525, 0]
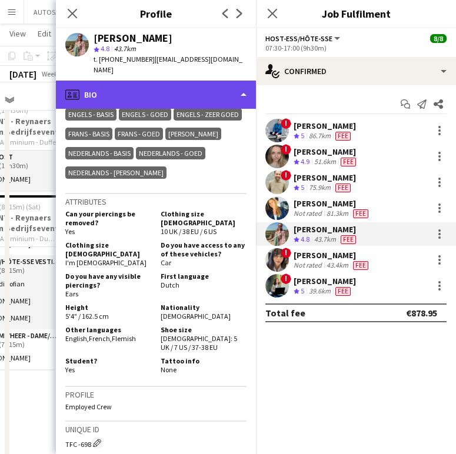
click at [191, 81] on div "profile Bio" at bounding box center [156, 95] width 200 height 28
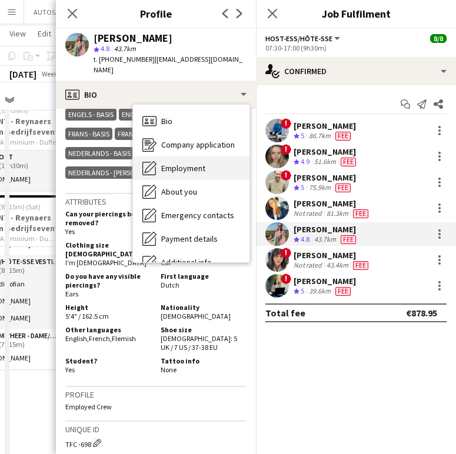
click at [199, 163] on span "Employment" at bounding box center [183, 168] width 44 height 11
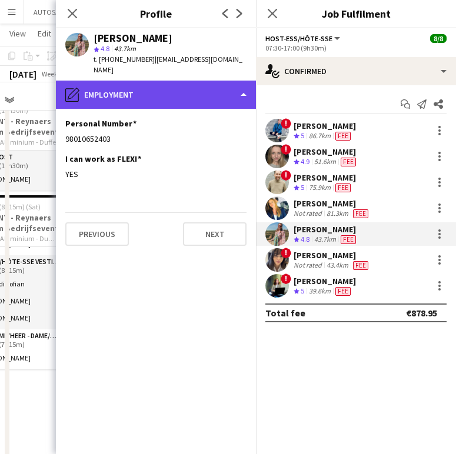
click at [152, 81] on div "pencil4 Employment" at bounding box center [156, 95] width 200 height 28
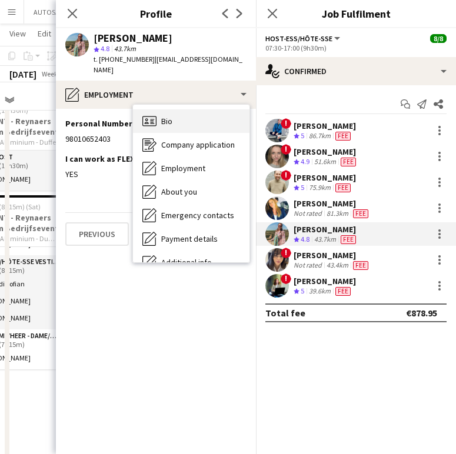
click at [158, 109] on div "Bio Bio" at bounding box center [191, 121] width 116 height 24
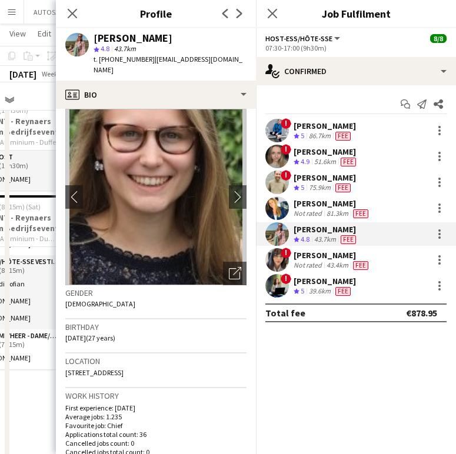
scroll to position [5, 0]
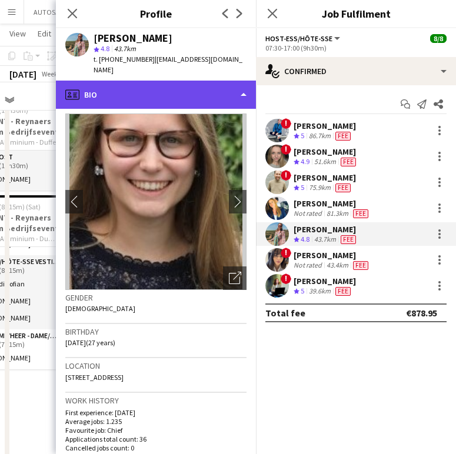
click at [203, 81] on div "profile Bio" at bounding box center [156, 95] width 200 height 28
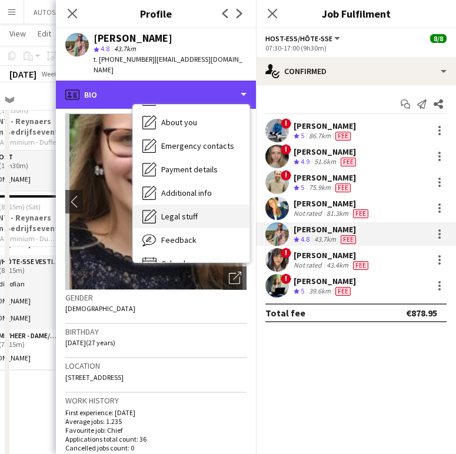
scroll to position [87, 0]
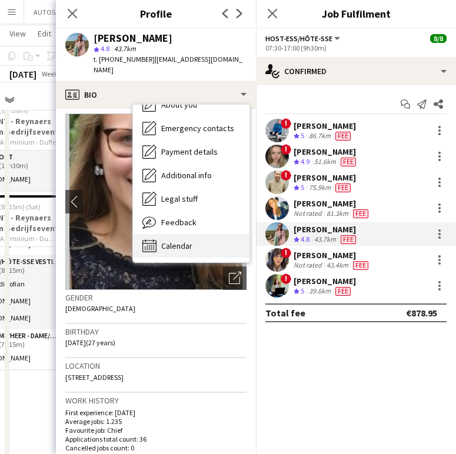
click at [171, 240] on div "Calendar Calendar" at bounding box center [191, 246] width 116 height 24
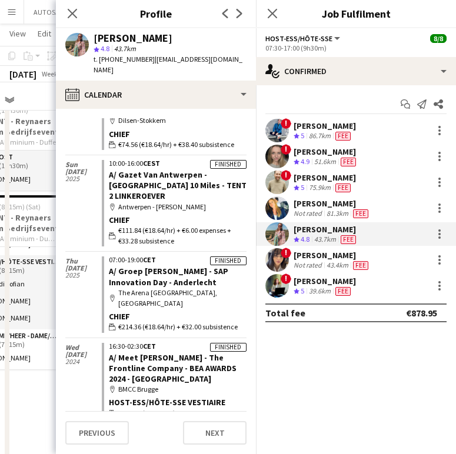
scroll to position [614, 0]
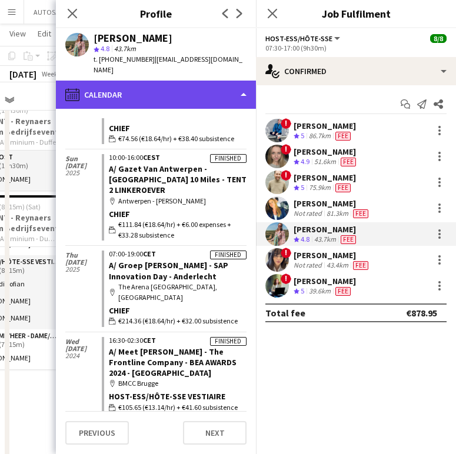
click at [141, 89] on div "calendar-full Calendar" at bounding box center [156, 95] width 200 height 28
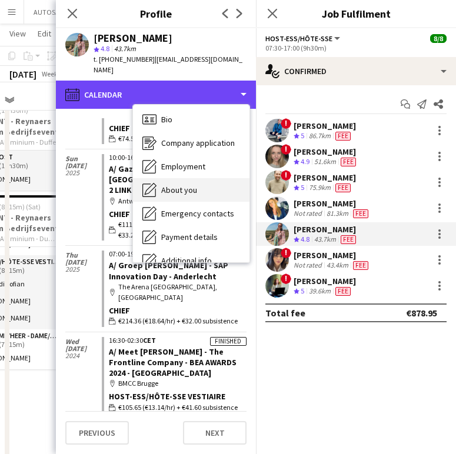
scroll to position [0, 0]
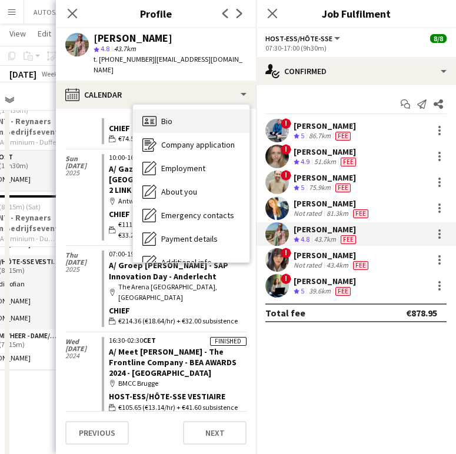
click at [174, 115] on div "Bio Bio" at bounding box center [191, 121] width 116 height 24
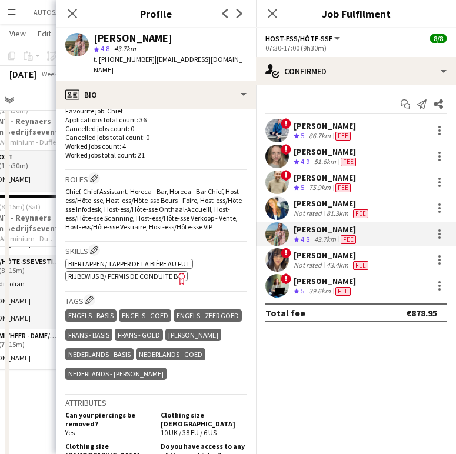
scroll to position [300, 0]
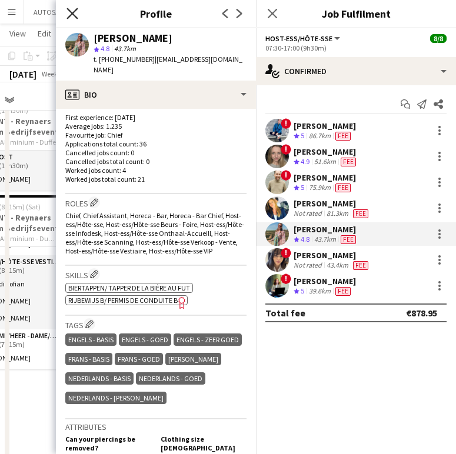
click at [74, 19] on icon "Close pop-in" at bounding box center [71, 13] width 11 height 11
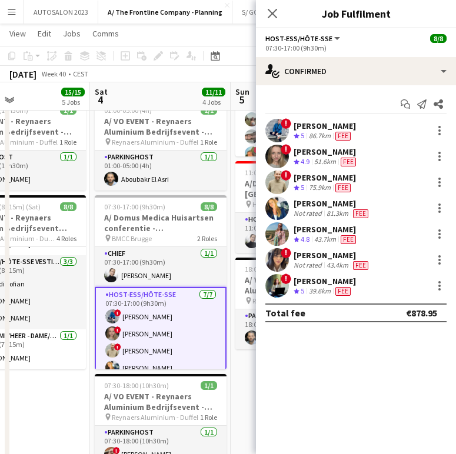
click at [312, 205] on div "[PERSON_NAME]" at bounding box center [331, 203] width 77 height 11
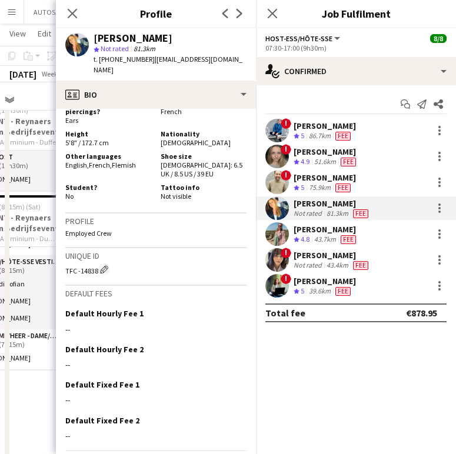
scroll to position [603, 0]
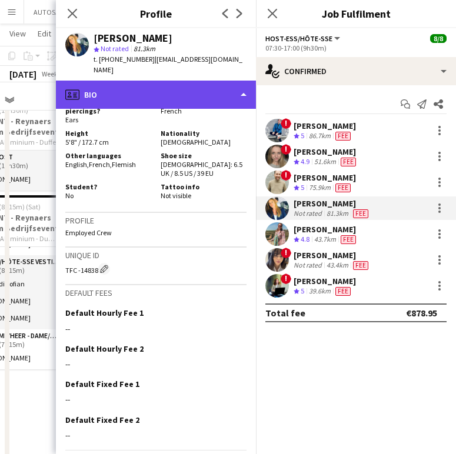
click at [188, 81] on div "profile Bio" at bounding box center [156, 95] width 200 height 28
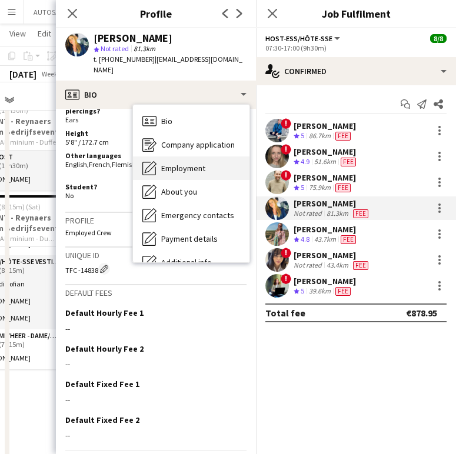
click at [192, 166] on div "Employment Employment" at bounding box center [191, 168] width 116 height 24
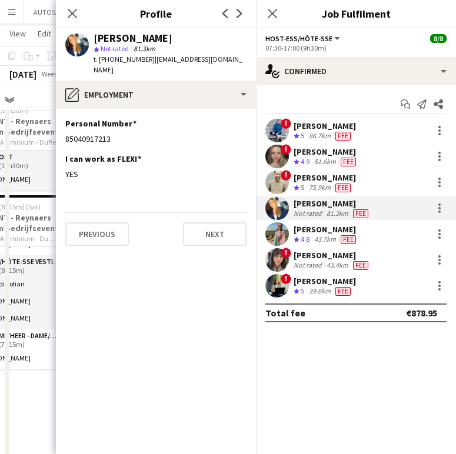
click at [118, 68] on div "Aurélie Van Reybroeck star Not rated 81.3km t. +320471016660 | a.van.reybroeck@…" at bounding box center [156, 54] width 200 height 52
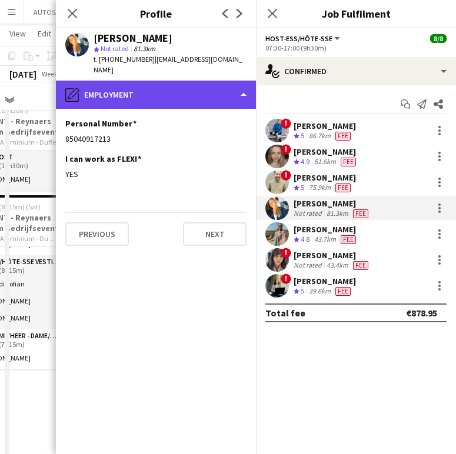
click at [118, 81] on div "pencil4 Employment" at bounding box center [156, 95] width 200 height 28
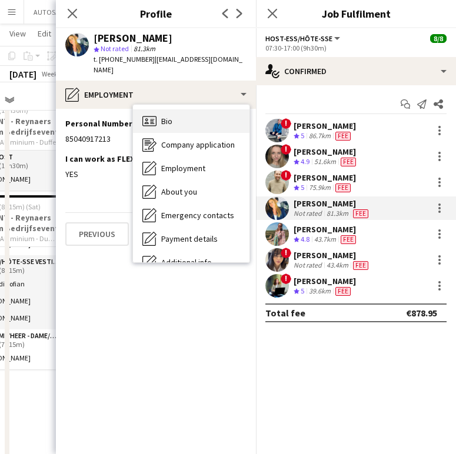
click at [173, 111] on div "Bio Bio" at bounding box center [191, 121] width 116 height 24
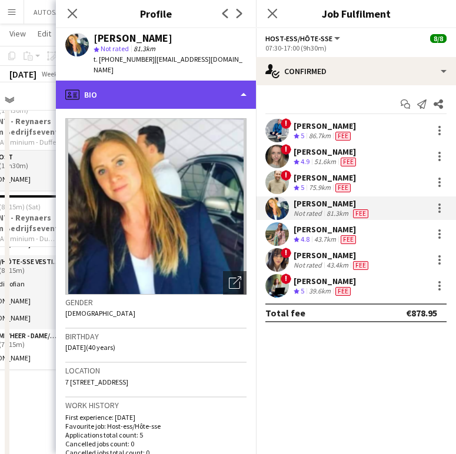
click at [157, 81] on div "profile Bio" at bounding box center [156, 95] width 200 height 28
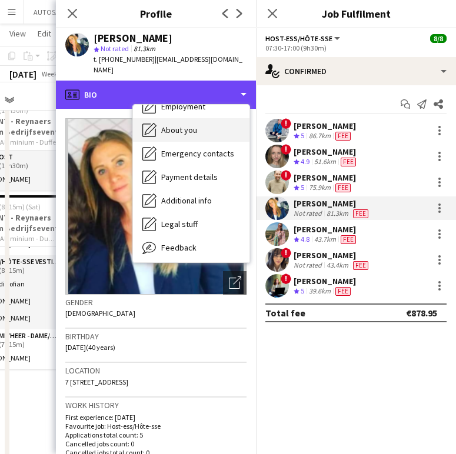
scroll to position [87, 0]
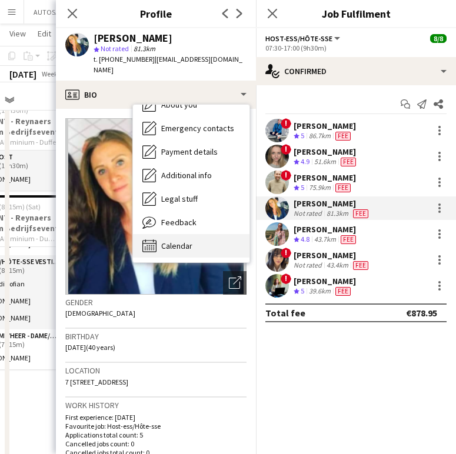
click at [185, 240] on span "Calendar" at bounding box center [176, 245] width 31 height 11
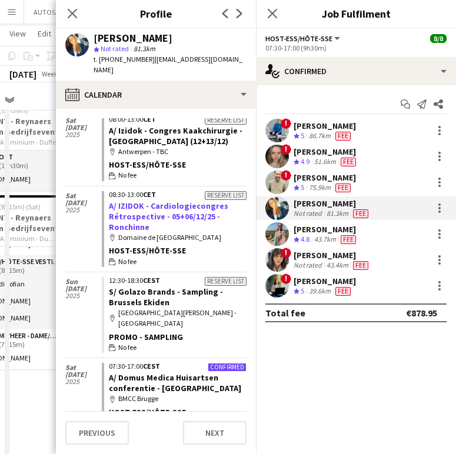
scroll to position [0, 0]
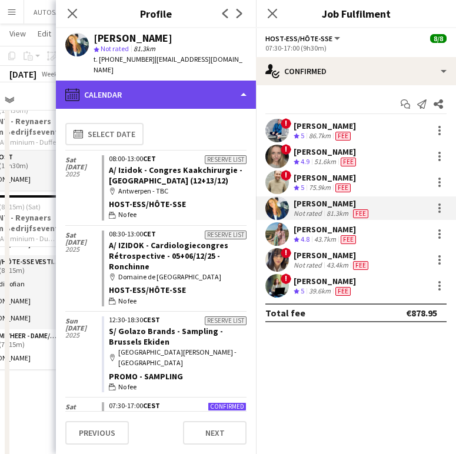
click at [169, 86] on div "calendar-full Calendar" at bounding box center [156, 95] width 200 height 28
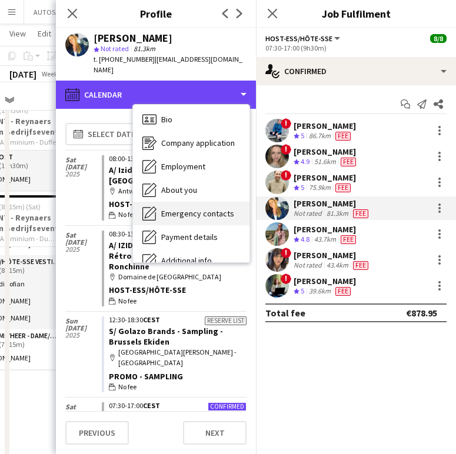
scroll to position [1, 0]
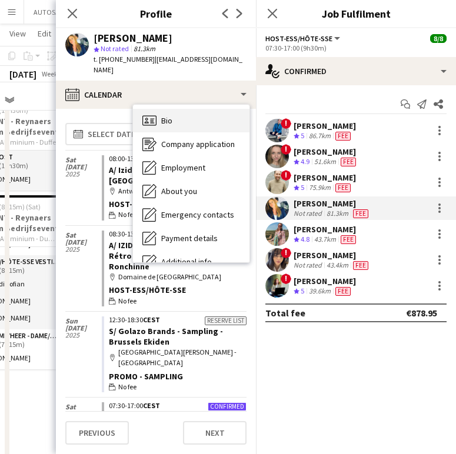
click at [193, 115] on div "Bio Bio" at bounding box center [191, 121] width 116 height 24
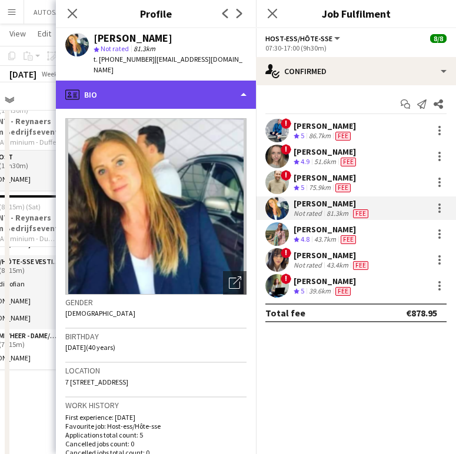
click at [169, 81] on div "profile Bio" at bounding box center [156, 95] width 200 height 28
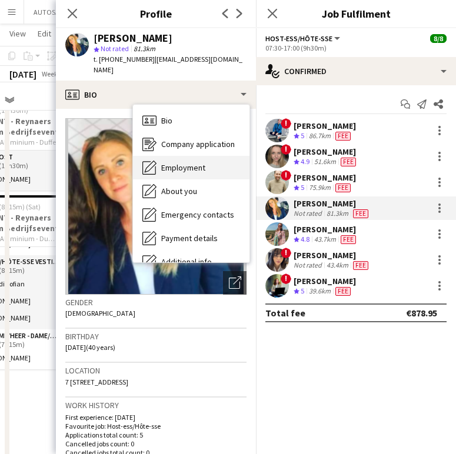
click at [183, 156] on div "Employment Employment" at bounding box center [191, 168] width 116 height 24
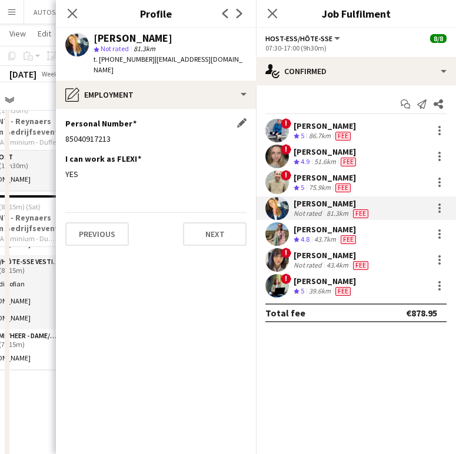
click at [94, 133] on div "85040917213" at bounding box center [155, 138] width 181 height 11
copy div "85040917213"
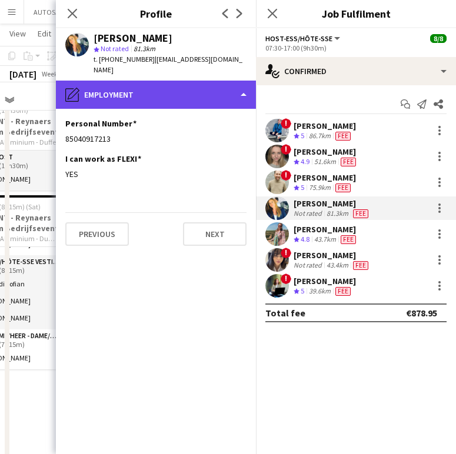
click at [161, 81] on div "pencil4 Employment" at bounding box center [156, 95] width 200 height 28
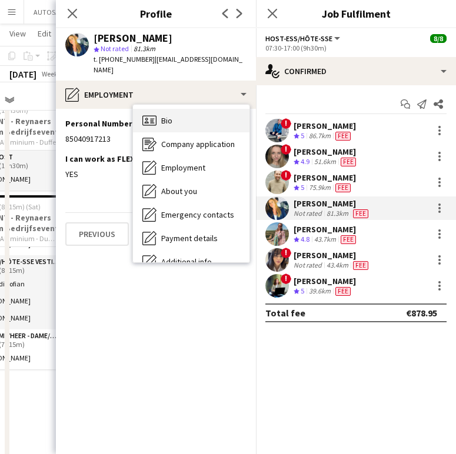
click at [169, 115] on span "Bio" at bounding box center [166, 120] width 11 height 11
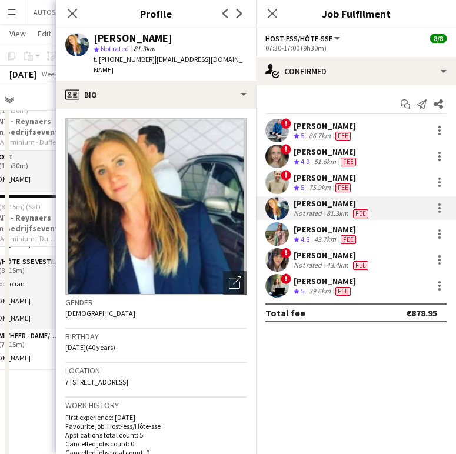
click at [115, 377] on span "7 Groene Hofstraat, Bus 2.1, Boom, 2850" at bounding box center [96, 381] width 63 height 9
copy span "7 Groene Hofstraat, Bus 2.1, Boom, 2850"
click at [441, 205] on div at bounding box center [439, 208] width 14 height 14
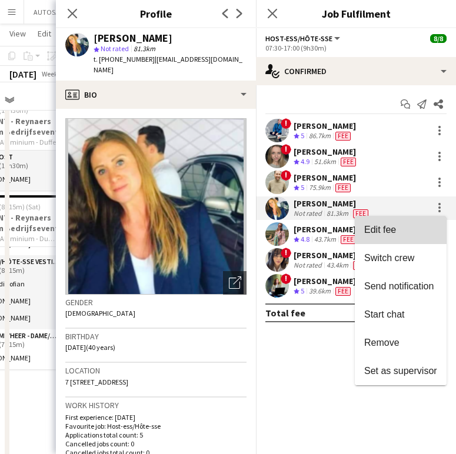
click at [410, 222] on button "Edit fee" at bounding box center [401, 230] width 92 height 28
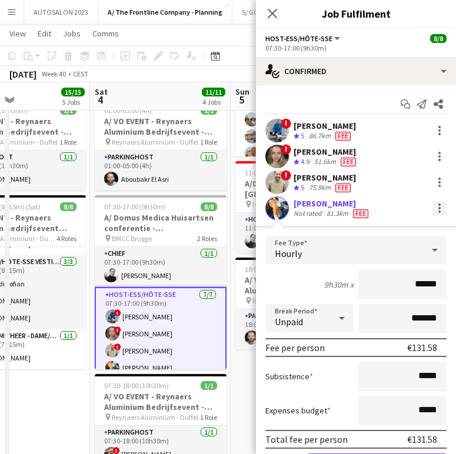
click at [432, 213] on div at bounding box center [439, 208] width 14 height 14
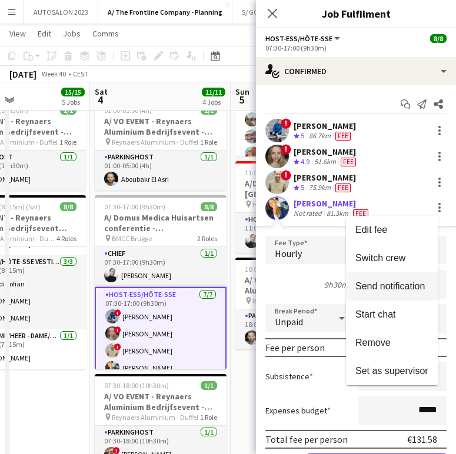
click at [387, 296] on button "Send notification" at bounding box center [392, 286] width 92 height 28
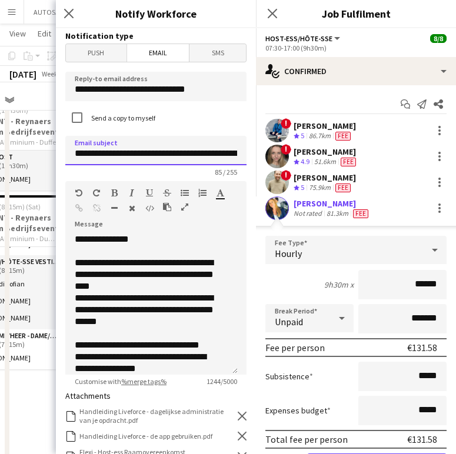
drag, startPoint x: 204, startPoint y: 156, endPoint x: 135, endPoint y: 153, distance: 69.4
click at [135, 153] on input "**********" at bounding box center [155, 150] width 181 height 29
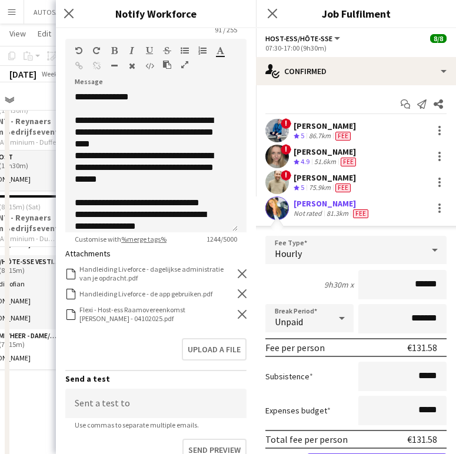
scroll to position [223, 0]
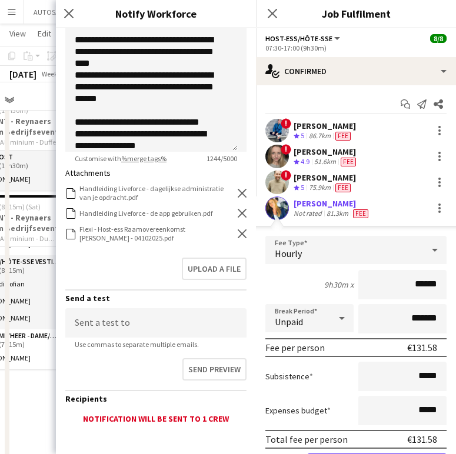
type input "**********"
click at [238, 231] on icon at bounding box center [242, 233] width 9 height 9
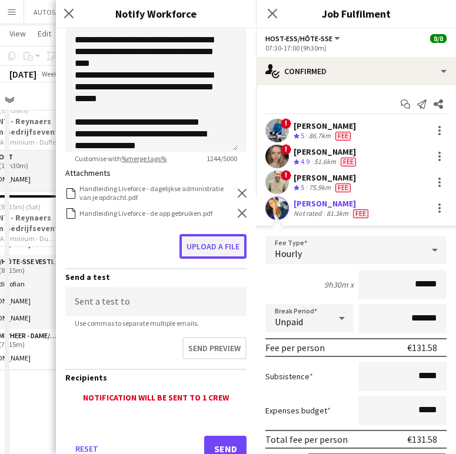
click at [213, 245] on button "Upload a file" at bounding box center [212, 246] width 67 height 25
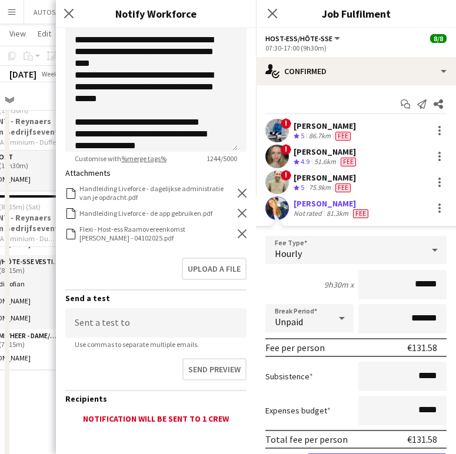
scroll to position [285, 0]
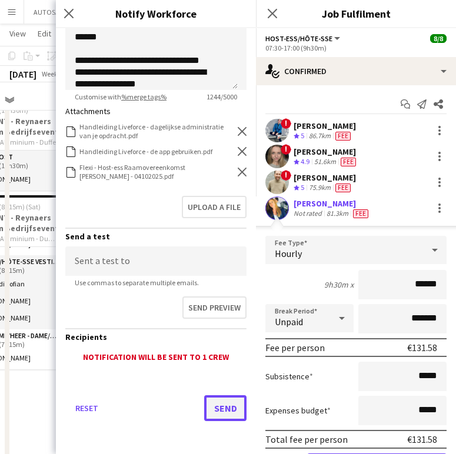
click at [211, 405] on button "Send" at bounding box center [225, 408] width 42 height 26
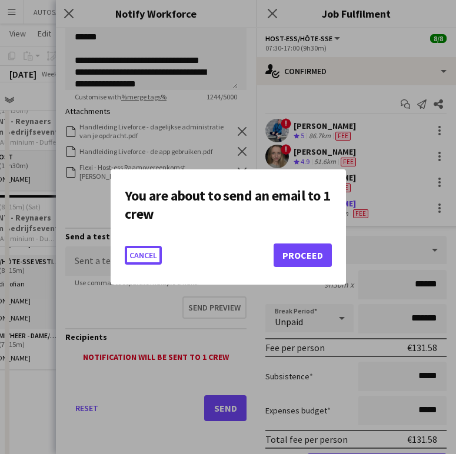
scroll to position [0, 0]
click at [281, 254] on button "Proceed" at bounding box center [302, 255] width 58 height 24
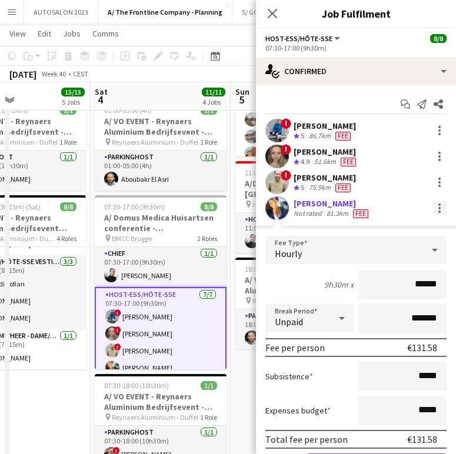
click at [432, 207] on div at bounding box center [439, 208] width 14 height 14
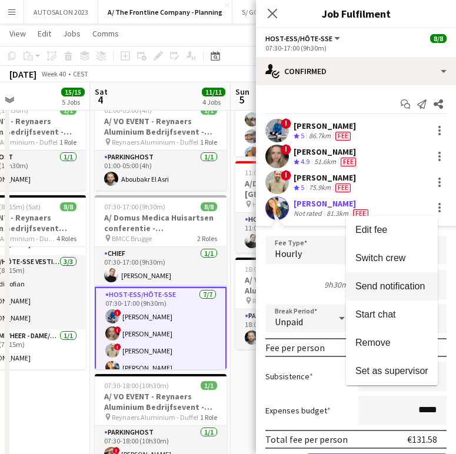
click at [362, 294] on button "Send notification" at bounding box center [392, 286] width 92 height 28
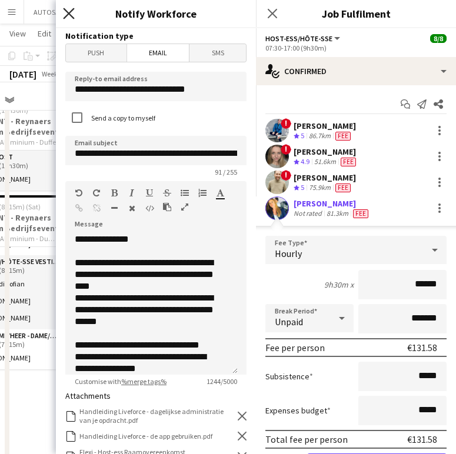
click at [73, 10] on icon at bounding box center [68, 13] width 11 height 11
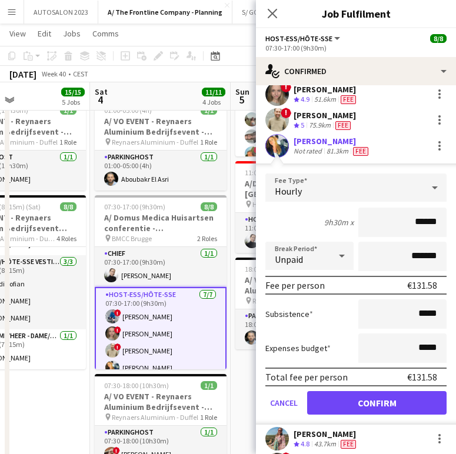
scroll to position [145, 0]
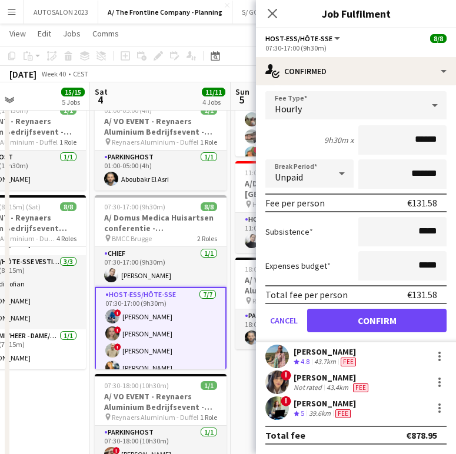
click at [325, 387] on div "43.4km" at bounding box center [337, 387] width 26 height 9
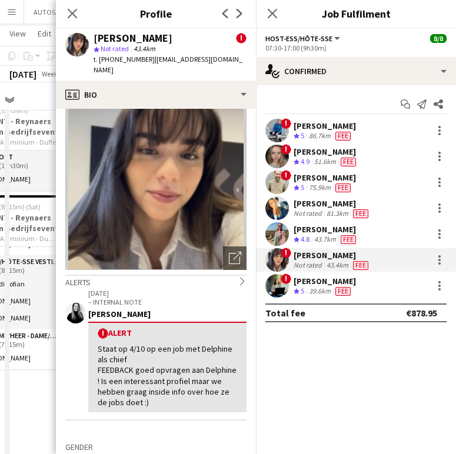
scroll to position [0, 0]
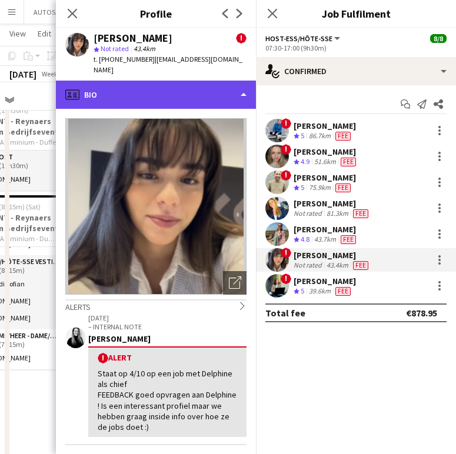
click at [215, 87] on div "profile Bio" at bounding box center [156, 95] width 200 height 28
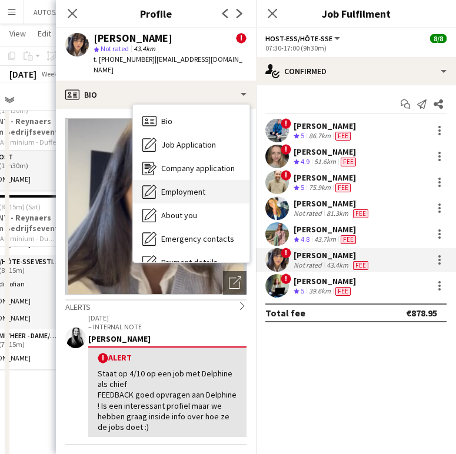
click at [184, 186] on span "Employment" at bounding box center [183, 191] width 44 height 11
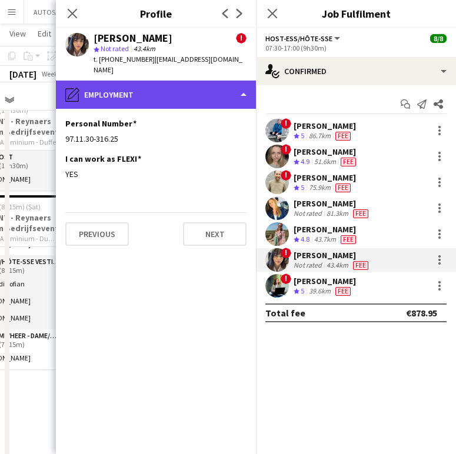
click at [143, 82] on div "pencil4 Employment" at bounding box center [156, 95] width 200 height 28
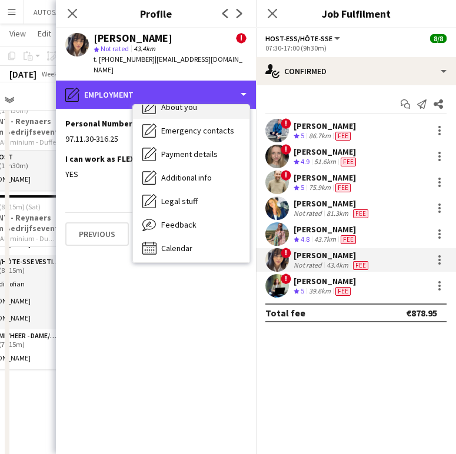
scroll to position [111, 0]
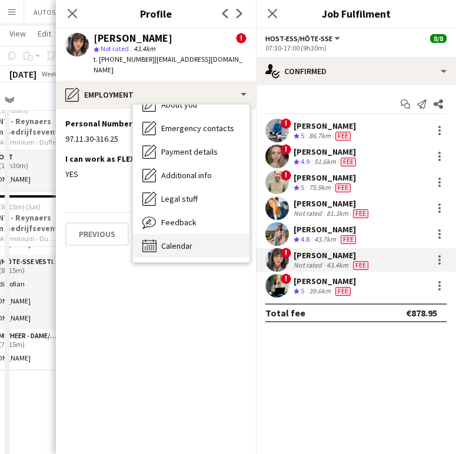
click at [168, 240] on span "Calendar" at bounding box center [176, 245] width 31 height 11
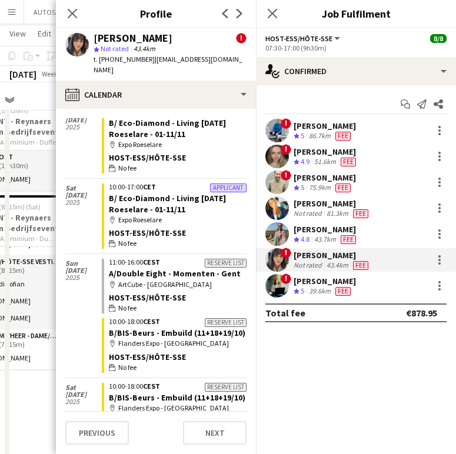
scroll to position [0, 0]
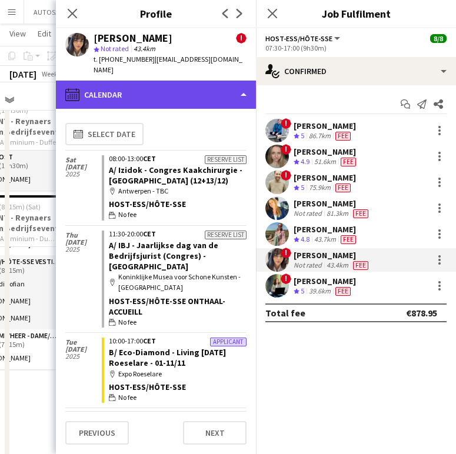
click at [164, 81] on div "calendar-full Calendar" at bounding box center [156, 95] width 200 height 28
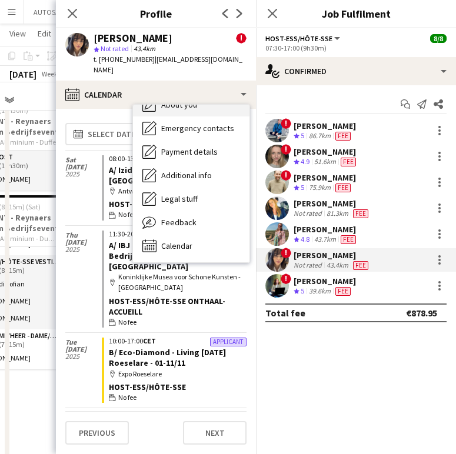
click at [171, 101] on div "About you About you" at bounding box center [191, 105] width 116 height 24
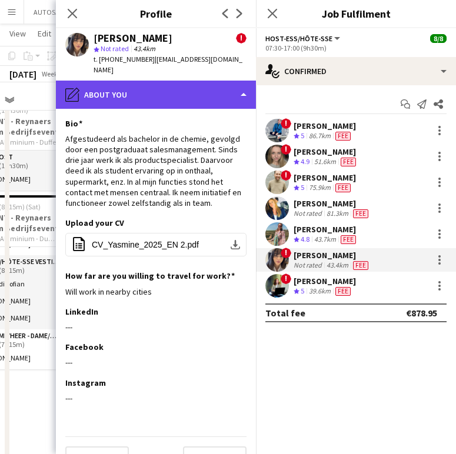
click at [159, 84] on div "pencil4 About you" at bounding box center [156, 95] width 200 height 28
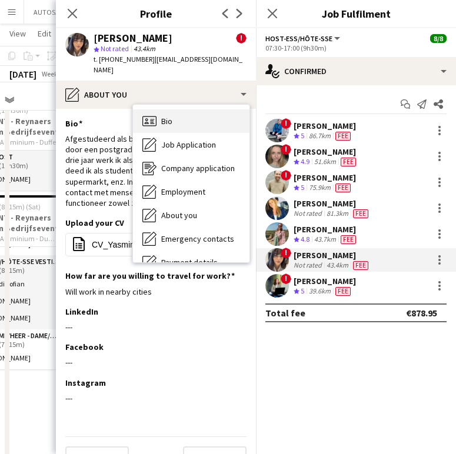
click at [186, 109] on div "Bio Bio" at bounding box center [191, 121] width 116 height 24
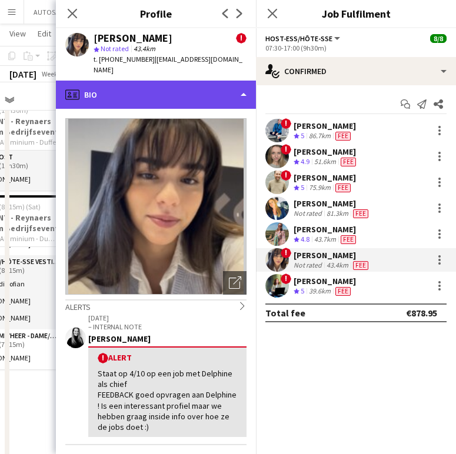
click at [118, 81] on div "profile Bio" at bounding box center [156, 95] width 200 height 28
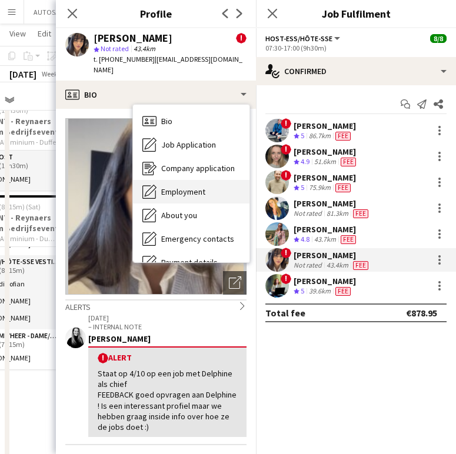
click at [174, 180] on div "Employment Employment" at bounding box center [191, 192] width 116 height 24
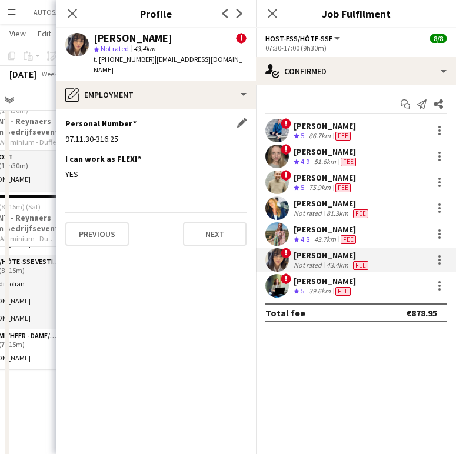
click at [105, 122] on div "Personal Number Edit this field 97.11.30-316.25" at bounding box center [155, 135] width 181 height 35
click at [98, 133] on div "97.11.30-316.25" at bounding box center [155, 138] width 181 height 11
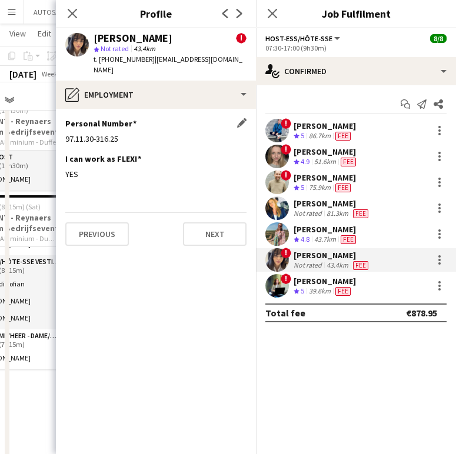
click at [98, 133] on div "97.11.30-316.25" at bounding box center [155, 138] width 181 height 11
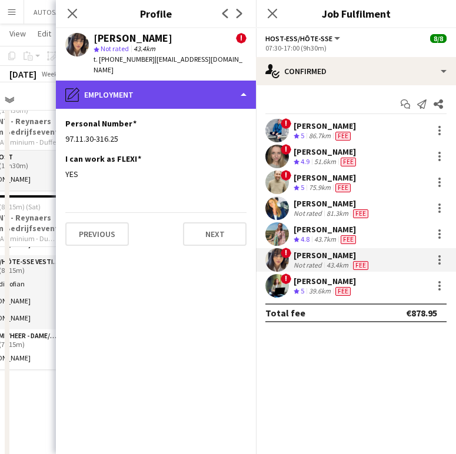
click at [175, 83] on div "pencil4 Employment" at bounding box center [156, 95] width 200 height 28
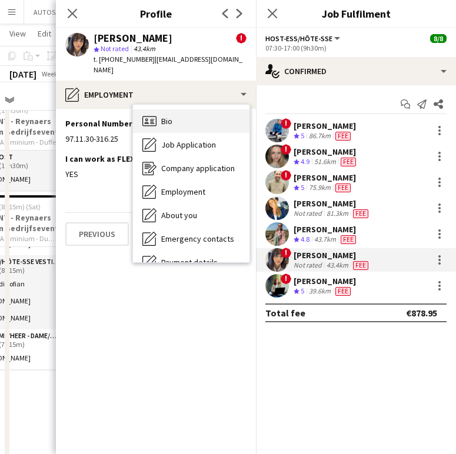
click at [175, 109] on div "Bio Bio" at bounding box center [191, 121] width 116 height 24
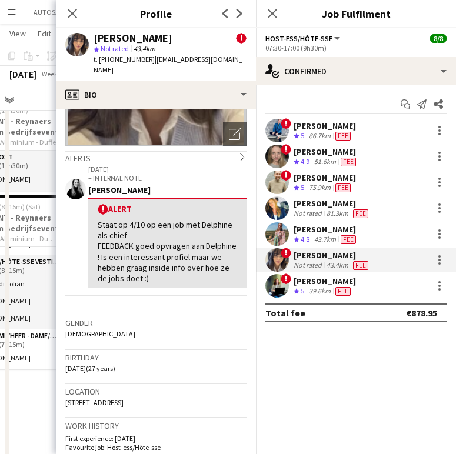
scroll to position [193, 0]
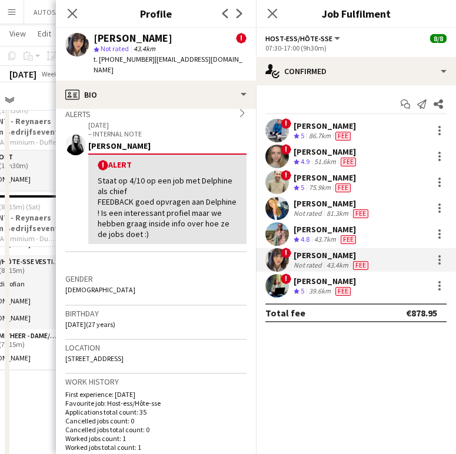
click at [93, 354] on span "Wilgenlaan 5, Kortrijk, 8500" at bounding box center [94, 358] width 58 height 9
copy span "Wilgenlaan 5, Kortrijk, 8500"
click at [442, 253] on div at bounding box center [439, 260] width 14 height 14
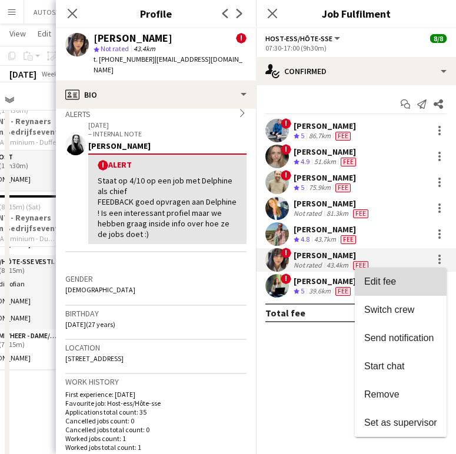
click at [406, 277] on span "Edit fee" at bounding box center [400, 281] width 73 height 11
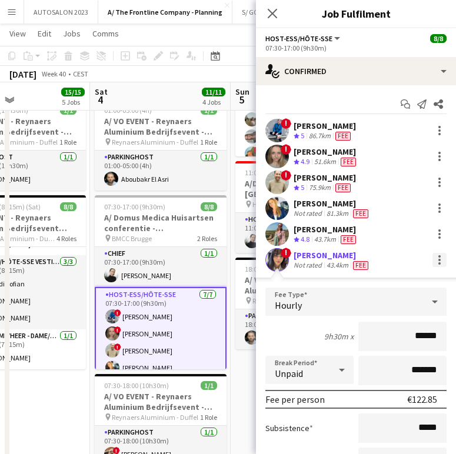
click at [433, 262] on div at bounding box center [439, 260] width 14 height 14
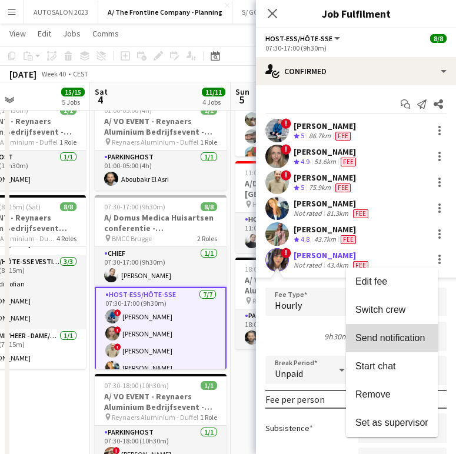
click at [392, 341] on span "Send notification" at bounding box center [389, 338] width 69 height 10
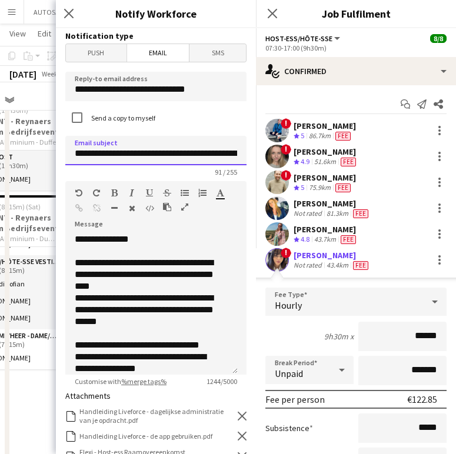
click at [213, 150] on input "**********" at bounding box center [155, 150] width 181 height 29
drag, startPoint x: 219, startPoint y: 153, endPoint x: 142, endPoint y: 153, distance: 77.0
click at [142, 153] on input "**********" at bounding box center [151, 150] width 172 height 29
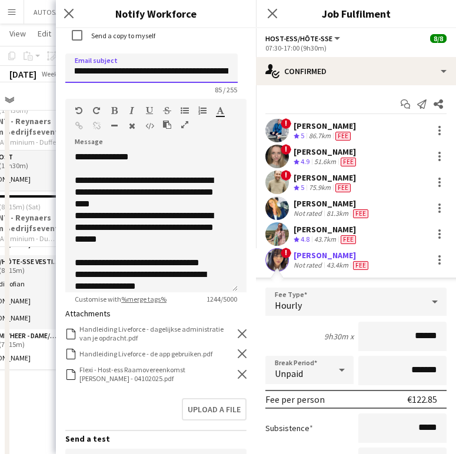
scroll to position [83, 0]
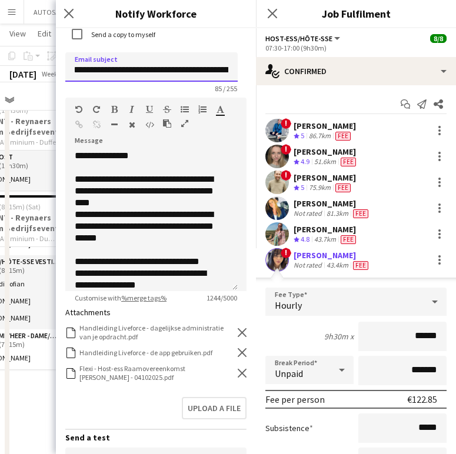
type input "**********"
click at [238, 372] on icon "Remove" at bounding box center [242, 373] width 9 height 9
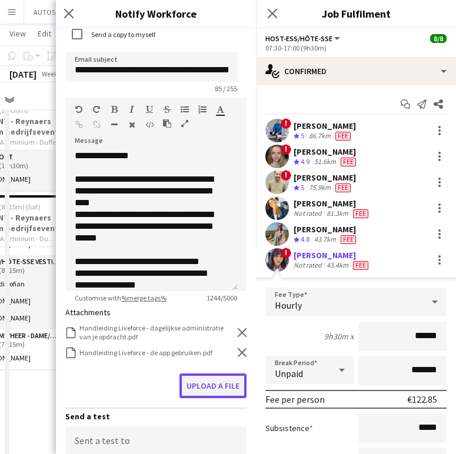
click at [214, 380] on button "Upload a file" at bounding box center [212, 385] width 67 height 25
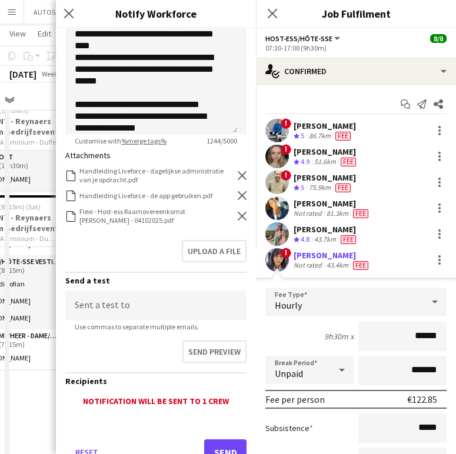
scroll to position [245, 0]
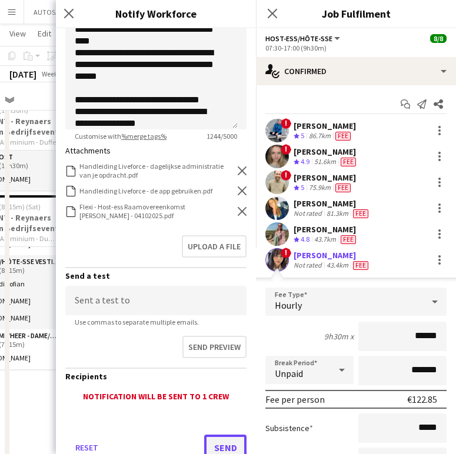
click at [224, 446] on button "Send" at bounding box center [225, 448] width 42 height 26
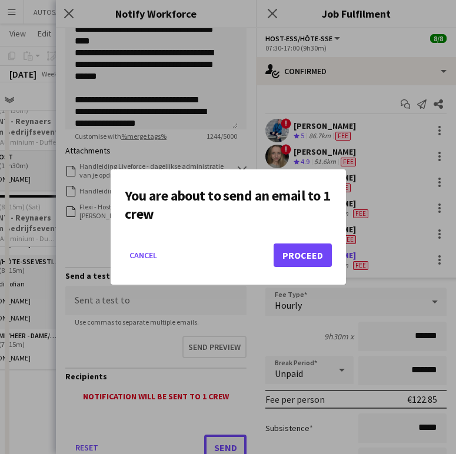
scroll to position [0, 0]
click at [293, 245] on button "Proceed" at bounding box center [302, 255] width 58 height 24
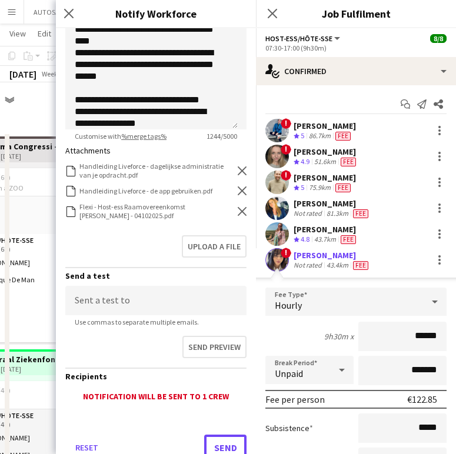
scroll to position [252, 0]
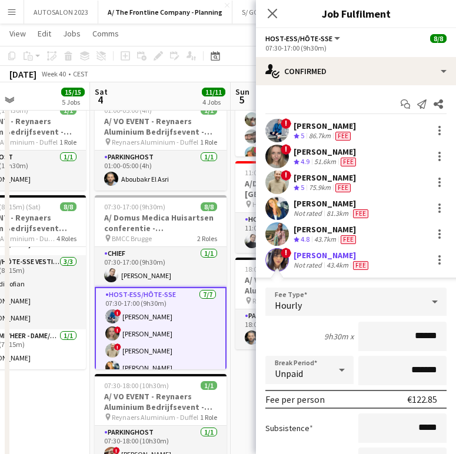
click at [328, 228] on div "[PERSON_NAME]" at bounding box center [325, 229] width 65 height 11
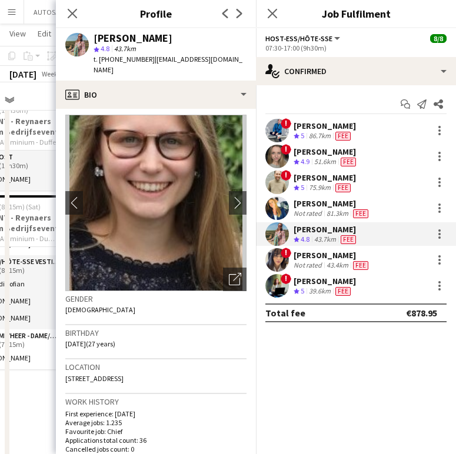
scroll to position [0, 0]
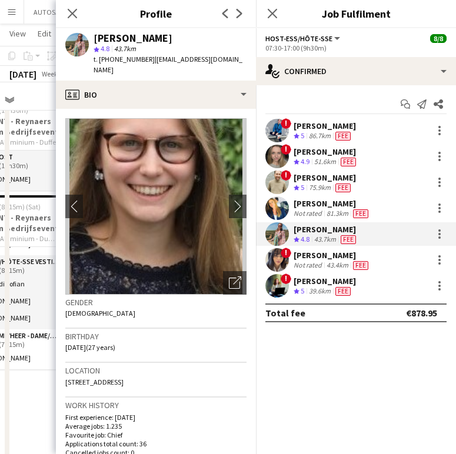
click at [102, 377] on span "225 Hundelgemsesteenweg, Merelbeke, 9820" at bounding box center [94, 381] width 58 height 9
copy span "225 Hundelgemsesteenweg, Merelbeke, 9820"
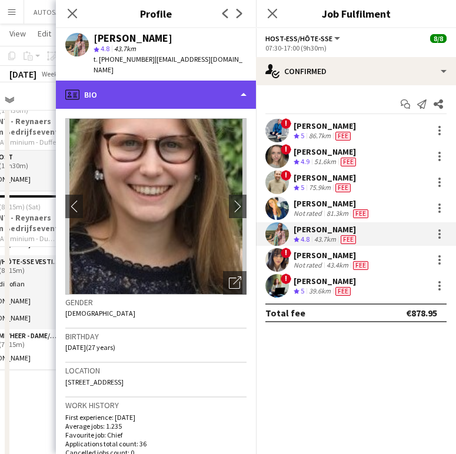
click at [168, 81] on div "profile Bio" at bounding box center [156, 95] width 200 height 28
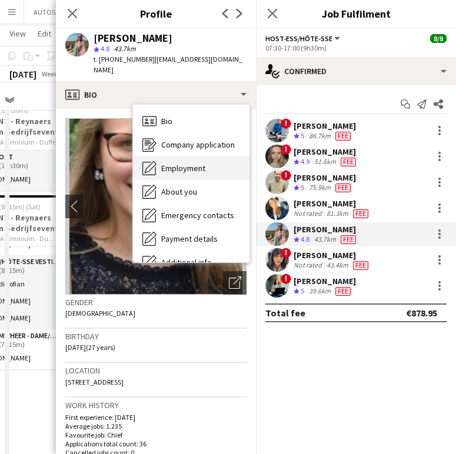
click at [195, 163] on span "Employment" at bounding box center [183, 168] width 44 height 11
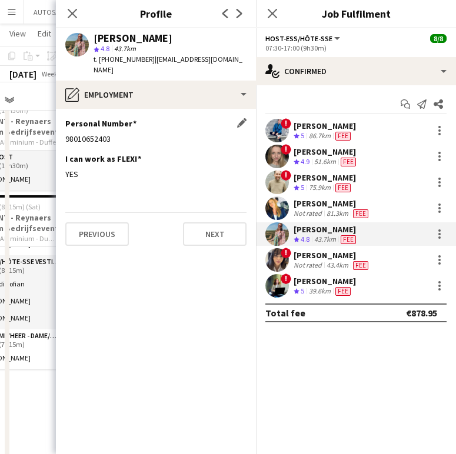
click at [90, 133] on div "98010652403" at bounding box center [155, 138] width 181 height 11
click at [432, 233] on div at bounding box center [439, 234] width 14 height 14
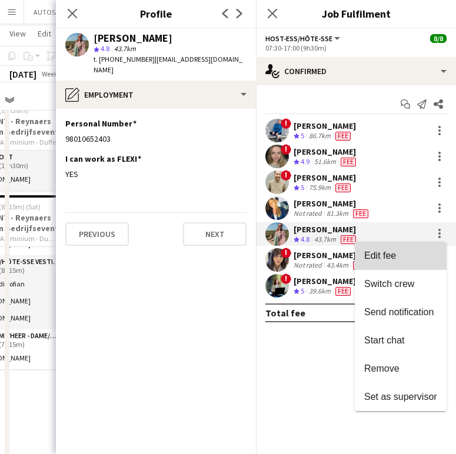
click at [406, 249] on button "Edit fee" at bounding box center [401, 256] width 92 height 28
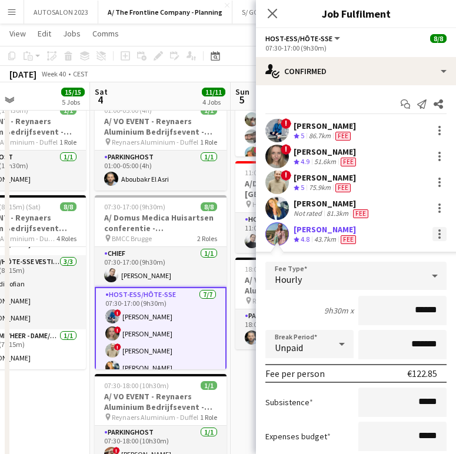
click at [438, 230] on div at bounding box center [439, 230] width 2 height 2
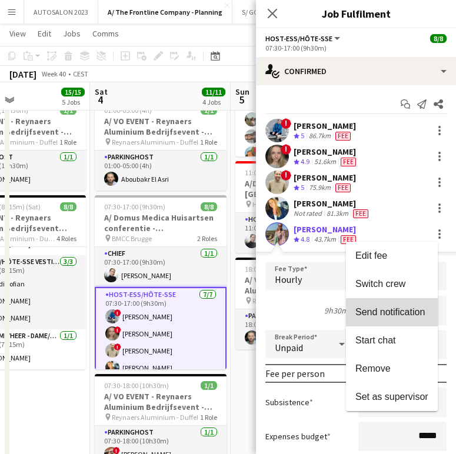
click at [399, 314] on span "Send notification" at bounding box center [389, 312] width 69 height 10
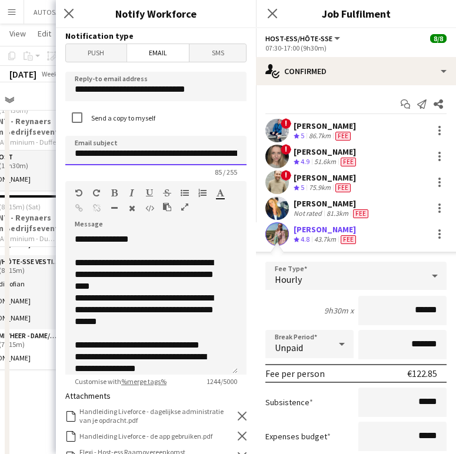
click at [195, 156] on input "**********" at bounding box center [155, 150] width 181 height 29
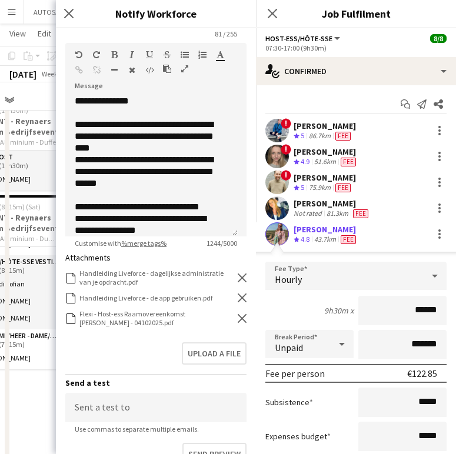
scroll to position [164, 0]
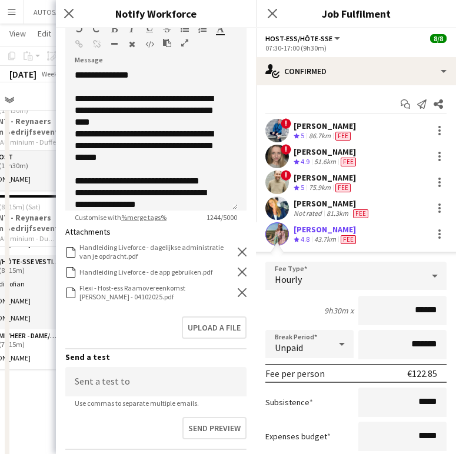
type input "**********"
click at [238, 290] on icon at bounding box center [242, 292] width 9 height 9
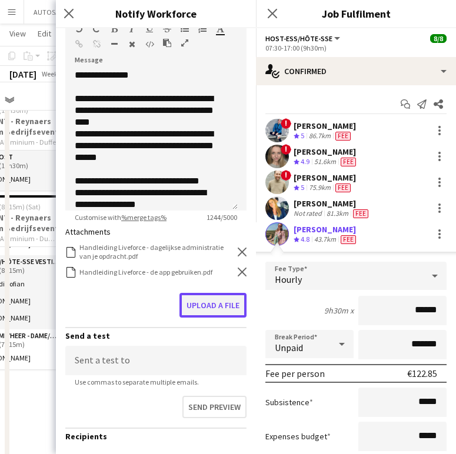
click at [208, 302] on button "Upload a file" at bounding box center [212, 305] width 67 height 25
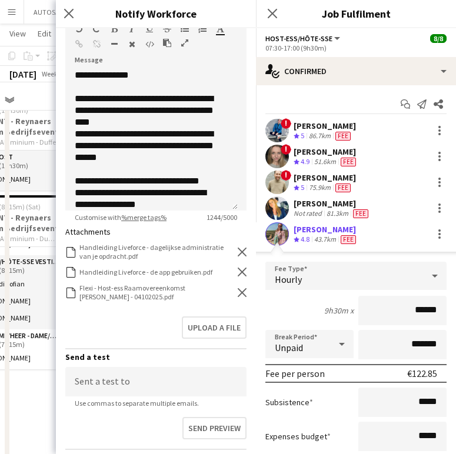
scroll to position [285, 0]
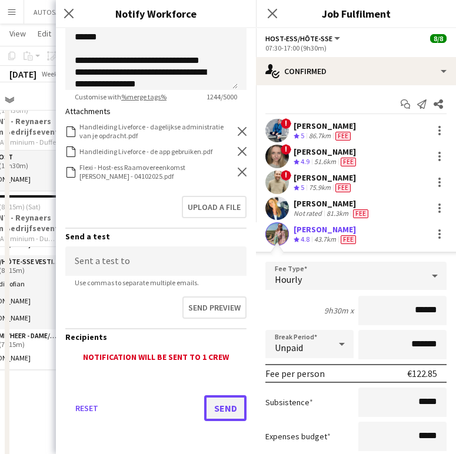
click at [216, 403] on button "Send" at bounding box center [225, 408] width 42 height 26
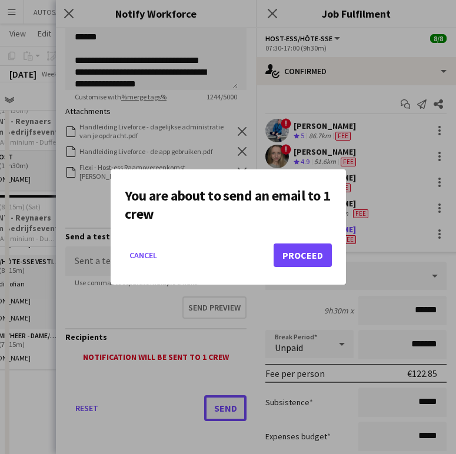
scroll to position [0, 0]
click at [299, 252] on button "Proceed" at bounding box center [302, 255] width 58 height 24
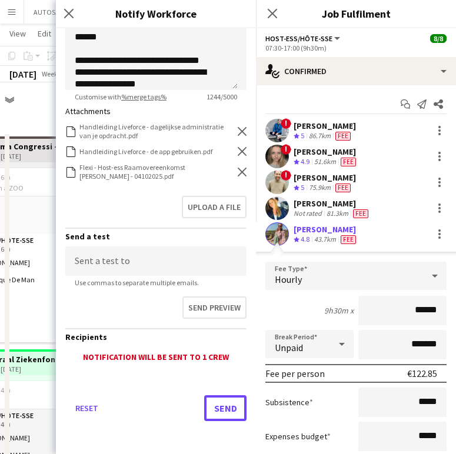
scroll to position [676, 0]
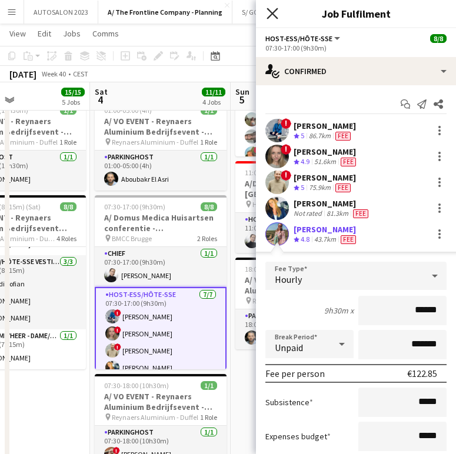
click at [273, 11] on icon "Close pop-in" at bounding box center [271, 13] width 11 height 11
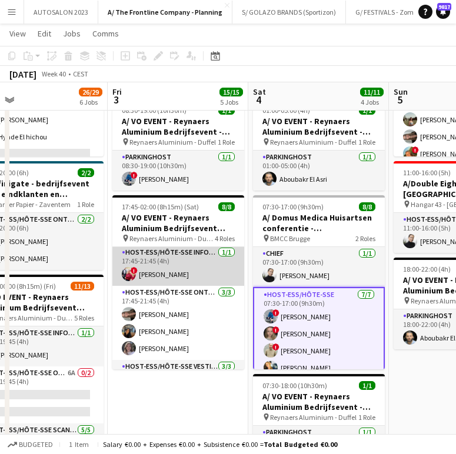
scroll to position [0, 0]
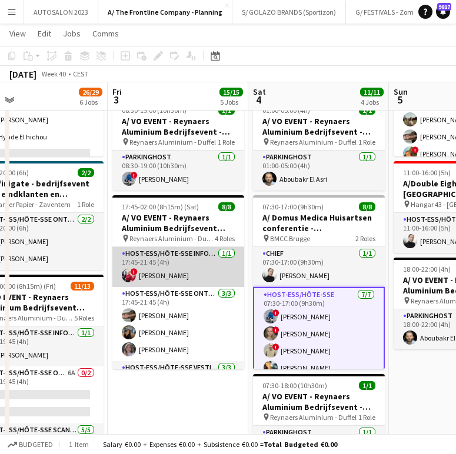
click at [176, 266] on app-card-role "Host-ess/Hôte-sse Infodesk 1/1 17:45-21:45 (4h) ! Eleni Baas" at bounding box center [178, 267] width 132 height 40
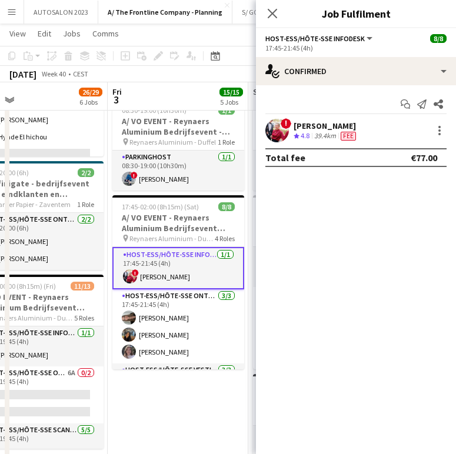
click at [315, 125] on div "[PERSON_NAME]" at bounding box center [325, 126] width 65 height 11
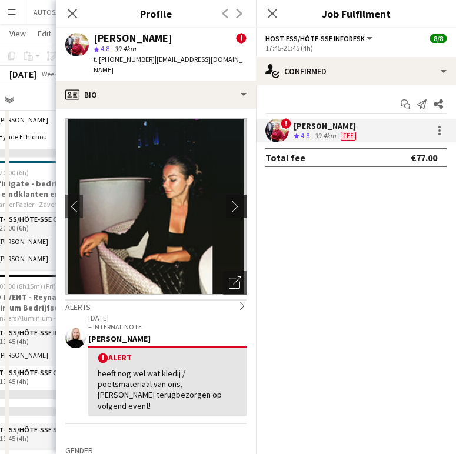
click at [229, 200] on app-icon "chevron-right" at bounding box center [238, 206] width 18 height 12
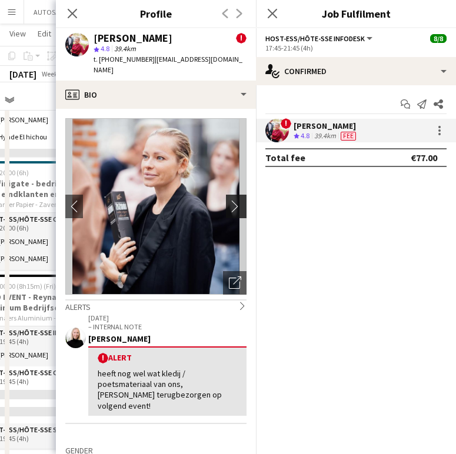
click at [229, 200] on app-icon "chevron-right" at bounding box center [238, 206] width 18 height 12
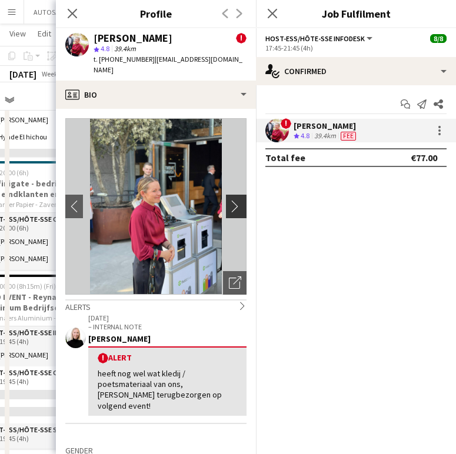
click at [229, 200] on app-icon "chevron-right" at bounding box center [238, 206] width 18 height 12
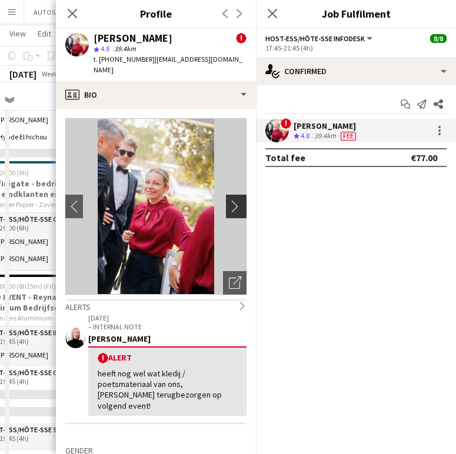
click at [229, 200] on app-icon "chevron-right" at bounding box center [238, 206] width 18 height 12
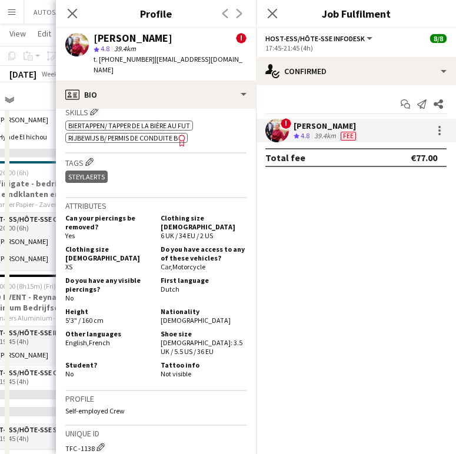
scroll to position [657, 0]
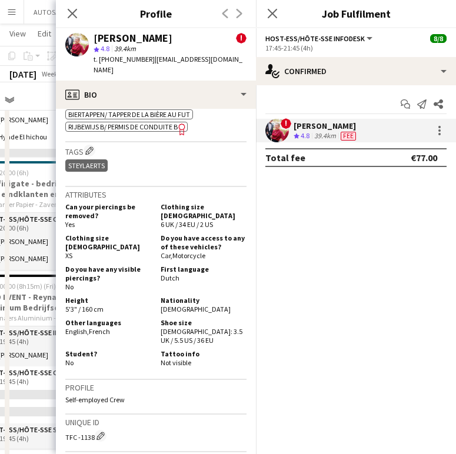
click at [182, 331] on div "Shoe size Female: 3.5 UK / 5.5 US / 36 EU" at bounding box center [201, 331] width 91 height 26
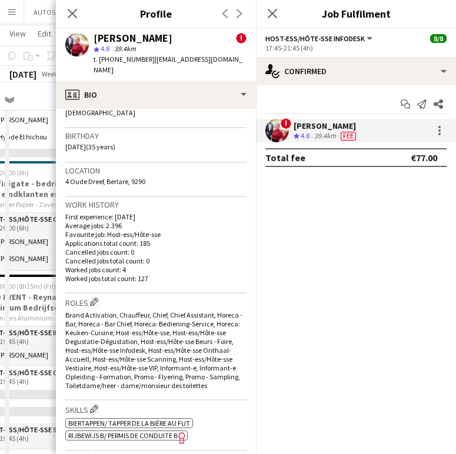
scroll to position [305, 0]
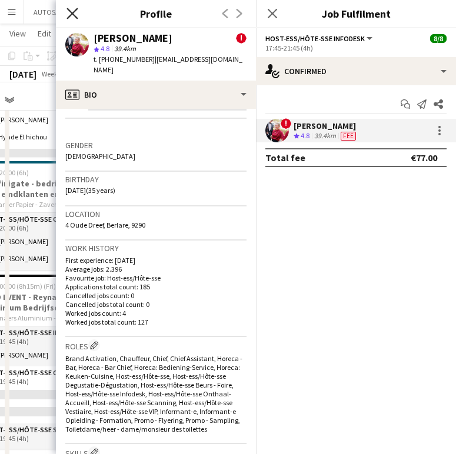
click at [69, 9] on icon at bounding box center [71, 13] width 11 height 11
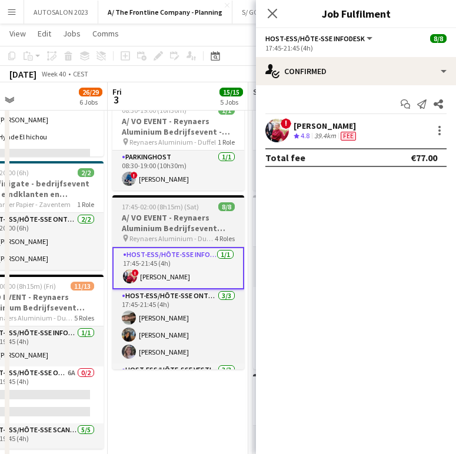
click at [168, 232] on h3 "A/ VO EVENT - Reynaers Aluminium Bedrijfsevent (02+03+05/10)" at bounding box center [178, 222] width 132 height 21
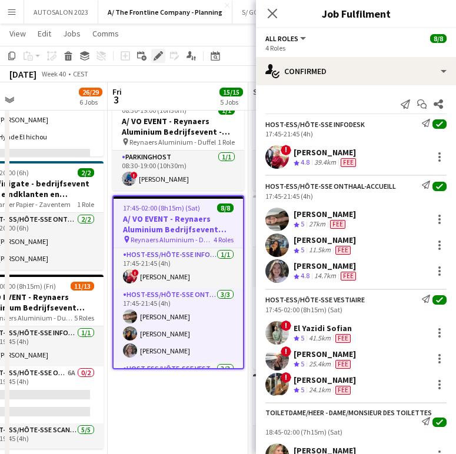
click at [153, 56] on div "Edit" at bounding box center [158, 56] width 14 height 14
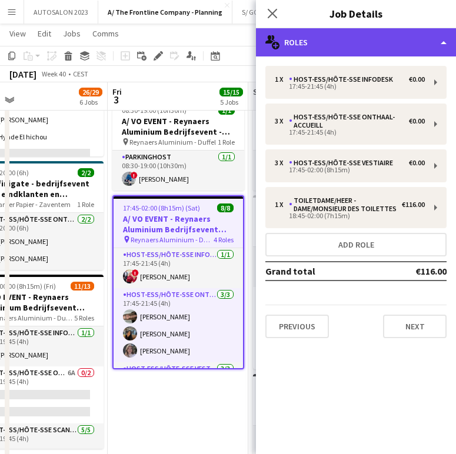
click at [361, 51] on div "multiple-users-add Roles" at bounding box center [356, 42] width 200 height 28
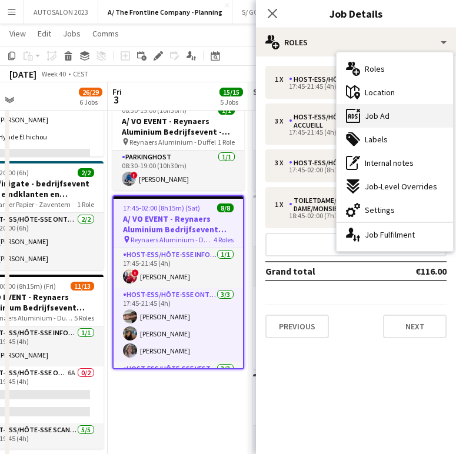
click at [406, 112] on div "ads-window Job Ad" at bounding box center [394, 116] width 116 height 24
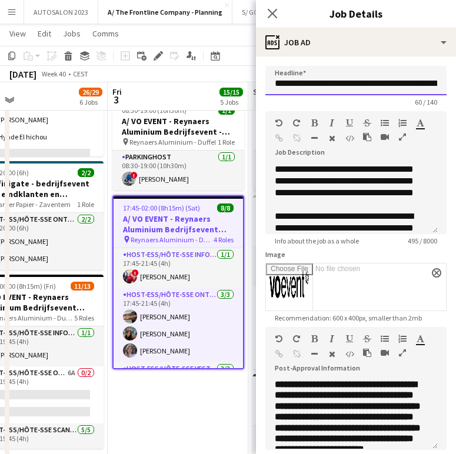
click at [378, 88] on input "**********" at bounding box center [355, 80] width 181 height 29
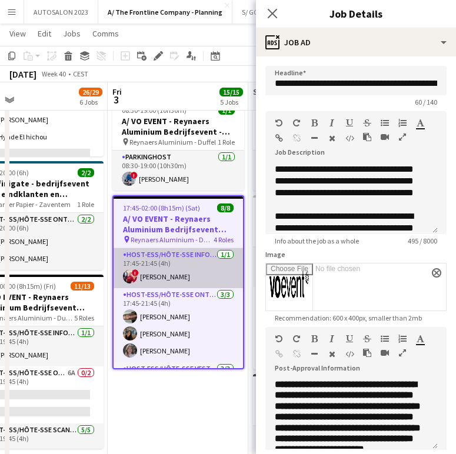
click at [181, 278] on app-card-role "Host-ess/Hôte-sse Infodesk 1/1 17:45-21:45 (4h) ! Eleni Baas" at bounding box center [177, 268] width 129 height 40
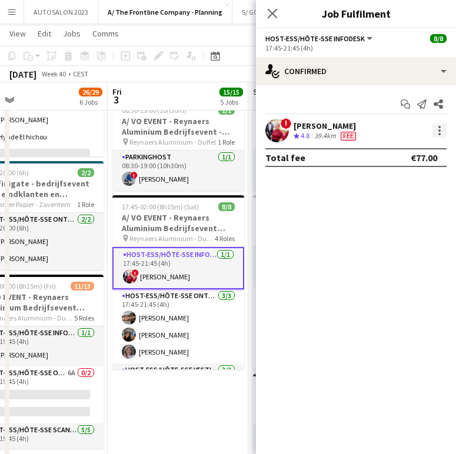
click at [435, 128] on div at bounding box center [439, 130] width 14 height 14
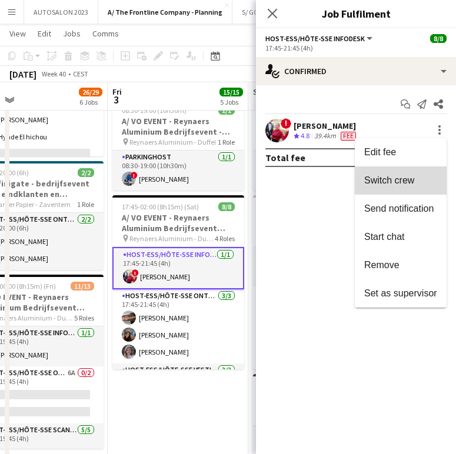
click at [394, 171] on button "Switch crew" at bounding box center [401, 180] width 92 height 28
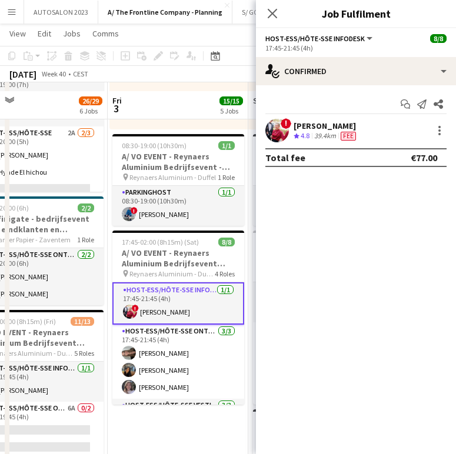
click at [382, 189] on mat-expansion-panel "check Confirmed Start chat Send notification Share ! Eleni Baas Crew rating 4.8…" at bounding box center [356, 269] width 200 height 369
click at [269, 8] on icon "Close pop-in" at bounding box center [271, 13] width 11 height 11
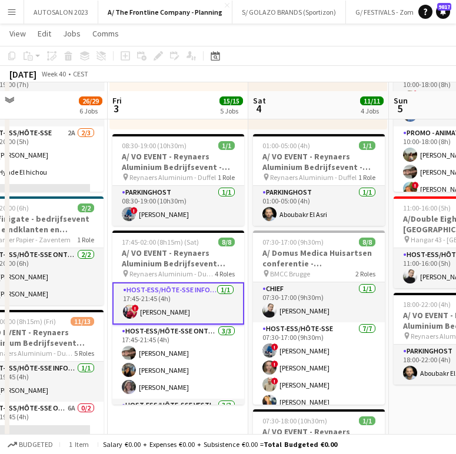
click at [299, 65] on app-toolbar "Copy Paste Paste Ctrl+V Paste with crew Ctrl+Shift+V Paste linked Job Delete Gr…" at bounding box center [228, 56] width 456 height 20
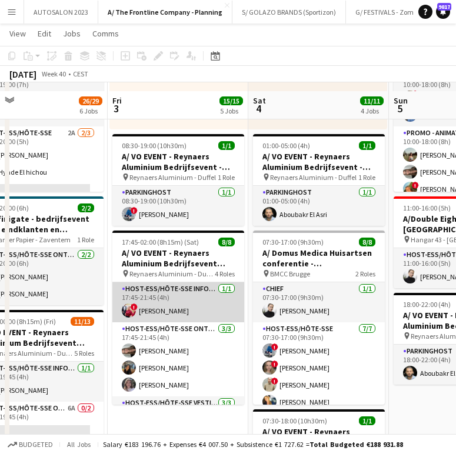
click at [205, 306] on app-card-role "Host-ess/Hôte-sse Infodesk 1/1 17:45-21:45 (4h) ! Eleni Baas" at bounding box center [178, 302] width 132 height 40
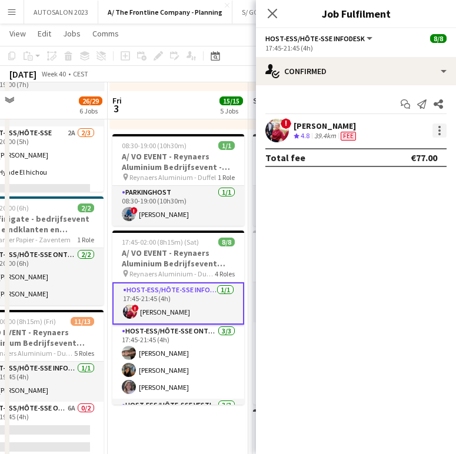
click at [439, 128] on div at bounding box center [439, 127] width 2 height 2
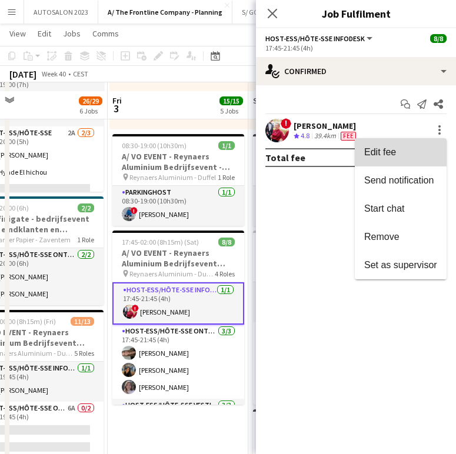
click at [419, 147] on span "Edit fee" at bounding box center [400, 152] width 73 height 11
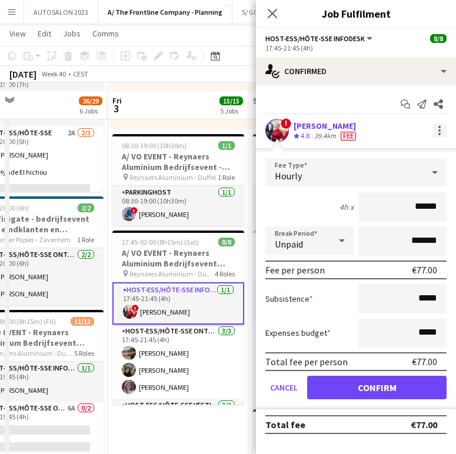
click at [435, 132] on div at bounding box center [439, 130] width 14 height 14
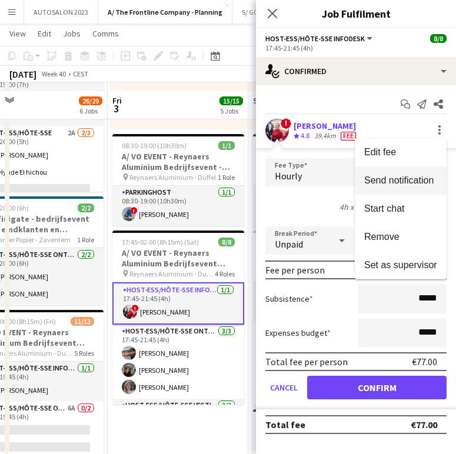
click at [421, 183] on span "Send notification" at bounding box center [398, 180] width 69 height 10
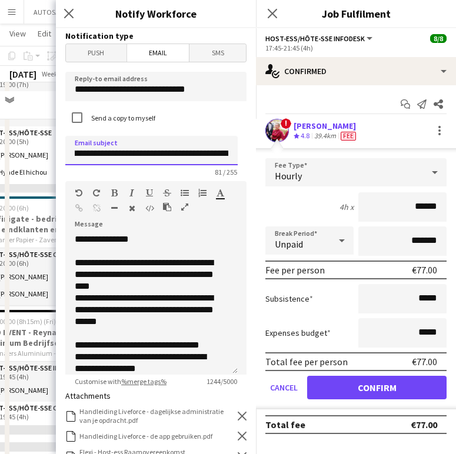
scroll to position [0, 169]
drag, startPoint x: 109, startPoint y: 152, endPoint x: 243, endPoint y: 152, distance: 133.5
click at [243, 152] on form "**********" at bounding box center [156, 383] width 200 height 710
type input "**********"
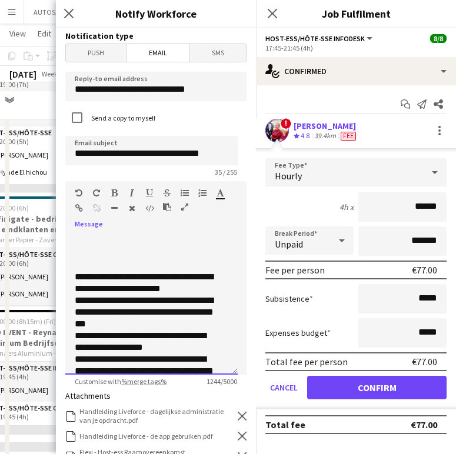
scroll to position [433, 0]
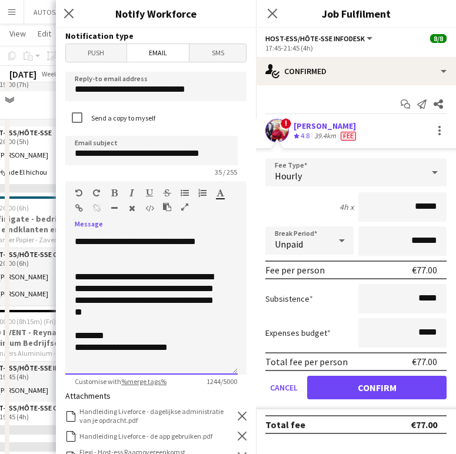
drag, startPoint x: 76, startPoint y: 262, endPoint x: 213, endPoint y: 383, distance: 183.3
click at [213, 383] on app-form-group "**********" at bounding box center [155, 283] width 181 height 205
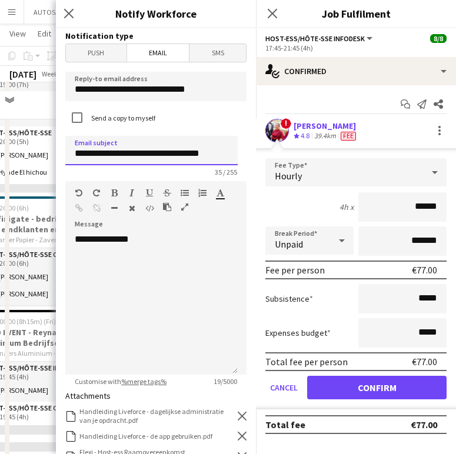
click at [223, 148] on input "**********" at bounding box center [151, 150] width 172 height 29
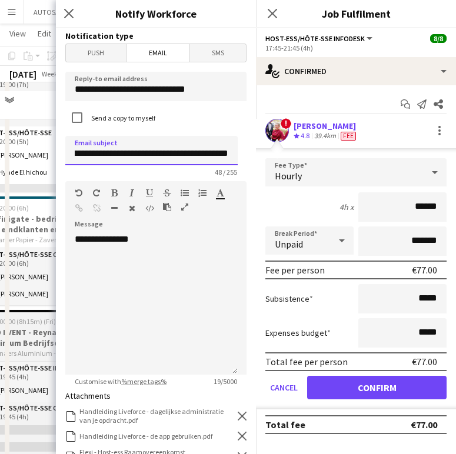
type input "**********"
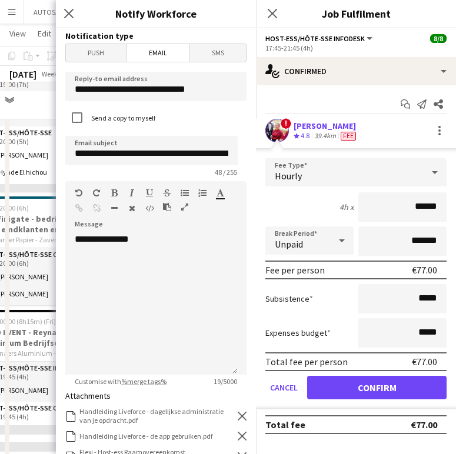
click at [207, 27] on div "Close pop-in Notify Workforce" at bounding box center [156, 14] width 200 height 28
click at [106, 278] on div "**********" at bounding box center [151, 303] width 172 height 141
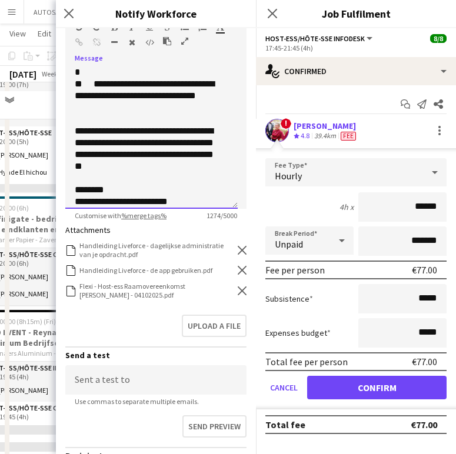
scroll to position [193, 0]
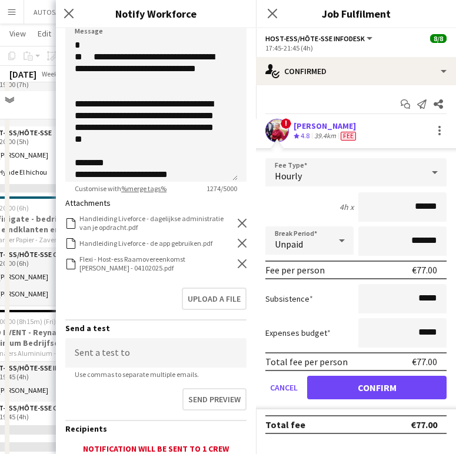
click at [238, 260] on icon "Remove" at bounding box center [242, 263] width 9 height 9
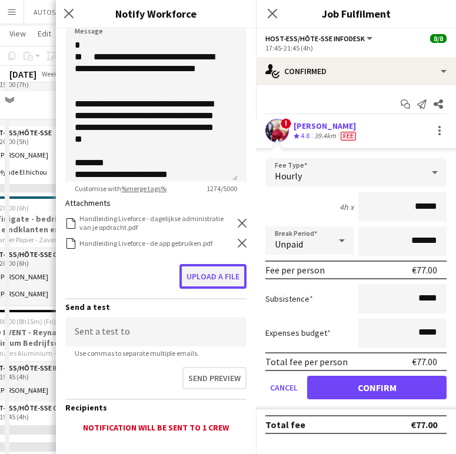
click at [212, 272] on button "Upload a file" at bounding box center [212, 276] width 67 height 25
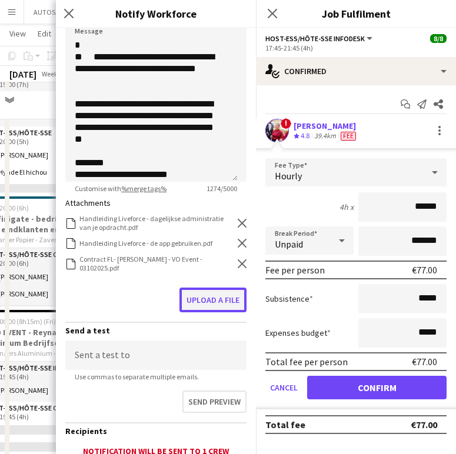
click at [213, 289] on button "Upload a file" at bounding box center [212, 300] width 67 height 25
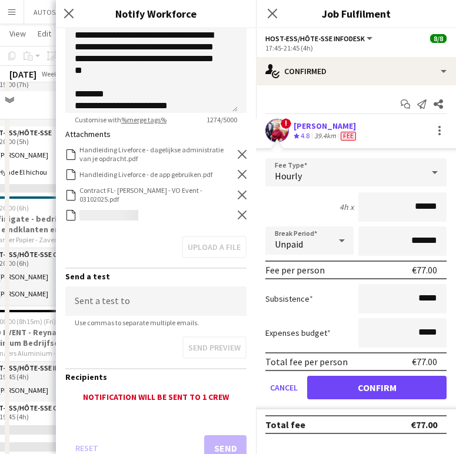
scroll to position [285, 0]
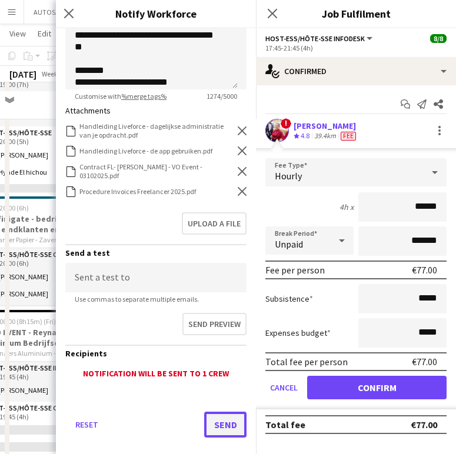
click at [208, 419] on button "Send" at bounding box center [225, 425] width 42 height 26
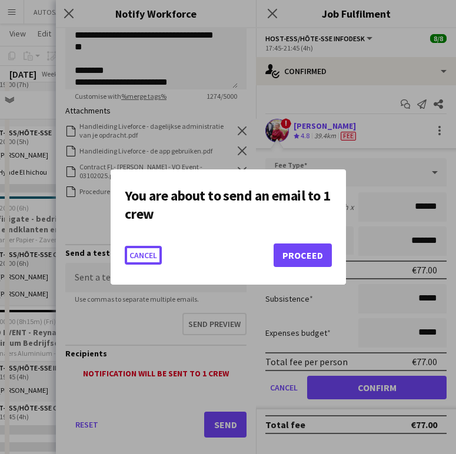
scroll to position [0, 0]
click at [303, 258] on button "Proceed" at bounding box center [302, 255] width 58 height 24
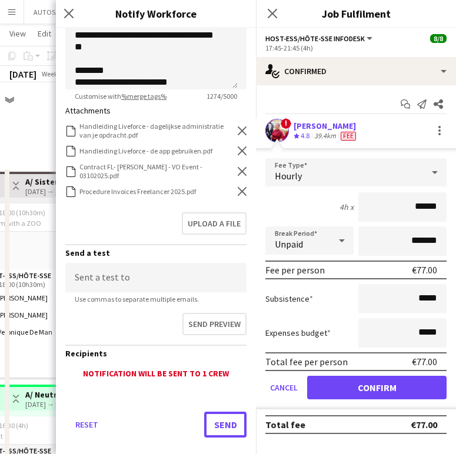
scroll to position [676, 0]
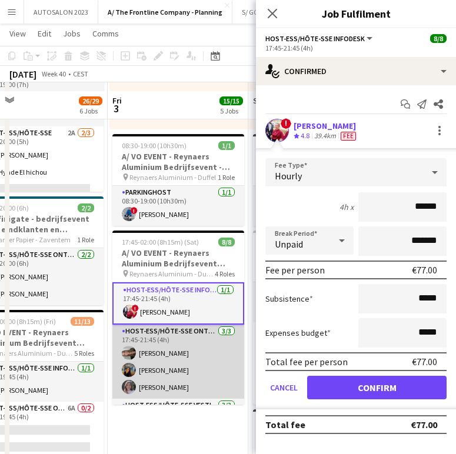
click at [172, 343] on app-card-role "Host-ess/Hôte-sse Onthaal-Accueill 3/3 17:45-21:45 (4h) Fjolla Beka Mariam Kast…" at bounding box center [178, 362] width 132 height 74
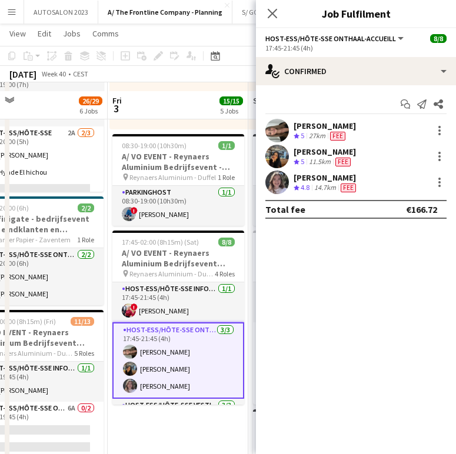
click at [325, 153] on div "[PERSON_NAME]" at bounding box center [324, 151] width 62 height 11
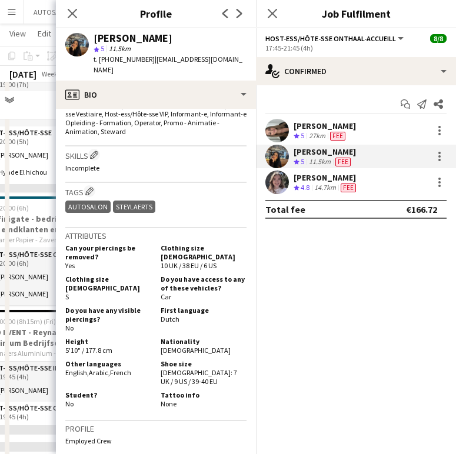
scroll to position [507, 0]
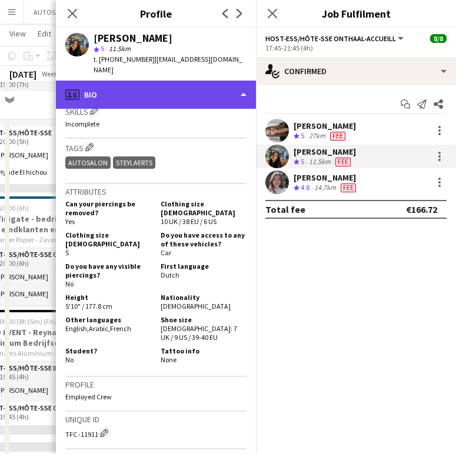
click at [162, 84] on div "profile Bio" at bounding box center [156, 95] width 200 height 28
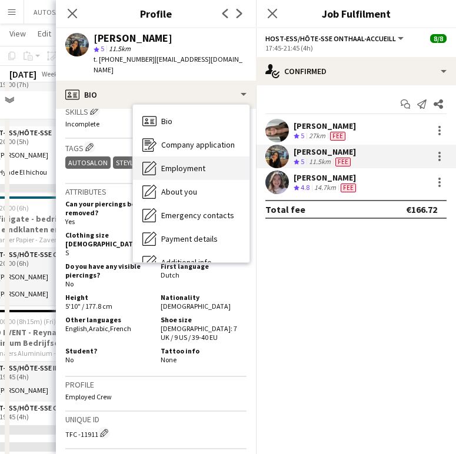
click at [201, 156] on div "Employment Employment" at bounding box center [191, 168] width 116 height 24
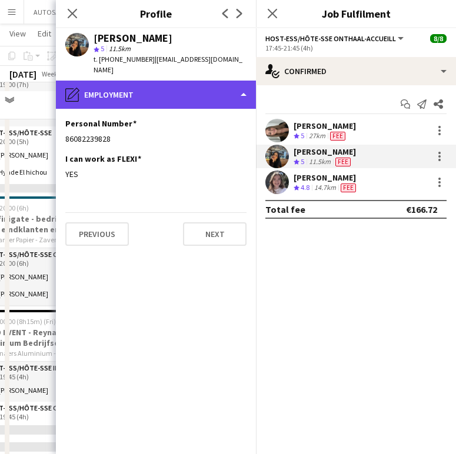
click at [110, 81] on div "pencil4 Employment" at bounding box center [156, 95] width 200 height 28
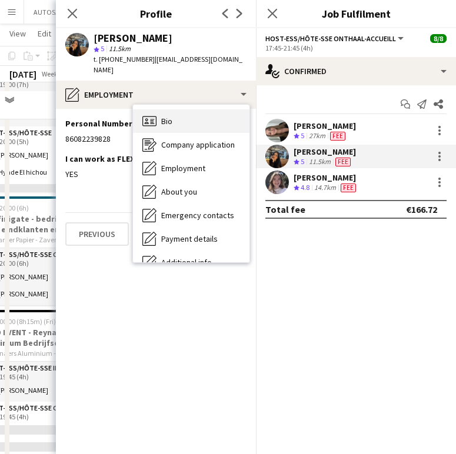
click at [171, 109] on div "Bio Bio" at bounding box center [191, 121] width 116 height 24
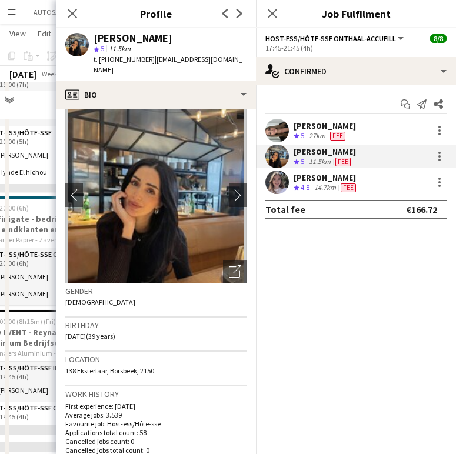
scroll to position [14, 0]
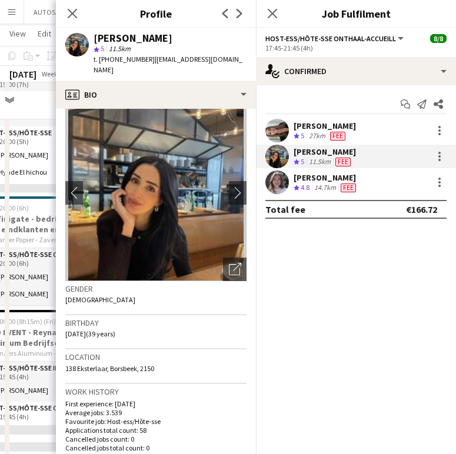
click at [112, 386] on h3 "Work history" at bounding box center [155, 391] width 181 height 11
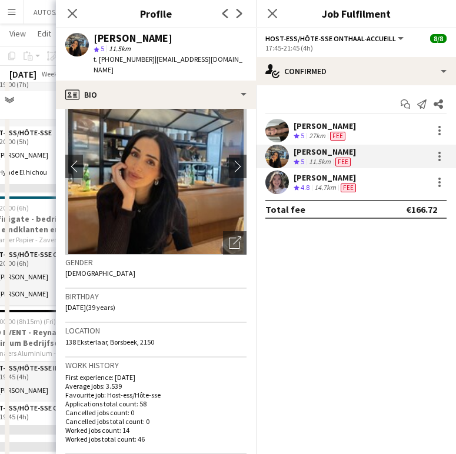
scroll to position [45, 0]
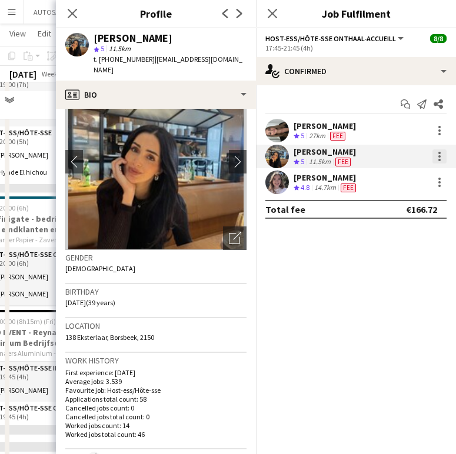
click at [442, 157] on div at bounding box center [439, 156] width 14 height 14
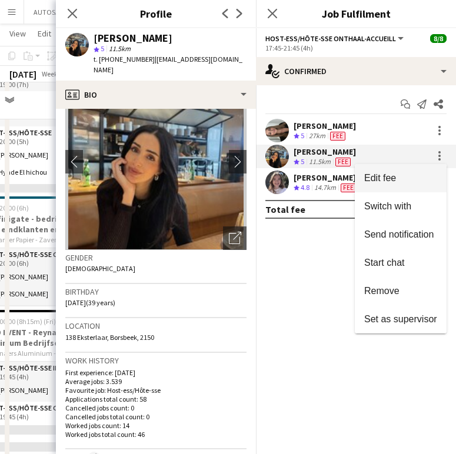
click at [420, 177] on span "Edit fee" at bounding box center [400, 178] width 73 height 11
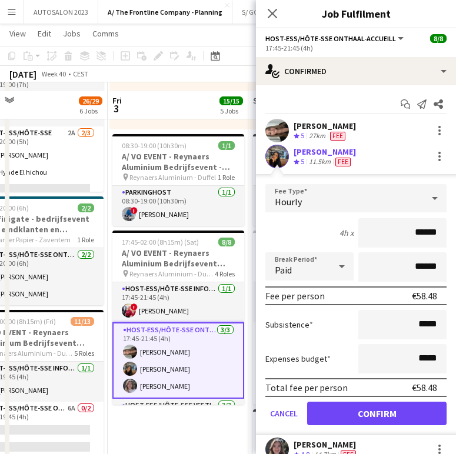
click at [384, 165] on div "Mariam Kastit Crew rating 5 11.5km Fee" at bounding box center [356, 157] width 200 height 24
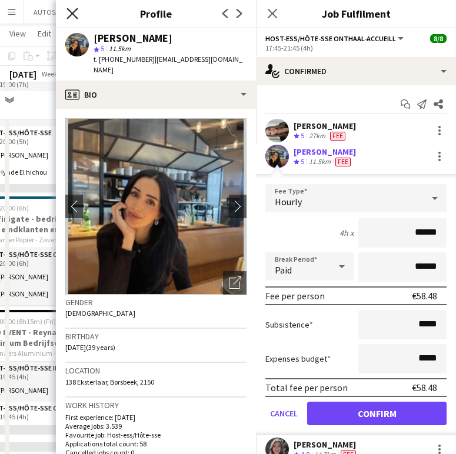
click at [73, 8] on icon "Close pop-in" at bounding box center [71, 13] width 11 height 11
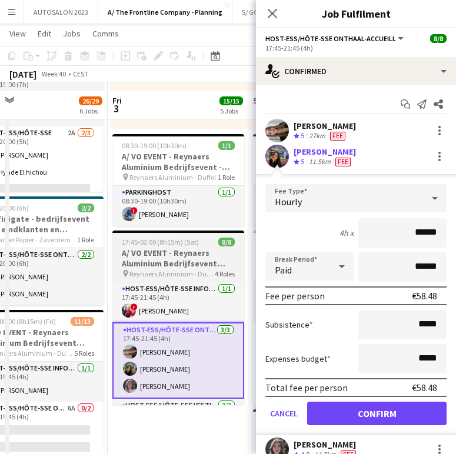
click at [157, 272] on span "Reynaers Aluminium - Duffel" at bounding box center [171, 273] width 85 height 9
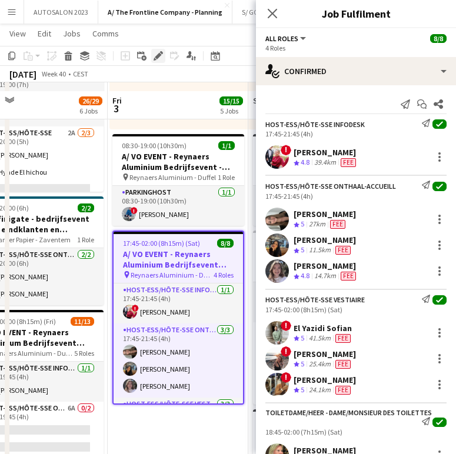
click at [159, 52] on icon "Edit" at bounding box center [157, 55] width 9 height 9
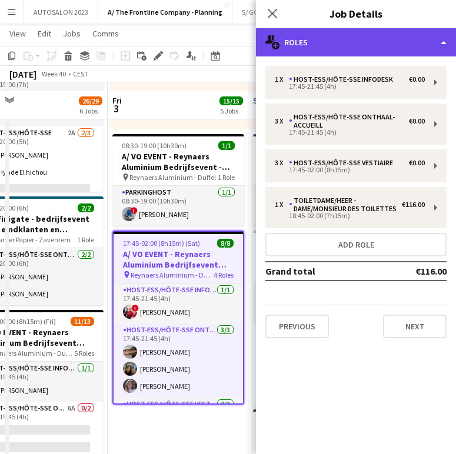
click at [384, 45] on div "multiple-users-add Roles" at bounding box center [356, 42] width 200 height 28
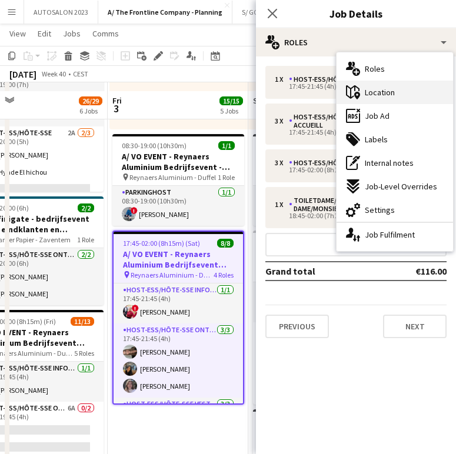
click at [406, 90] on div "maps-pin-1 Location" at bounding box center [394, 93] width 116 height 24
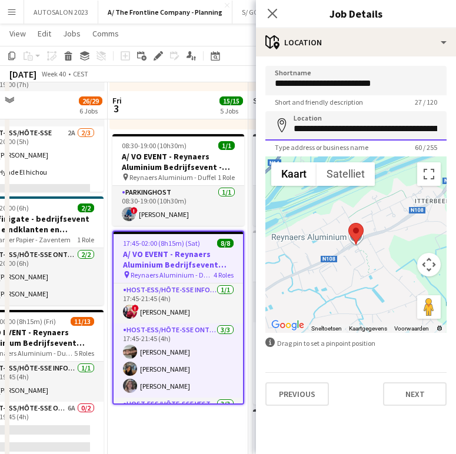
click at [350, 125] on input "**********" at bounding box center [355, 125] width 181 height 29
click at [272, 14] on icon at bounding box center [271, 13] width 11 height 11
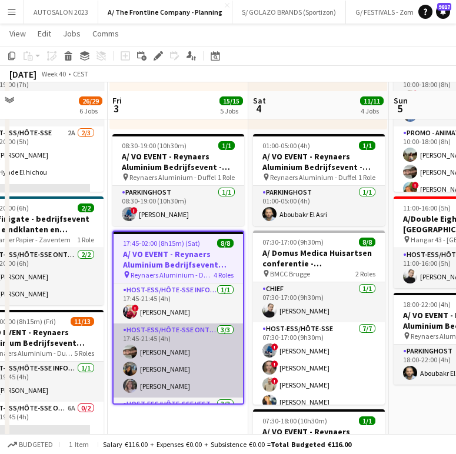
click at [187, 353] on app-card-role "Host-ess/Hôte-sse Onthaal-Accueill 3/3 17:45-21:45 (4h) Fjolla Beka Mariam Kast…" at bounding box center [177, 360] width 129 height 74
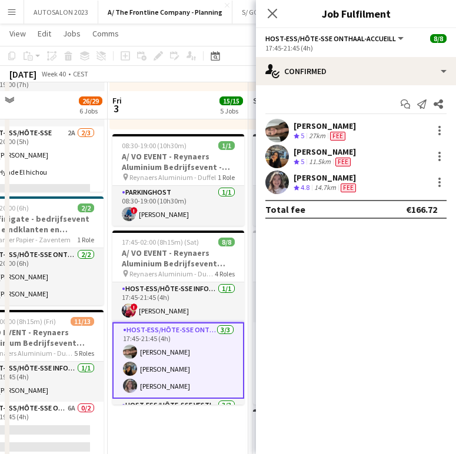
click at [338, 135] on span "Fee" at bounding box center [337, 136] width 15 height 9
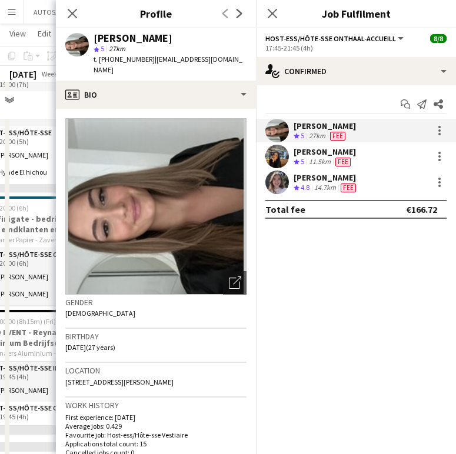
click at [150, 366] on div "Location 27 Rue Van Waeyenbergh, Evere, 1140" at bounding box center [155, 380] width 181 height 34
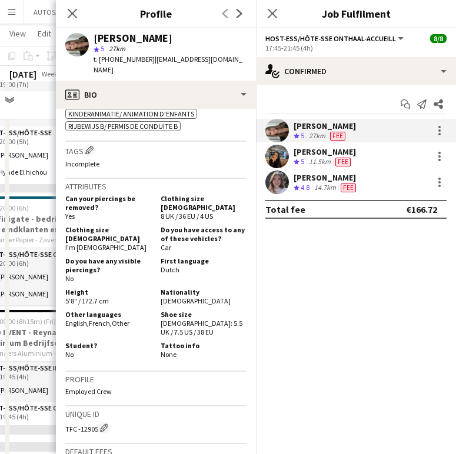
scroll to position [491, 0]
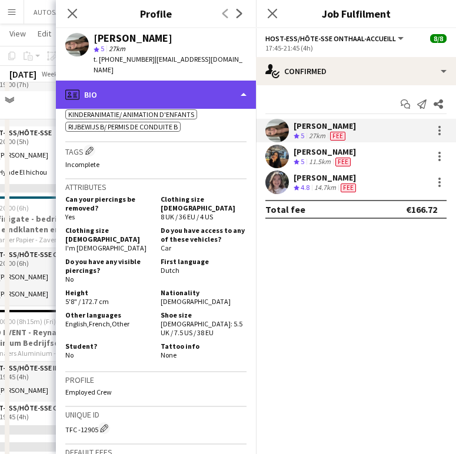
click at [153, 89] on div "profile Bio" at bounding box center [156, 95] width 200 height 28
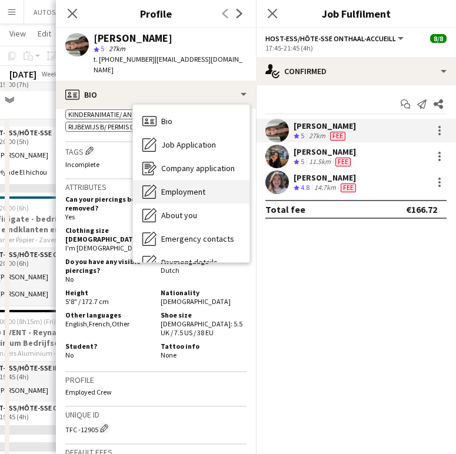
click at [172, 186] on span "Employment" at bounding box center [183, 191] width 44 height 11
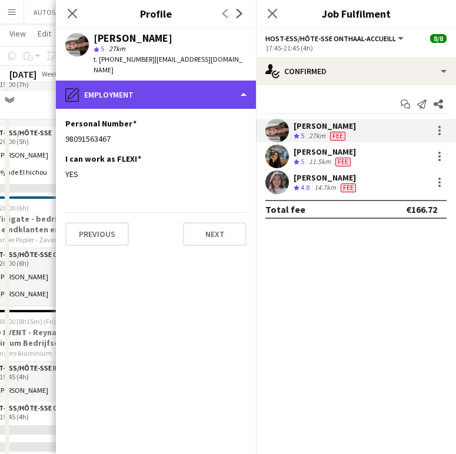
click at [147, 88] on div "pencil4 Employment" at bounding box center [156, 95] width 200 height 28
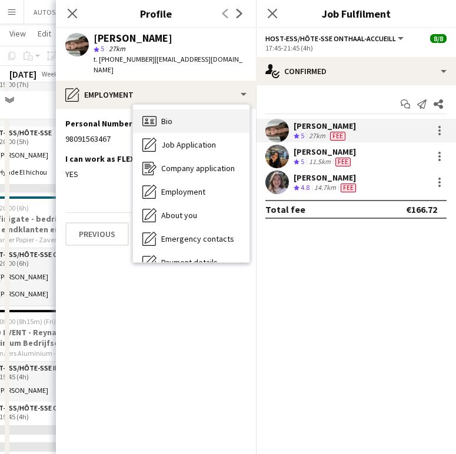
click at [154, 114] on icon "Bio" at bounding box center [149, 121] width 14 height 14
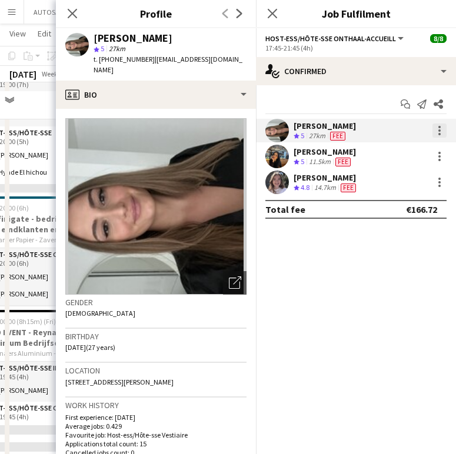
click at [440, 129] on div at bounding box center [439, 130] width 2 height 2
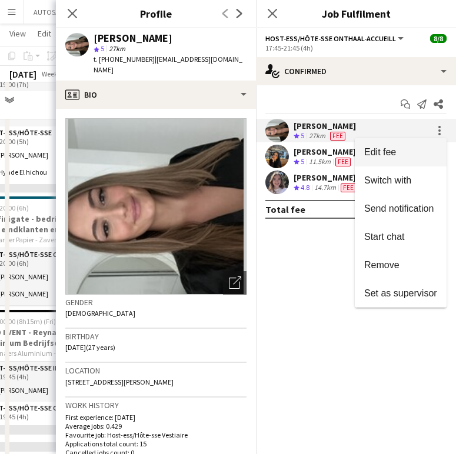
click at [410, 163] on button "Edit fee" at bounding box center [401, 152] width 92 height 28
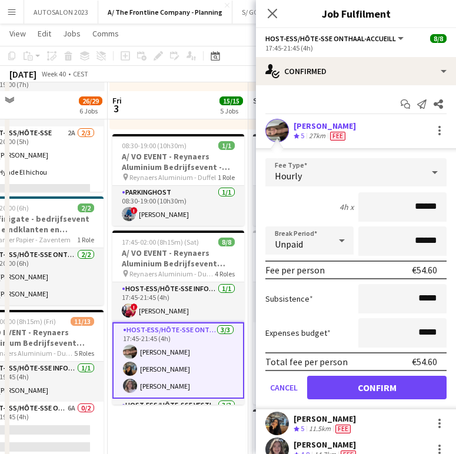
click at [323, 446] on div "[PERSON_NAME]" at bounding box center [325, 444] width 65 height 11
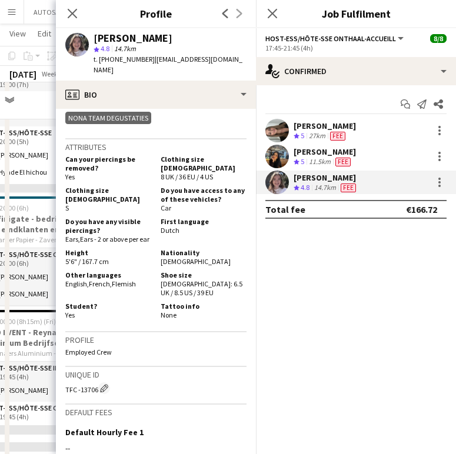
scroll to position [603, 0]
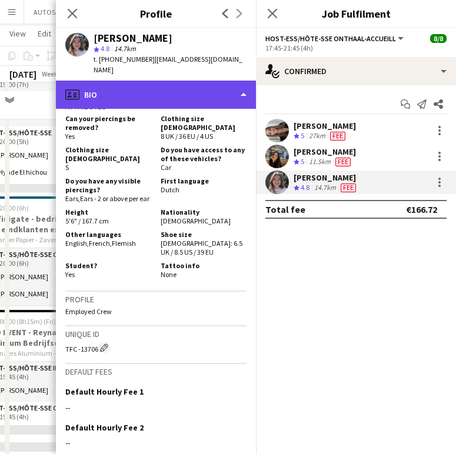
click at [182, 81] on div "profile Bio" at bounding box center [156, 95] width 200 height 28
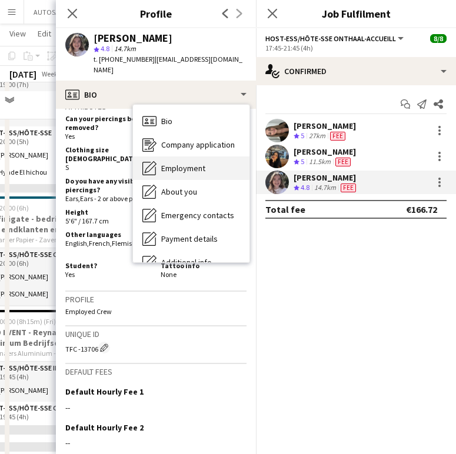
drag, startPoint x: 209, startPoint y: 138, endPoint x: 209, endPoint y: 156, distance: 17.6
click at [209, 156] on div "Bio Bio Company application Company application Employment Employment About you…" at bounding box center [191, 184] width 116 height 158
click at [209, 156] on div "Employment Employment" at bounding box center [191, 168] width 116 height 24
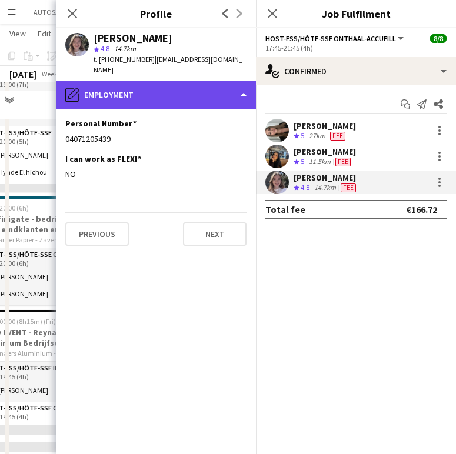
click at [165, 81] on div "pencil4 Employment" at bounding box center [156, 95] width 200 height 28
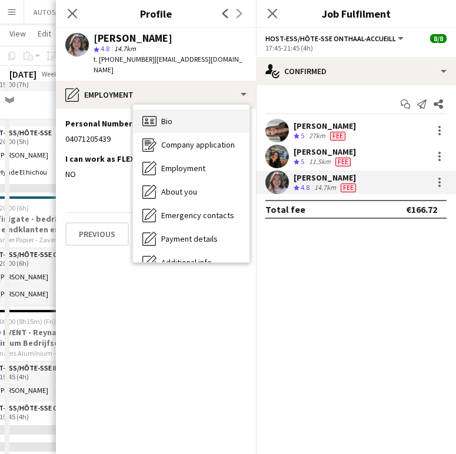
click at [163, 116] on span "Bio" at bounding box center [166, 121] width 11 height 11
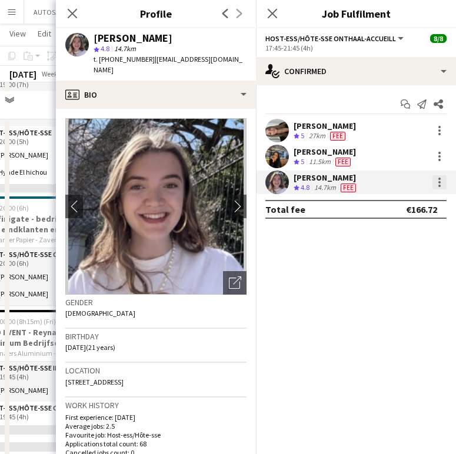
click at [440, 185] on div at bounding box center [439, 186] width 2 height 2
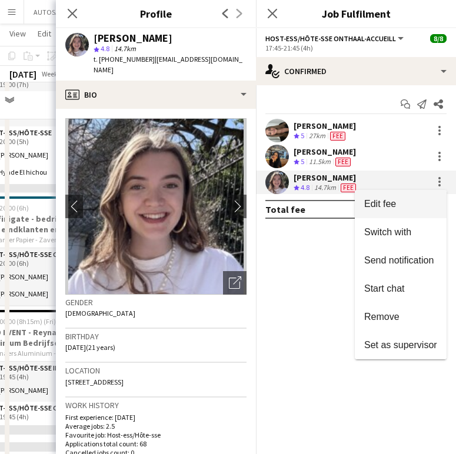
click at [413, 204] on span "Edit fee" at bounding box center [400, 204] width 73 height 11
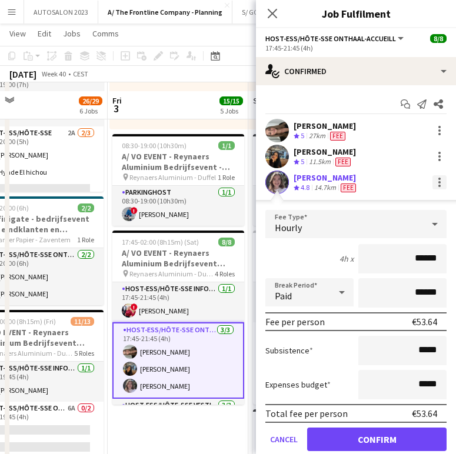
click at [432, 183] on div at bounding box center [439, 182] width 14 height 14
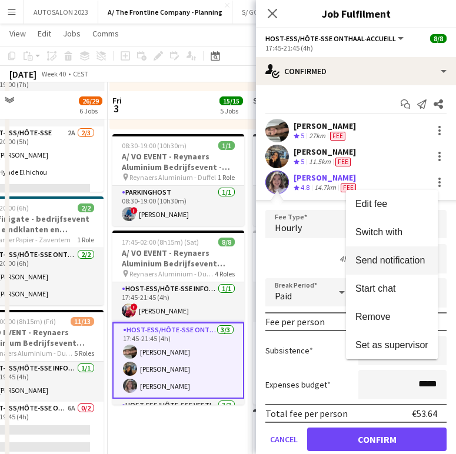
click at [390, 265] on span "Send notification" at bounding box center [391, 260] width 73 height 11
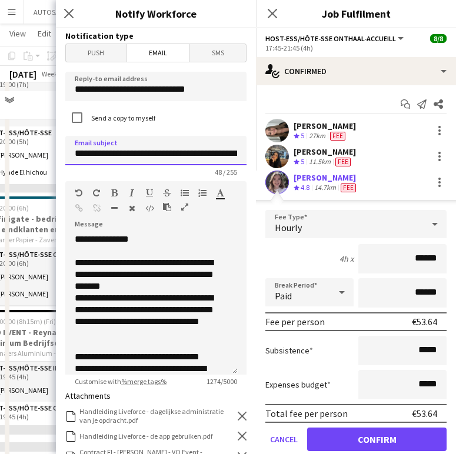
scroll to position [0, 30]
drag, startPoint x: 110, startPoint y: 153, endPoint x: 238, endPoint y: 163, distance: 128.0
click at [238, 163] on form "**********" at bounding box center [156, 391] width 200 height 727
click at [136, 155] on input "**********" at bounding box center [151, 150] width 172 height 29
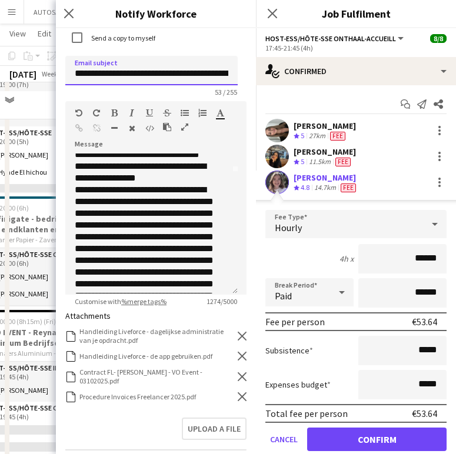
scroll to position [87, 0]
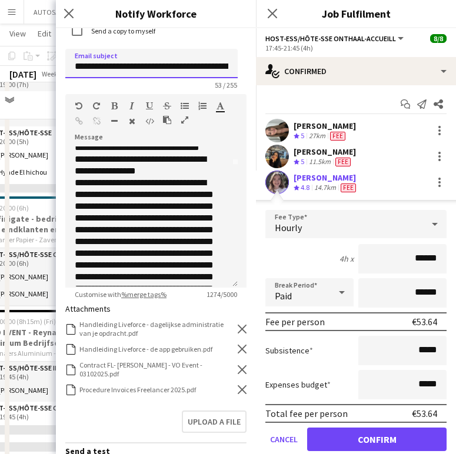
type input "**********"
click at [238, 365] on icon at bounding box center [242, 369] width 9 height 9
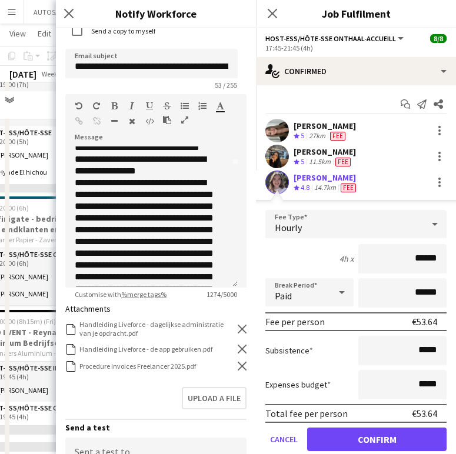
click at [238, 365] on icon at bounding box center [242, 366] width 9 height 9
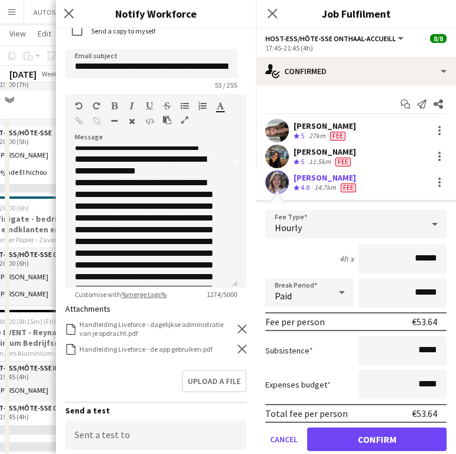
click at [225, 367] on div "Upload a file" at bounding box center [155, 383] width 181 height 36
click at [224, 367] on div "Upload a file" at bounding box center [155, 383] width 181 height 36
drag, startPoint x: 224, startPoint y: 367, endPoint x: 216, endPoint y: 373, distance: 10.0
click at [216, 373] on div "Upload a file" at bounding box center [155, 383] width 181 height 36
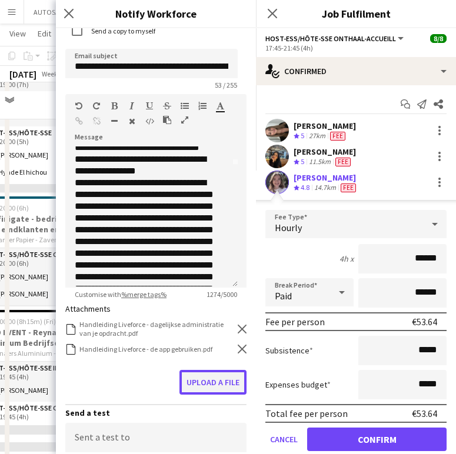
click at [216, 373] on button "Upload a file" at bounding box center [212, 382] width 67 height 25
click at [199, 389] on button "Upload a file" at bounding box center [212, 382] width 67 height 25
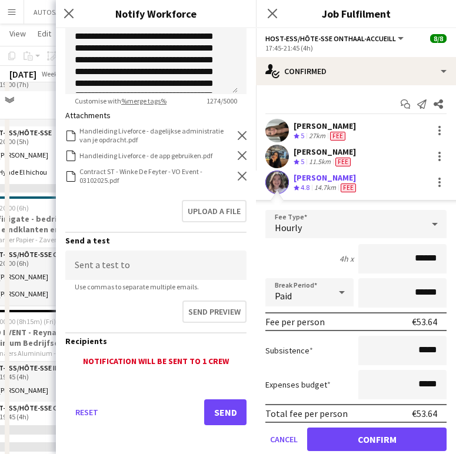
scroll to position [285, 0]
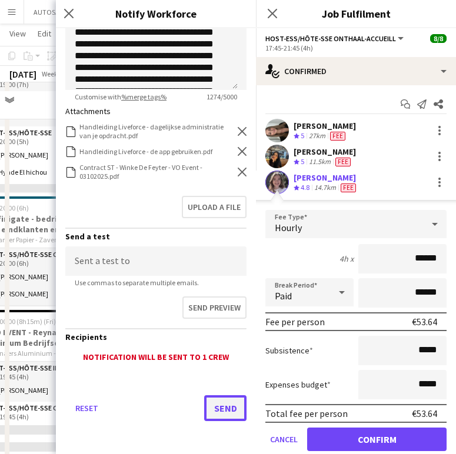
click at [208, 407] on button "Send" at bounding box center [225, 408] width 42 height 26
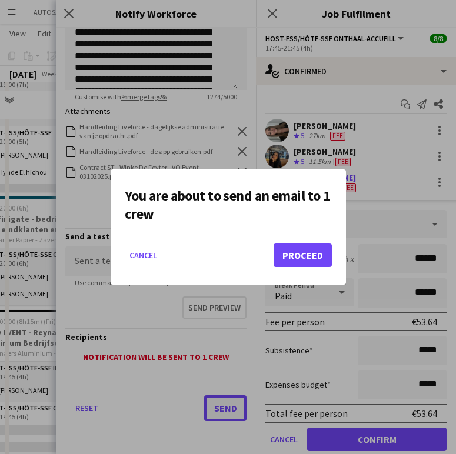
scroll to position [0, 0]
click at [319, 245] on button "Proceed" at bounding box center [302, 255] width 58 height 24
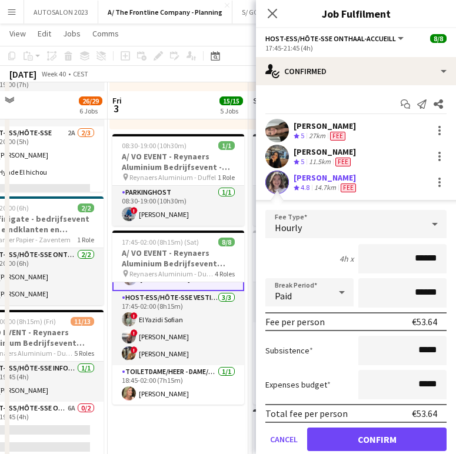
scroll to position [108, 0]
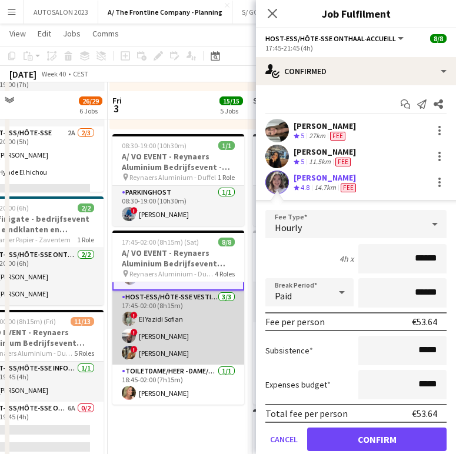
click at [192, 323] on app-card-role "Host-ess/Hôte-sse Vestiaire 3/3 17:45-02:00 (8h15m) ! El Yazidi Sofian ! Dorien…" at bounding box center [178, 327] width 132 height 74
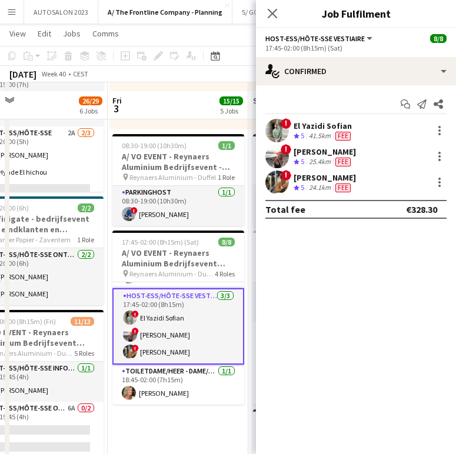
scroll to position [107, 0]
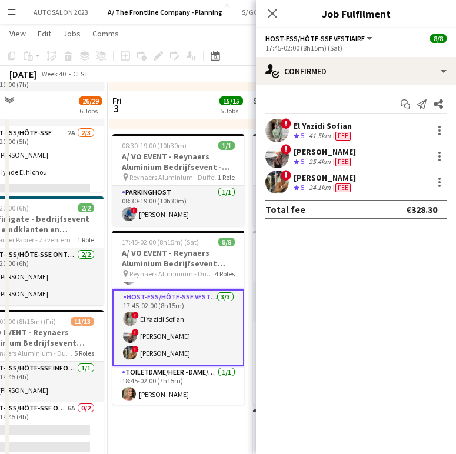
click at [315, 163] on div "25.4km" at bounding box center [319, 162] width 26 height 10
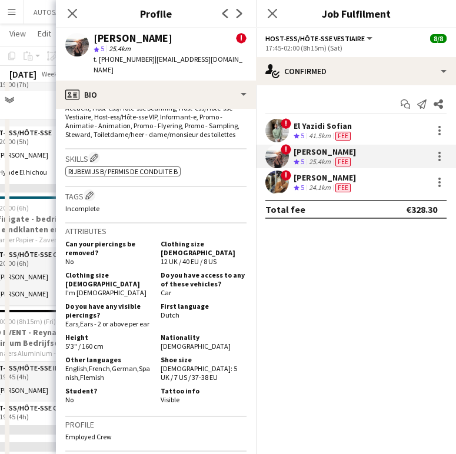
scroll to position [572, 0]
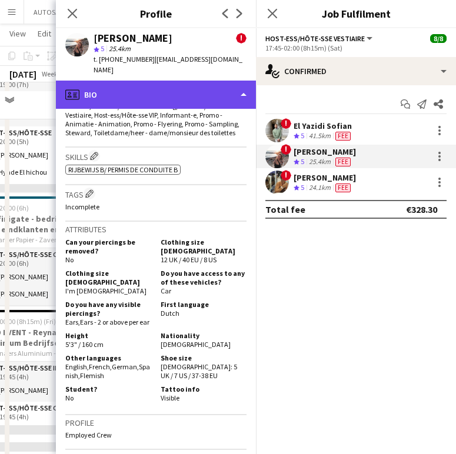
click at [191, 88] on div "profile Bio" at bounding box center [156, 95] width 200 height 28
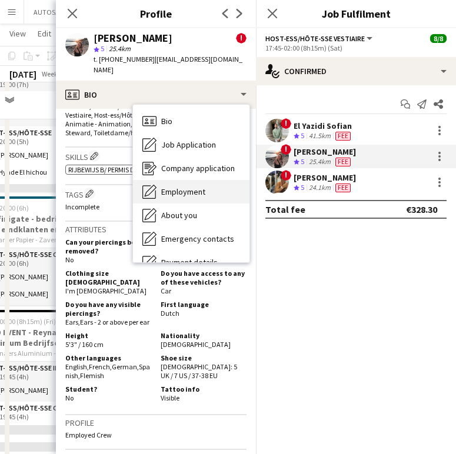
click at [181, 180] on div "Employment Employment" at bounding box center [191, 192] width 116 height 24
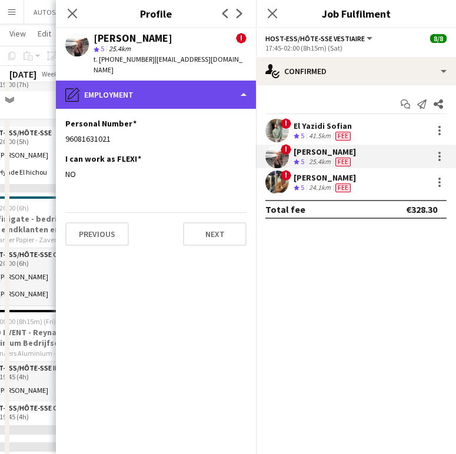
click at [147, 85] on div "pencil4 Employment" at bounding box center [156, 95] width 200 height 28
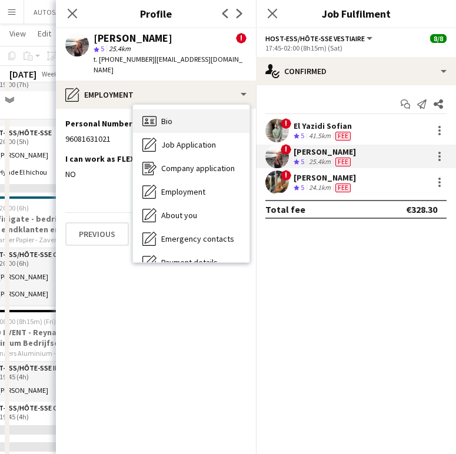
click at [161, 116] on span "Bio" at bounding box center [166, 121] width 11 height 11
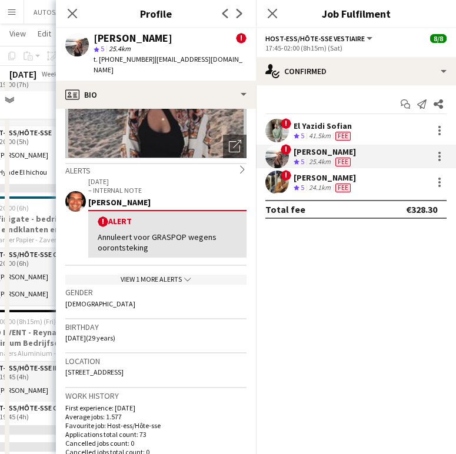
scroll to position [136, 0]
click at [74, 8] on icon "Close pop-in" at bounding box center [71, 13] width 11 height 11
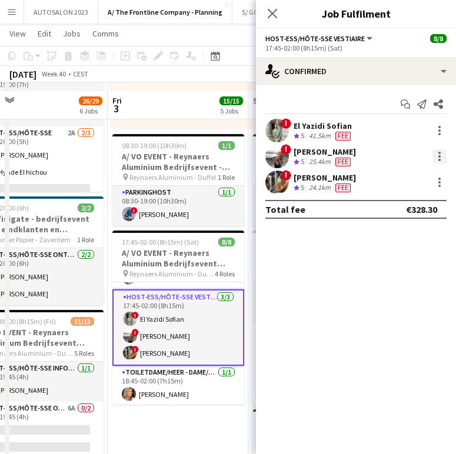
click at [436, 152] on div at bounding box center [439, 156] width 14 height 14
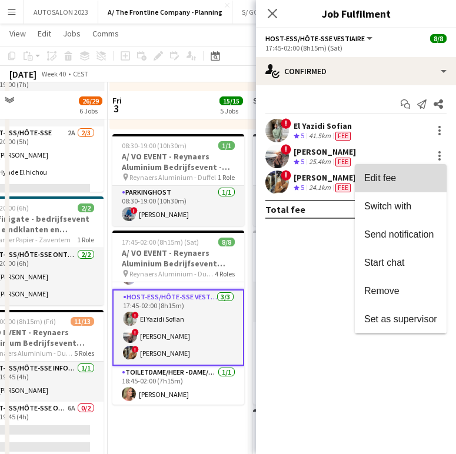
click at [395, 183] on span "Edit fee" at bounding box center [400, 178] width 73 height 11
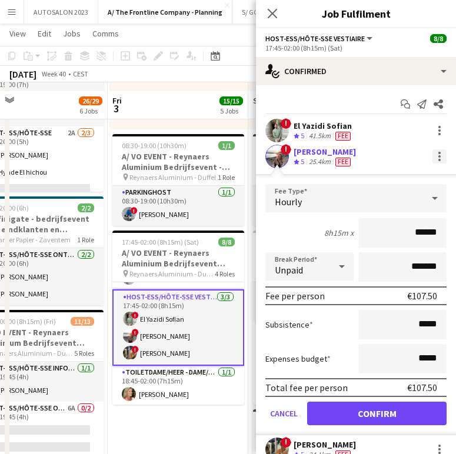
click at [433, 157] on div at bounding box center [439, 156] width 14 height 14
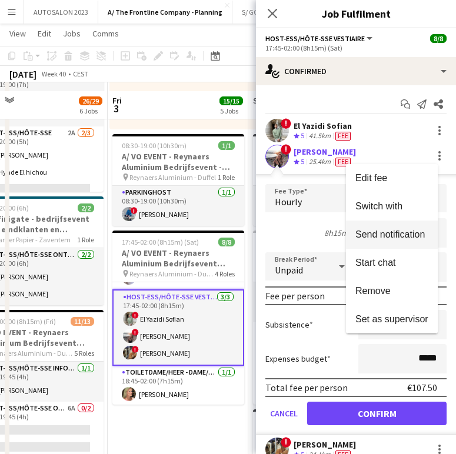
click at [395, 237] on span "Send notification" at bounding box center [389, 234] width 69 height 10
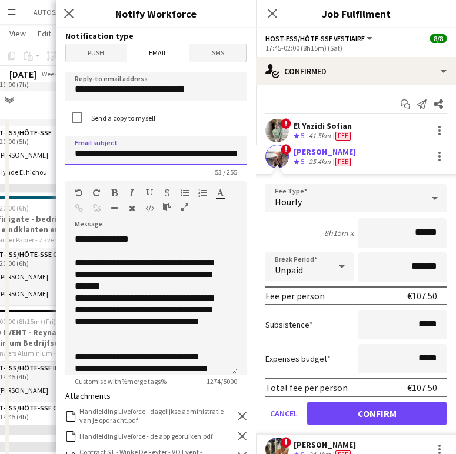
drag, startPoint x: 188, startPoint y: 154, endPoint x: 145, endPoint y: 155, distance: 43.5
click at [145, 155] on input "**********" at bounding box center [155, 150] width 181 height 29
click at [63, 12] on app-icon "Close pop-in" at bounding box center [69, 13] width 17 height 17
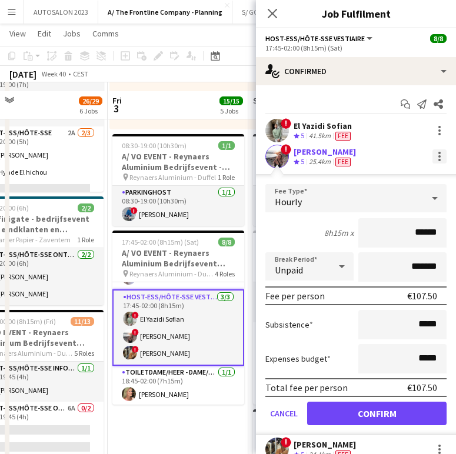
click at [438, 152] on div at bounding box center [439, 153] width 2 height 2
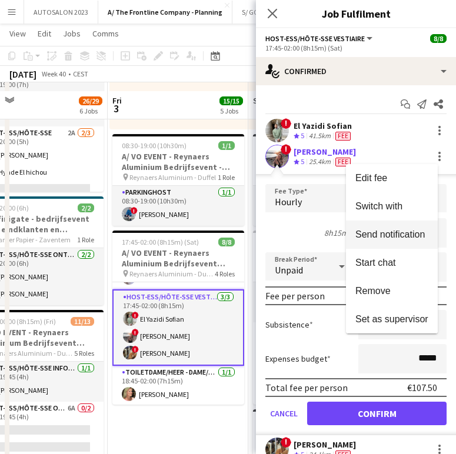
click at [387, 229] on span "Send notification" at bounding box center [389, 234] width 69 height 10
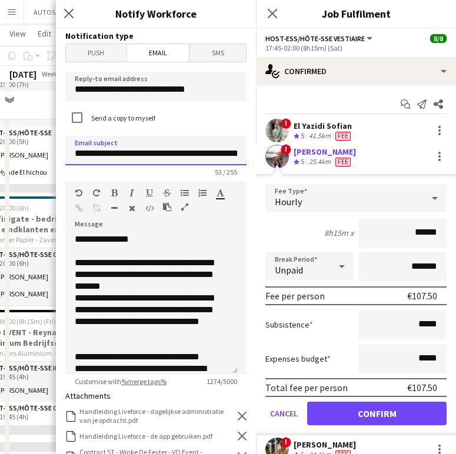
click at [203, 155] on input "**********" at bounding box center [155, 150] width 181 height 29
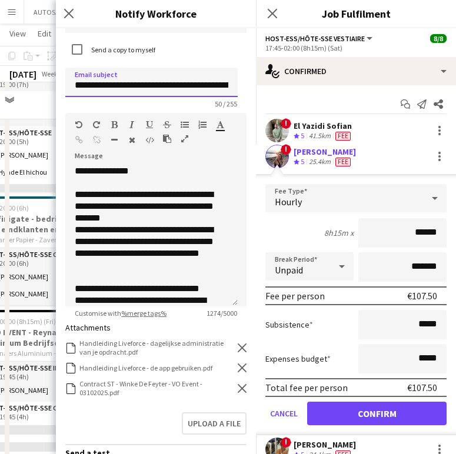
scroll to position [92, 0]
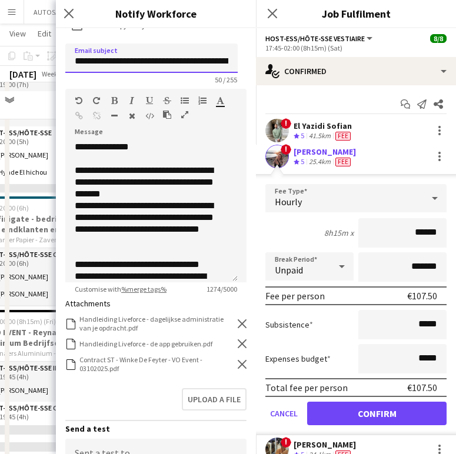
type input "**********"
click at [229, 369] on div "Contract ST - Winke De Feyter - VO Event - 03102025.pdf Contract ST - Winke De …" at bounding box center [155, 364] width 181 height 18
click at [238, 364] on icon at bounding box center [242, 364] width 9 height 9
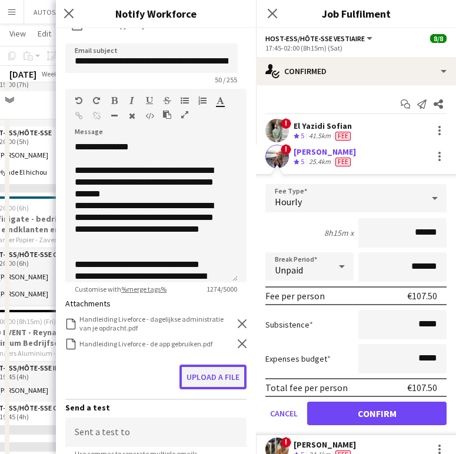
click at [213, 379] on button "Upload a file" at bounding box center [212, 377] width 67 height 25
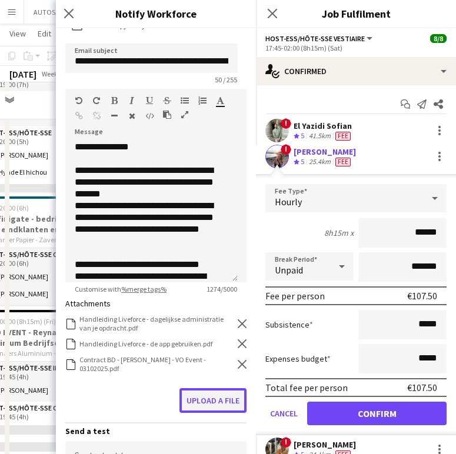
click at [216, 399] on button "Upload a file" at bounding box center [212, 400] width 67 height 25
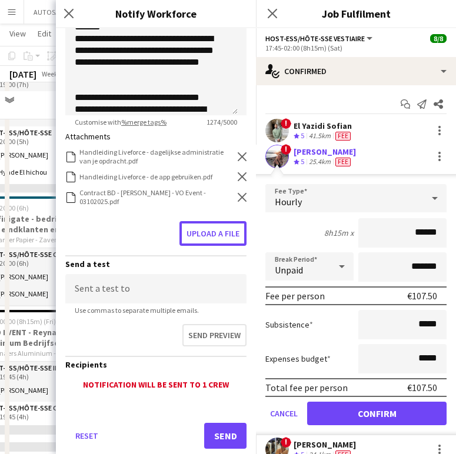
scroll to position [262, 0]
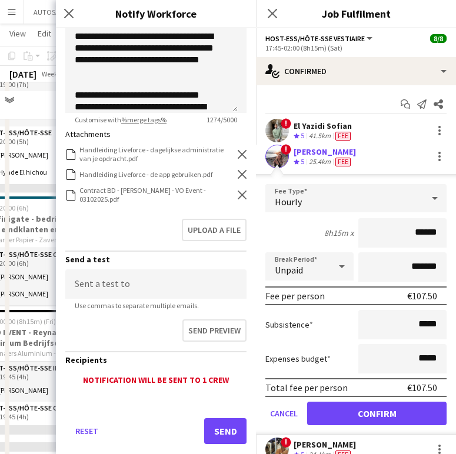
click at [212, 420] on div "Reset Send" at bounding box center [155, 436] width 181 height 82
click at [209, 429] on button "Send" at bounding box center [225, 431] width 42 height 26
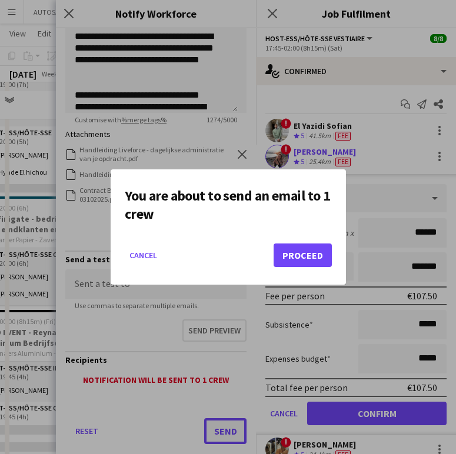
scroll to position [0, 0]
click at [285, 252] on button "Proceed" at bounding box center [302, 255] width 58 height 24
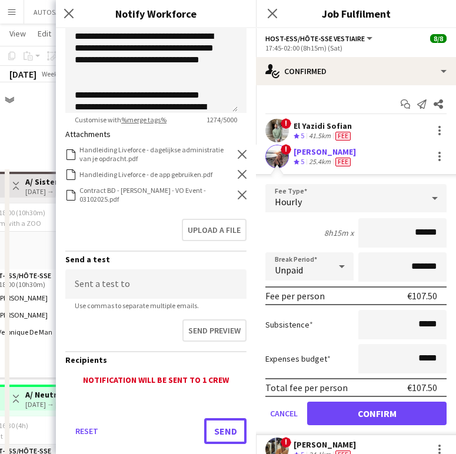
scroll to position [676, 0]
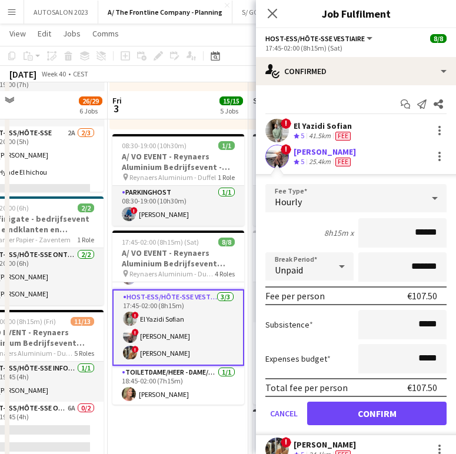
click at [333, 128] on div "El Yazidi Sofian" at bounding box center [322, 126] width 59 height 11
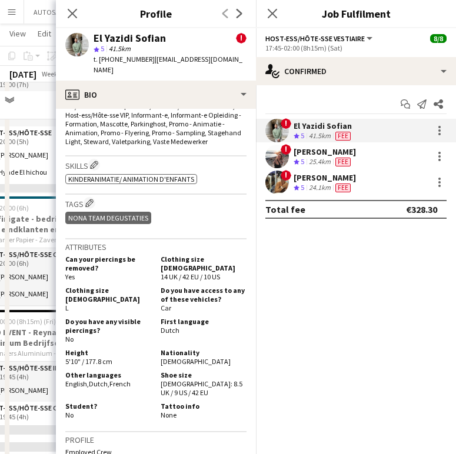
scroll to position [625, 0]
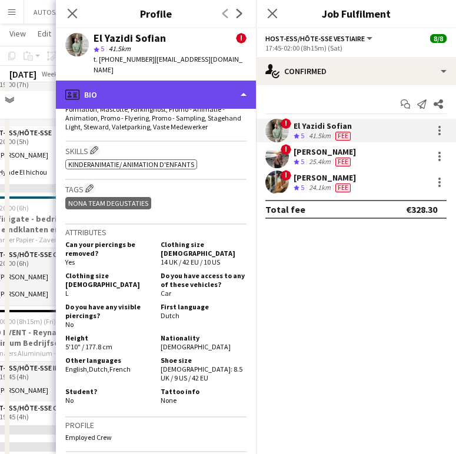
click at [172, 96] on div "profile Bio" at bounding box center [156, 95] width 200 height 28
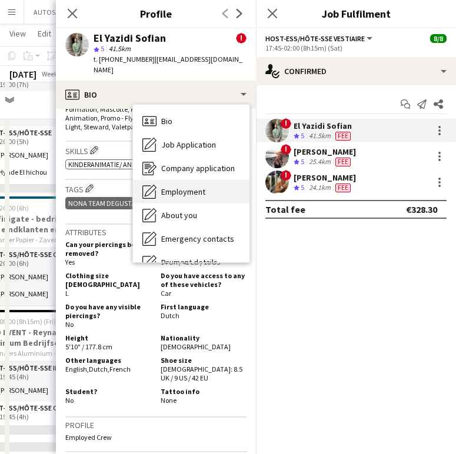
click at [171, 180] on div "Employment Employment" at bounding box center [191, 192] width 116 height 24
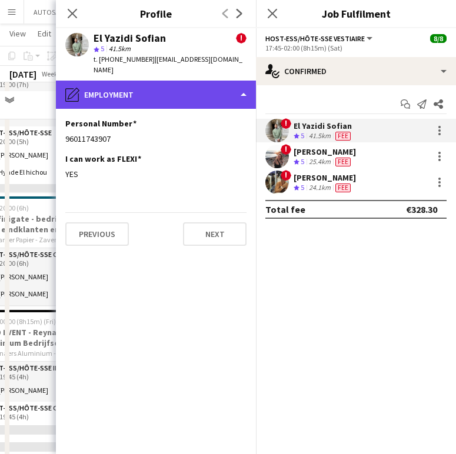
click at [156, 85] on div "pencil4 Employment" at bounding box center [156, 95] width 200 height 28
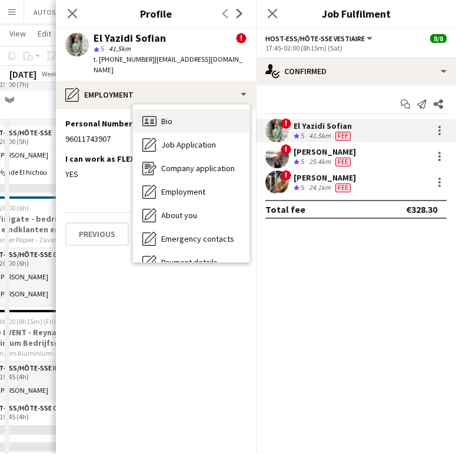
click at [146, 118] on icon at bounding box center [146, 119] width 3 height 3
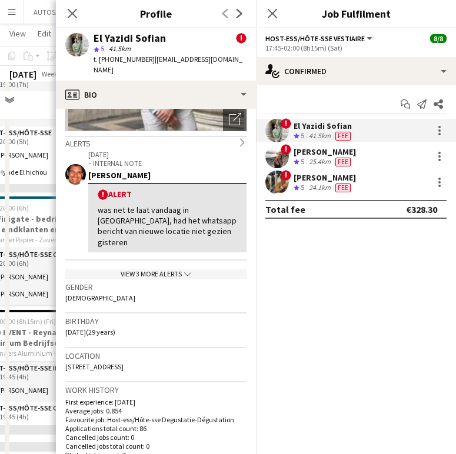
scroll to position [193, 0]
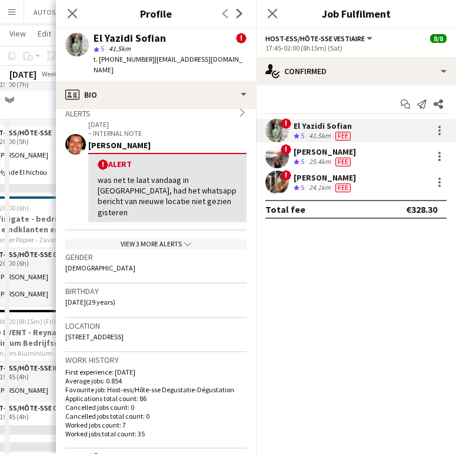
drag, startPoint x: 158, startPoint y: 356, endPoint x: 109, endPoint y: 315, distance: 64.7
click at [109, 332] on span "[STREET_ADDRESS][PERSON_NAME]" at bounding box center [94, 336] width 58 height 9
click at [122, 332] on span "[STREET_ADDRESS][PERSON_NAME]" at bounding box center [94, 336] width 58 height 9
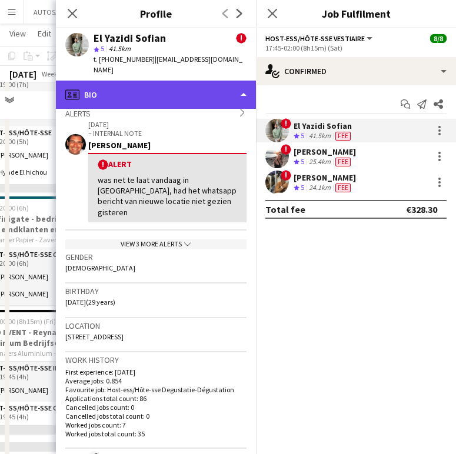
click at [177, 82] on div "profile Bio" at bounding box center [156, 95] width 200 height 28
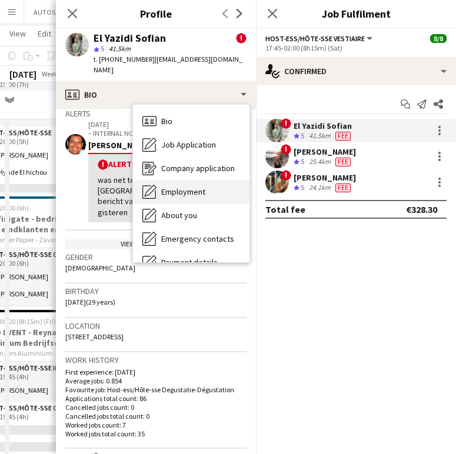
click at [194, 186] on span "Employment" at bounding box center [183, 191] width 44 height 11
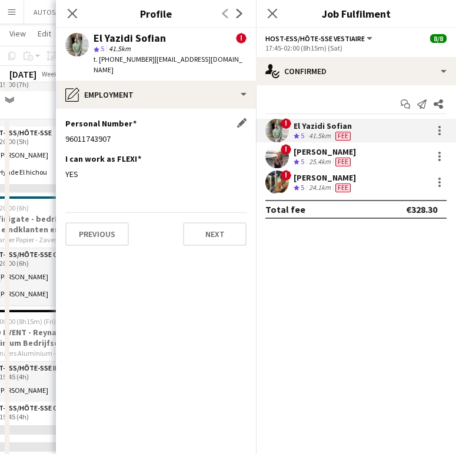
click at [89, 133] on div "96011743907" at bounding box center [155, 138] width 181 height 11
click at [439, 123] on div at bounding box center [439, 130] width 14 height 14
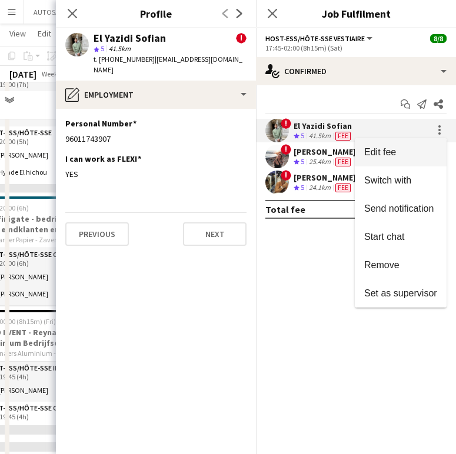
click at [422, 148] on span "Edit fee" at bounding box center [400, 152] width 73 height 11
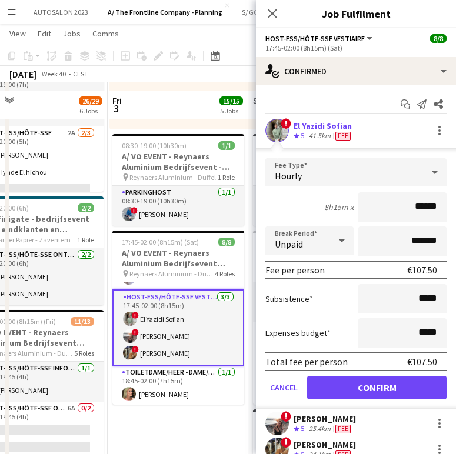
click at [430, 130] on div at bounding box center [438, 130] width 16 height 14
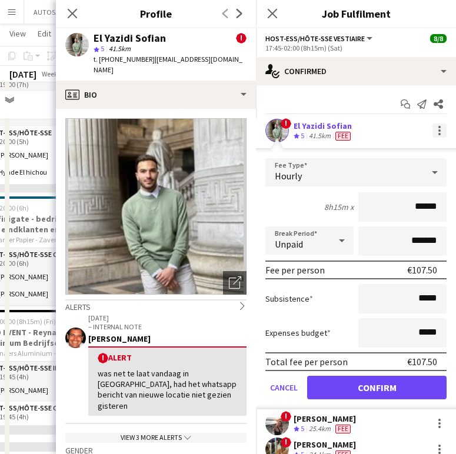
click at [432, 131] on div at bounding box center [439, 130] width 14 height 14
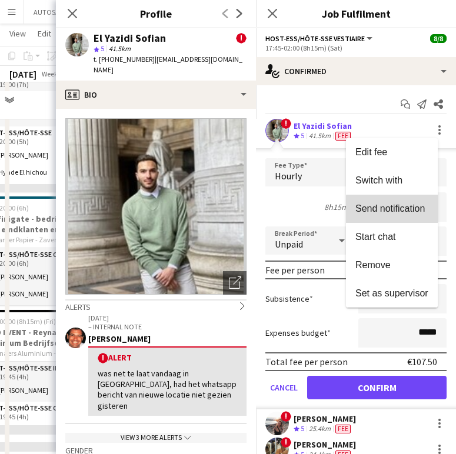
click at [393, 212] on span "Send notification" at bounding box center [389, 208] width 69 height 10
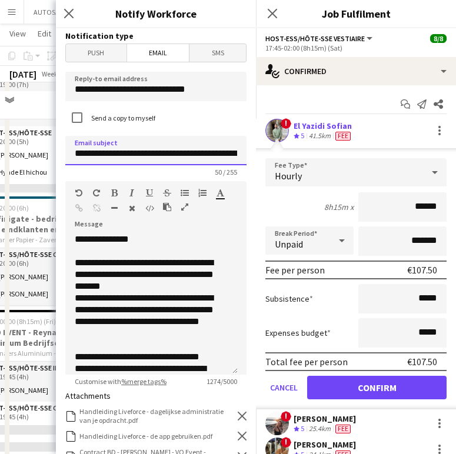
drag, startPoint x: 175, startPoint y: 153, endPoint x: 112, endPoint y: 154, distance: 63.5
click at [112, 154] on input "**********" at bounding box center [155, 150] width 181 height 29
type input "**********"
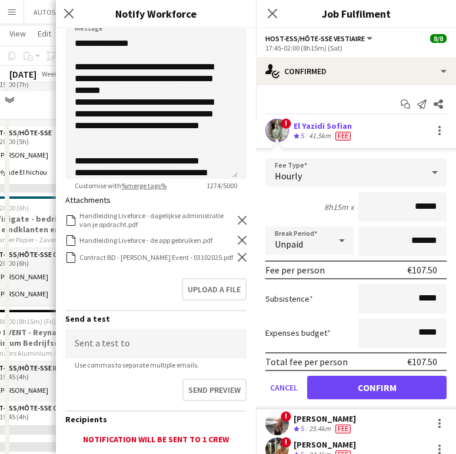
scroll to position [276, 0]
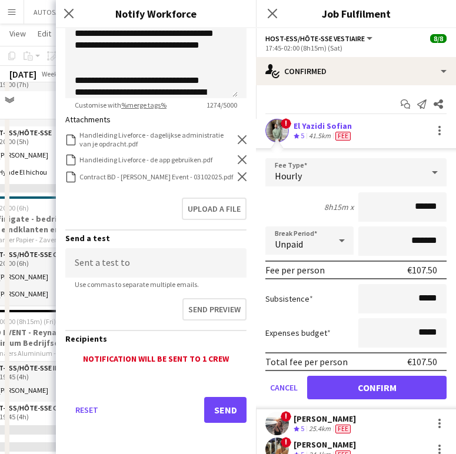
type input "**********"
click at [238, 181] on icon "Remove" at bounding box center [242, 176] width 9 height 9
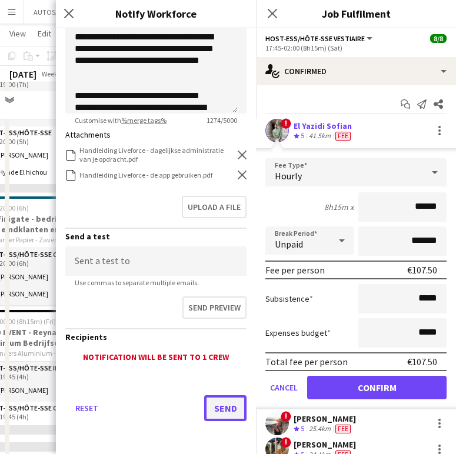
click at [227, 402] on button "Send" at bounding box center [225, 408] width 42 height 26
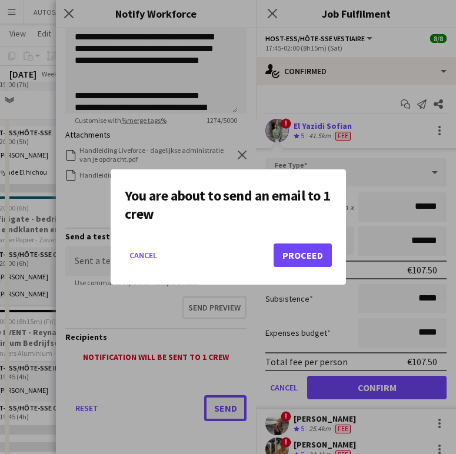
scroll to position [0, 0]
click at [147, 260] on button "Cancel" at bounding box center [143, 255] width 37 height 19
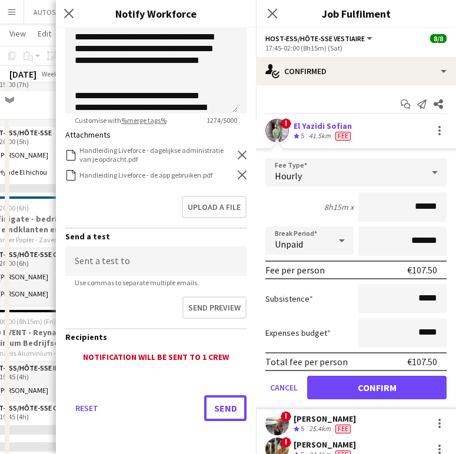
scroll to position [676, 0]
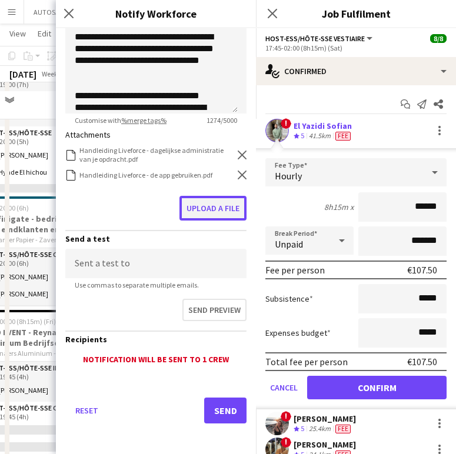
click at [208, 213] on button "Upload a file" at bounding box center [212, 208] width 67 height 25
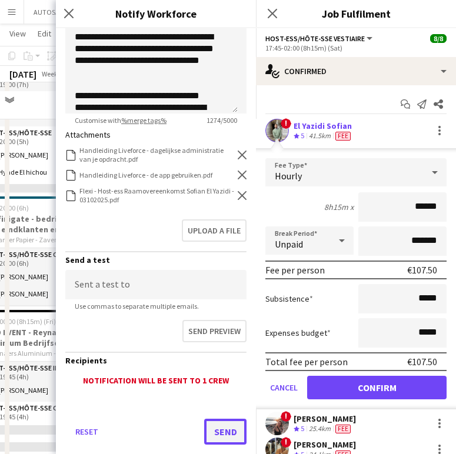
click at [212, 425] on button "Send" at bounding box center [225, 432] width 42 height 26
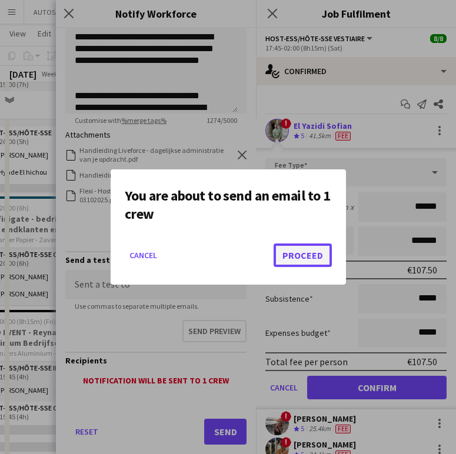
click at [307, 250] on button "Proceed" at bounding box center [302, 255] width 58 height 24
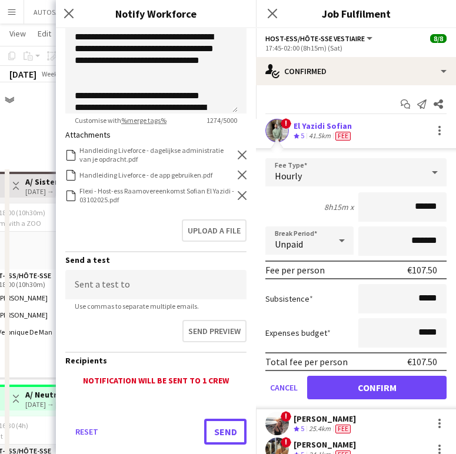
scroll to position [676, 0]
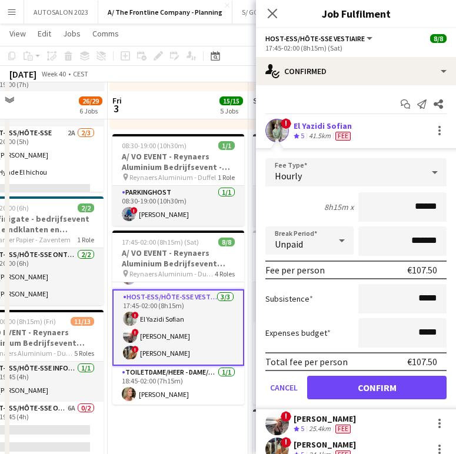
click at [315, 131] on div "41.5km" at bounding box center [319, 136] width 26 height 10
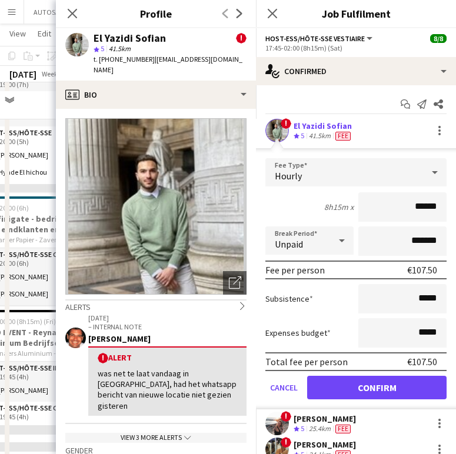
click at [199, 68] on div "El [DEMOGRAPHIC_DATA] Sofian ! star 5 41.5km t. [PHONE_NUMBER] | [PERSON_NAME][…" at bounding box center [156, 54] width 200 height 52
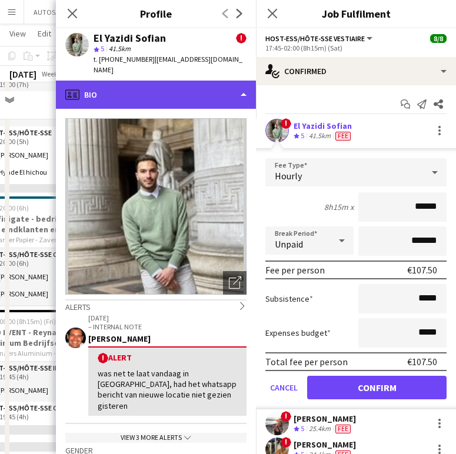
click at [199, 81] on div "profile Bio" at bounding box center [156, 95] width 200 height 28
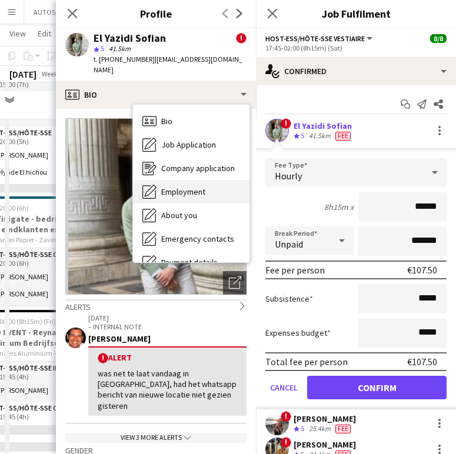
click at [203, 186] on span "Employment" at bounding box center [183, 191] width 44 height 11
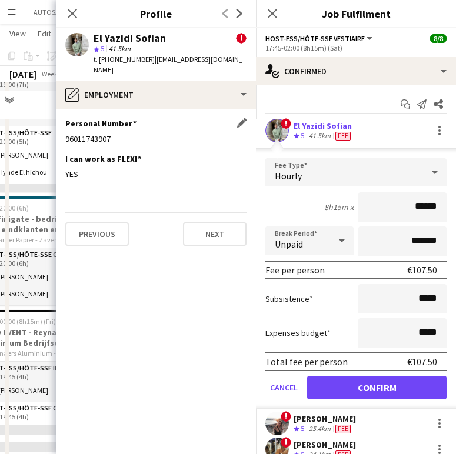
click at [85, 133] on div "96011743907" at bounding box center [155, 138] width 181 height 11
copy div "96011743907"
click at [72, 14] on icon at bounding box center [71, 13] width 11 height 11
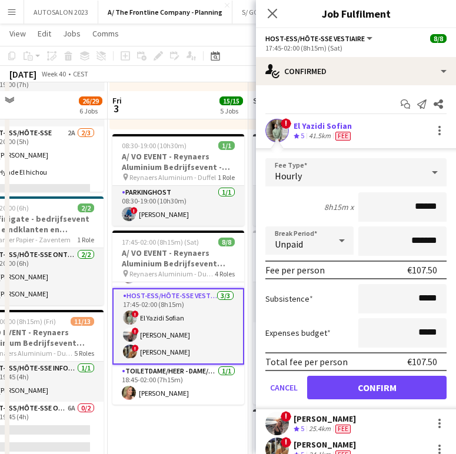
scroll to position [41, 0]
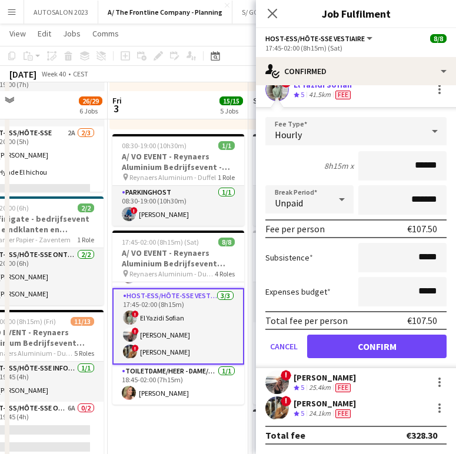
click at [312, 410] on div "24.1km" at bounding box center [319, 414] width 26 height 10
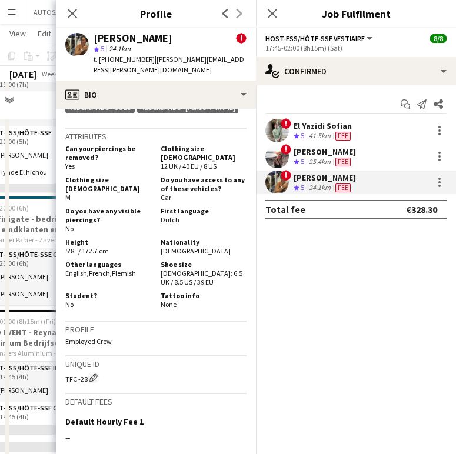
scroll to position [727, 0]
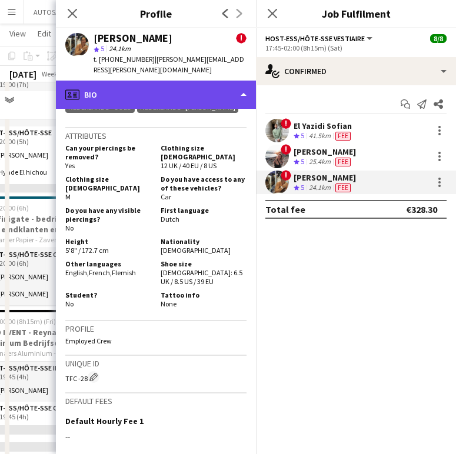
click at [157, 88] on div "profile Bio" at bounding box center [156, 95] width 200 height 28
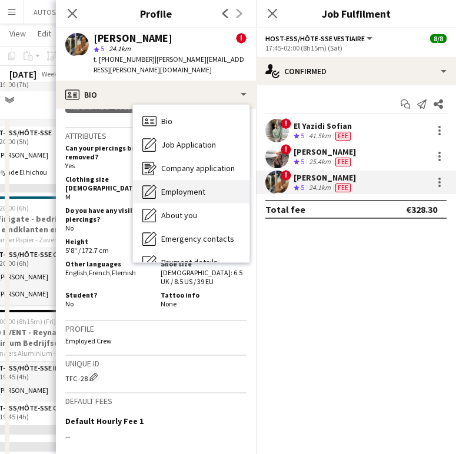
click at [176, 186] on span "Employment" at bounding box center [183, 191] width 44 height 11
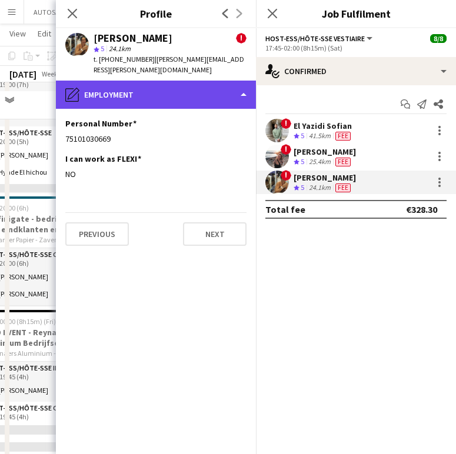
click at [131, 81] on div "pencil4 Employment" at bounding box center [156, 95] width 200 height 28
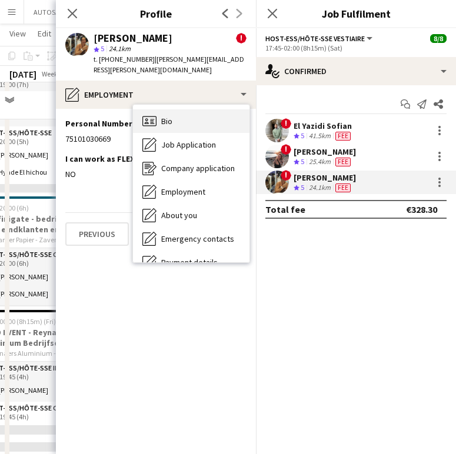
click at [155, 114] on icon "Bio" at bounding box center [149, 121] width 14 height 14
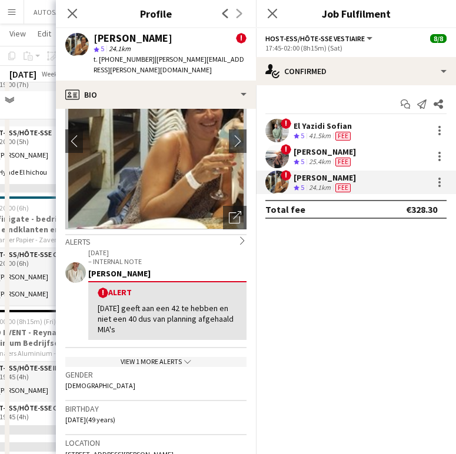
scroll to position [75, 0]
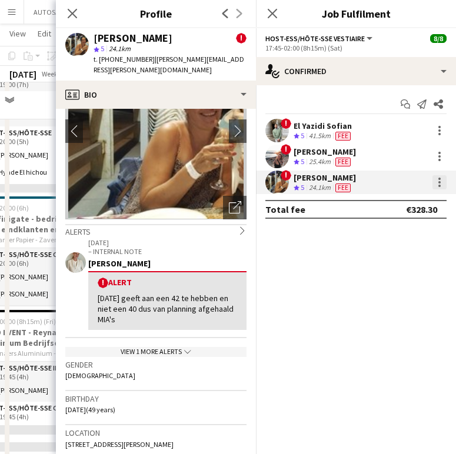
click at [441, 189] on div at bounding box center [439, 182] width 14 height 14
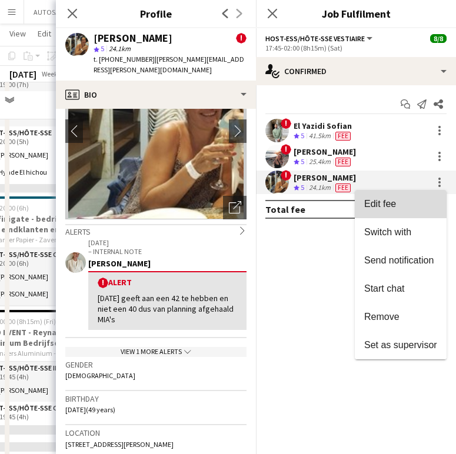
click at [416, 204] on span "Edit fee" at bounding box center [400, 204] width 73 height 11
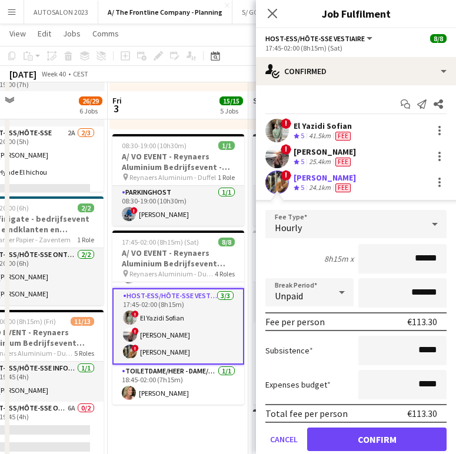
click at [437, 185] on div "! [PERSON_NAME] Crew rating 5 24.1km Fee" at bounding box center [356, 183] width 200 height 24
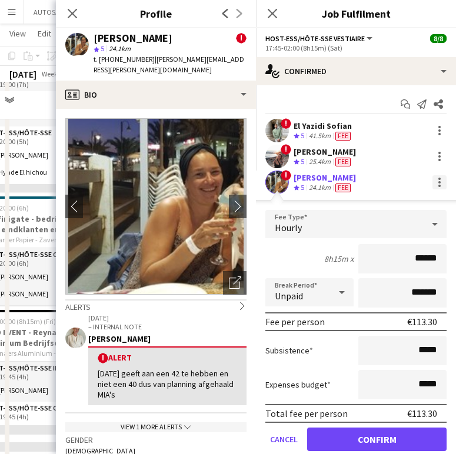
click at [432, 184] on div at bounding box center [439, 182] width 14 height 14
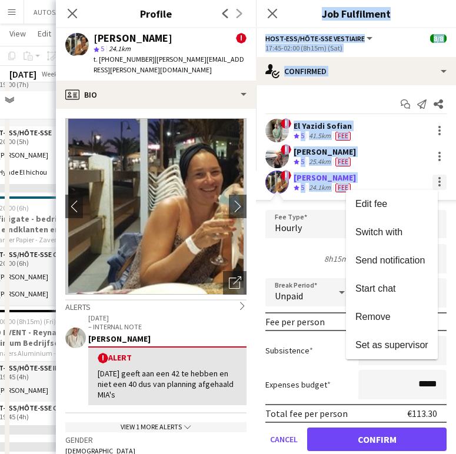
click at [399, 268] on button "Send notification" at bounding box center [392, 260] width 92 height 28
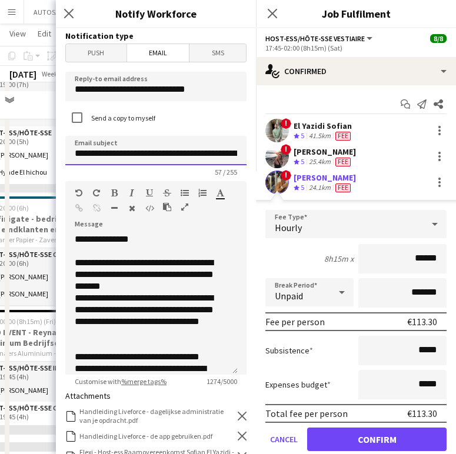
click at [189, 150] on input "**********" at bounding box center [155, 150] width 181 height 29
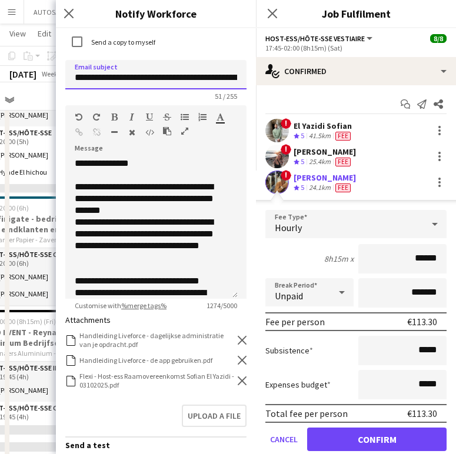
scroll to position [88, 0]
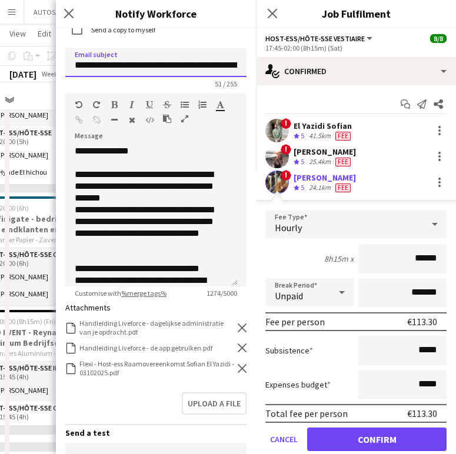
type input "**********"
click at [238, 366] on icon at bounding box center [242, 368] width 9 height 9
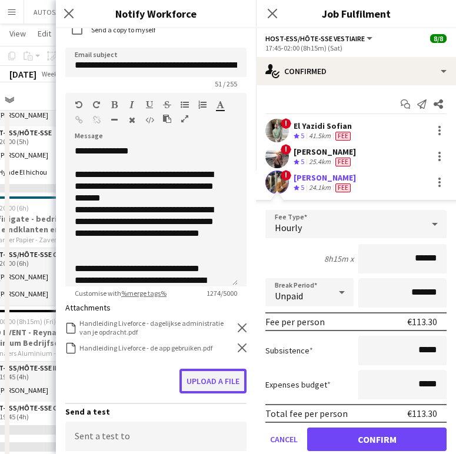
click at [206, 380] on button "Upload a file" at bounding box center [212, 381] width 67 height 25
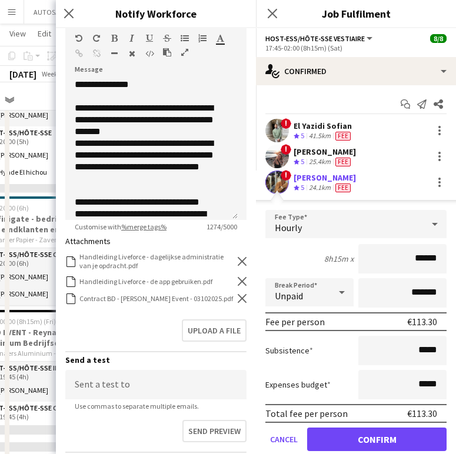
scroll to position [285, 0]
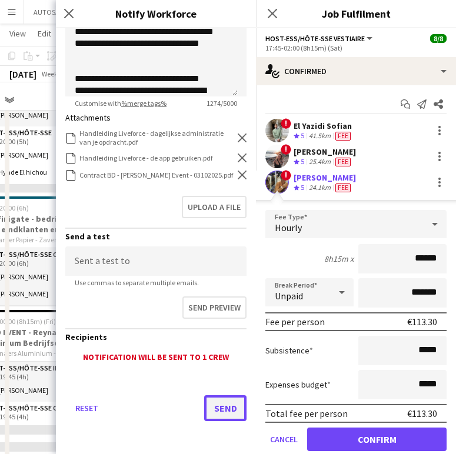
click at [206, 416] on button "Send" at bounding box center [225, 408] width 42 height 26
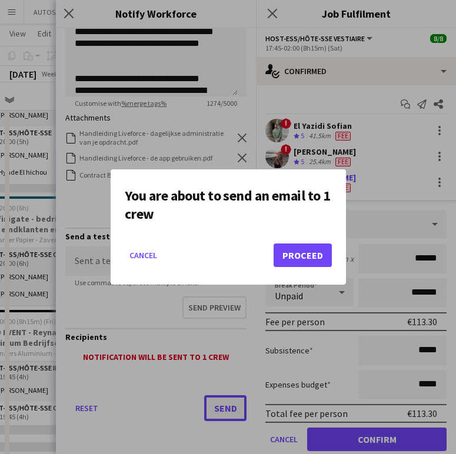
scroll to position [0, 0]
click at [298, 250] on button "Proceed" at bounding box center [302, 255] width 58 height 24
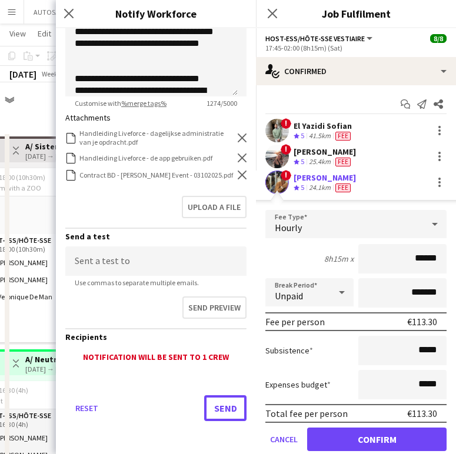
scroll to position [641, 0]
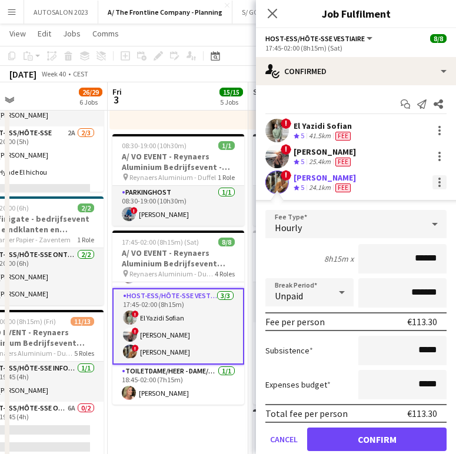
click at [432, 182] on div at bounding box center [439, 182] width 14 height 14
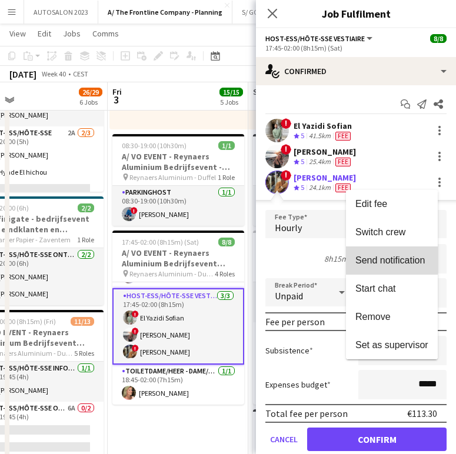
click at [400, 250] on button "Send notification" at bounding box center [392, 260] width 92 height 28
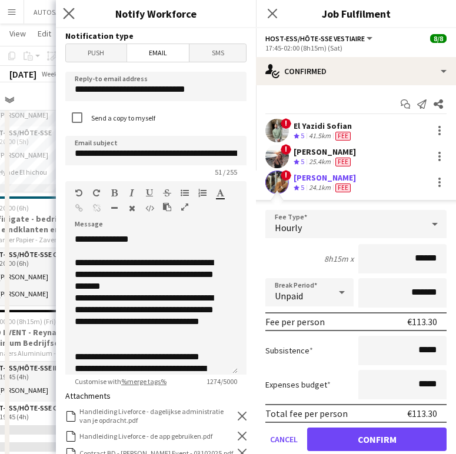
click at [62, 8] on app-icon "Close pop-in" at bounding box center [69, 13] width 17 height 17
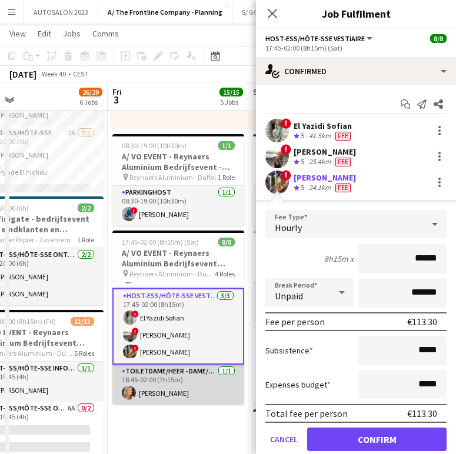
click at [168, 386] on app-card-role "Toiletdame/heer - dame/monsieur des toilettes [DATE] 18:45-02:00 (7h15m) [PERSO…" at bounding box center [178, 385] width 132 height 40
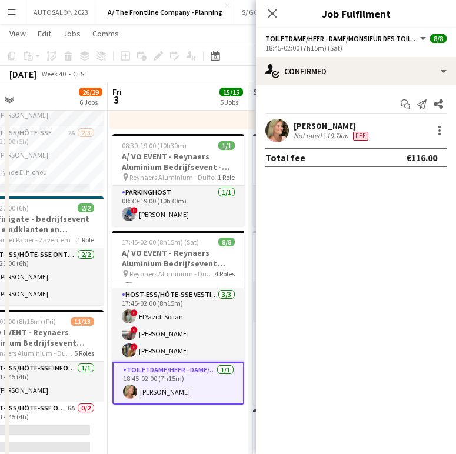
click at [329, 136] on div "19.7km" at bounding box center [337, 135] width 26 height 9
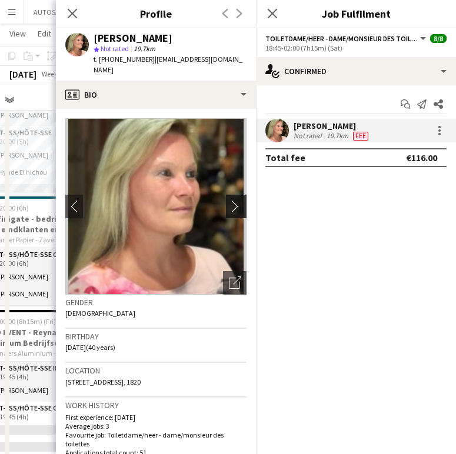
click at [229, 200] on app-icon "chevron-right" at bounding box center [238, 206] width 18 height 12
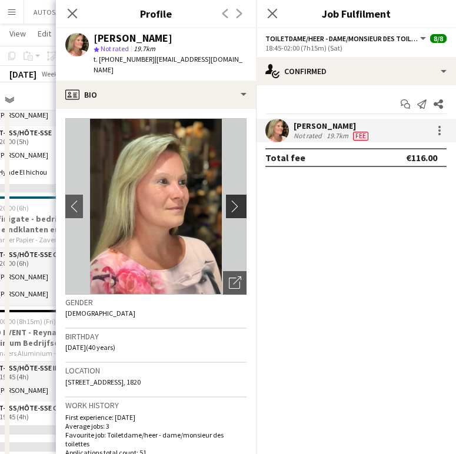
click at [229, 201] on app-icon "chevron-right" at bounding box center [238, 206] width 18 height 12
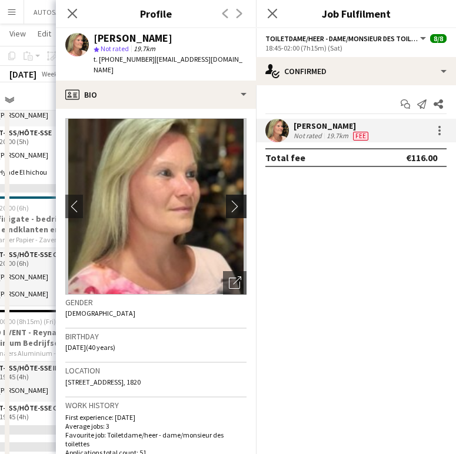
click at [229, 201] on app-icon "chevron-right" at bounding box center [238, 206] width 18 height 12
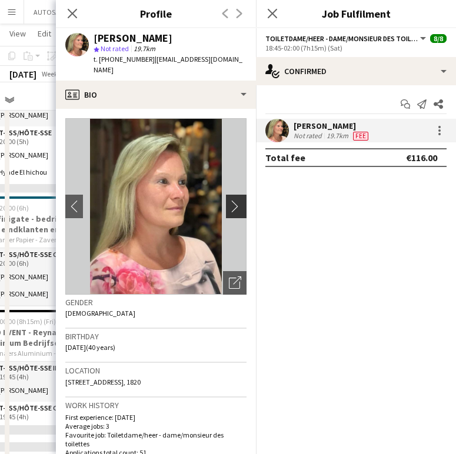
click at [229, 201] on app-icon "chevron-right" at bounding box center [238, 206] width 18 height 12
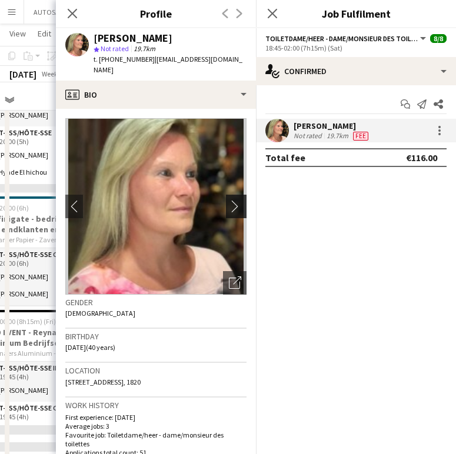
click at [229, 201] on app-icon "chevron-right" at bounding box center [238, 206] width 18 height 12
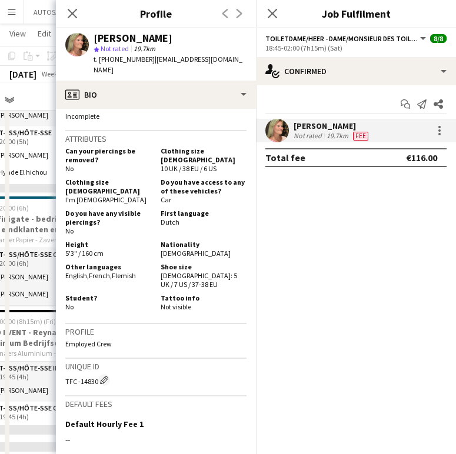
scroll to position [593, 0]
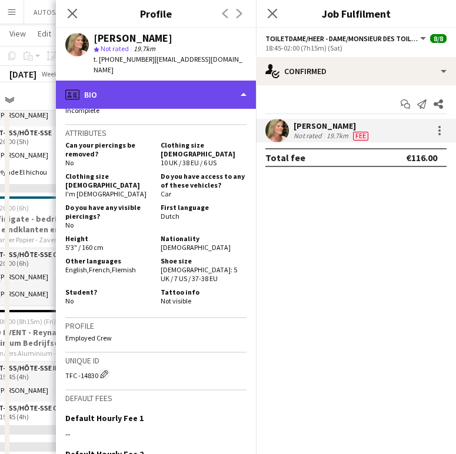
click at [189, 87] on div "profile Bio" at bounding box center [156, 95] width 200 height 28
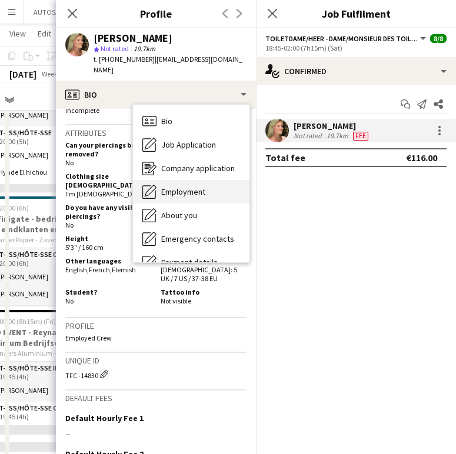
click at [185, 186] on span "Employment" at bounding box center [183, 191] width 44 height 11
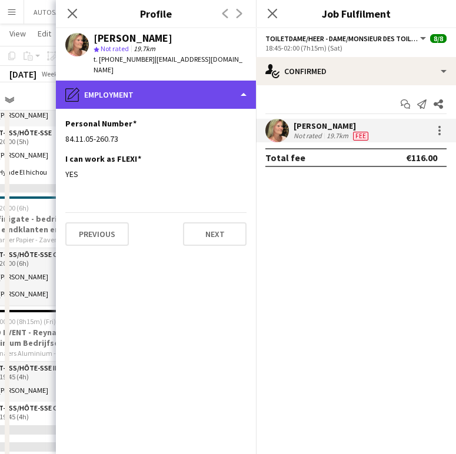
click at [150, 91] on div "pencil4 Employment" at bounding box center [156, 95] width 200 height 28
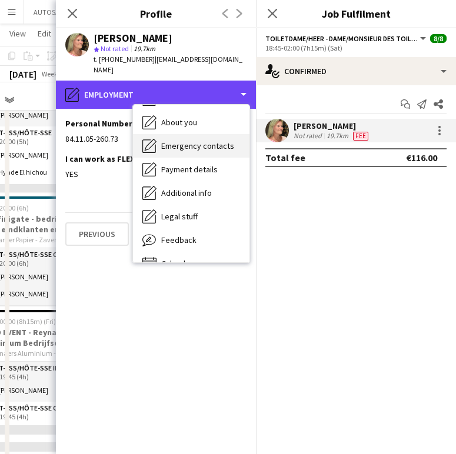
scroll to position [111, 0]
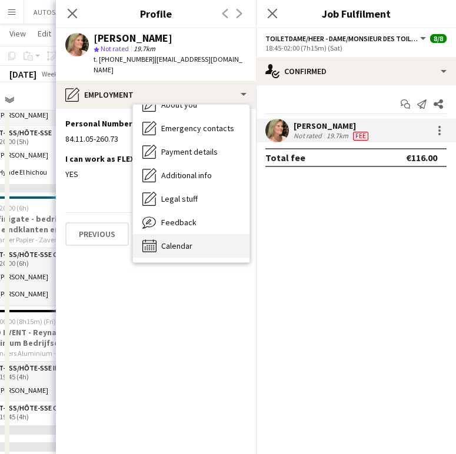
click at [168, 240] on span "Calendar" at bounding box center [176, 245] width 31 height 11
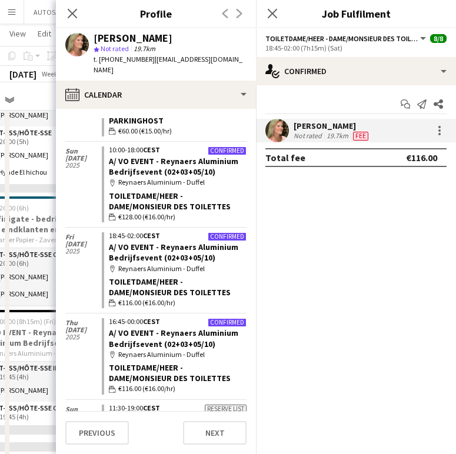
scroll to position [2875, 0]
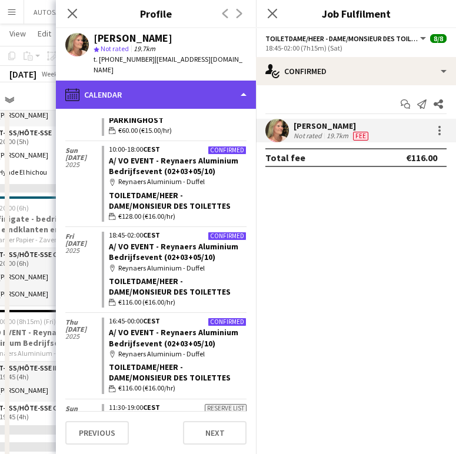
click at [162, 81] on div "calendar-full Calendar" at bounding box center [156, 95] width 200 height 28
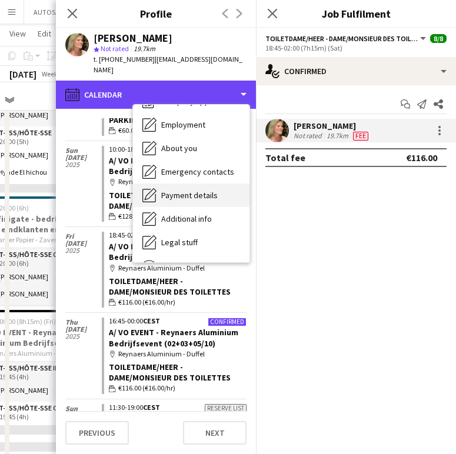
scroll to position [50, 0]
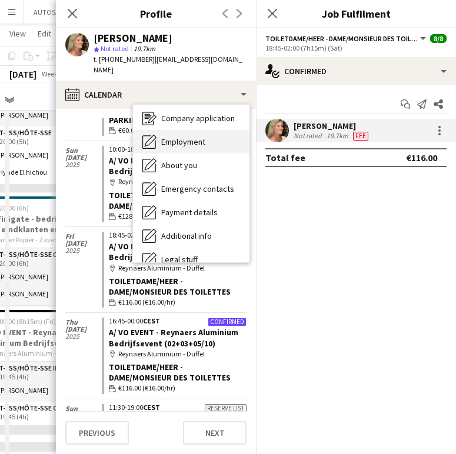
click at [201, 136] on span "Employment" at bounding box center [183, 141] width 44 height 11
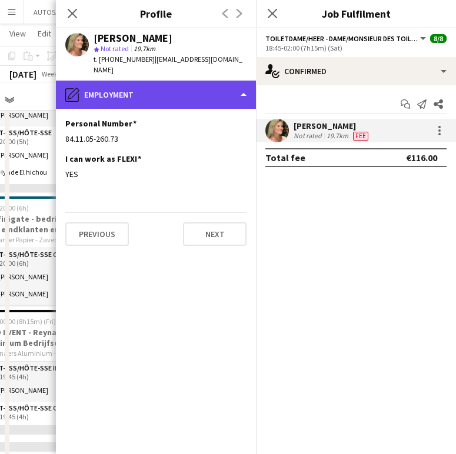
click at [159, 81] on div "pencil4 Employment" at bounding box center [156, 95] width 200 height 28
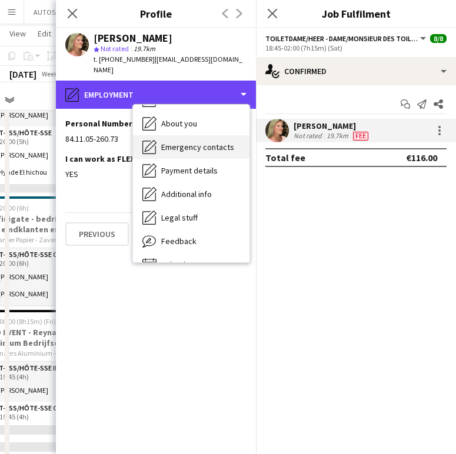
scroll to position [111, 0]
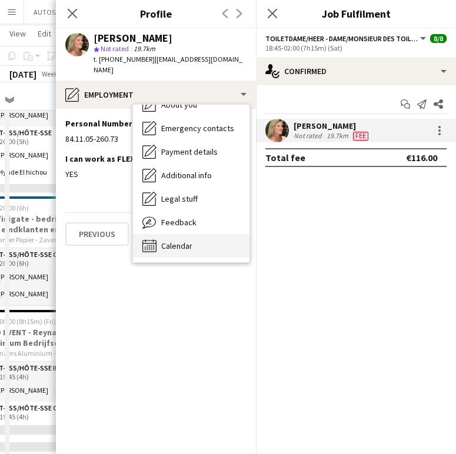
click at [178, 240] on span "Calendar" at bounding box center [176, 245] width 31 height 11
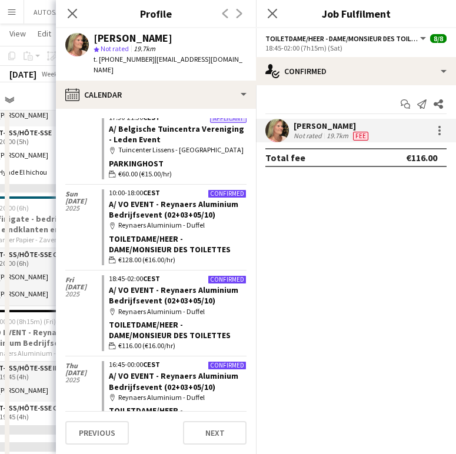
scroll to position [2865, 0]
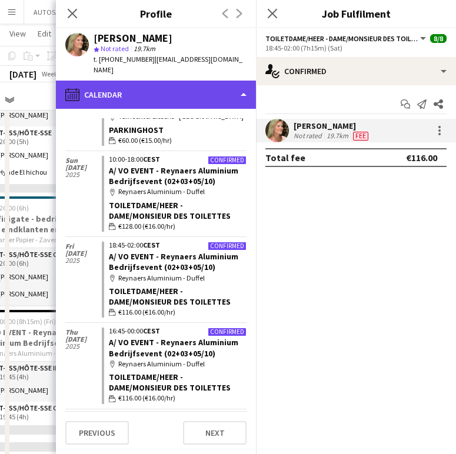
click at [145, 81] on div "calendar-full Calendar" at bounding box center [156, 95] width 200 height 28
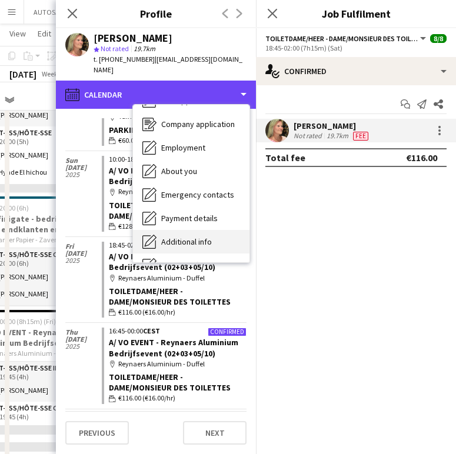
scroll to position [11, 0]
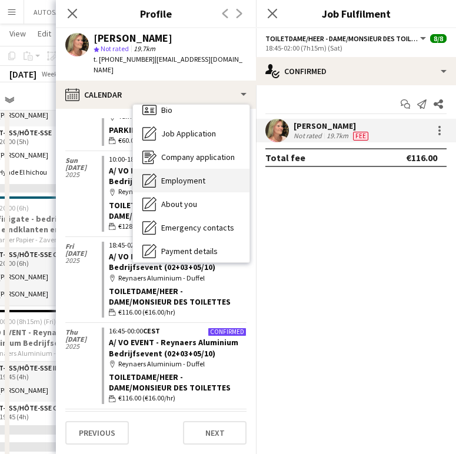
click at [183, 175] on span "Employment" at bounding box center [183, 180] width 44 height 11
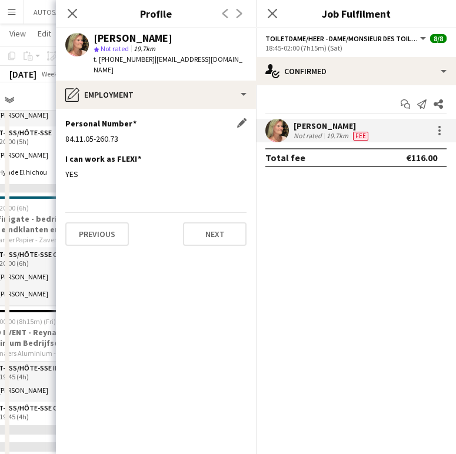
click at [82, 133] on div "84.11.05-260.73" at bounding box center [155, 138] width 181 height 11
copy div "84.11.05-260.73"
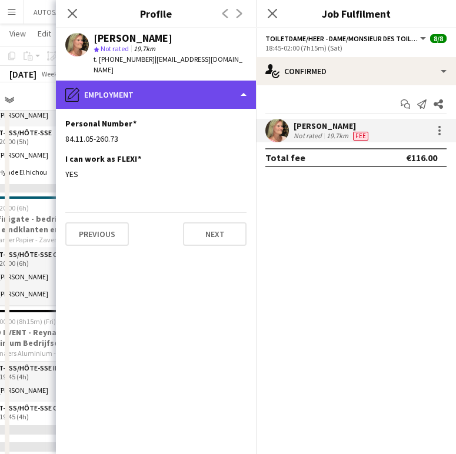
click at [165, 89] on div "pencil4 Employment" at bounding box center [156, 95] width 200 height 28
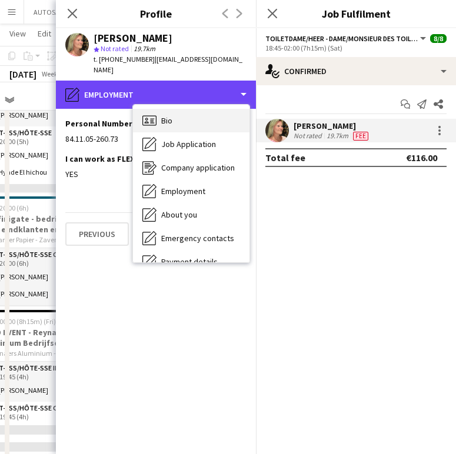
scroll to position [0, 0]
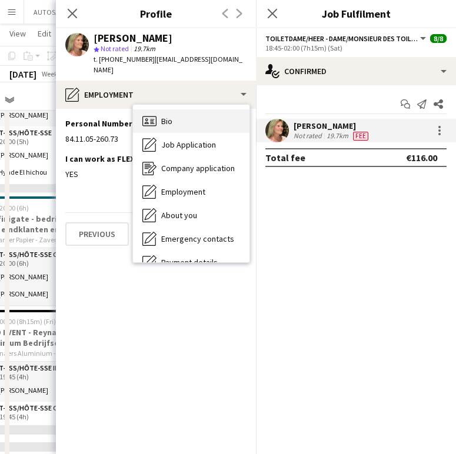
click at [190, 116] on div "Bio Bio" at bounding box center [191, 121] width 116 height 24
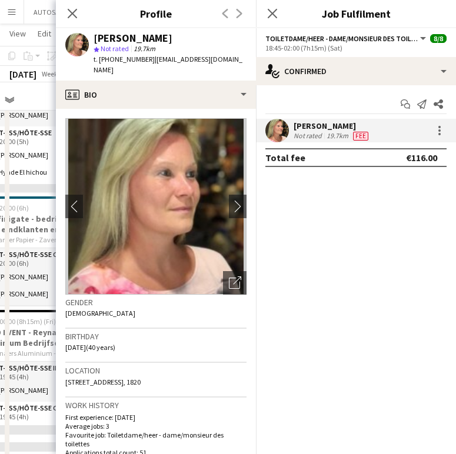
click at [103, 377] on span "[STREET_ADDRESS], 1820" at bounding box center [102, 381] width 75 height 9
copy span "[STREET_ADDRESS], 1820"
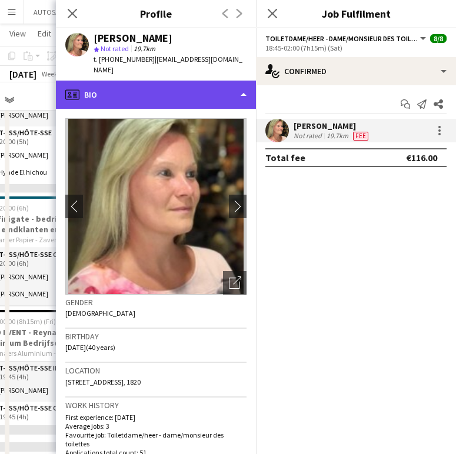
click at [183, 81] on div "profile Bio" at bounding box center [156, 95] width 200 height 28
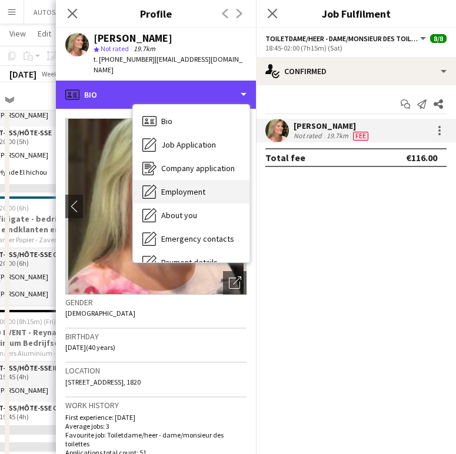
scroll to position [111, 0]
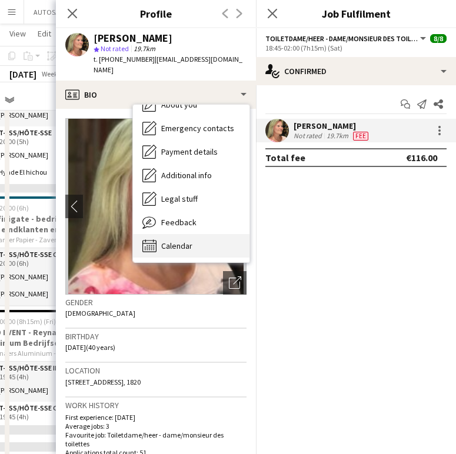
click at [209, 234] on div "Calendar Calendar" at bounding box center [191, 246] width 116 height 24
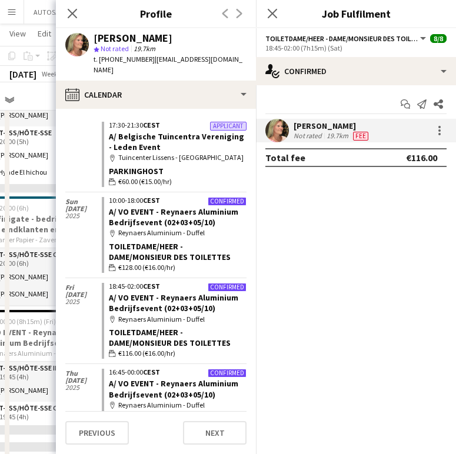
scroll to position [2846, 0]
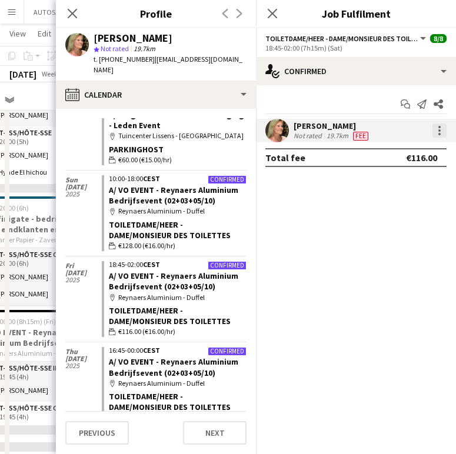
click at [445, 135] on div at bounding box center [439, 130] width 14 height 14
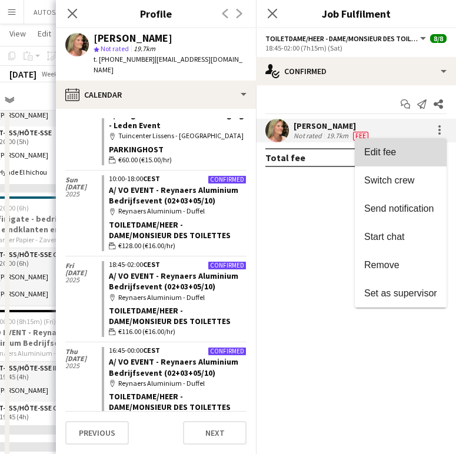
click at [409, 156] on span "Edit fee" at bounding box center [400, 152] width 73 height 11
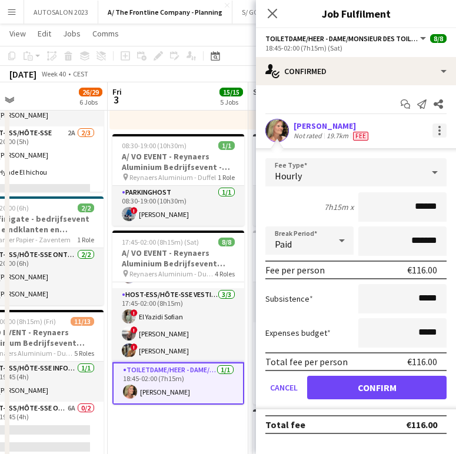
click at [437, 133] on div at bounding box center [439, 130] width 14 height 14
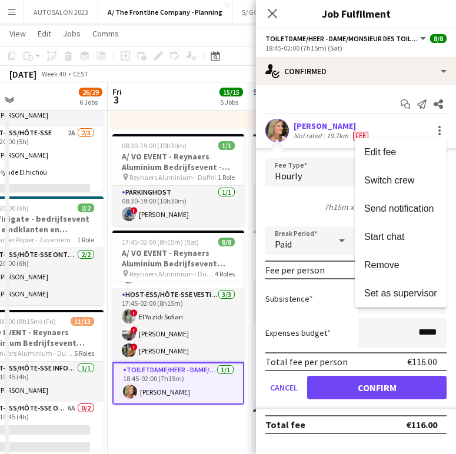
click at [376, 126] on div at bounding box center [228, 227] width 456 height 454
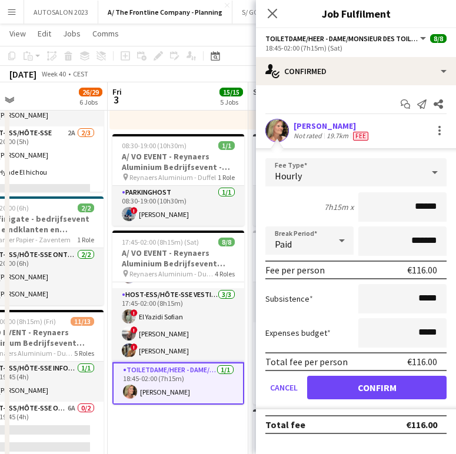
click at [336, 132] on div "19.7km" at bounding box center [337, 135] width 26 height 9
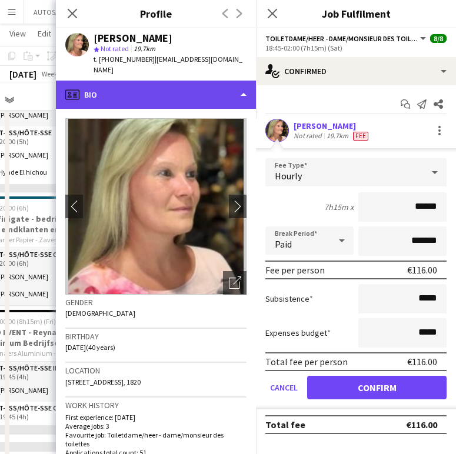
click at [196, 81] on div "profile Bio" at bounding box center [156, 95] width 200 height 28
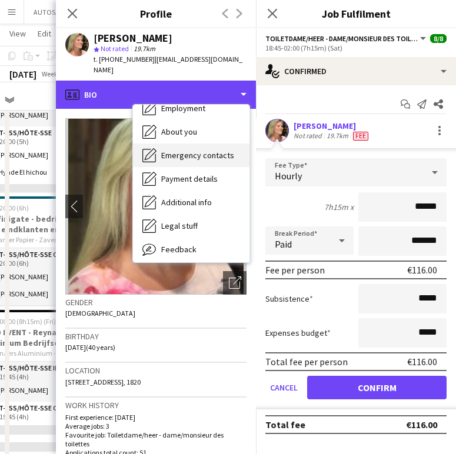
scroll to position [111, 0]
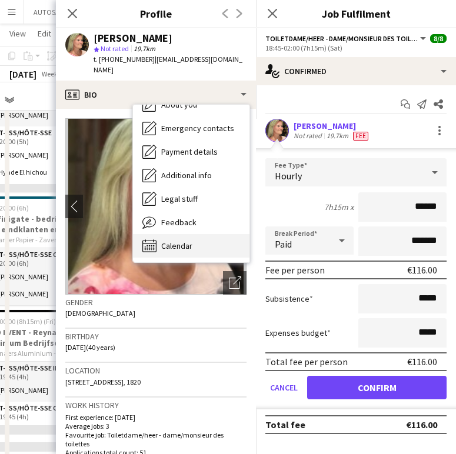
click at [182, 240] on span "Calendar" at bounding box center [176, 245] width 31 height 11
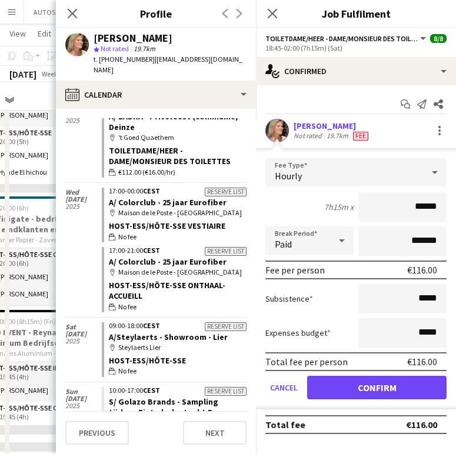
scroll to position [3202, 0]
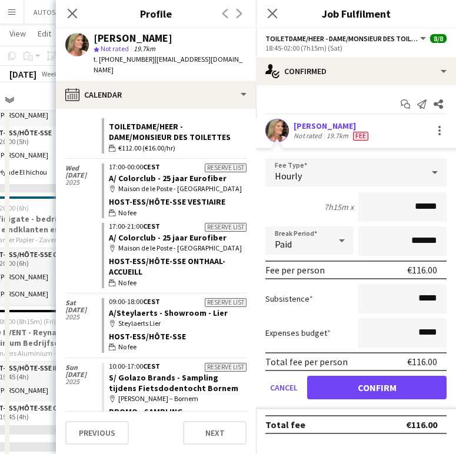
click at [151, 256] on div "Host-ess/Hôte-sse Onthaal-Accueill" at bounding box center [178, 266] width 138 height 21
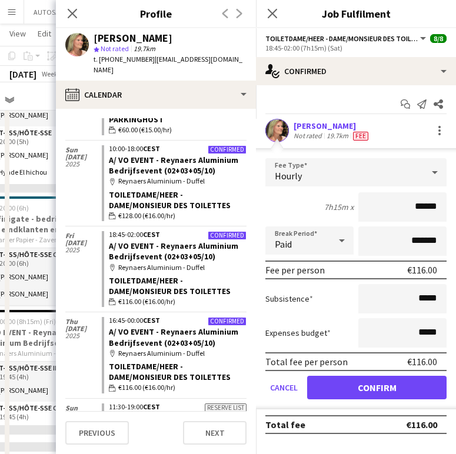
scroll to position [2873, 0]
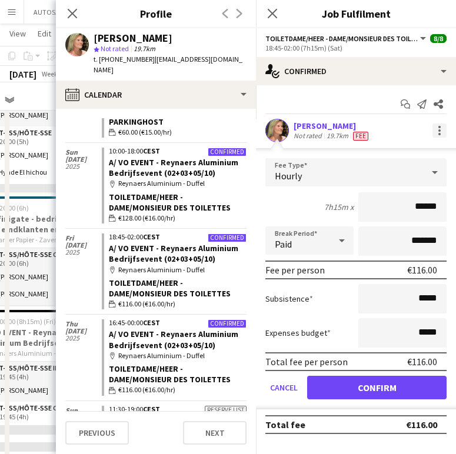
click at [440, 128] on div at bounding box center [439, 130] width 14 height 14
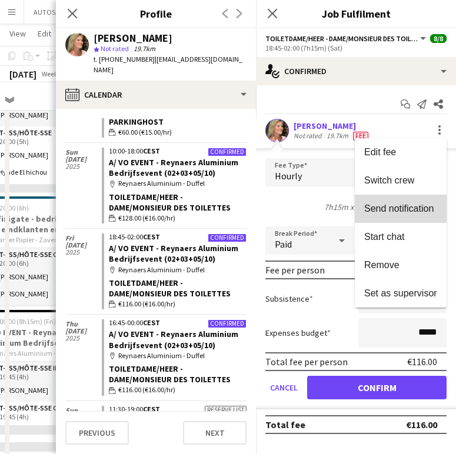
click at [410, 218] on button "Send notification" at bounding box center [401, 209] width 92 height 28
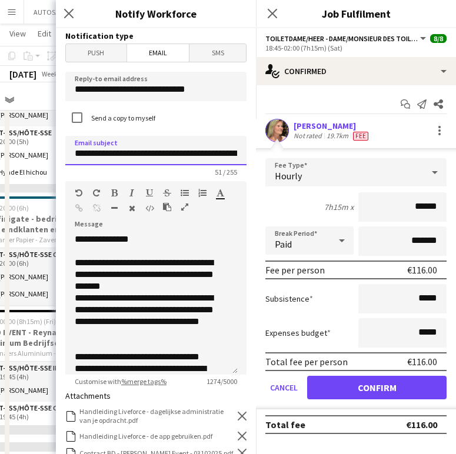
click at [180, 156] on input "**********" at bounding box center [155, 150] width 181 height 29
drag, startPoint x: 183, startPoint y: 156, endPoint x: 113, endPoint y: 145, distance: 70.8
click at [113, 145] on input "**********" at bounding box center [155, 150] width 181 height 29
type input "**********"
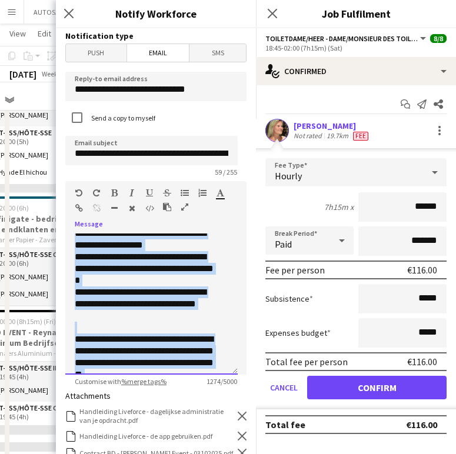
scroll to position [433, 0]
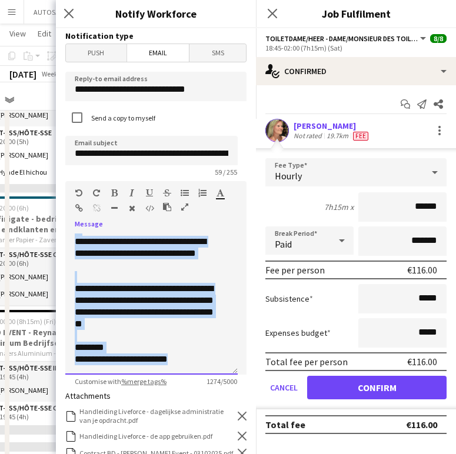
drag, startPoint x: 75, startPoint y: 264, endPoint x: 209, endPoint y: 371, distance: 171.5
click at [209, 371] on div "**********" at bounding box center [151, 303] width 172 height 141
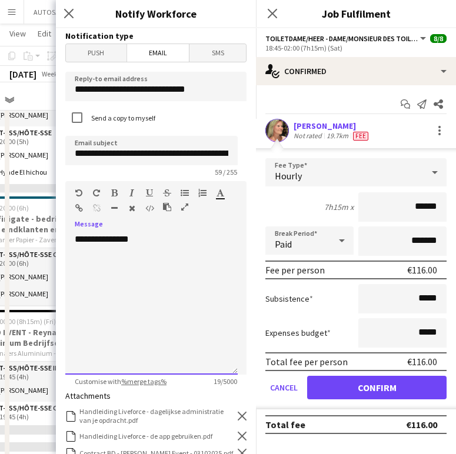
scroll to position [0, 0]
click at [225, 7] on h3 "Notify Workforce" at bounding box center [156, 13] width 200 height 15
click at [108, 286] on div "**********" at bounding box center [151, 303] width 172 height 141
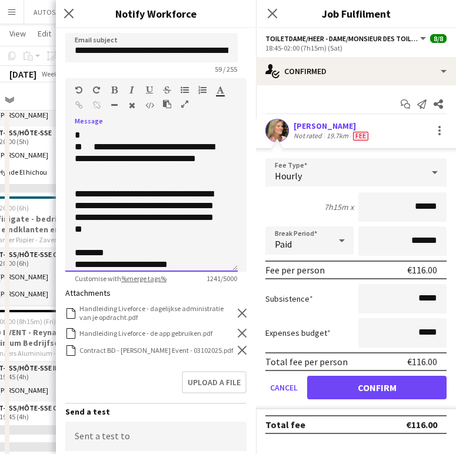
scroll to position [139, 0]
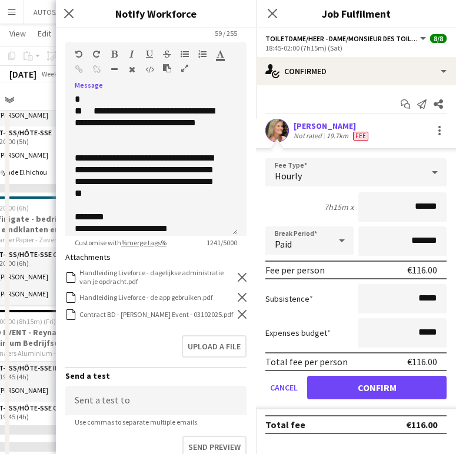
click at [238, 316] on icon "Remove" at bounding box center [242, 314] width 9 height 9
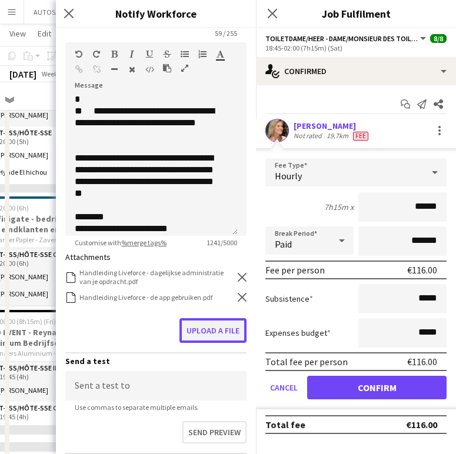
click at [226, 328] on button "Upload a file" at bounding box center [212, 330] width 67 height 25
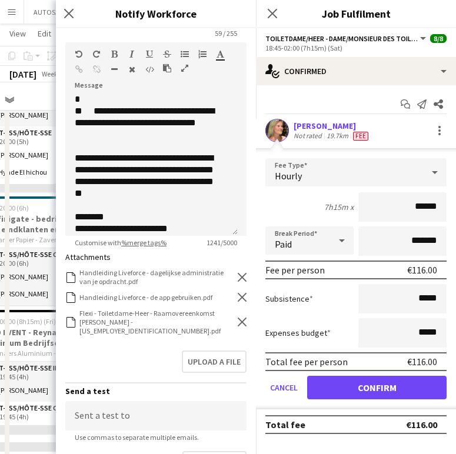
scroll to position [285, 0]
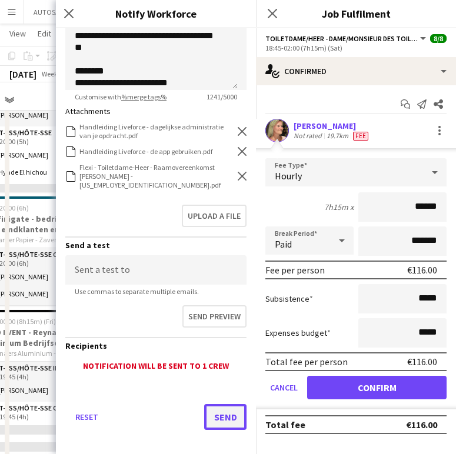
click at [220, 404] on button "Send" at bounding box center [225, 417] width 42 height 26
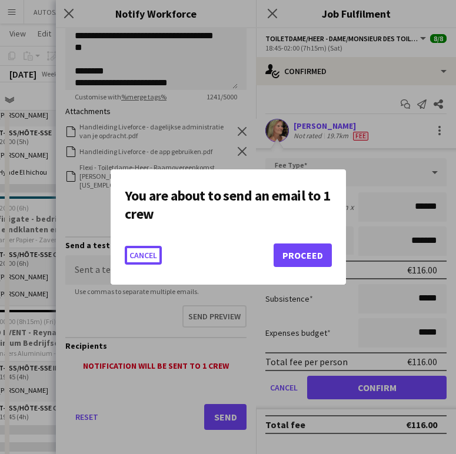
scroll to position [0, 0]
click at [313, 246] on button "Proceed" at bounding box center [302, 255] width 58 height 24
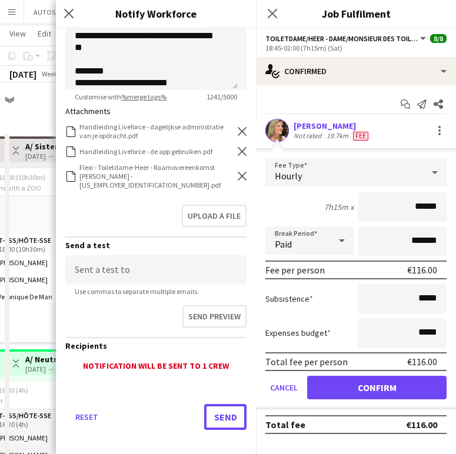
scroll to position [641, 0]
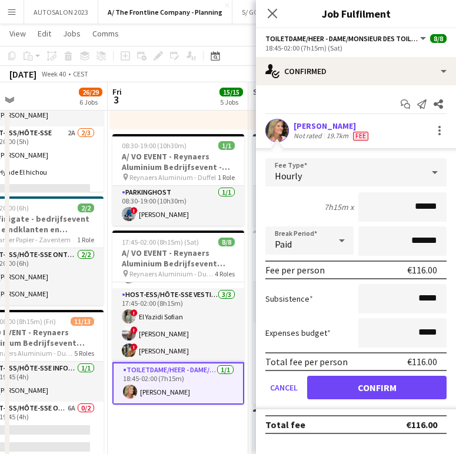
click at [312, 128] on div "[PERSON_NAME]" at bounding box center [331, 126] width 77 height 11
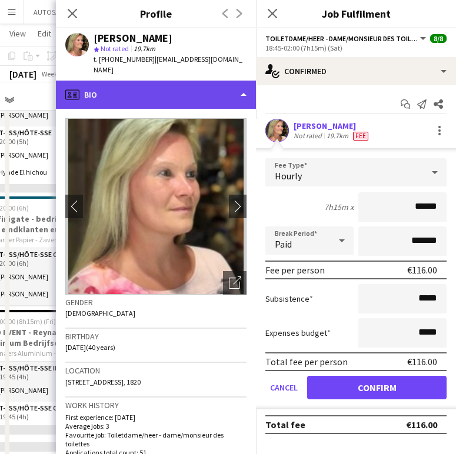
click at [220, 96] on div "profile Bio" at bounding box center [156, 95] width 200 height 28
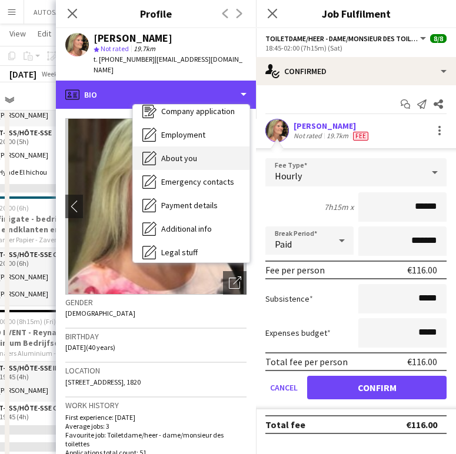
scroll to position [56, 0]
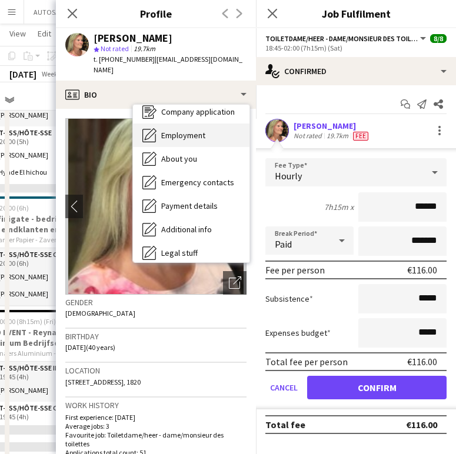
click at [192, 130] on span "Employment" at bounding box center [183, 135] width 44 height 11
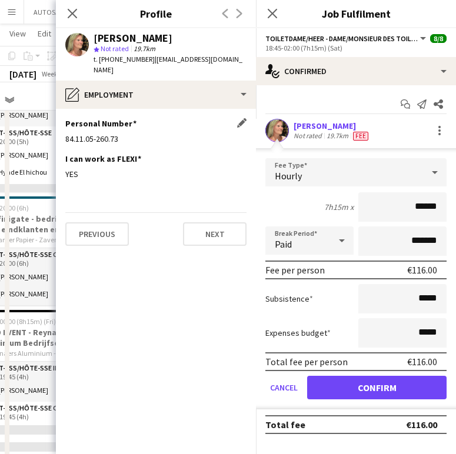
click at [98, 133] on div "84.11.05-260.73" at bounding box center [155, 138] width 181 height 11
copy div "84.11.05-260.73"
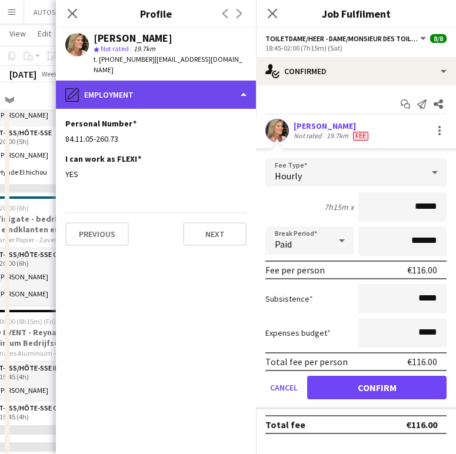
click at [147, 82] on div "pencil4 Employment" at bounding box center [156, 95] width 200 height 28
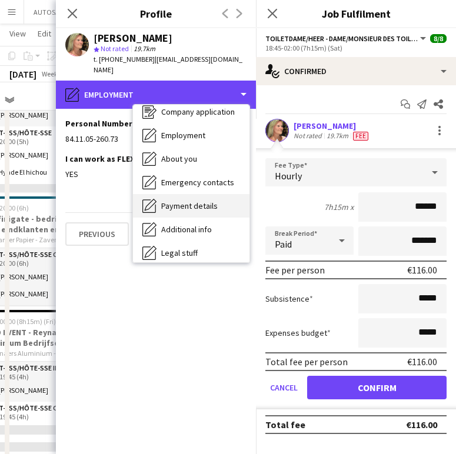
scroll to position [111, 0]
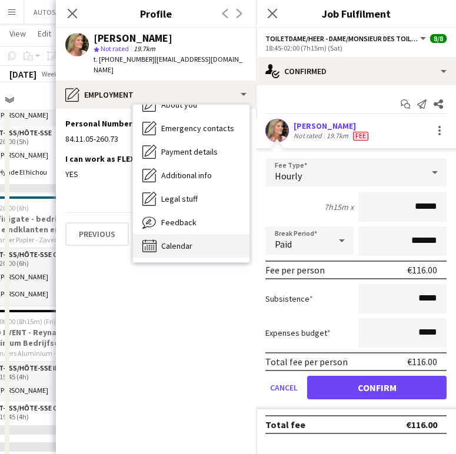
click at [182, 240] on span "Calendar" at bounding box center [176, 245] width 31 height 11
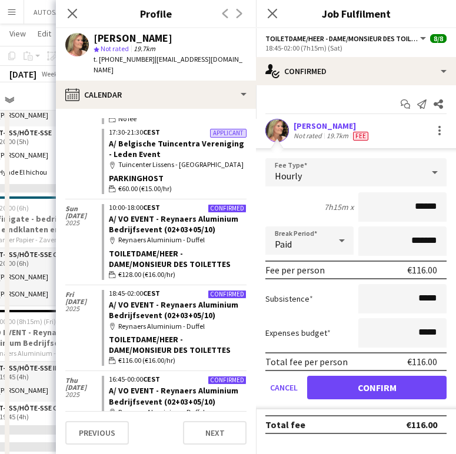
scroll to position [2820, 0]
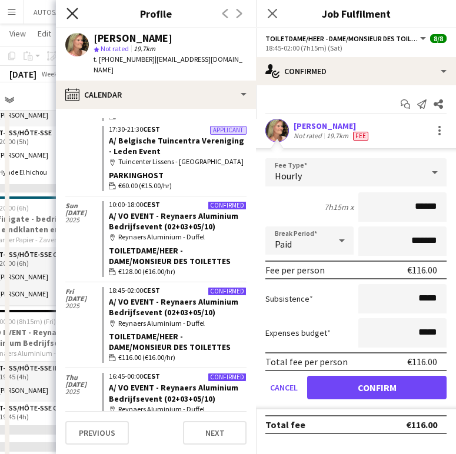
click at [68, 9] on icon at bounding box center [71, 13] width 11 height 11
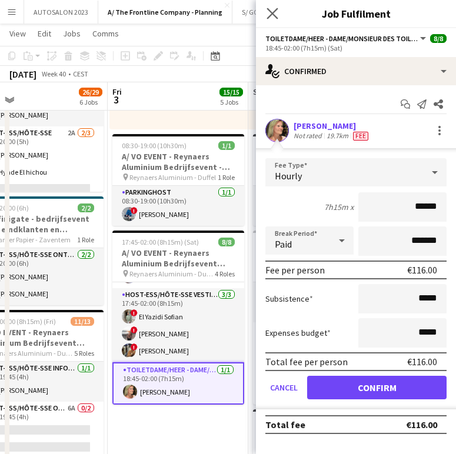
click at [266, 20] on app-icon "Close pop-in" at bounding box center [272, 13] width 17 height 17
